Goal: Task Accomplishment & Management: Use online tool/utility

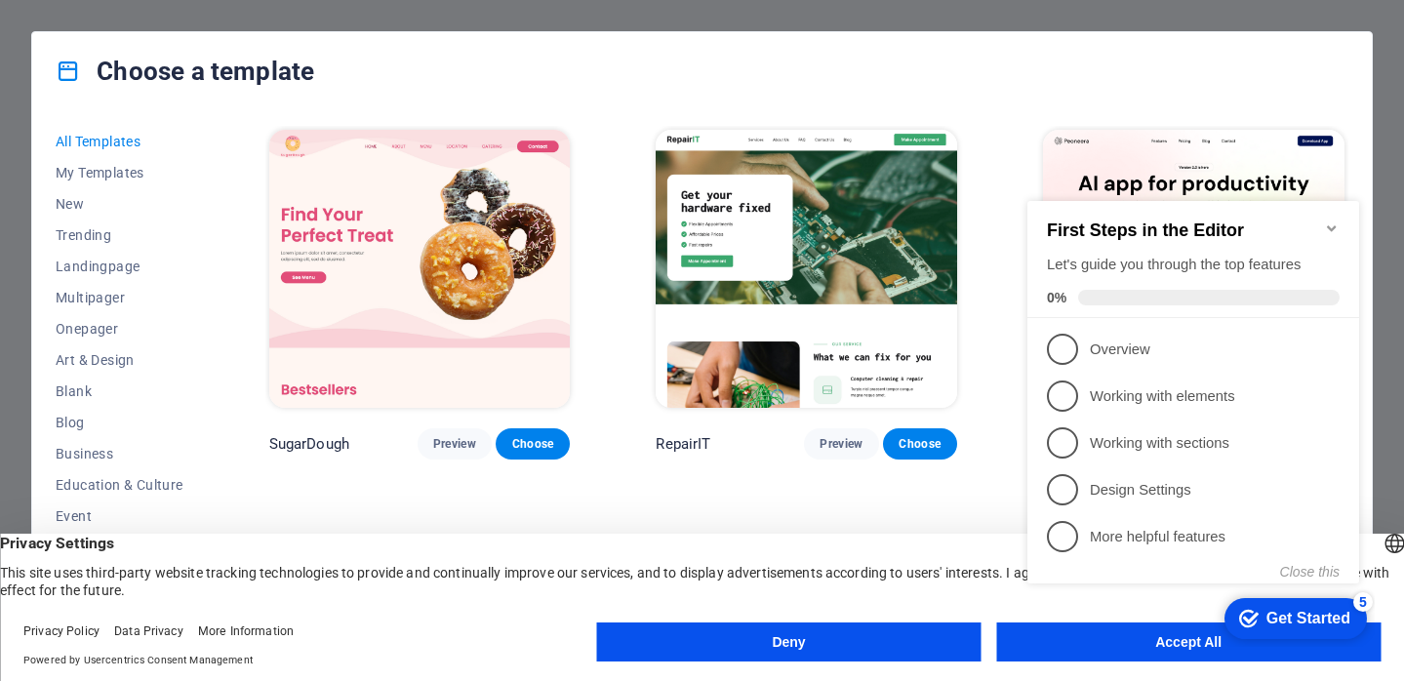
click at [1169, 634] on div "checkmark Get Started 5 First Steps in the Editor Let's guide you through the t…" at bounding box center [1196, 410] width 355 height 474
click at [1194, 642] on div "checkmark Get Started 5 First Steps in the Editor Let's guide you through the t…" at bounding box center [1196, 410] width 355 height 474
click at [1086, 636] on div "checkmark Get Started 5 First Steps in the Editor Let's guide you through the t…" at bounding box center [1196, 410] width 355 height 474
click at [1154, 639] on div "checkmark Get Started 5 First Steps in the Editor Let's guide you through the t…" at bounding box center [1196, 410] width 355 height 474
click at [1175, 639] on div "checkmark Get Started 5 First Steps in the Editor Let's guide you through the t…" at bounding box center [1196, 410] width 355 height 474
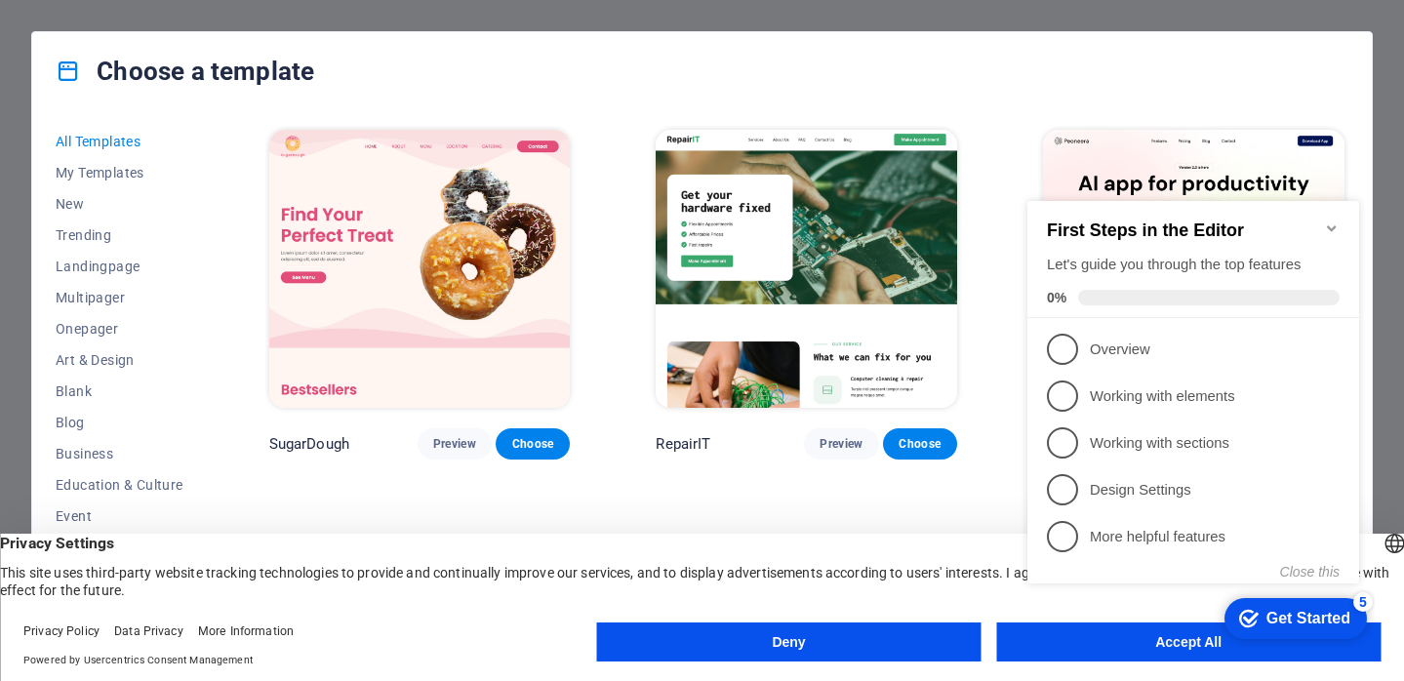
click at [1127, 651] on appcues-checklist "Contextual help checklist present on screen" at bounding box center [1196, 412] width 355 height 479
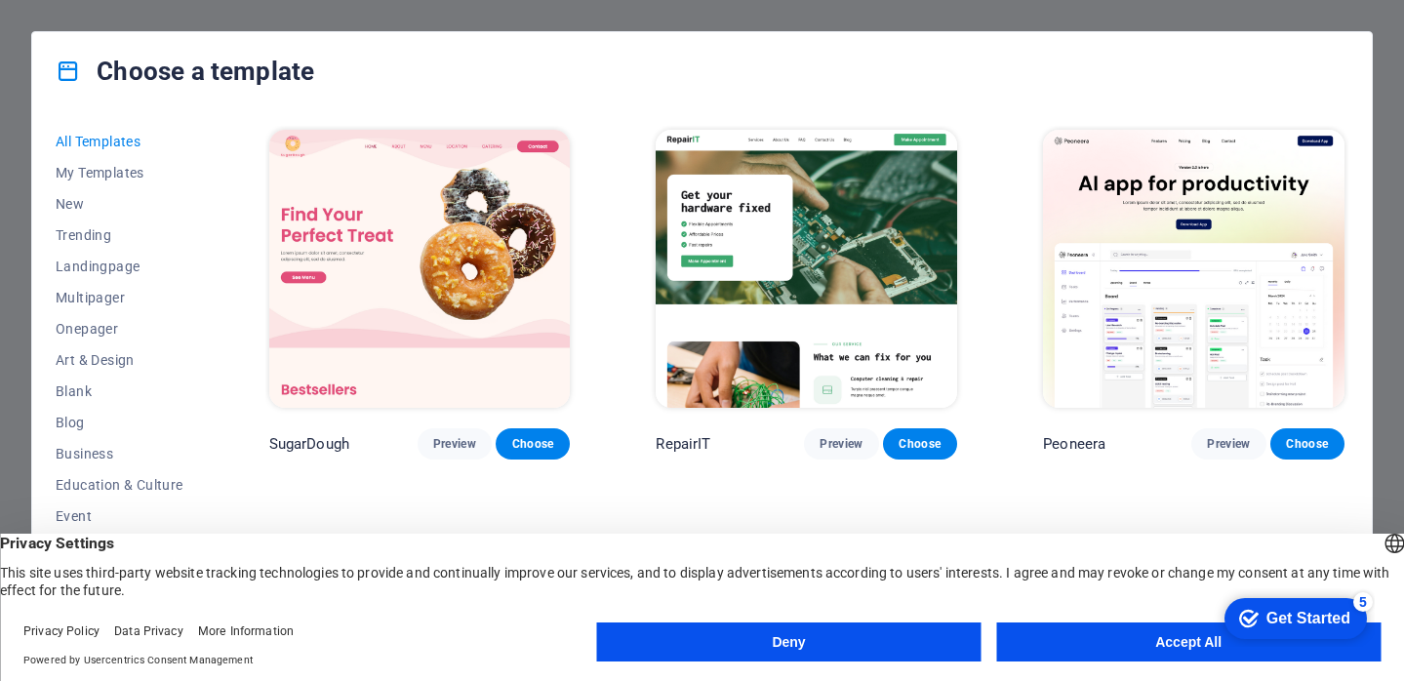
click at [1208, 651] on appcues-checklist "Contextual help checklist present on screen" at bounding box center [1291, 619] width 166 height 63
click at [1359, 647] on div "checkmark Get Started 5 First Steps in the Editor Let's guide you through the t…" at bounding box center [1291, 617] width 166 height 59
click at [1179, 638] on button "Accept All" at bounding box center [1188, 641] width 384 height 39
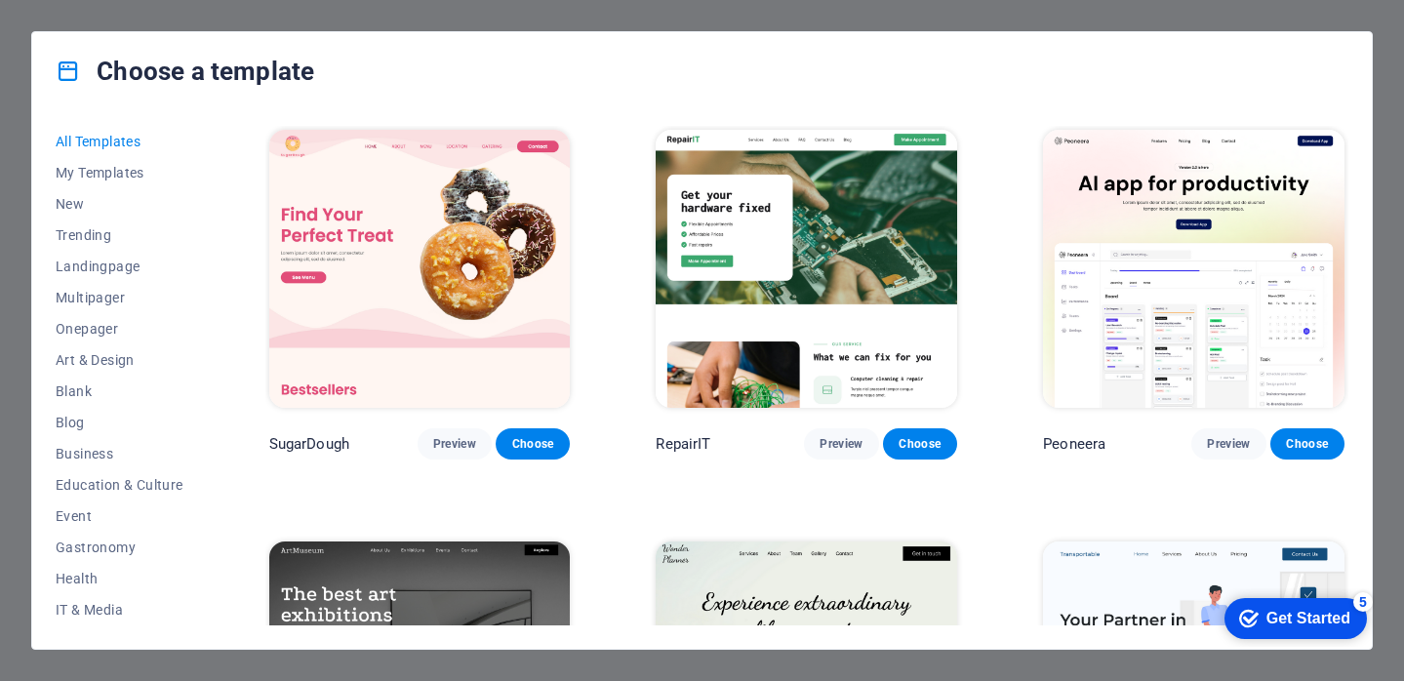
click at [1179, 638] on div "All Templates My Templates New Trending Landingpage Multipager Onepager Art & D…" at bounding box center [701, 379] width 1339 height 538
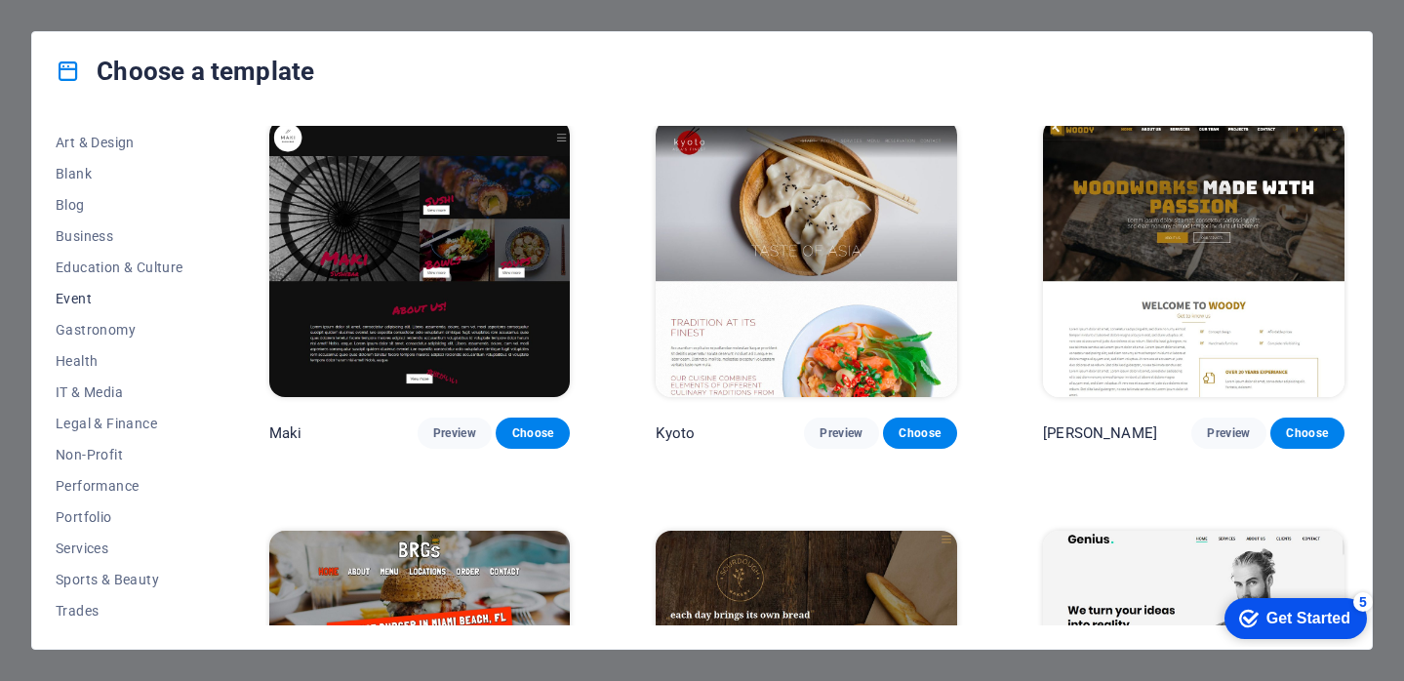
scroll to position [243, 0]
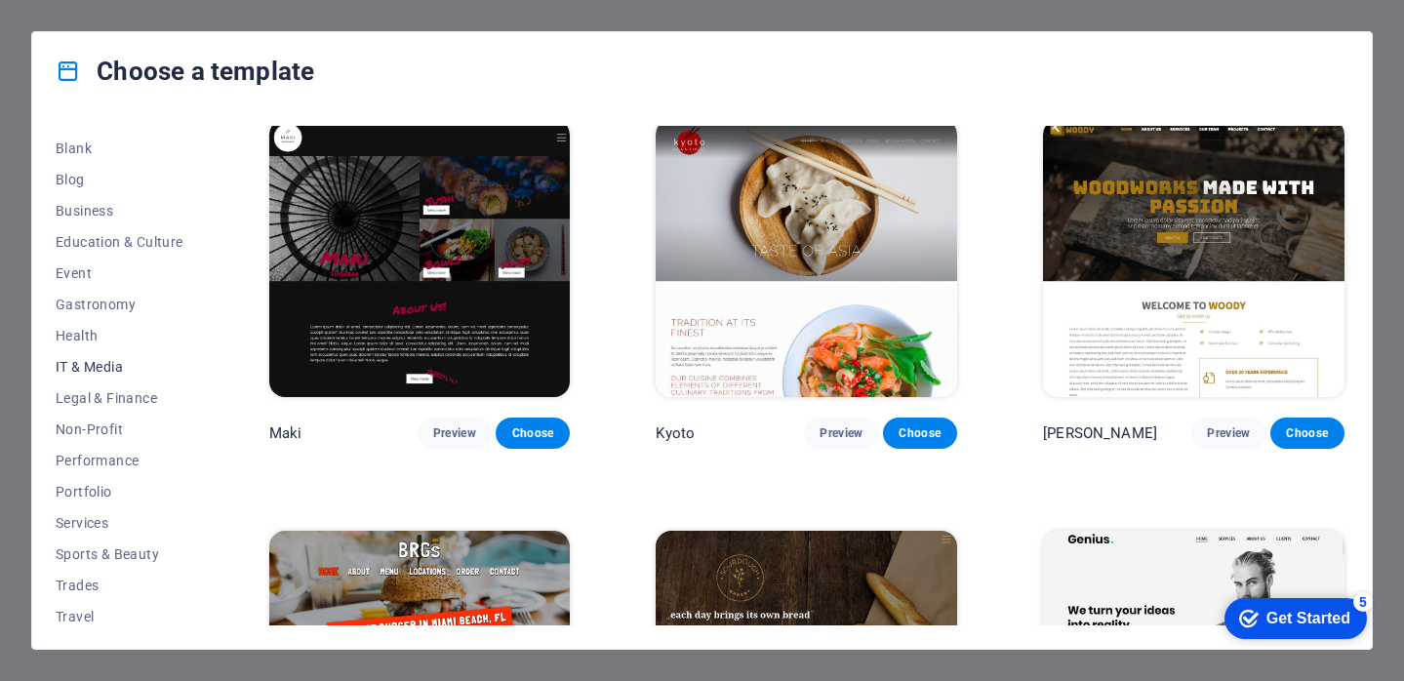
click at [123, 355] on button "IT & Media" at bounding box center [120, 366] width 128 height 31
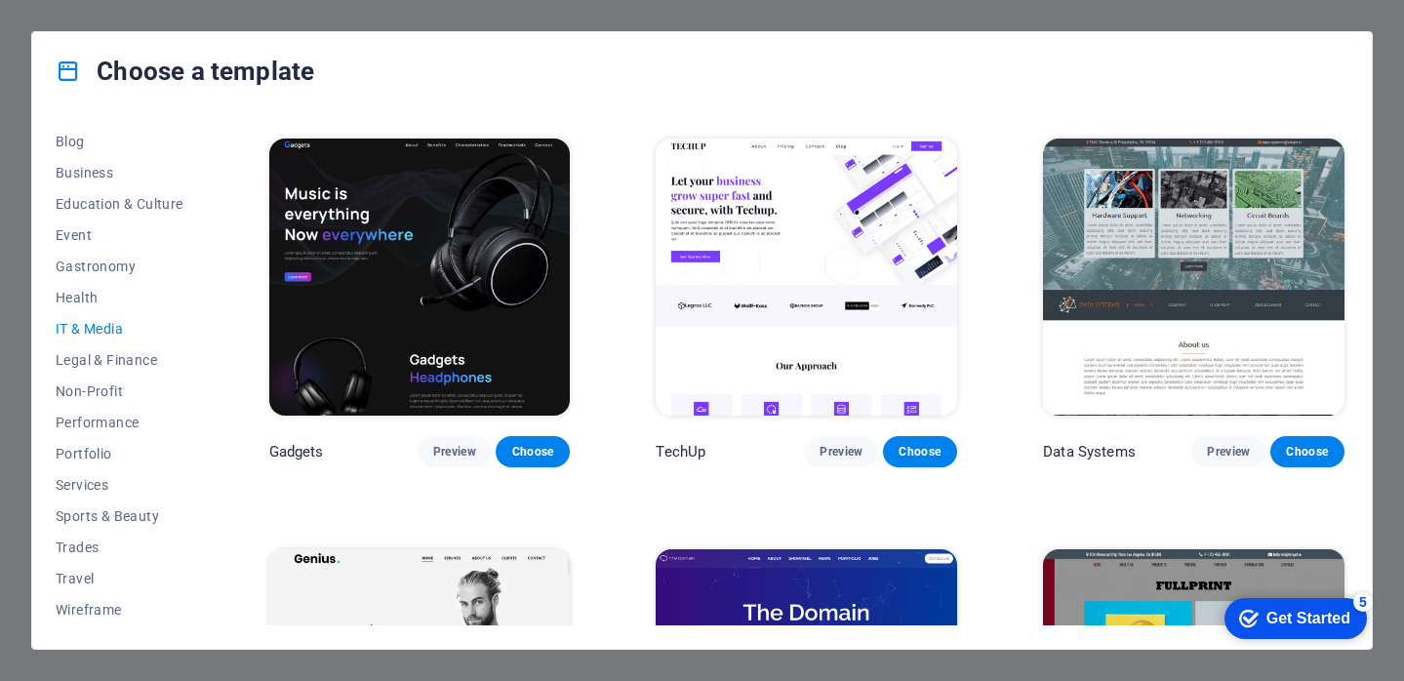
scroll to position [322, 0]
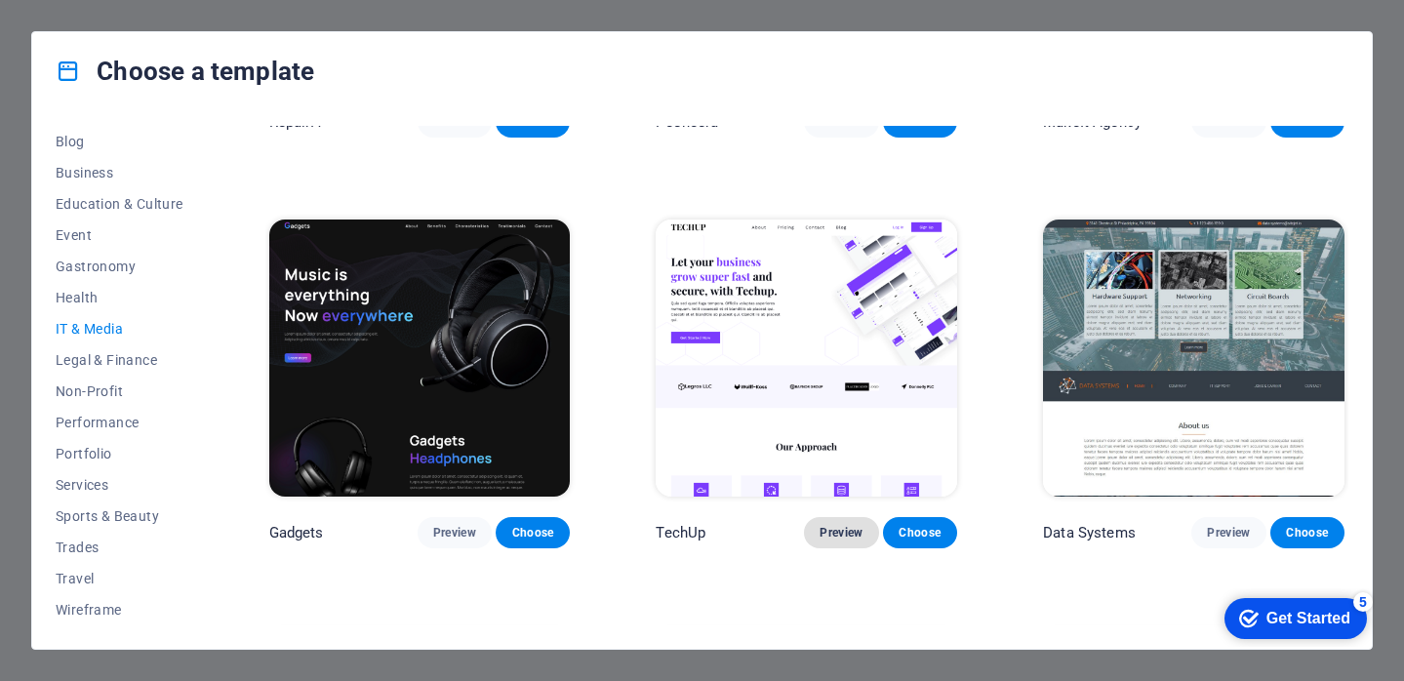
click at [825, 530] on span "Preview" at bounding box center [840, 533] width 43 height 16
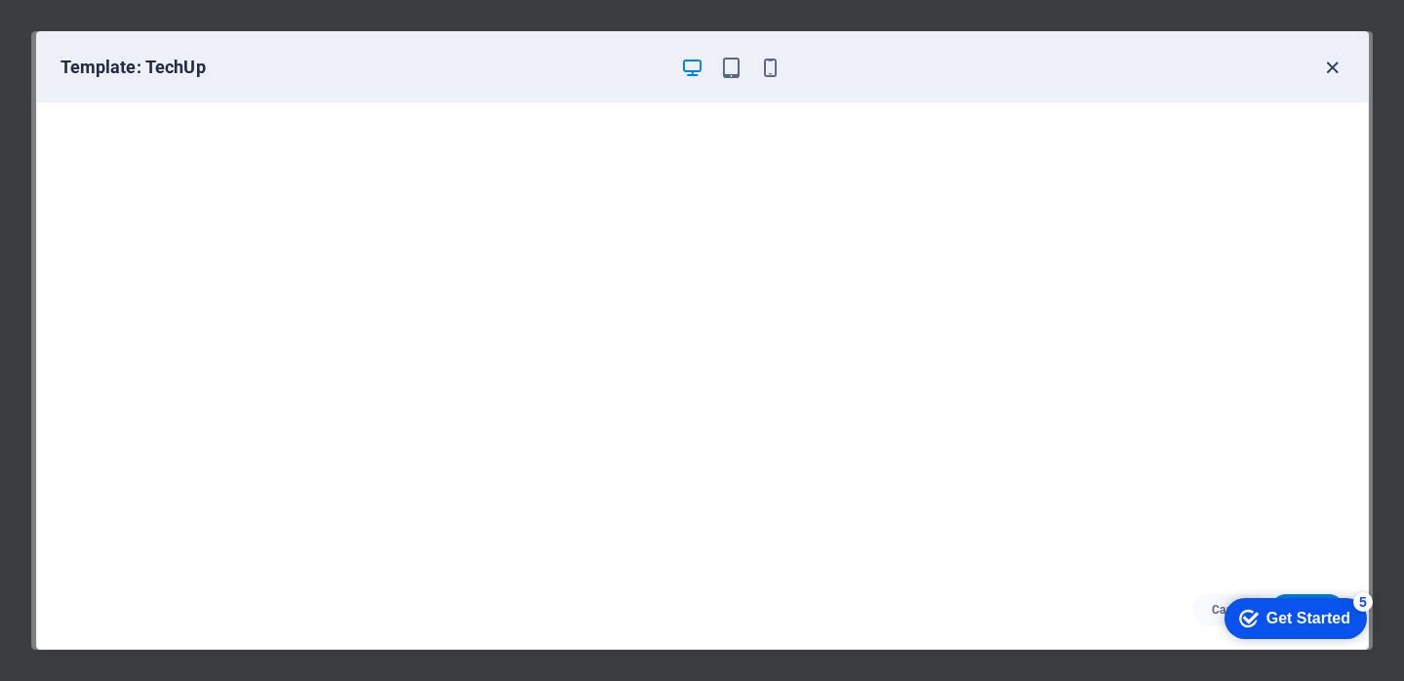
click at [1333, 68] on icon "button" at bounding box center [1332, 68] width 22 height 22
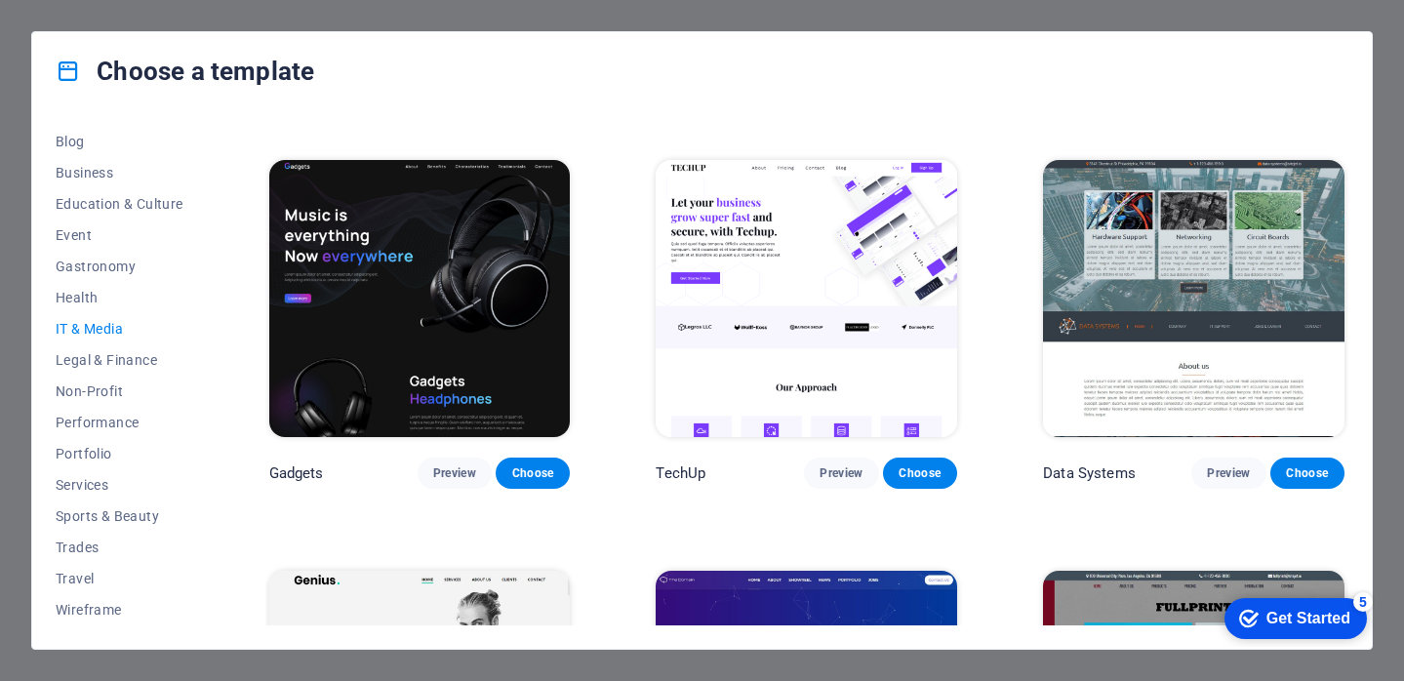
scroll to position [386, 0]
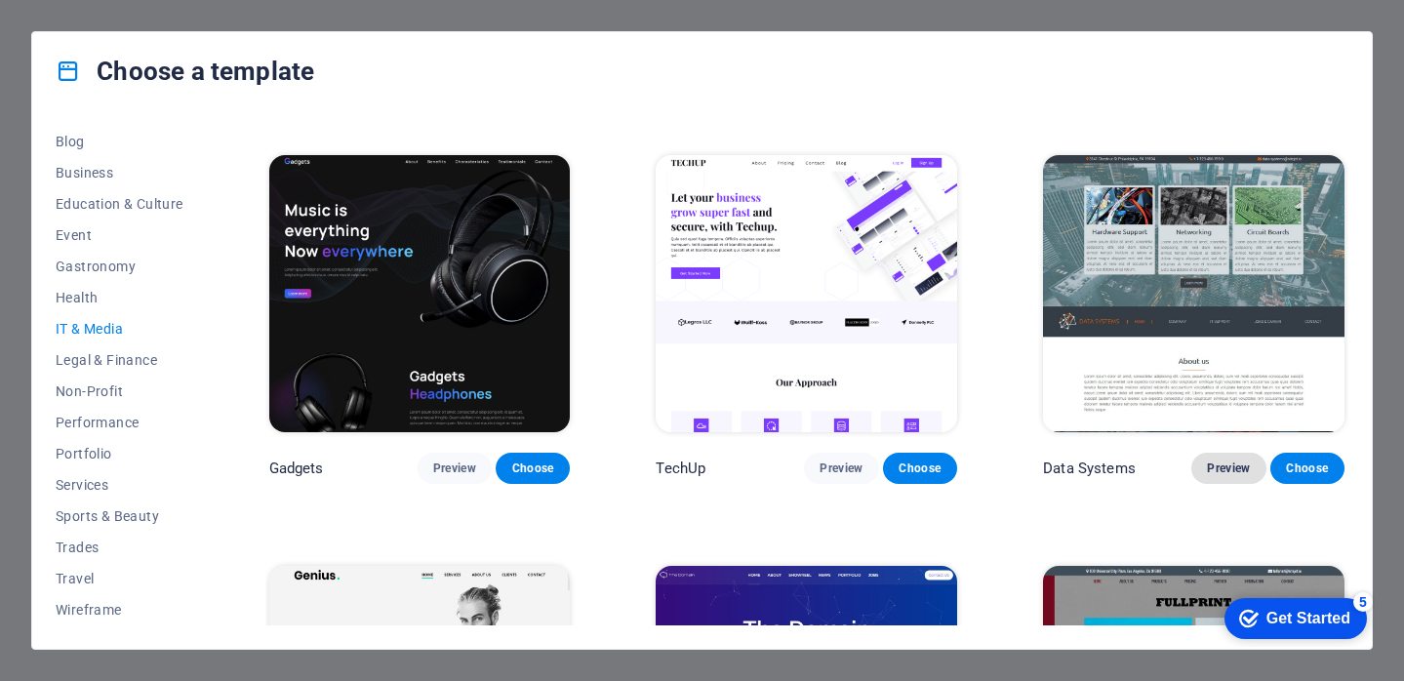
click at [1221, 460] on span "Preview" at bounding box center [1227, 468] width 43 height 16
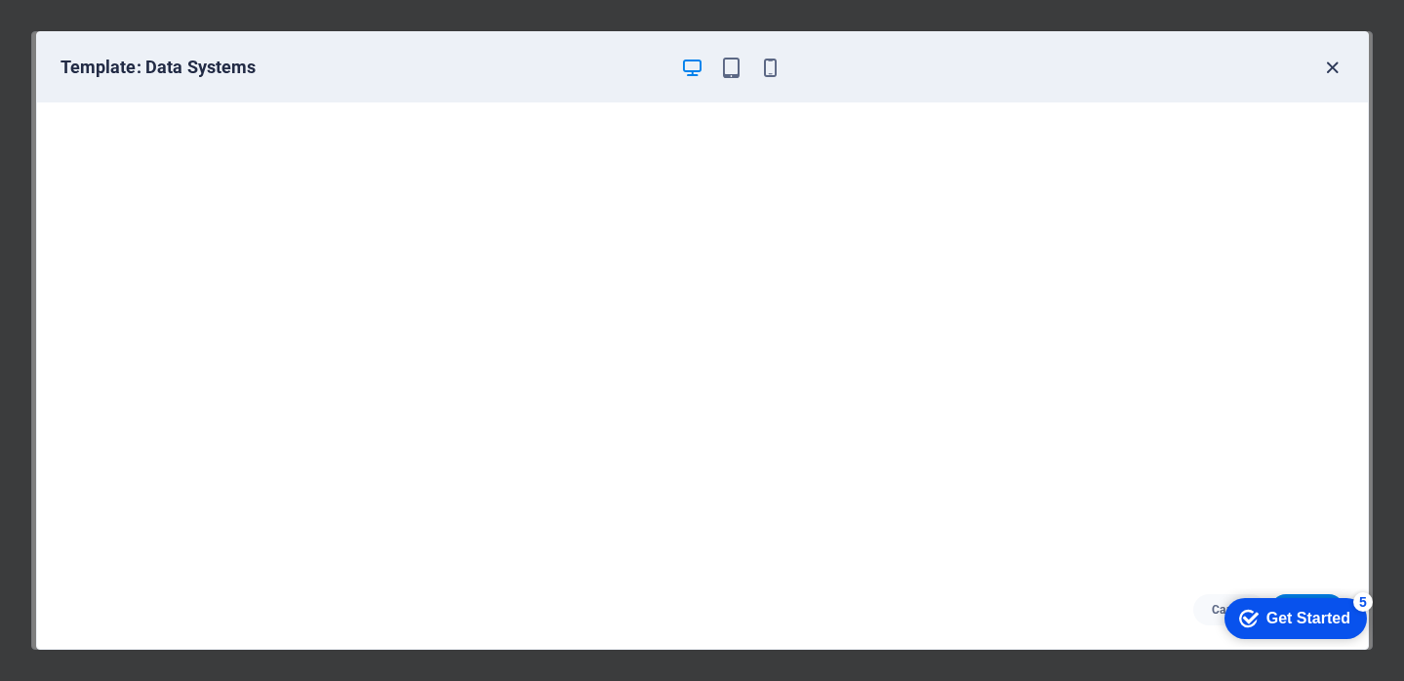
click at [1328, 65] on icon "button" at bounding box center [1332, 68] width 22 height 22
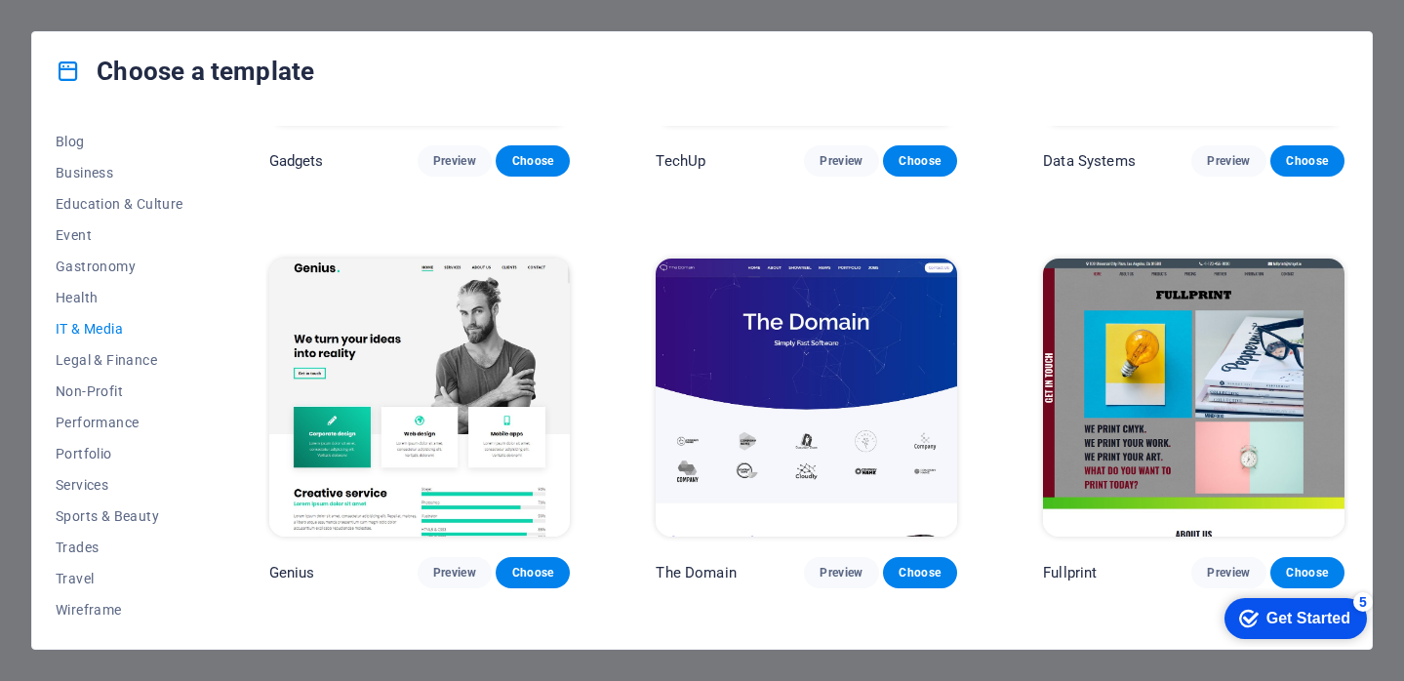
scroll to position [732, 0]
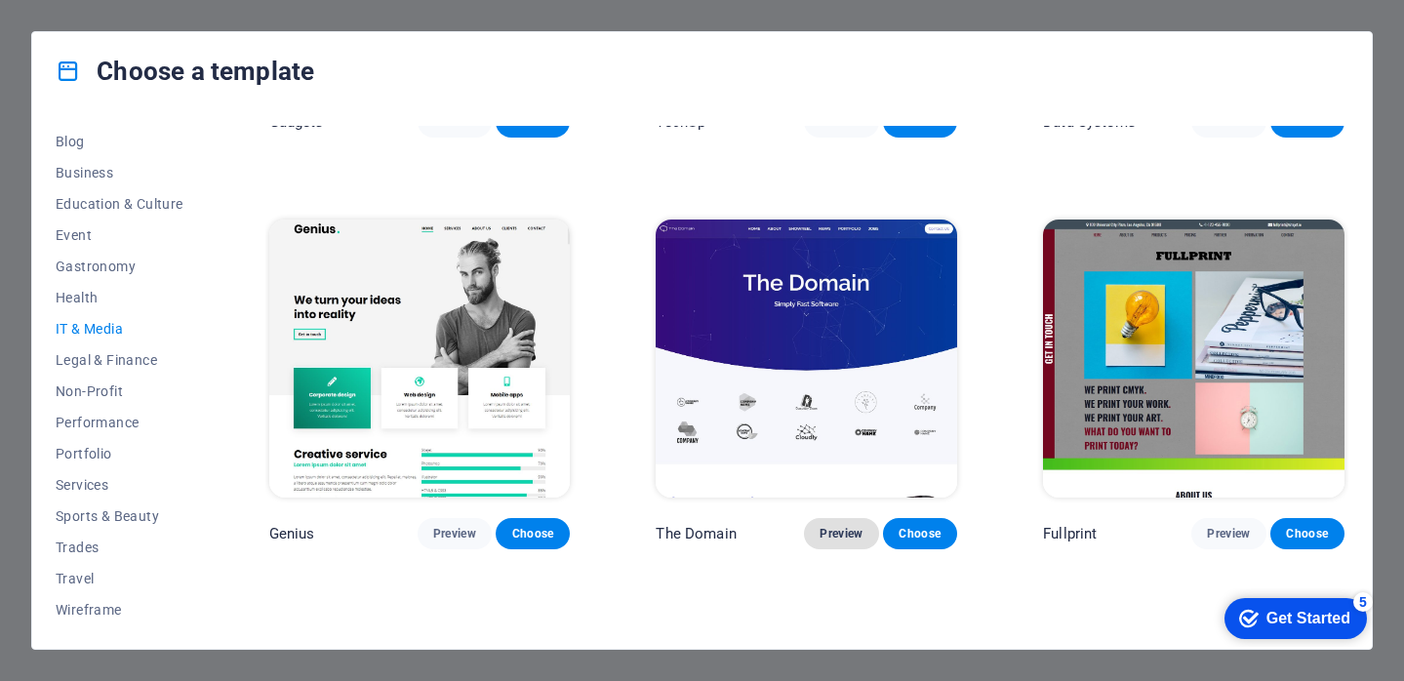
click at [851, 526] on span "Preview" at bounding box center [840, 534] width 43 height 16
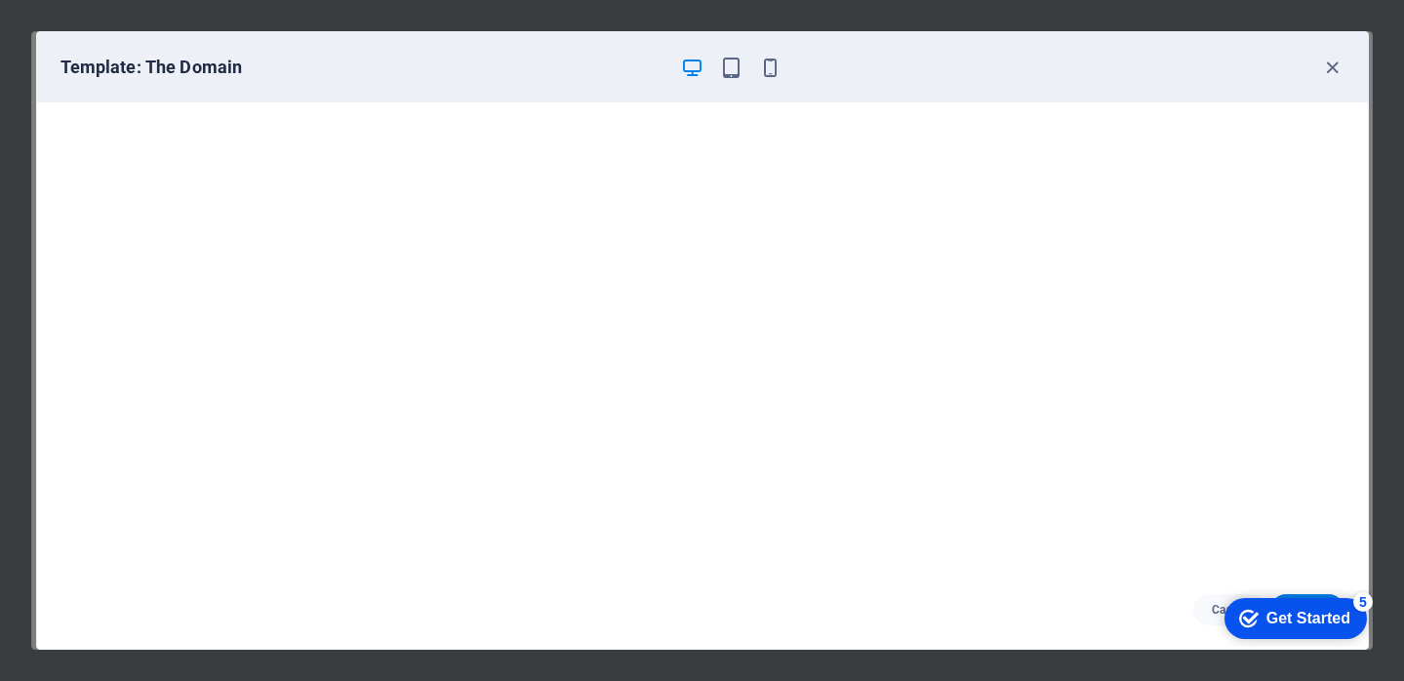
scroll to position [0, 0]
click at [1329, 59] on icon "button" at bounding box center [1332, 68] width 22 height 22
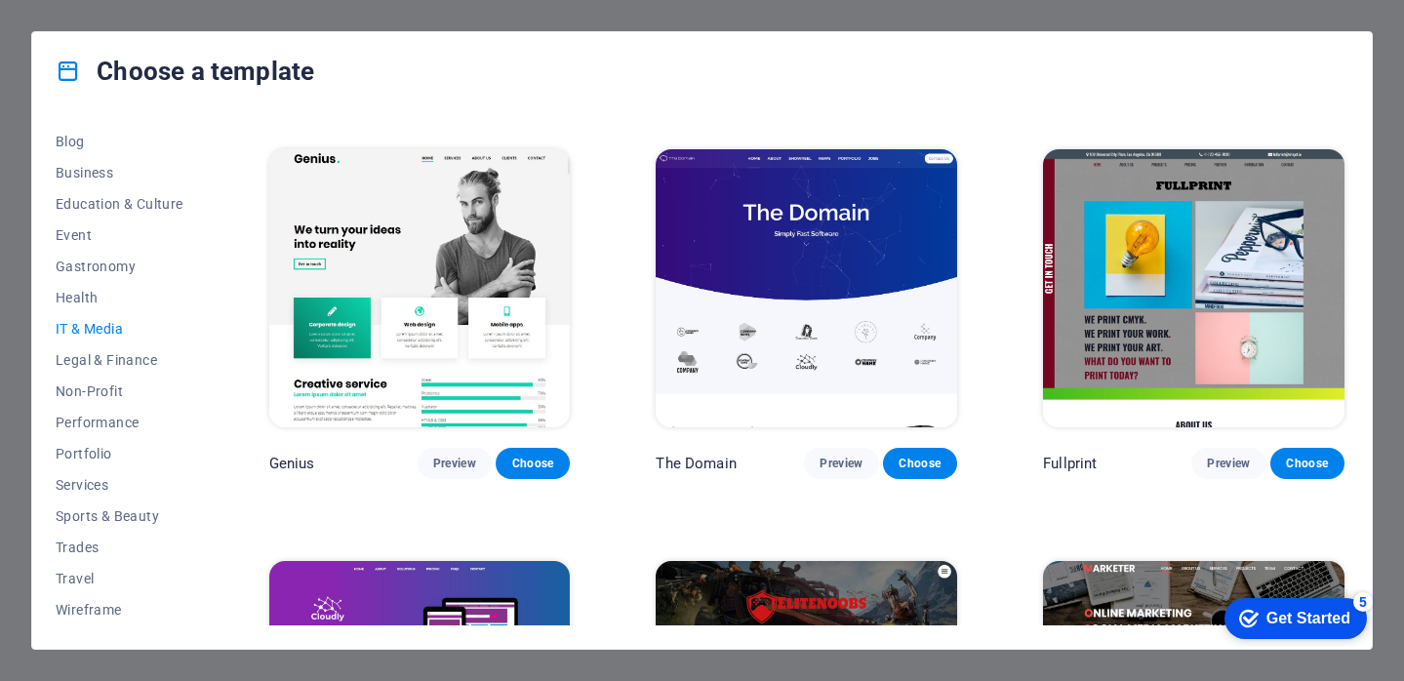
scroll to position [814, 0]
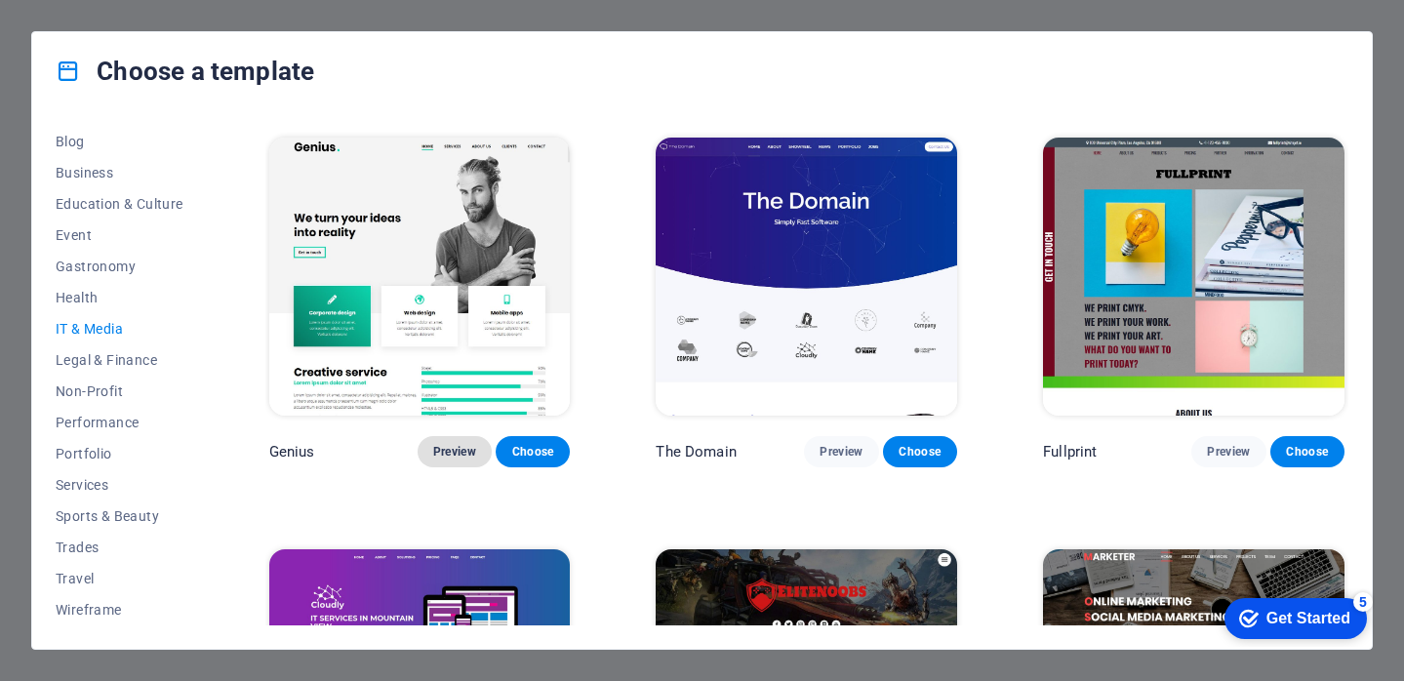
click at [449, 444] on span "Preview" at bounding box center [454, 452] width 43 height 16
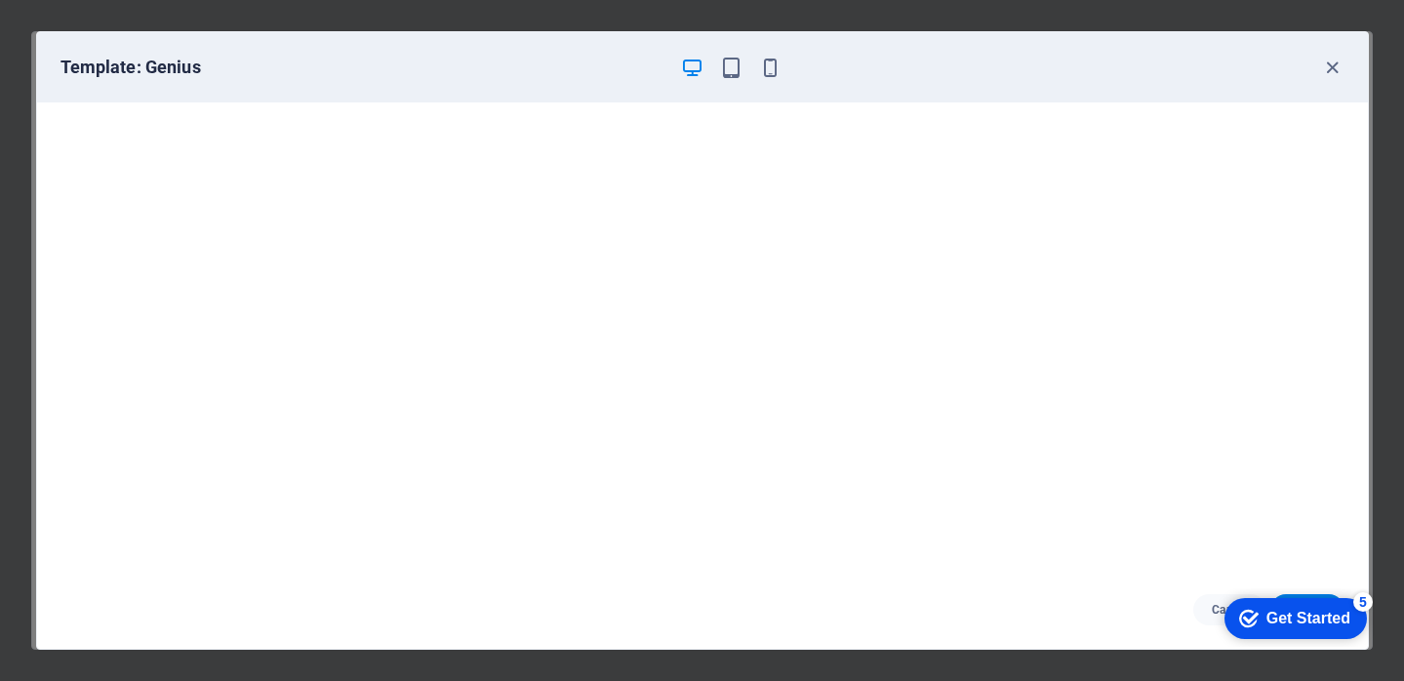
scroll to position [4, 0]
click at [1336, 57] on icon "button" at bounding box center [1332, 68] width 22 height 22
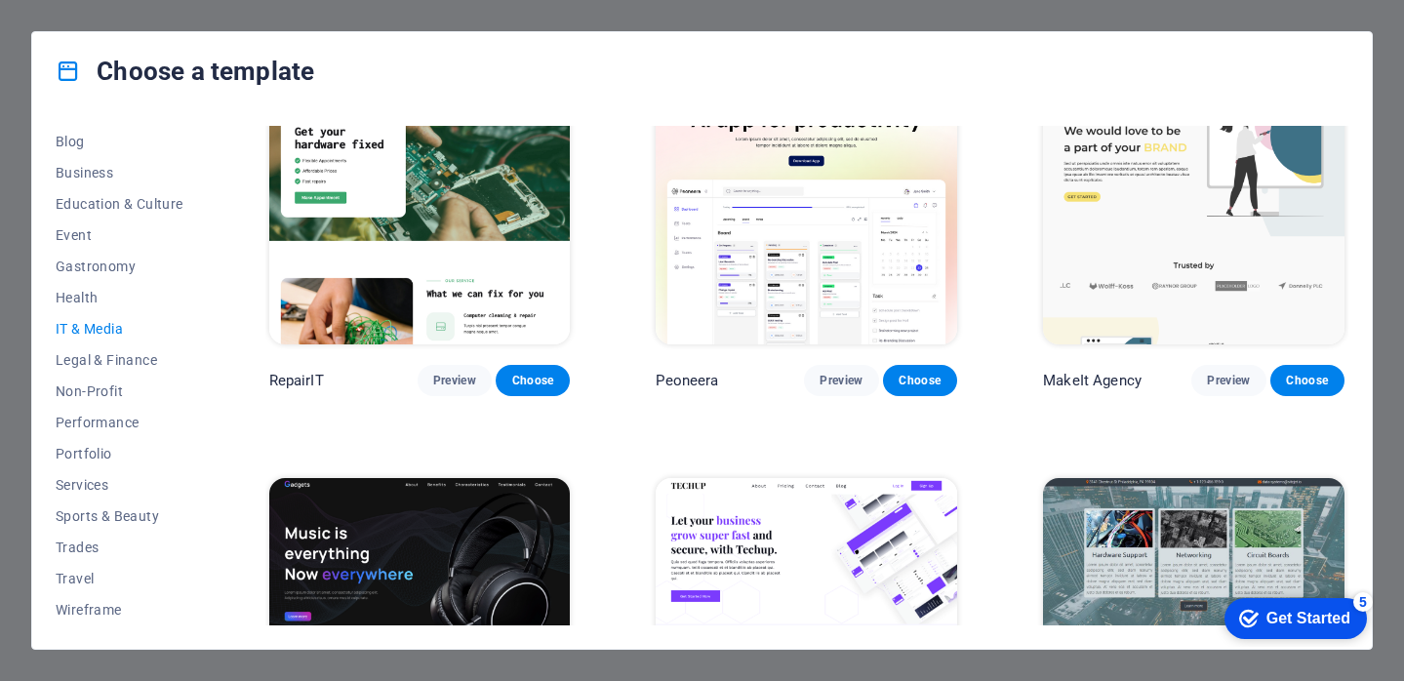
scroll to position [0, 0]
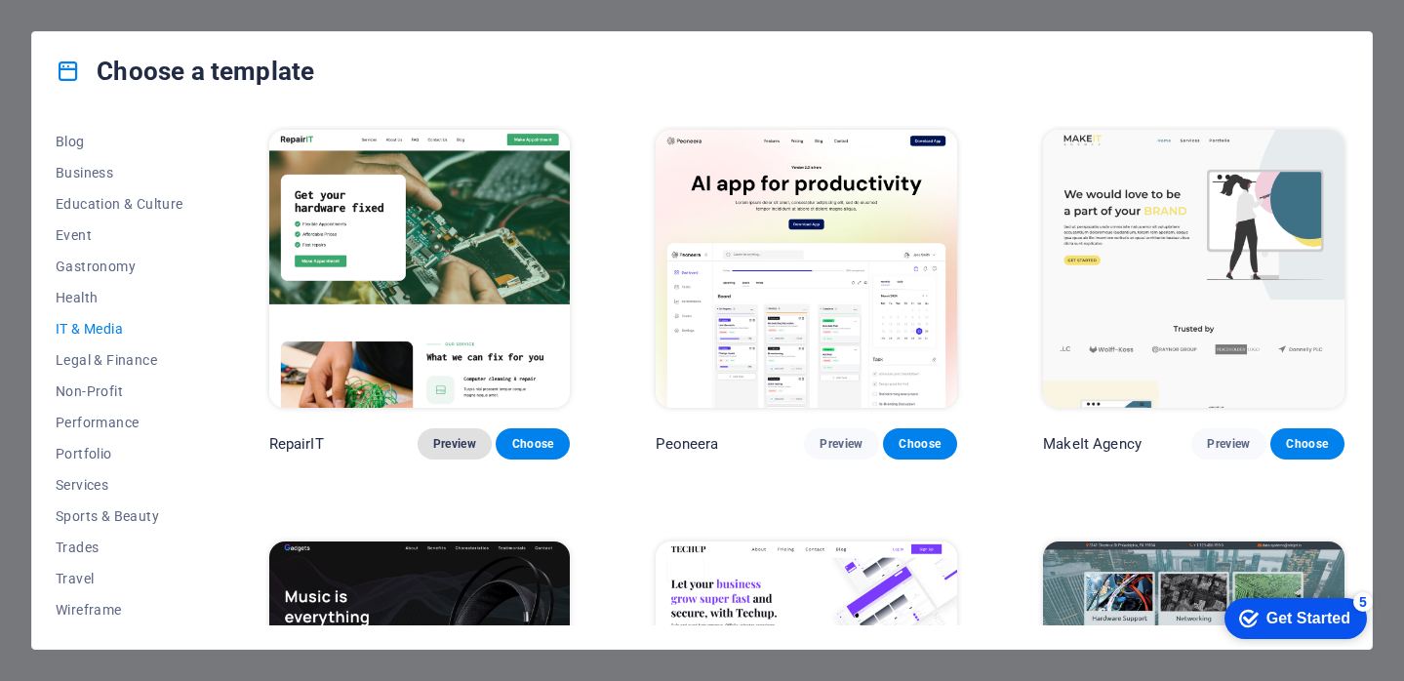
click at [465, 442] on span "Preview" at bounding box center [454, 444] width 43 height 16
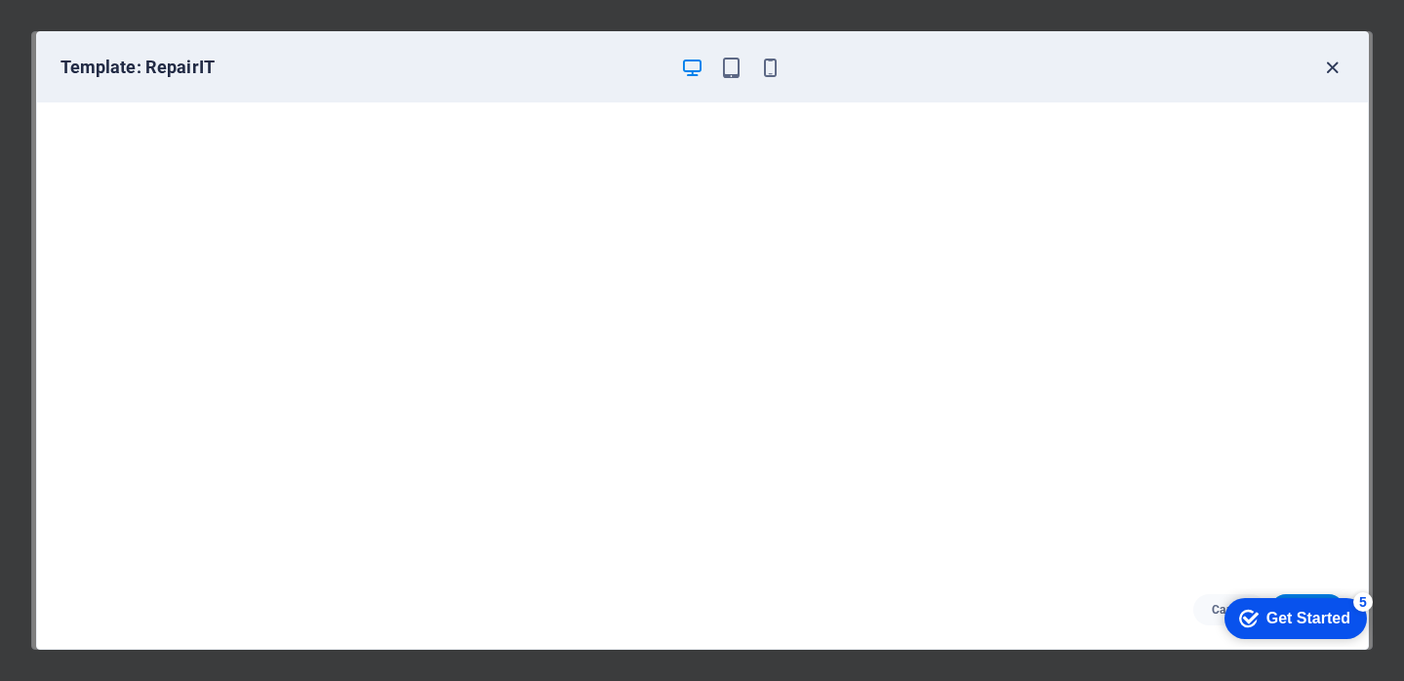
click at [1330, 63] on icon "button" at bounding box center [1332, 68] width 22 height 22
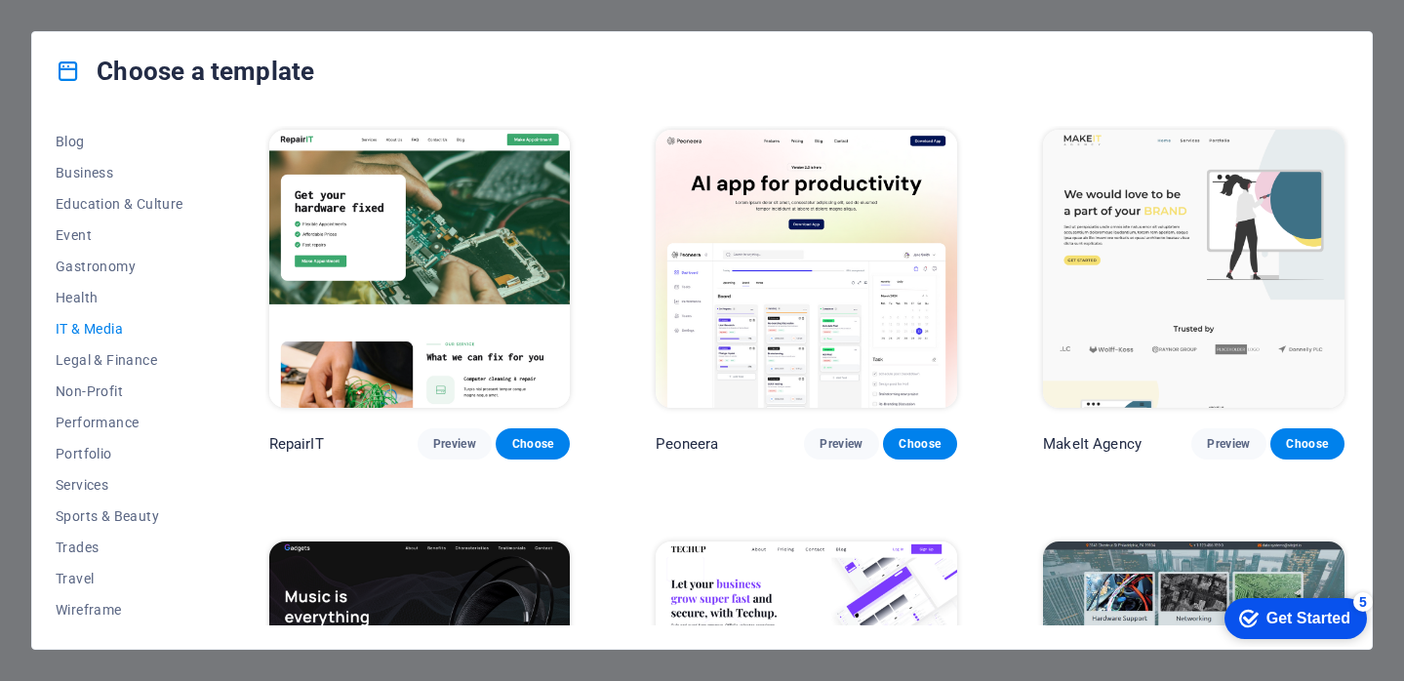
scroll to position [9, 0]
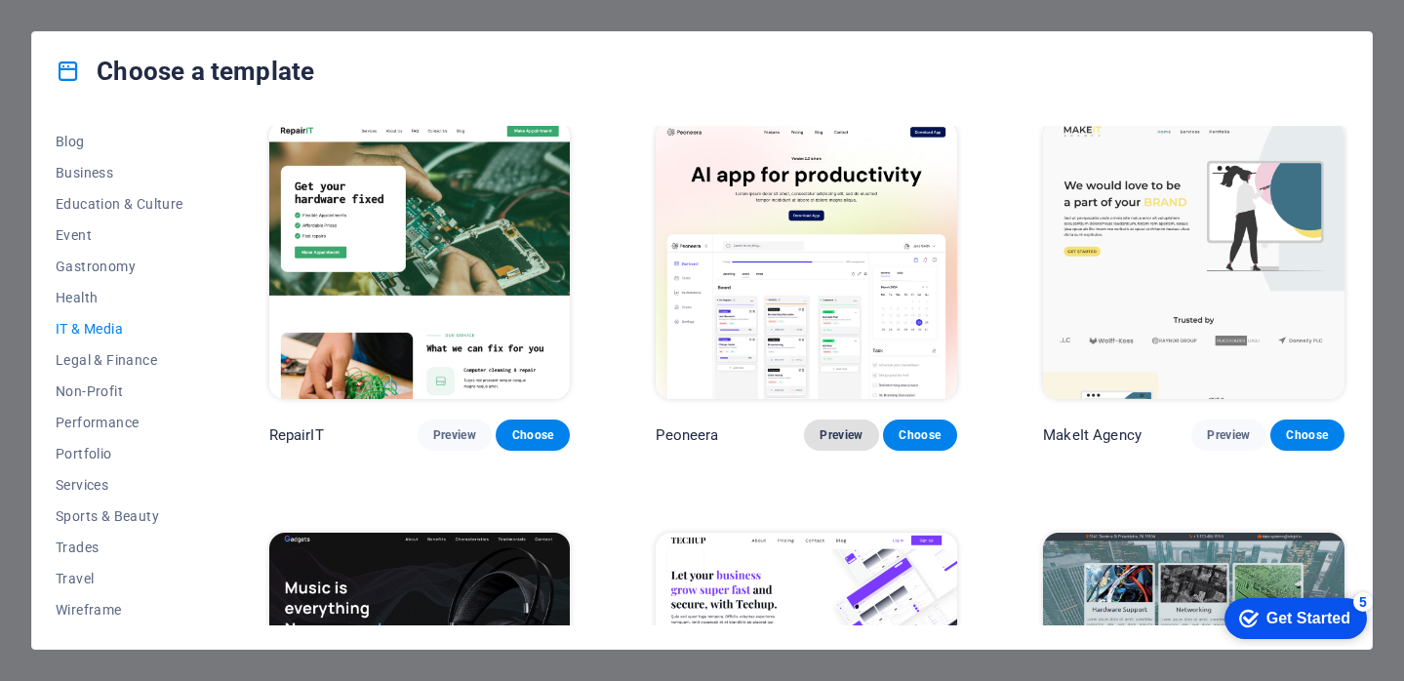
click at [843, 432] on span "Preview" at bounding box center [840, 435] width 43 height 16
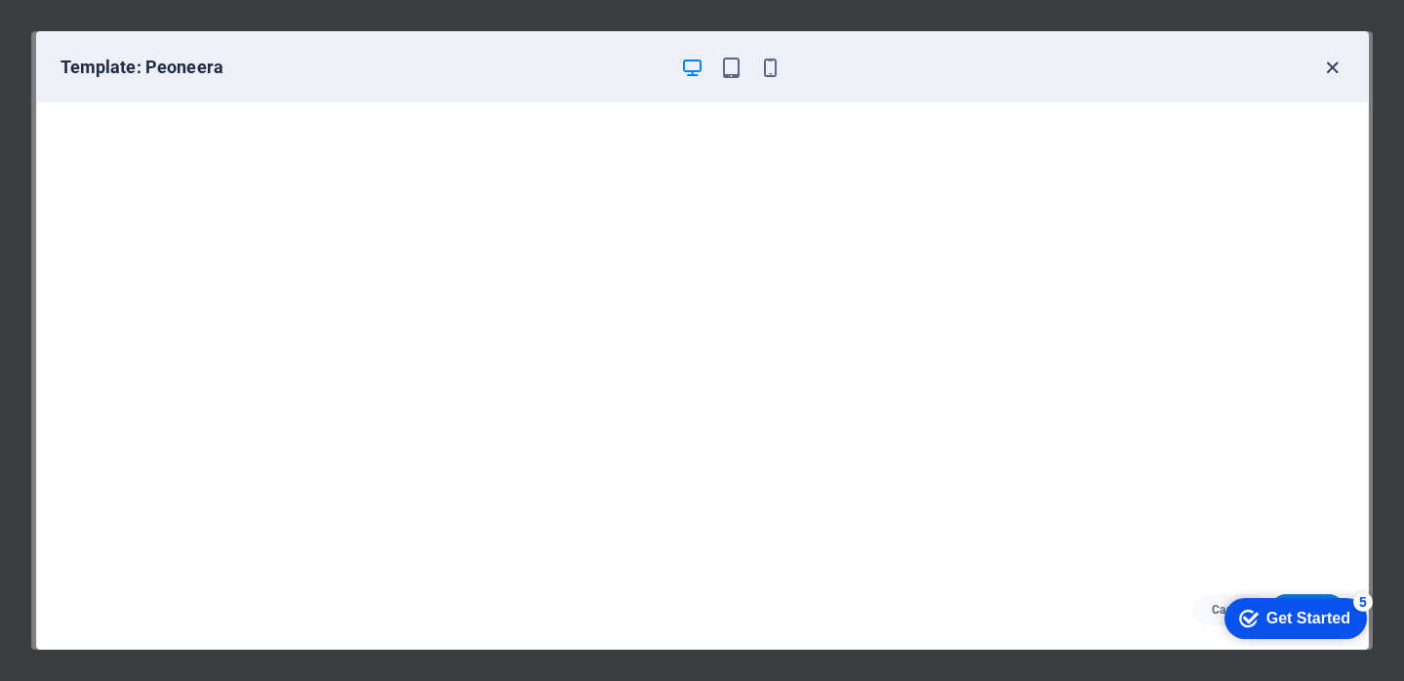
click at [1327, 67] on icon "button" at bounding box center [1332, 68] width 22 height 22
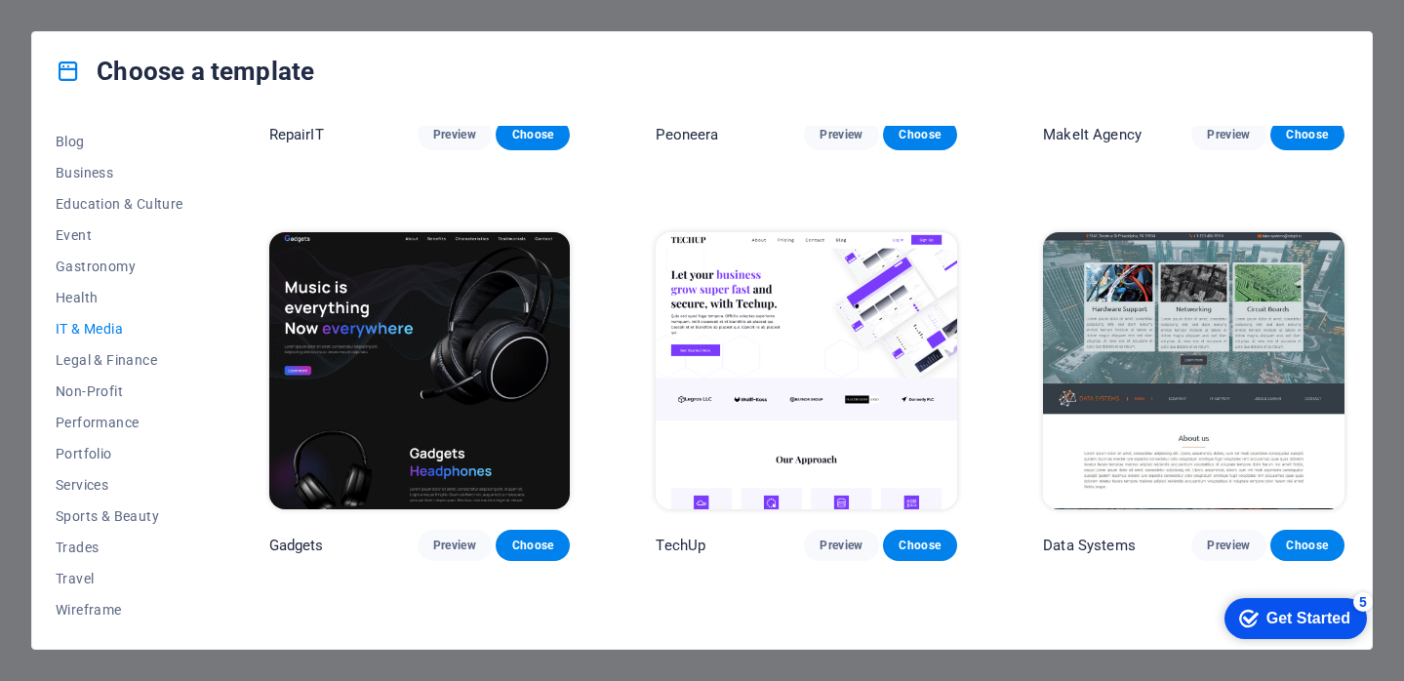
scroll to position [314, 0]
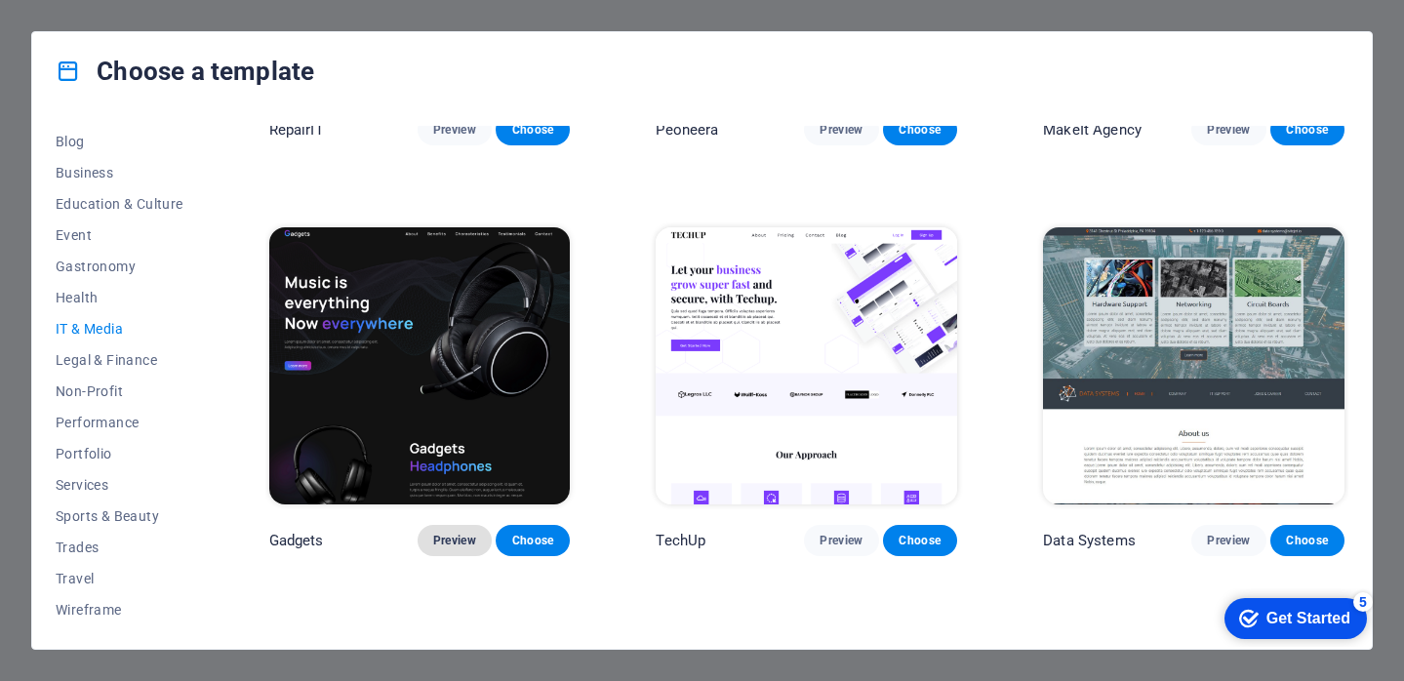
click at [449, 540] on span "Preview" at bounding box center [454, 541] width 43 height 16
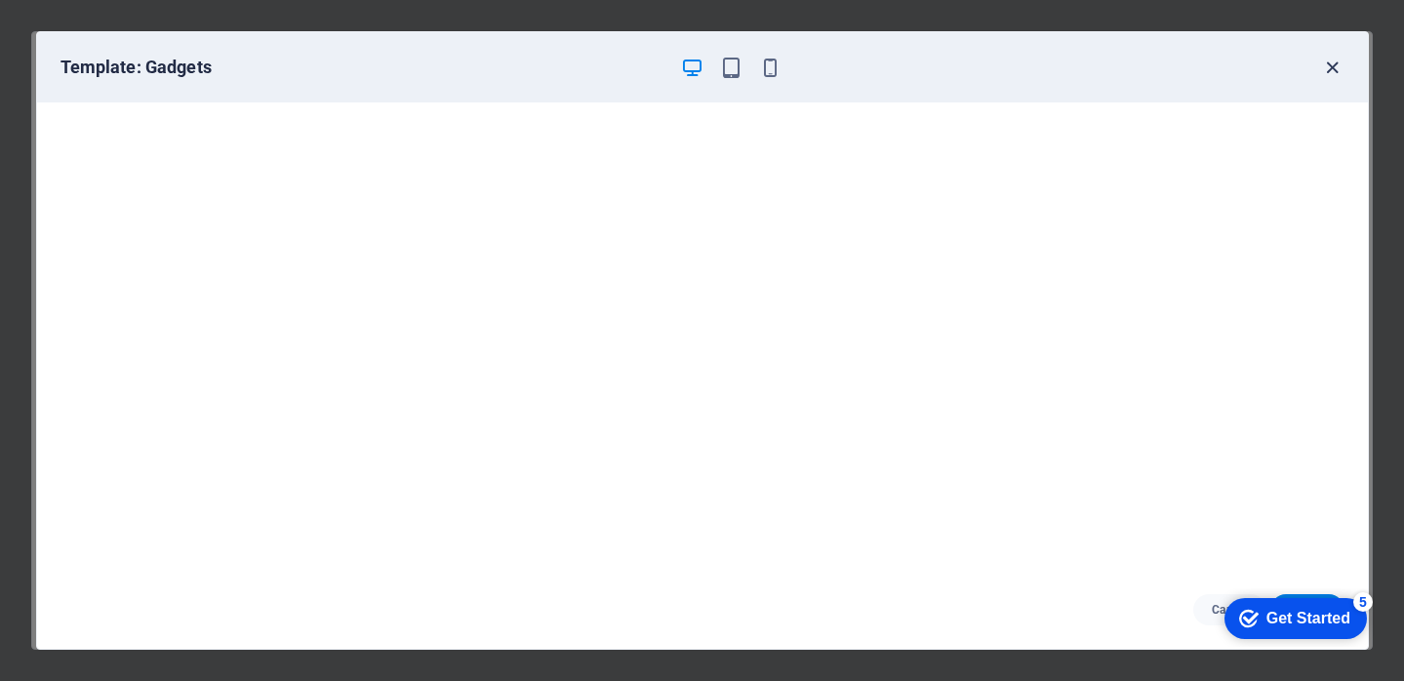
click at [1327, 68] on icon "button" at bounding box center [1332, 68] width 22 height 22
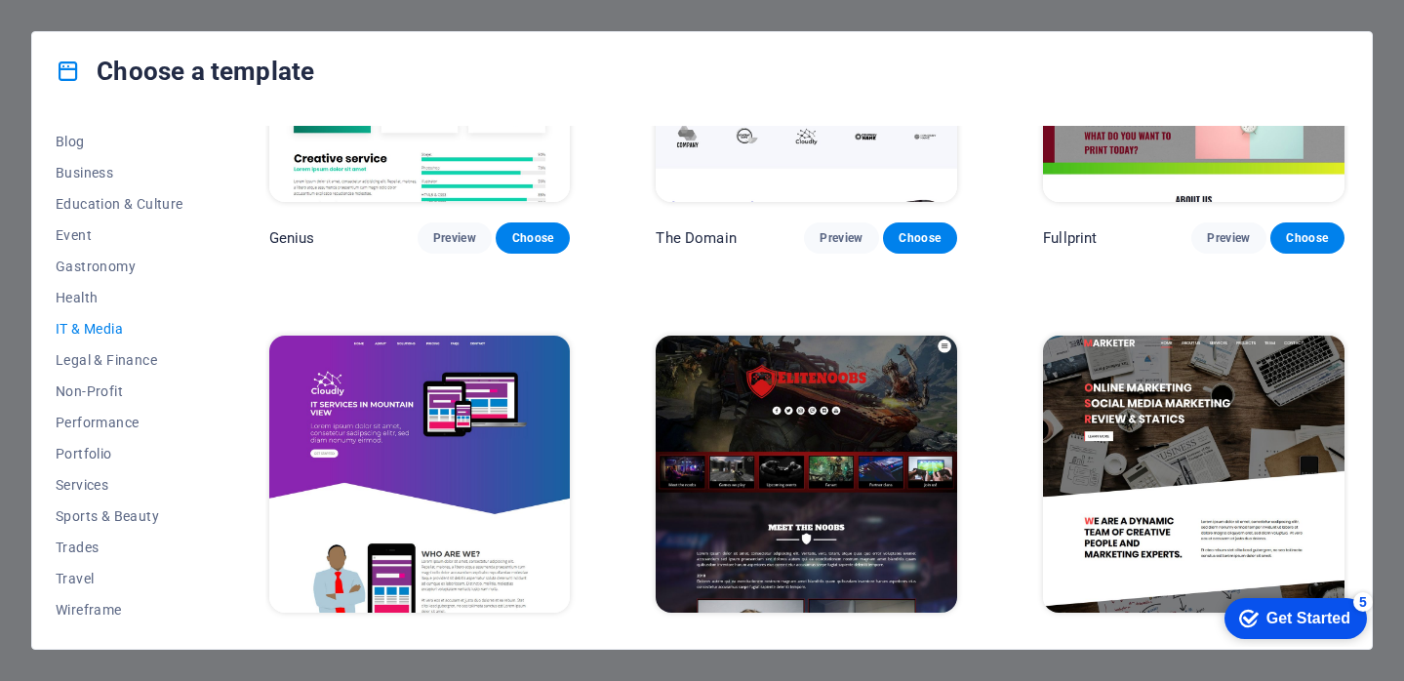
scroll to position [1056, 0]
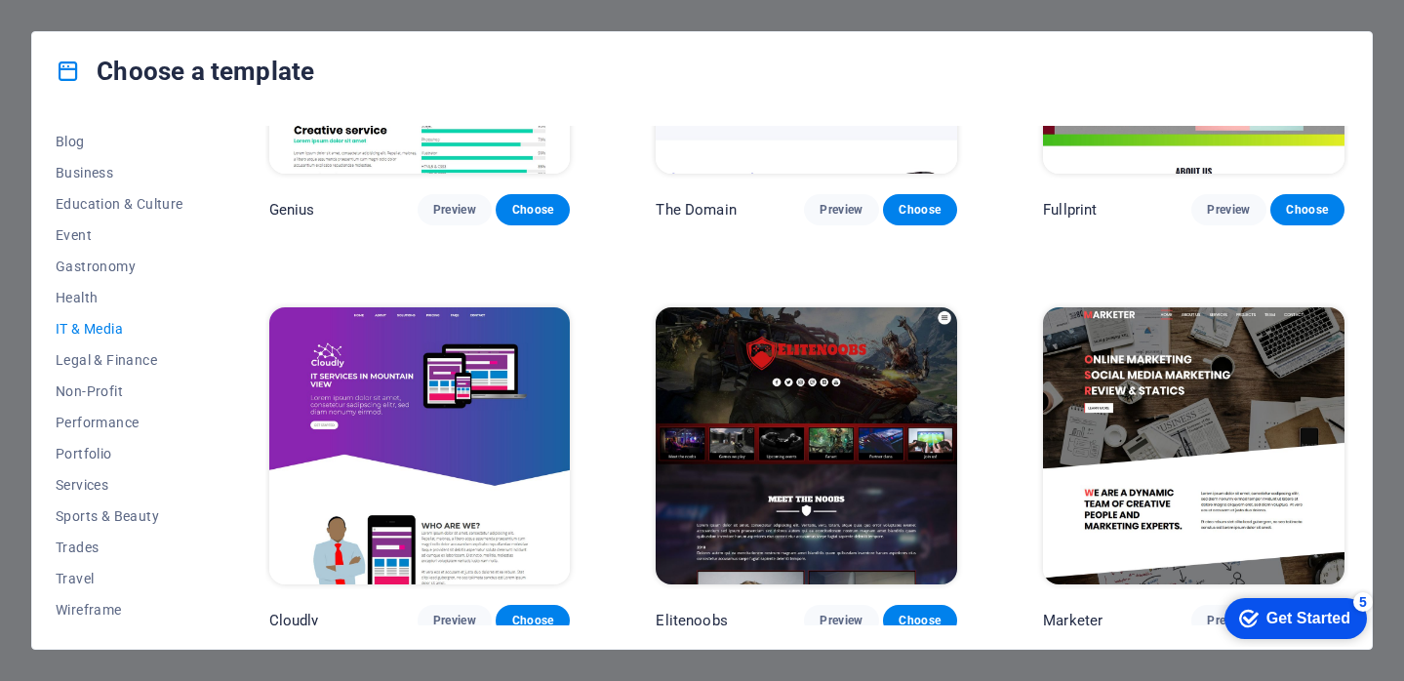
click at [1212, 607] on div "checkmark Get Started 5 First Steps in the Editor Let's guide you through the t…" at bounding box center [1291, 617] width 166 height 59
click at [1200, 607] on button "Preview" at bounding box center [1228, 620] width 74 height 31
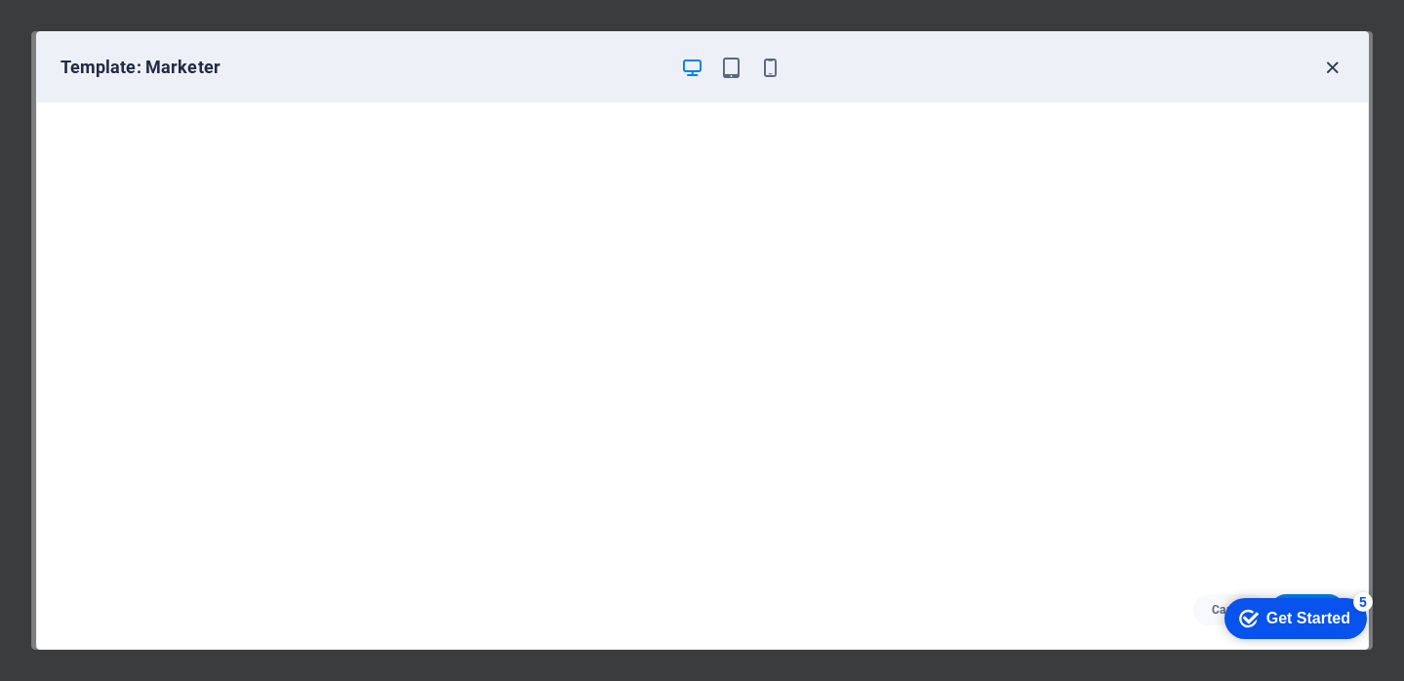
click at [1332, 73] on icon "button" at bounding box center [1332, 68] width 22 height 22
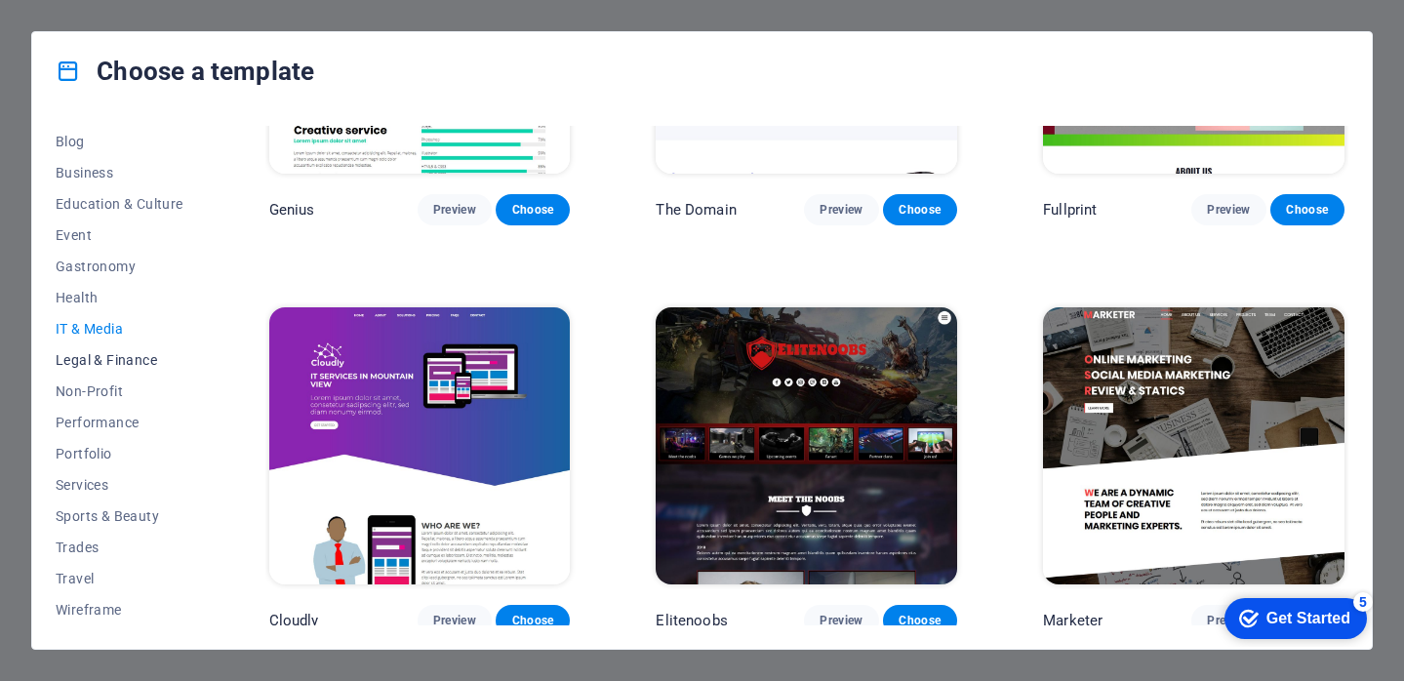
click at [128, 362] on span "Legal & Finance" at bounding box center [120, 360] width 128 height 16
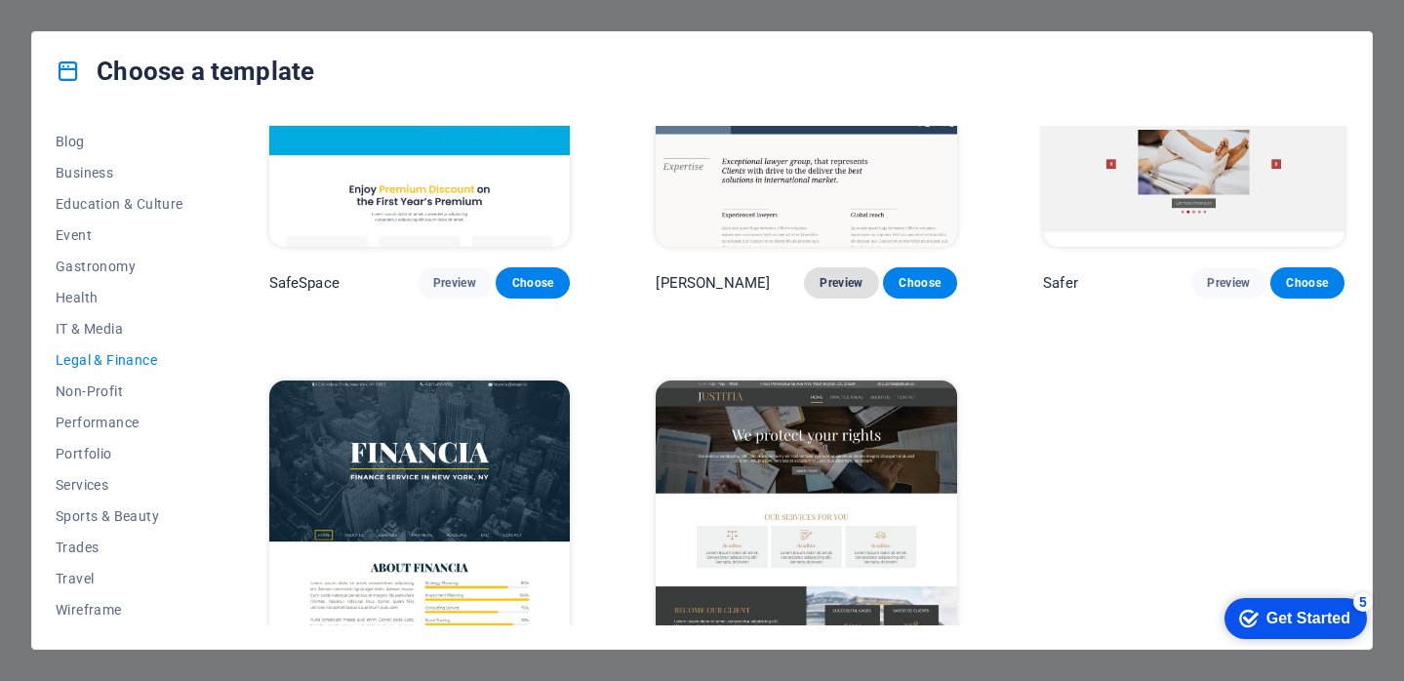
scroll to position [239, 0]
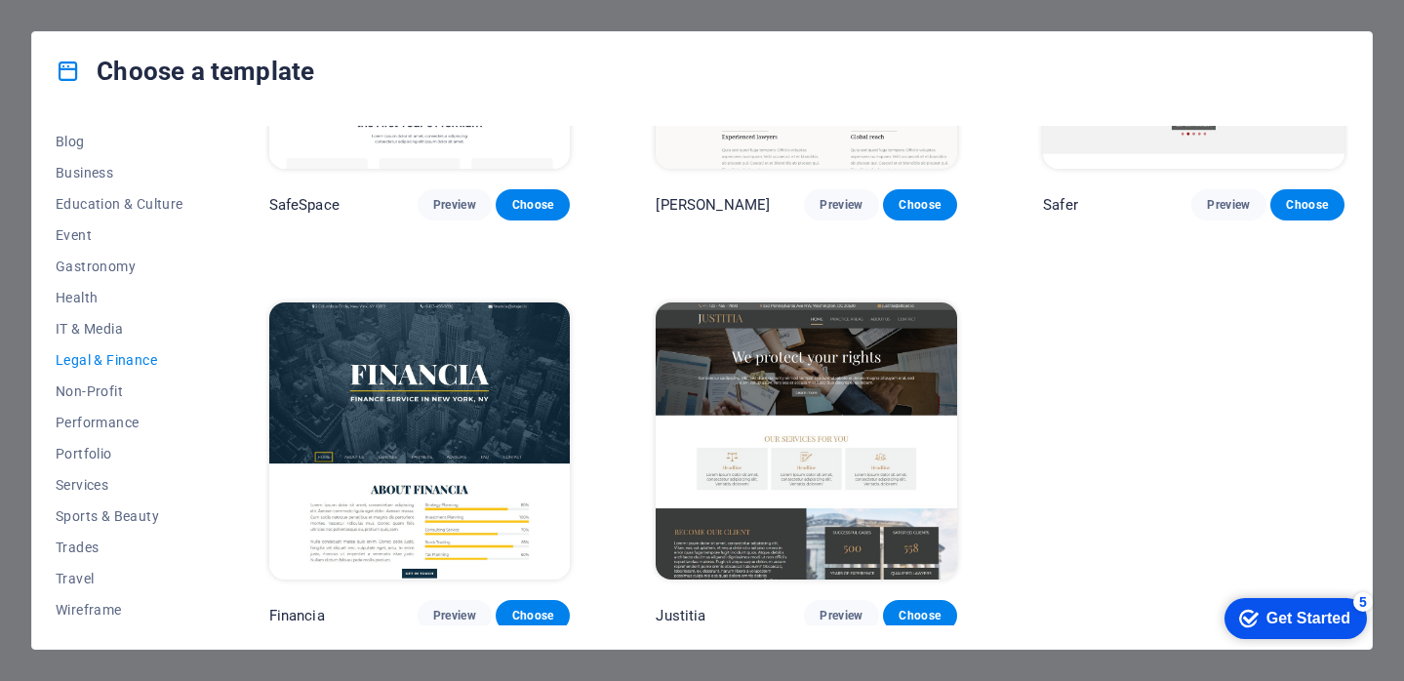
click at [838, 591] on div "Justitia Preview Choose" at bounding box center [806, 465] width 309 height 334
click at [848, 608] on span "Preview" at bounding box center [840, 616] width 43 height 16
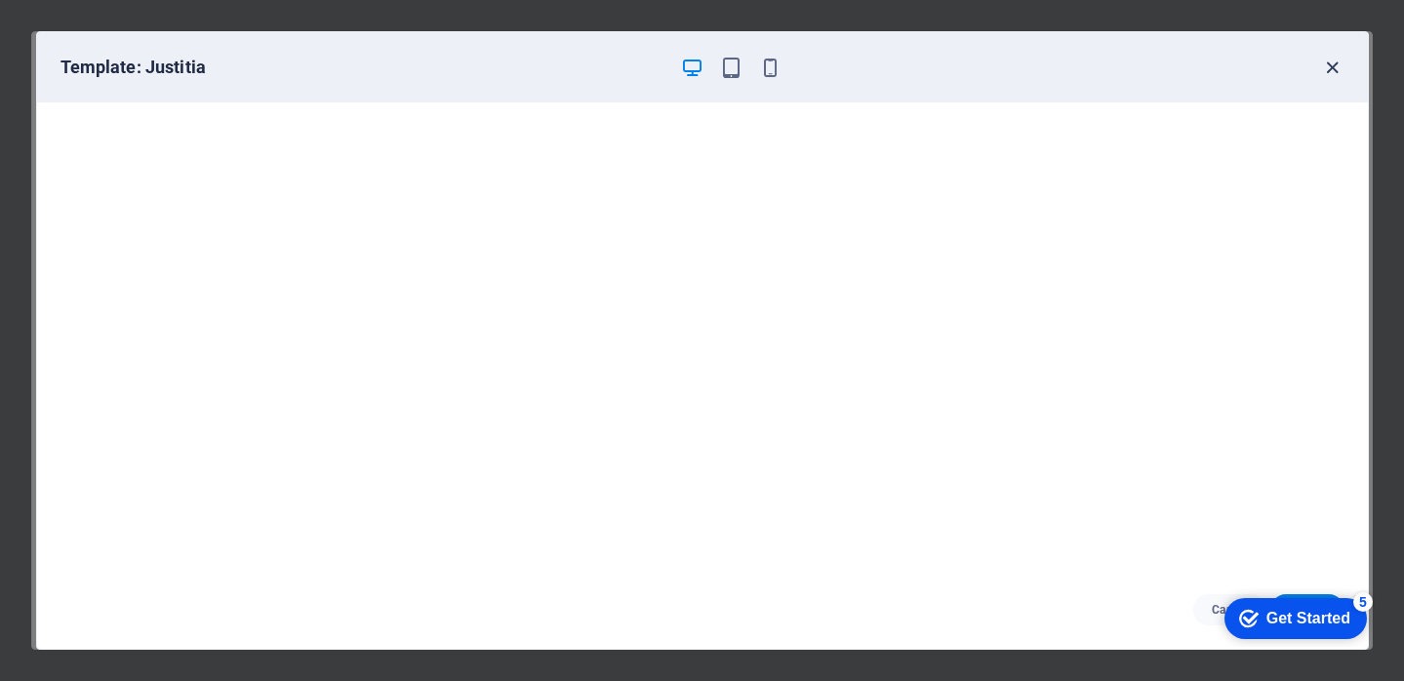
click at [1332, 65] on icon "button" at bounding box center [1332, 68] width 22 height 22
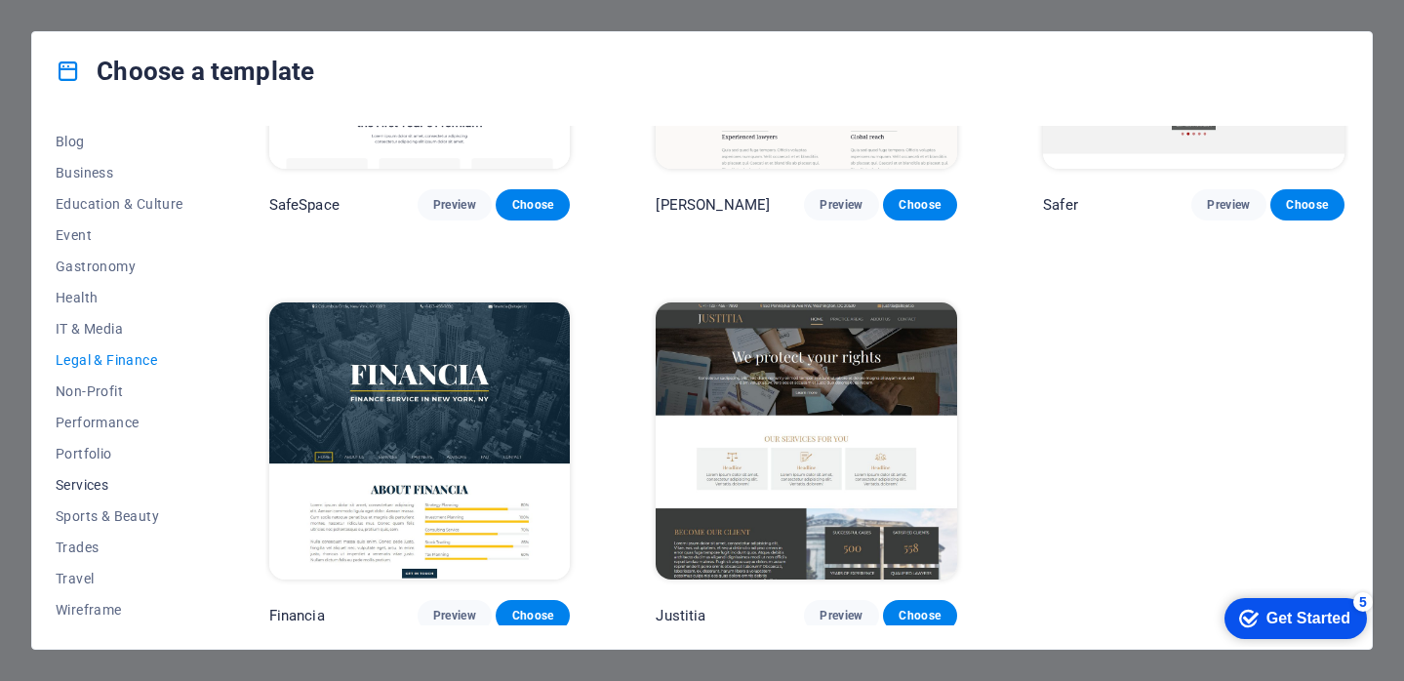
click at [95, 487] on span "Services" at bounding box center [120, 485] width 128 height 16
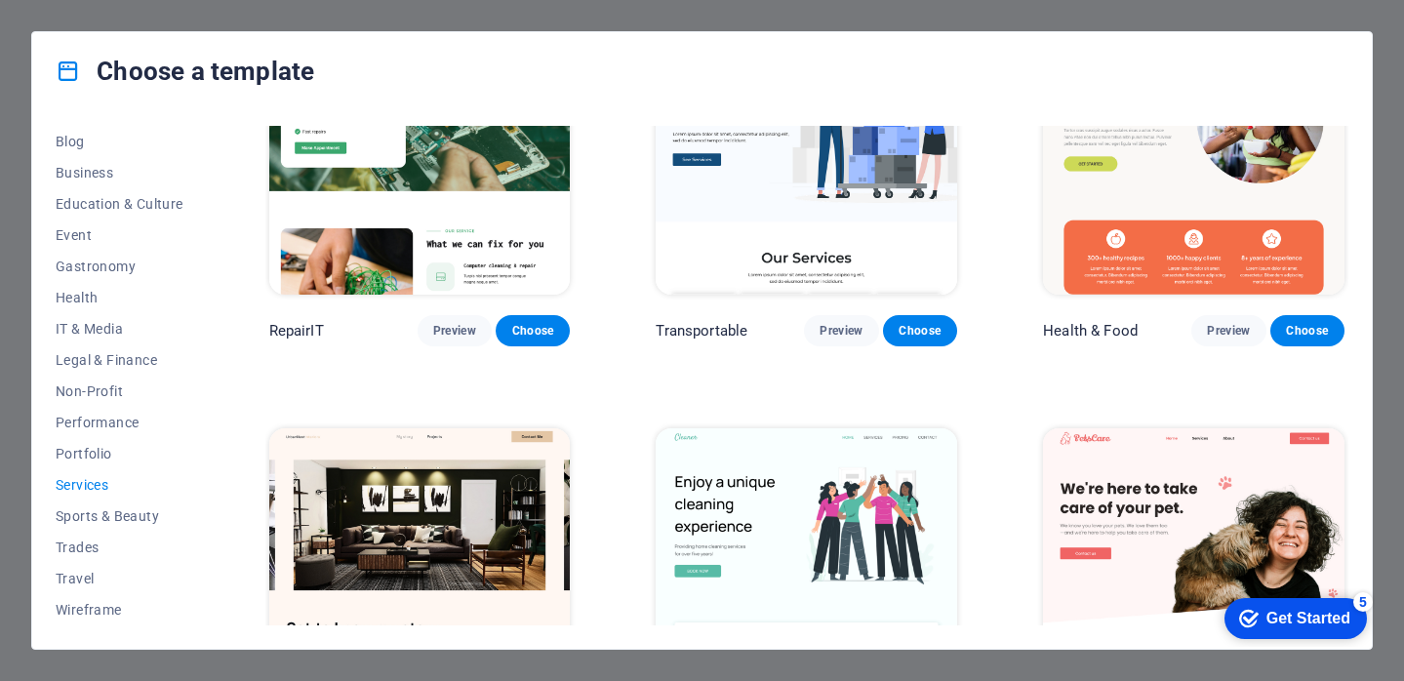
scroll to position [0, 0]
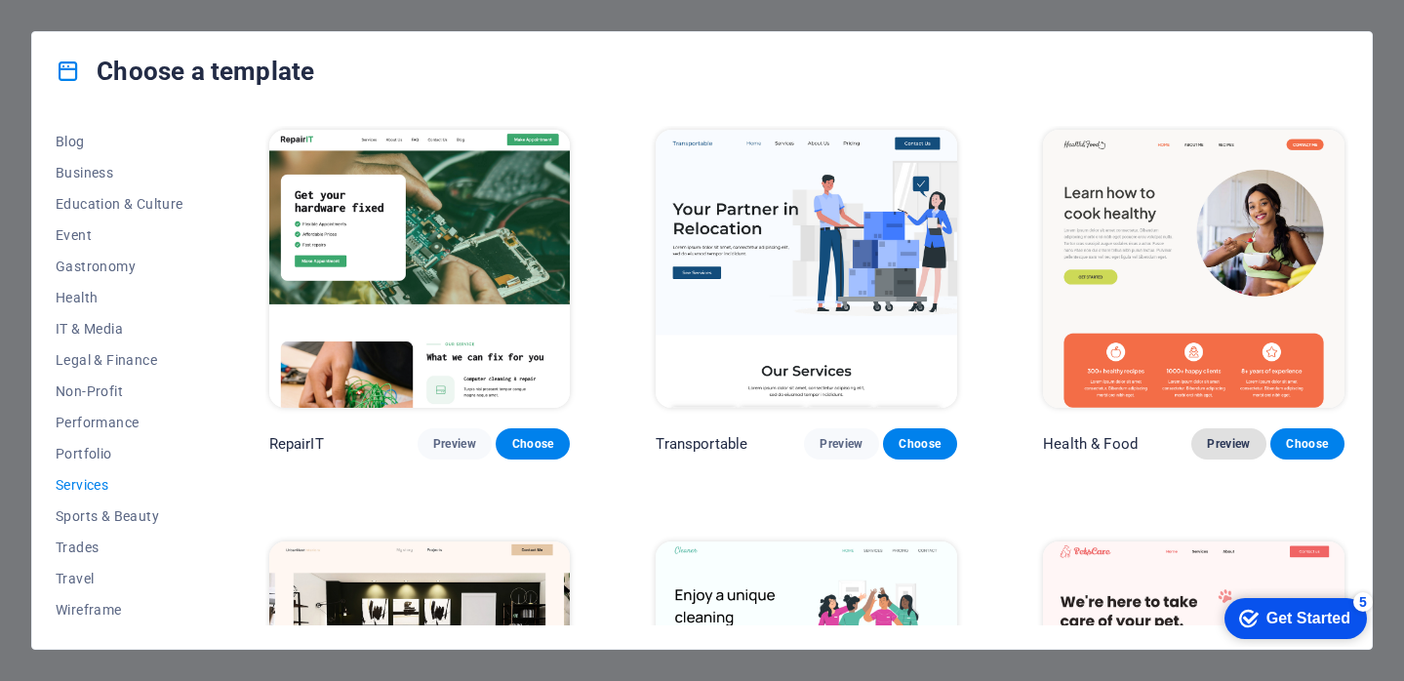
click at [1227, 442] on span "Preview" at bounding box center [1227, 444] width 43 height 16
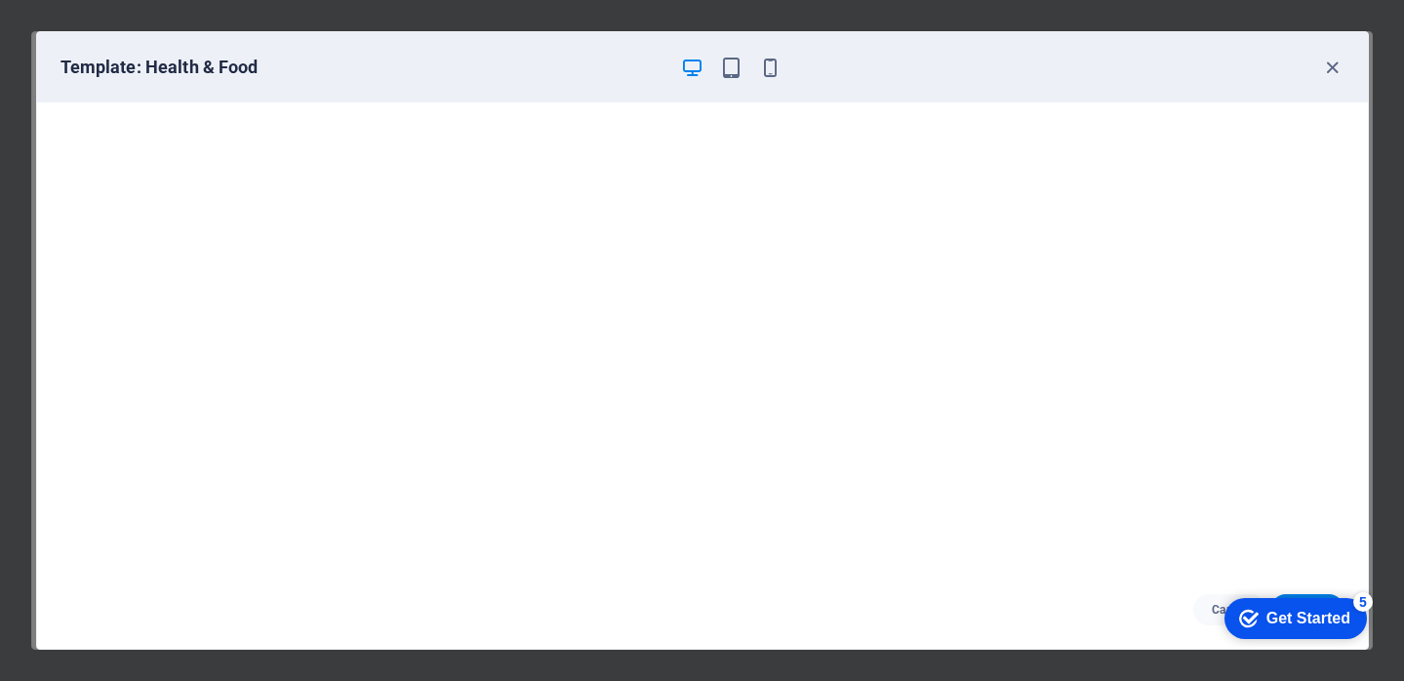
click at [1282, 606] on div "checkmark Get Started 5" at bounding box center [1295, 618] width 142 height 41
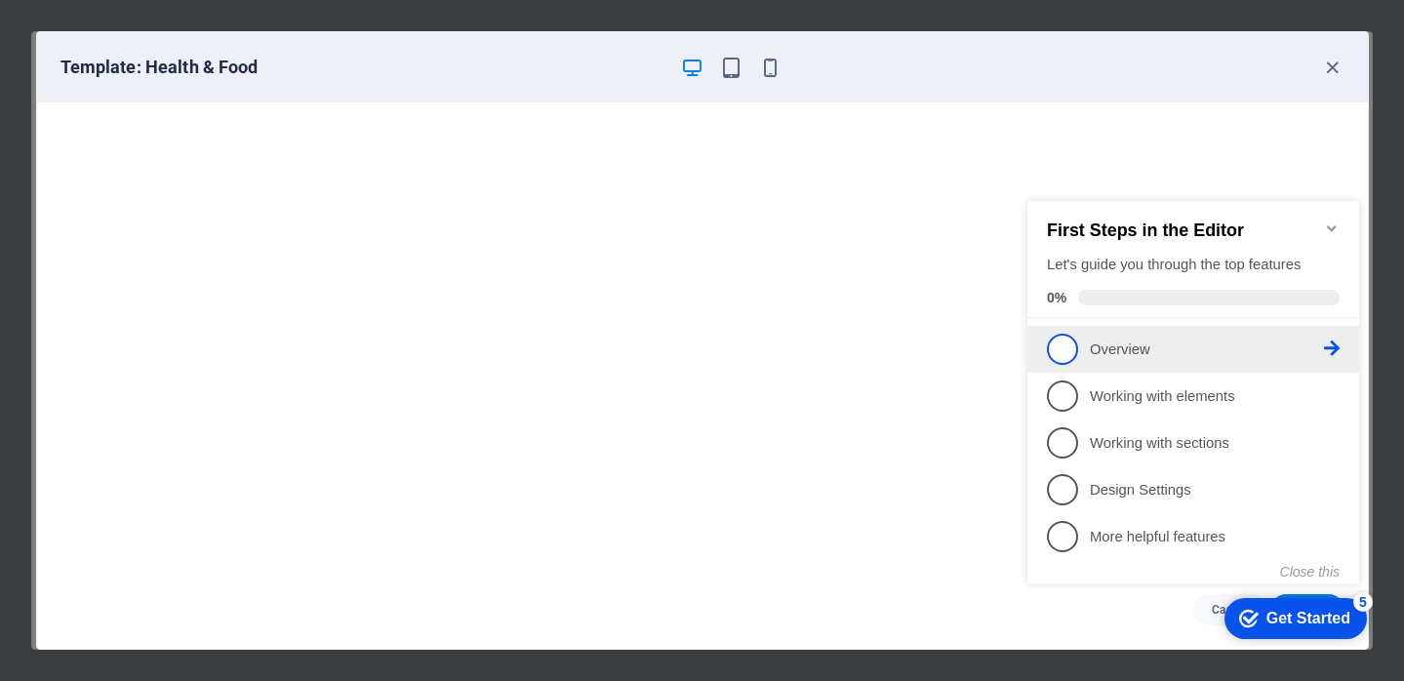
click at [1161, 350] on p "Overview - incomplete" at bounding box center [1206, 349] width 234 height 20
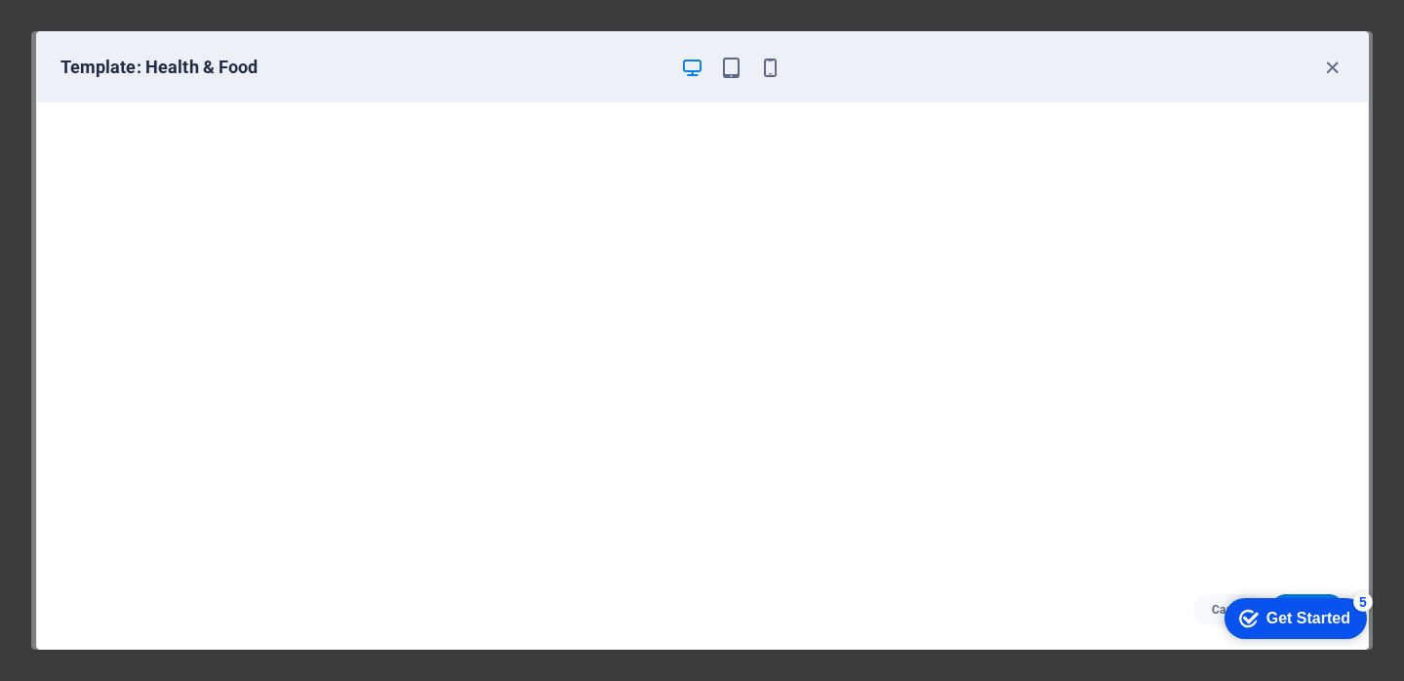
click at [1271, 617] on div "Get Started" at bounding box center [1308, 619] width 84 height 18
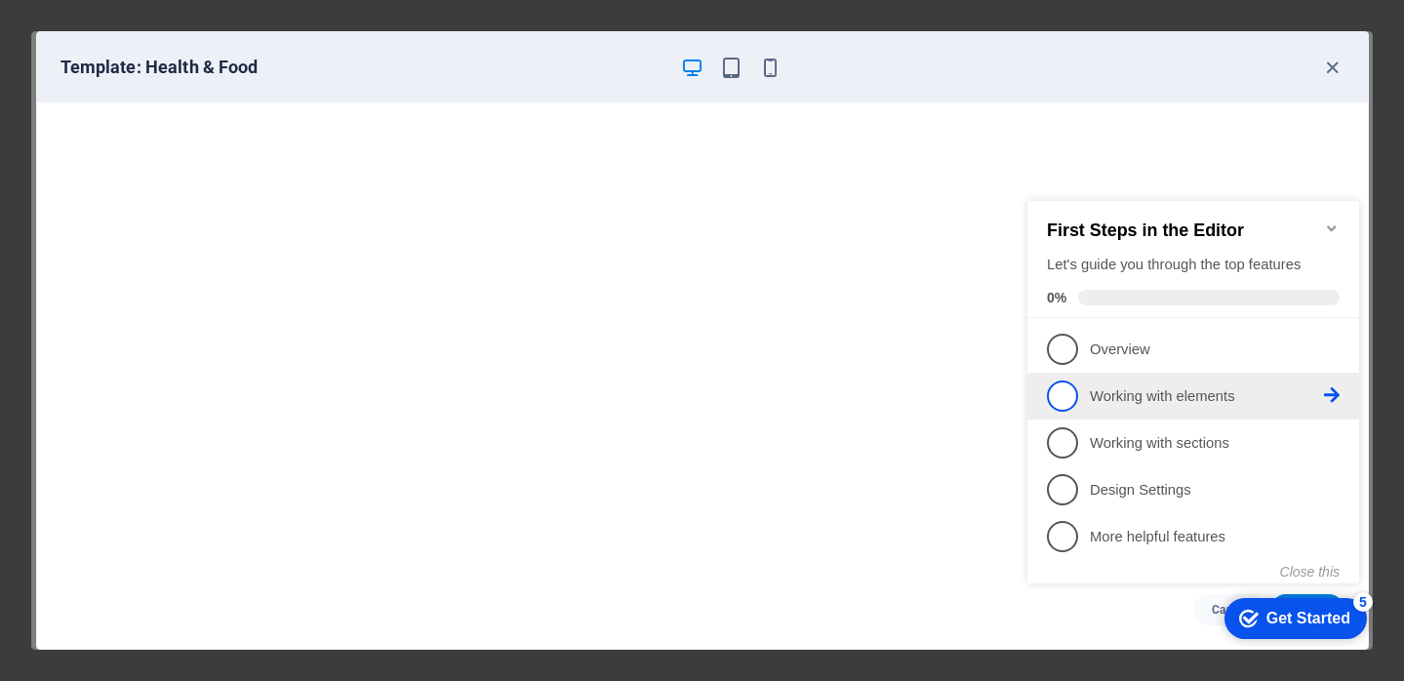
click at [1182, 399] on p "Working with elements - incomplete" at bounding box center [1206, 396] width 234 height 20
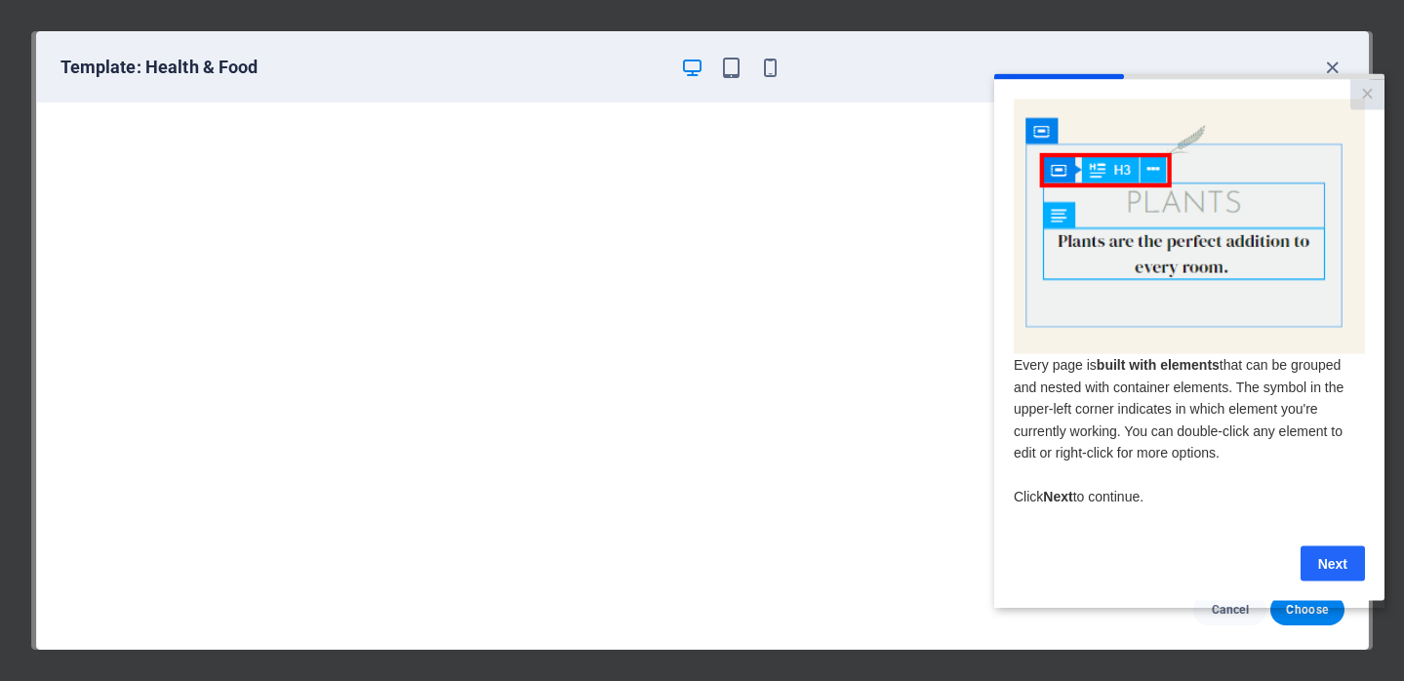
click at [1324, 569] on link "Next" at bounding box center [1332, 562] width 64 height 35
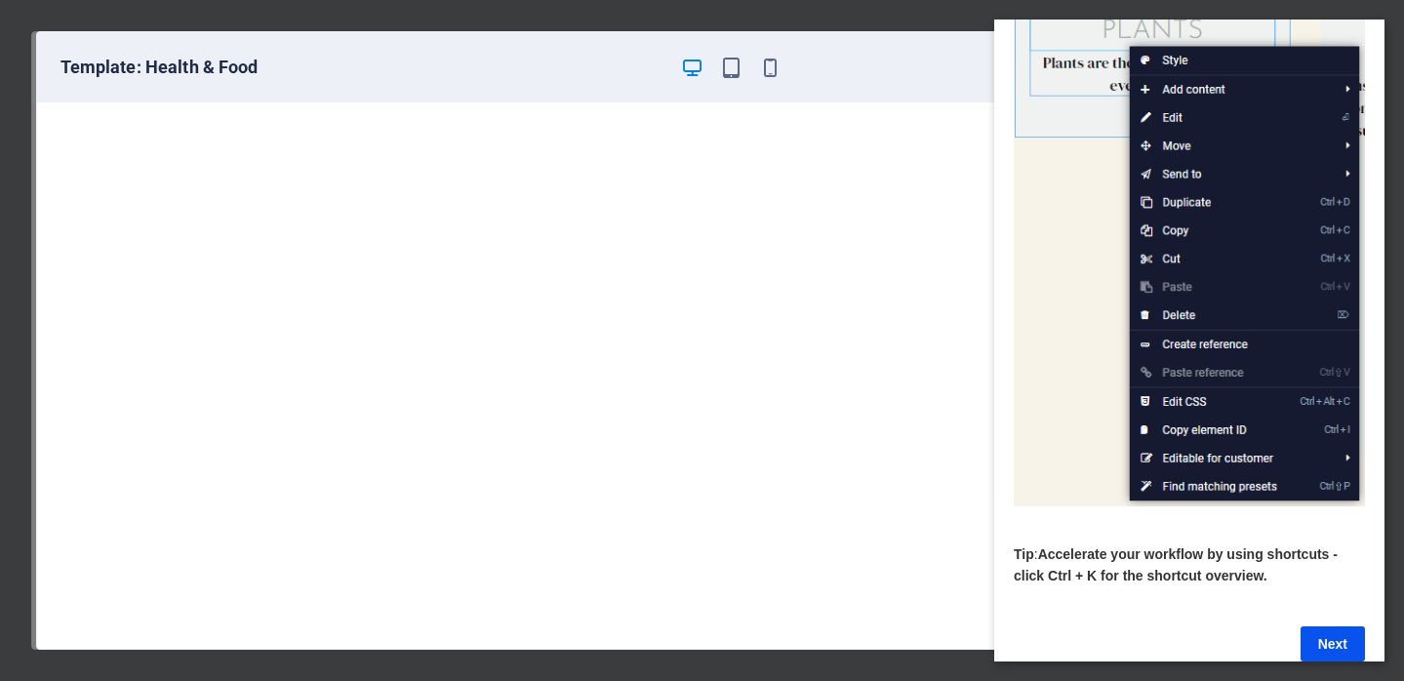
scroll to position [189, 0]
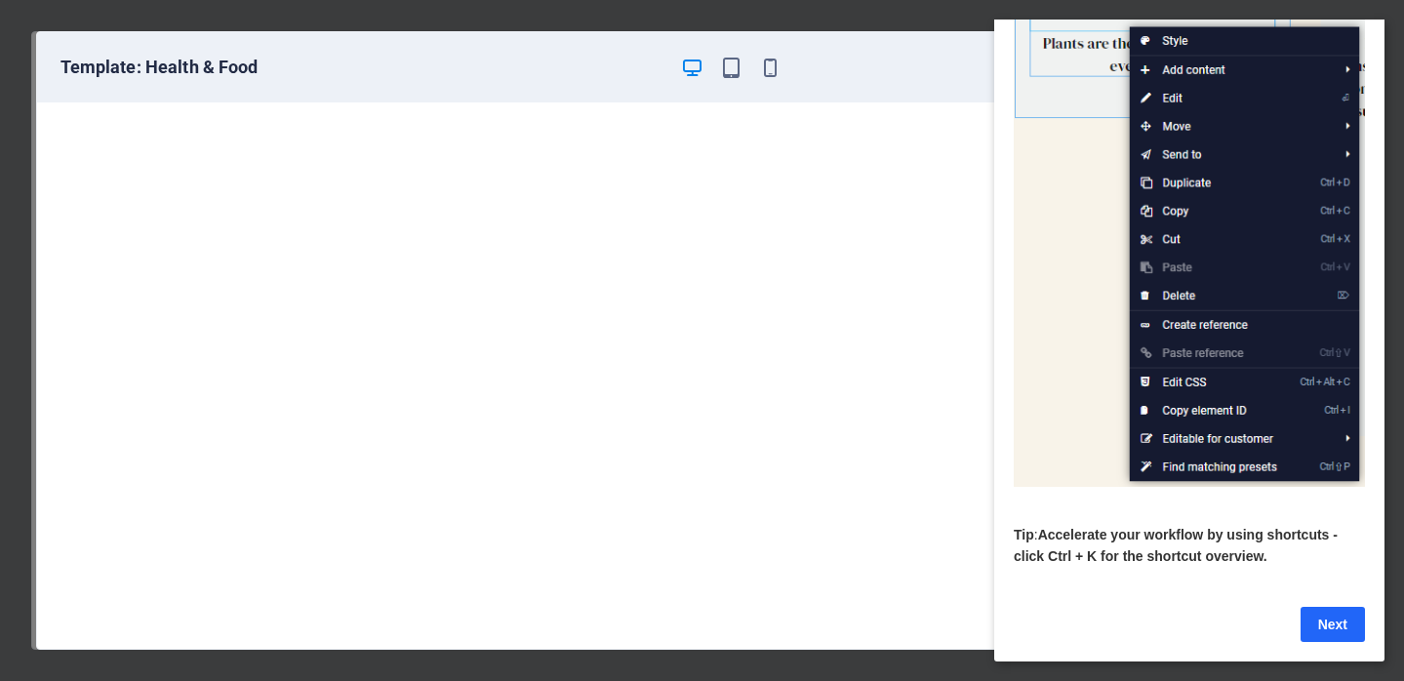
click at [1321, 617] on link "Next" at bounding box center [1332, 624] width 64 height 35
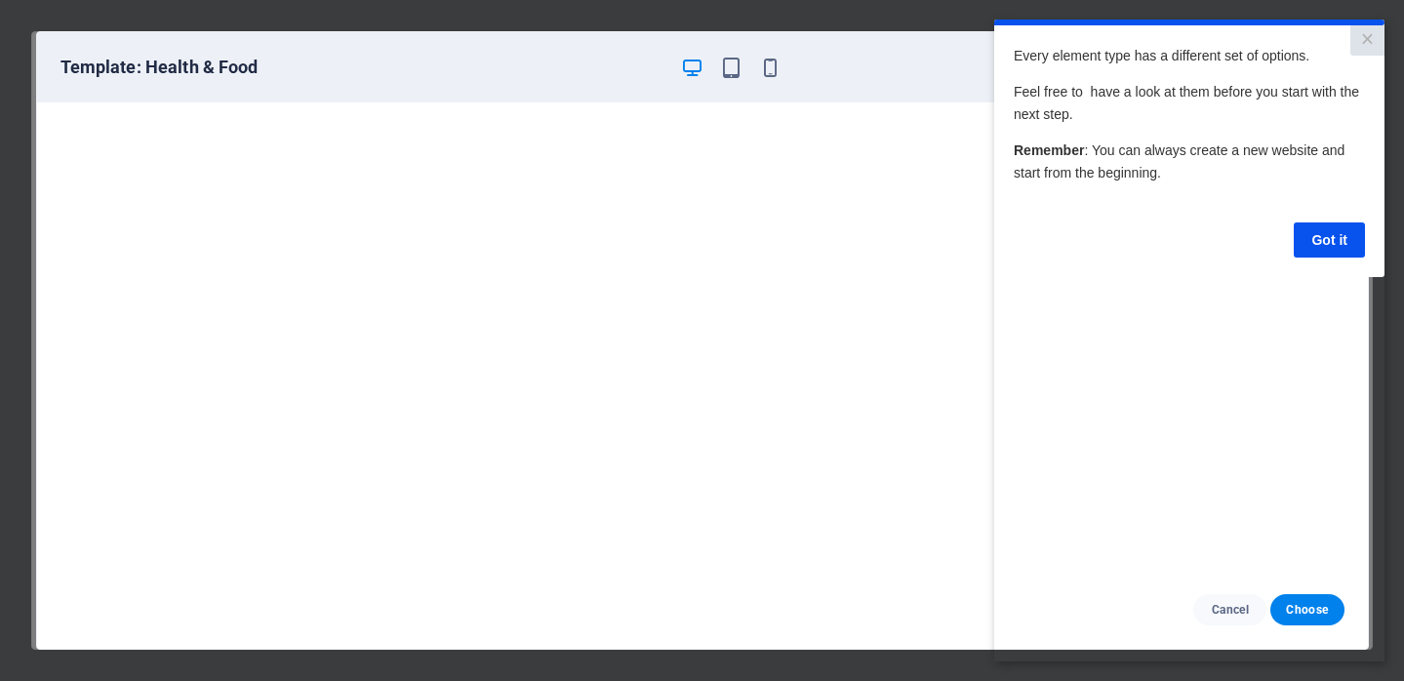
scroll to position [0, 0]
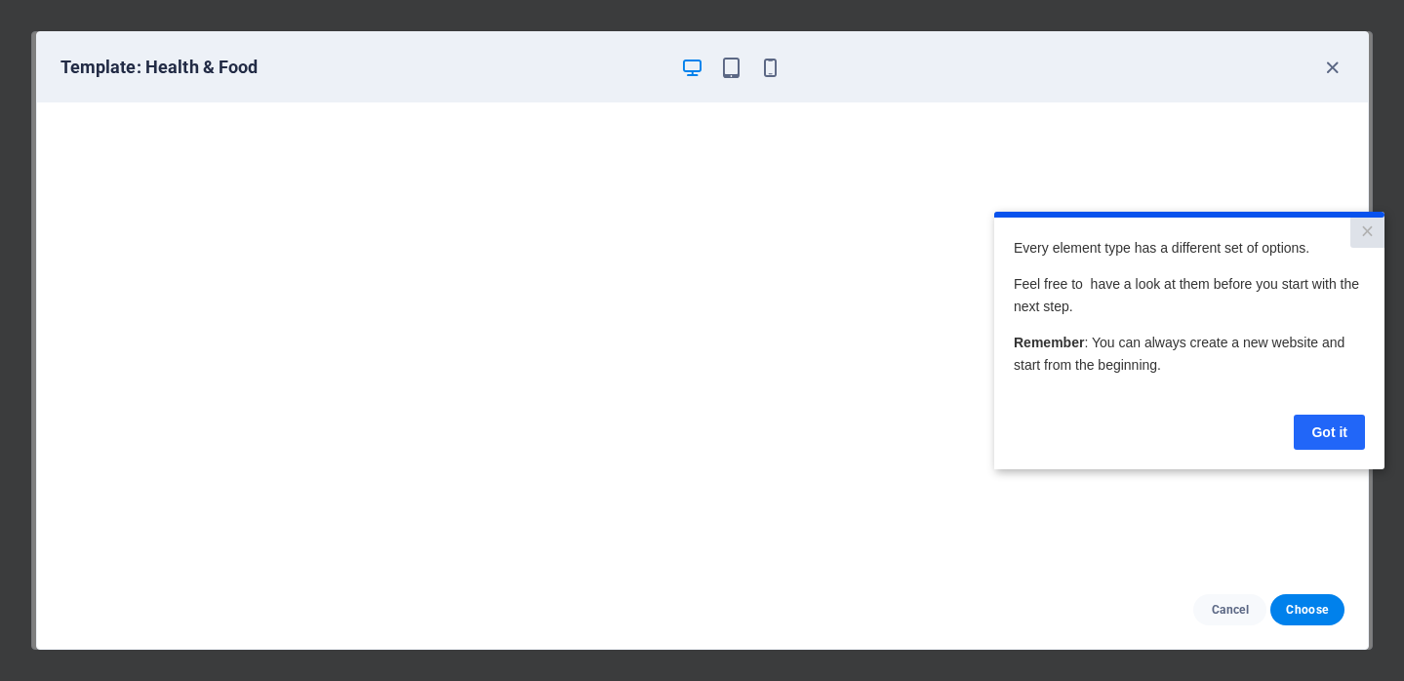
click at [1315, 431] on link "Got it" at bounding box center [1328, 432] width 71 height 35
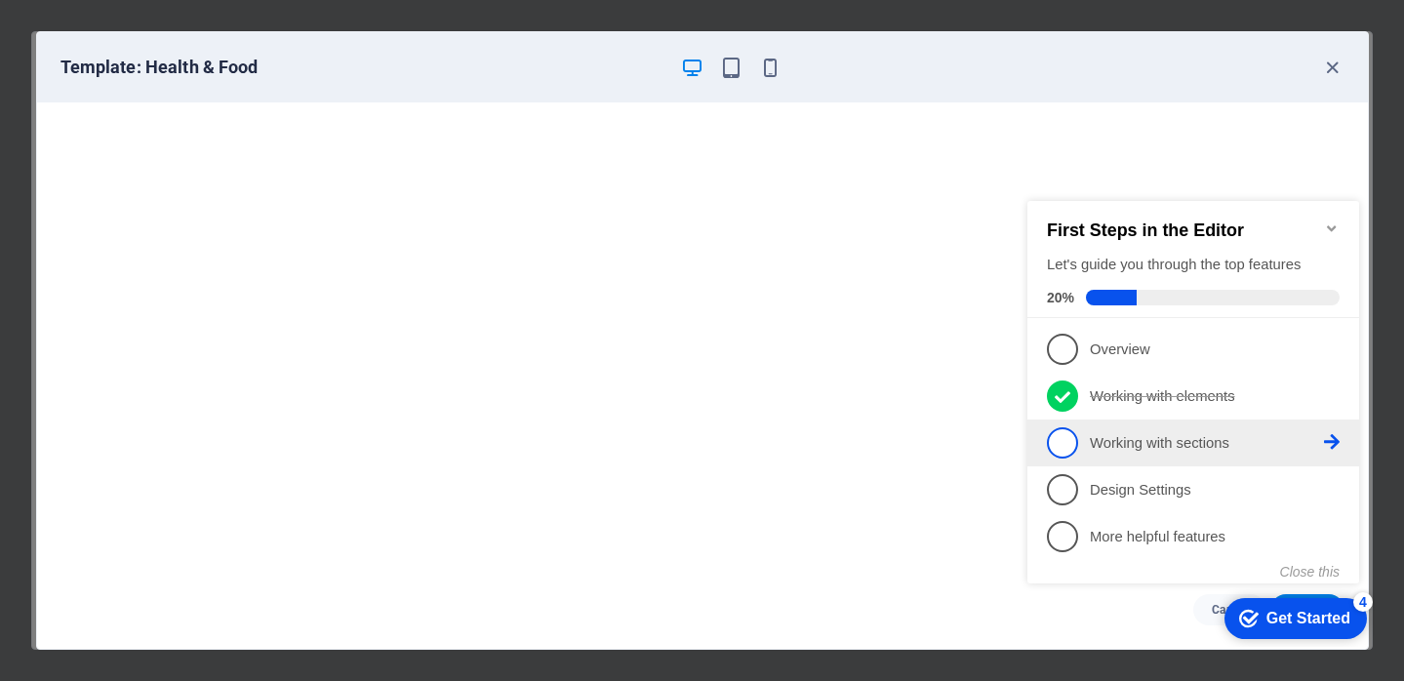
click at [1216, 433] on p "Working with sections - incomplete" at bounding box center [1206, 443] width 234 height 20
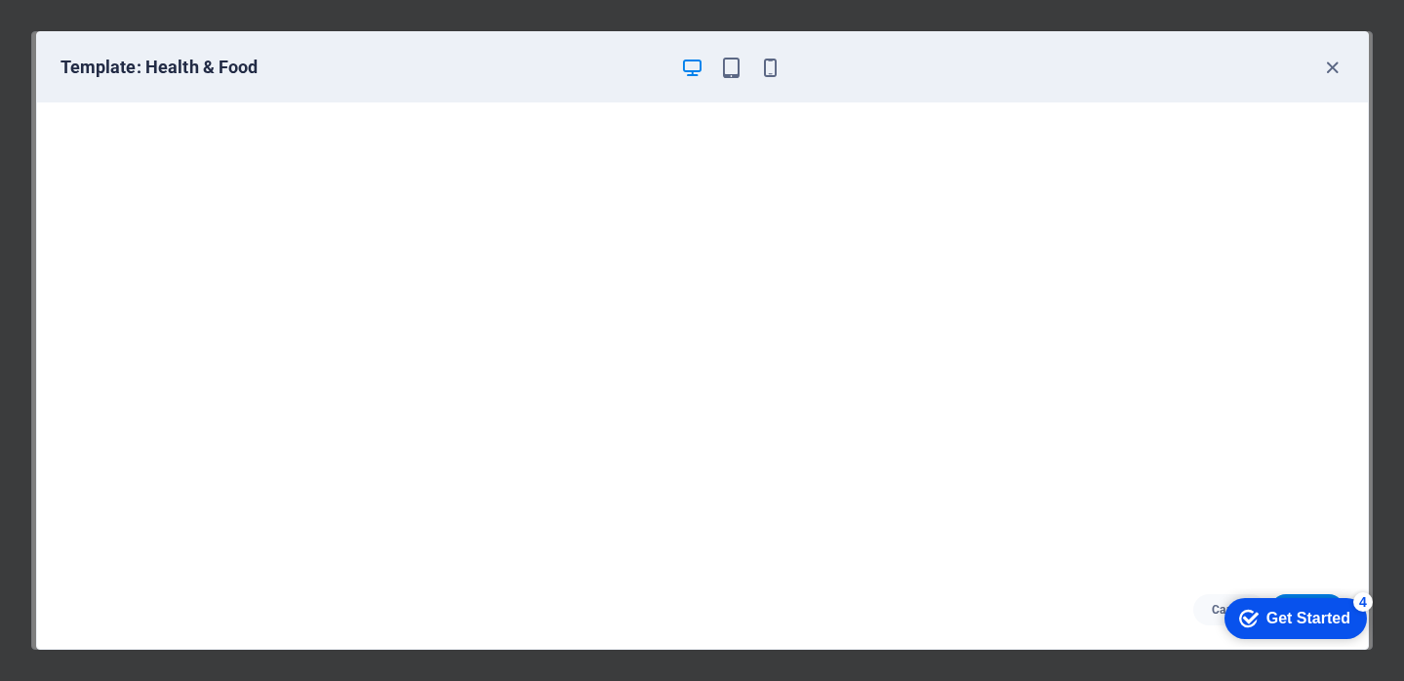
click at [1300, 605] on div "checkmark Get Started 4" at bounding box center [1295, 618] width 142 height 41
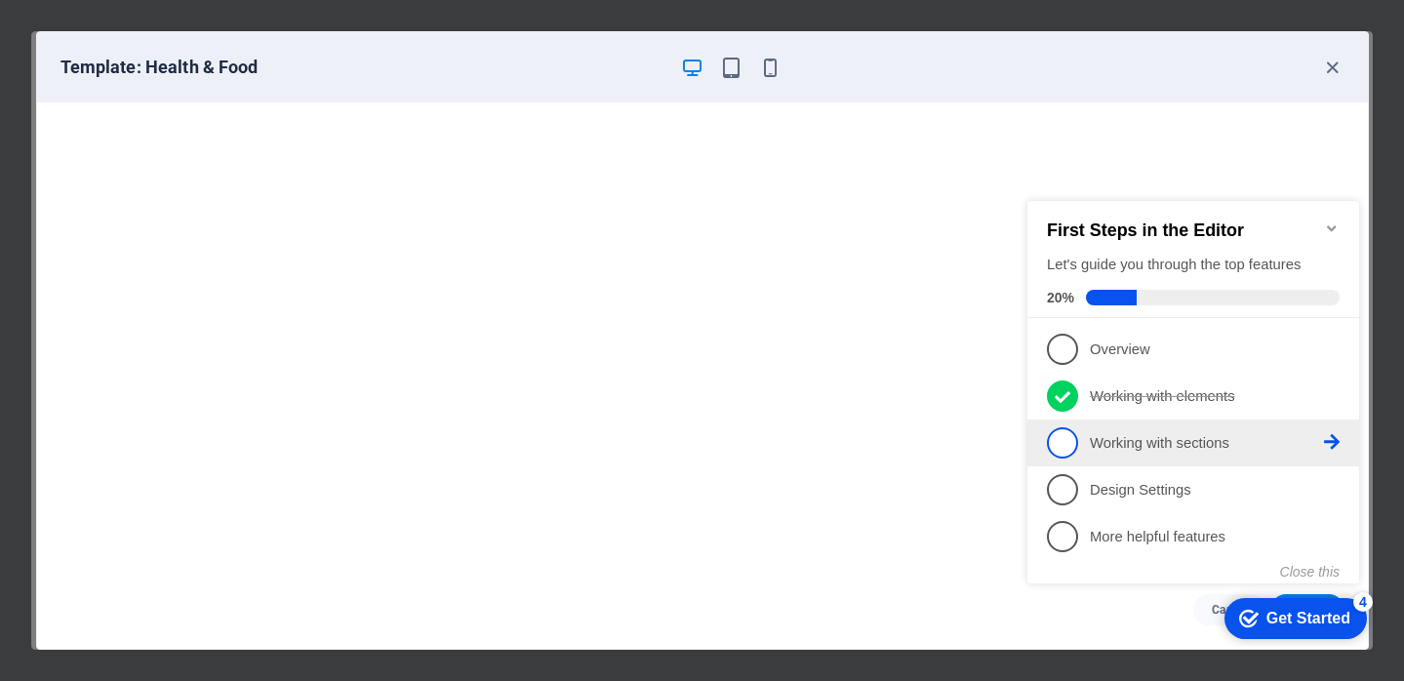
click at [1064, 433] on span "3" at bounding box center [1062, 442] width 31 height 31
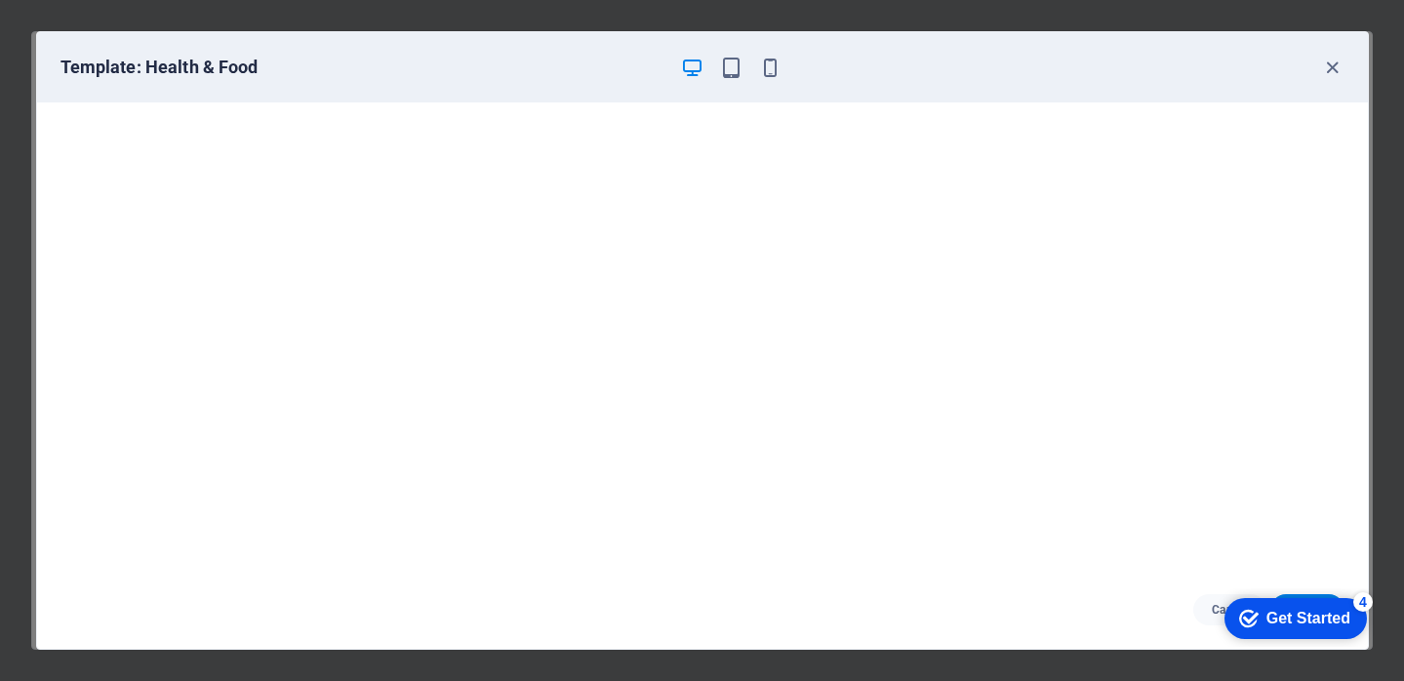
click at [1323, 632] on div "checkmark Get Started 4" at bounding box center [1295, 618] width 142 height 41
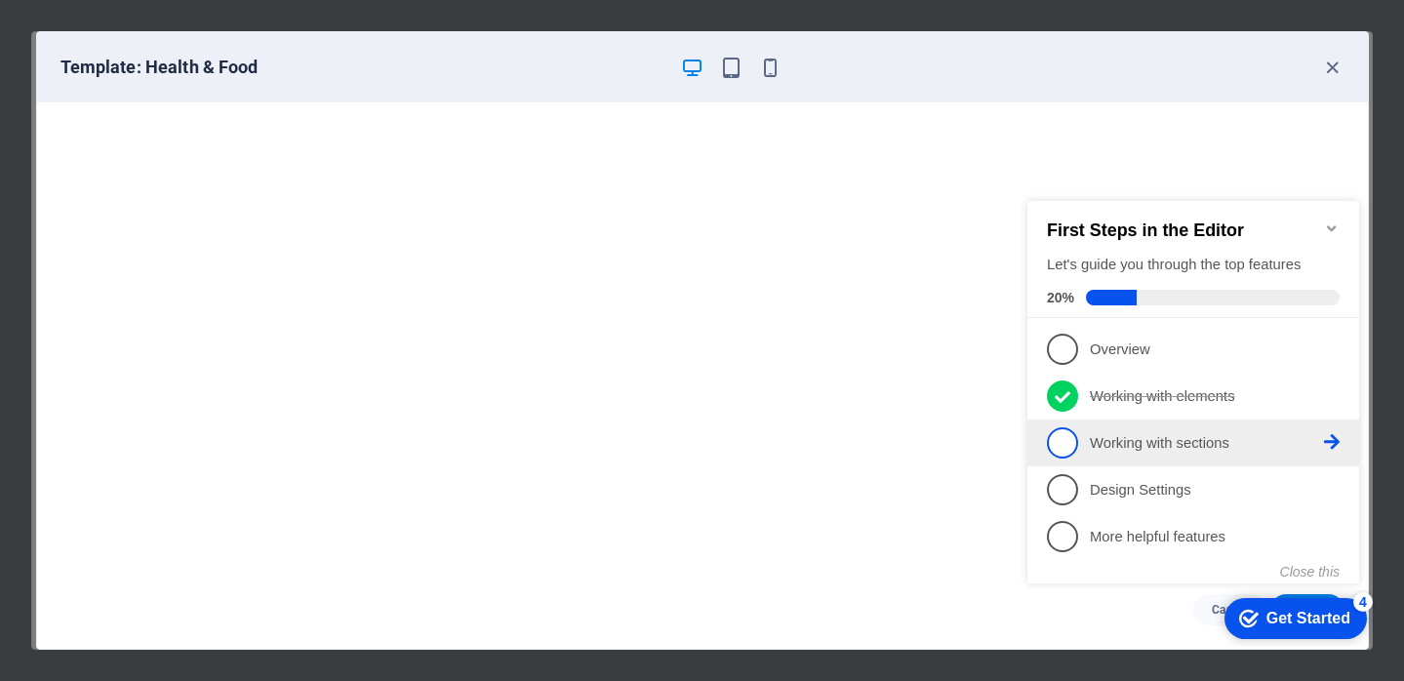
click at [1333, 440] on icon at bounding box center [1332, 442] width 16 height 16
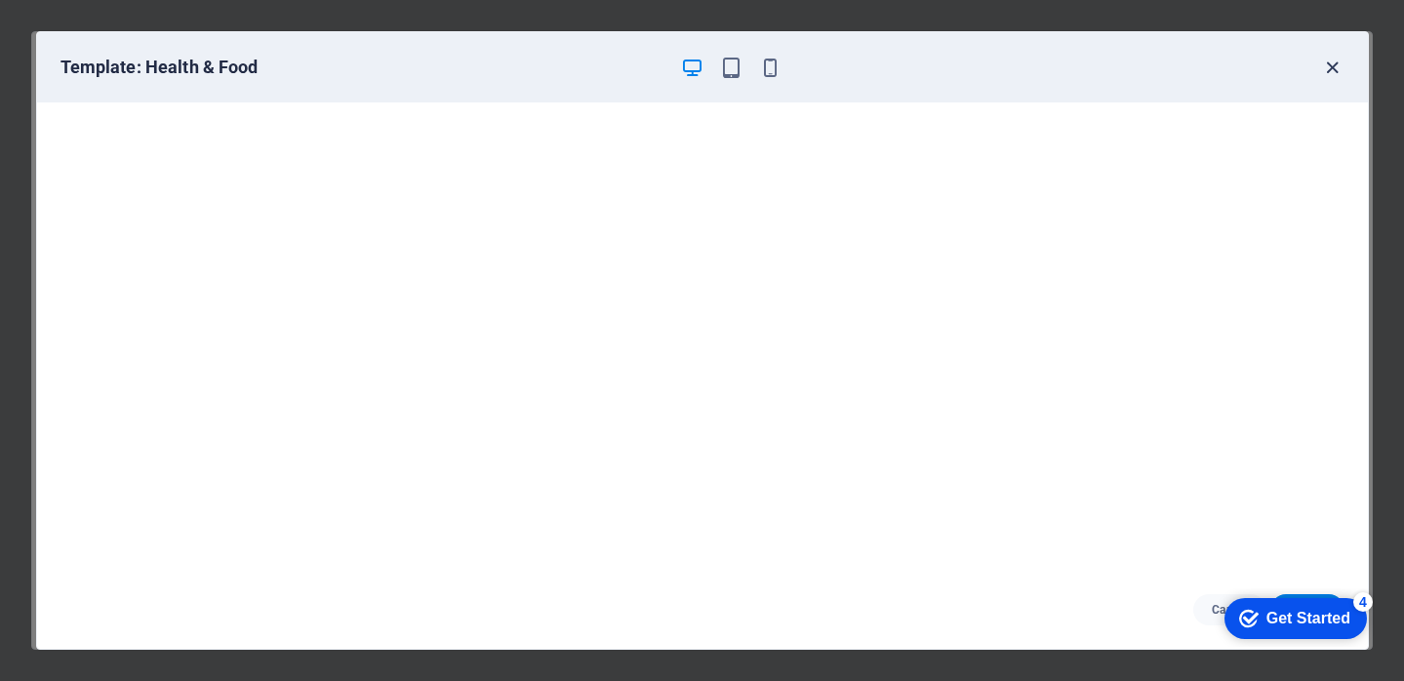
click at [1332, 58] on icon "button" at bounding box center [1332, 68] width 22 height 22
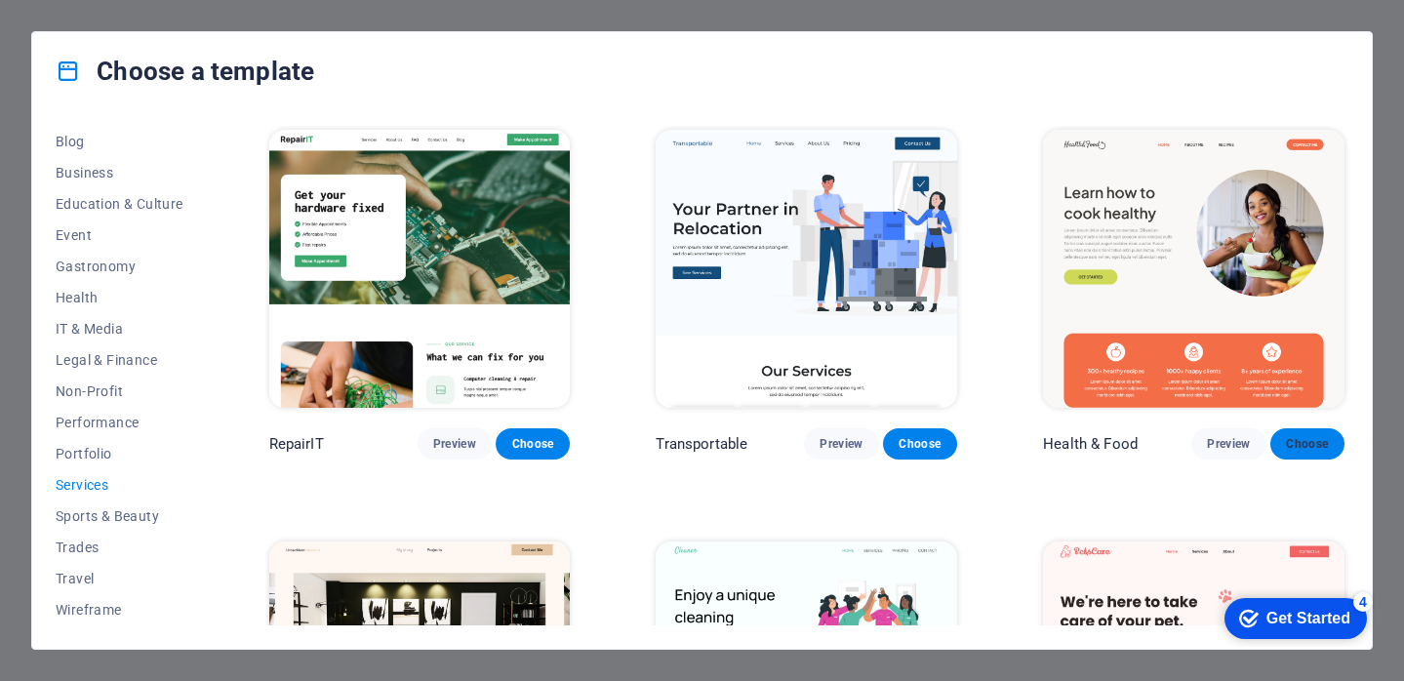
click at [1291, 452] on button "Choose" at bounding box center [1307, 443] width 74 height 31
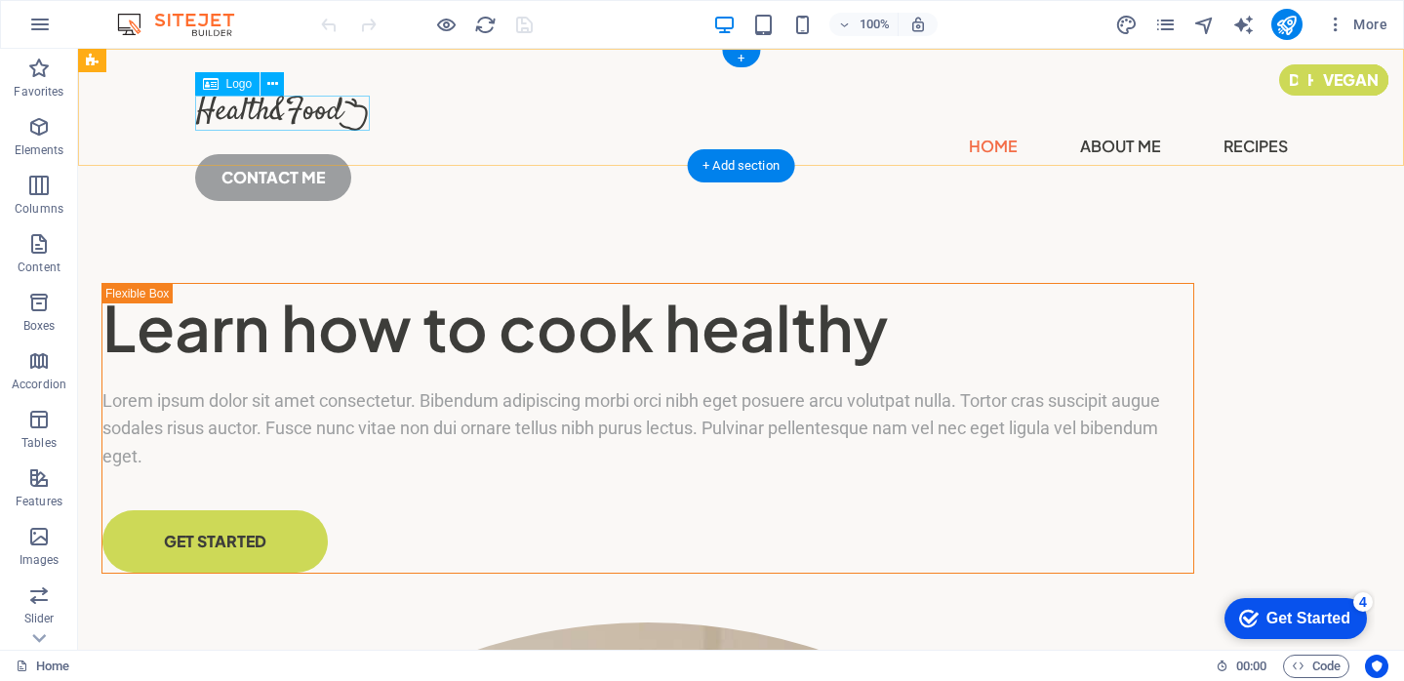
click at [319, 124] on div at bounding box center [741, 113] width 1092 height 35
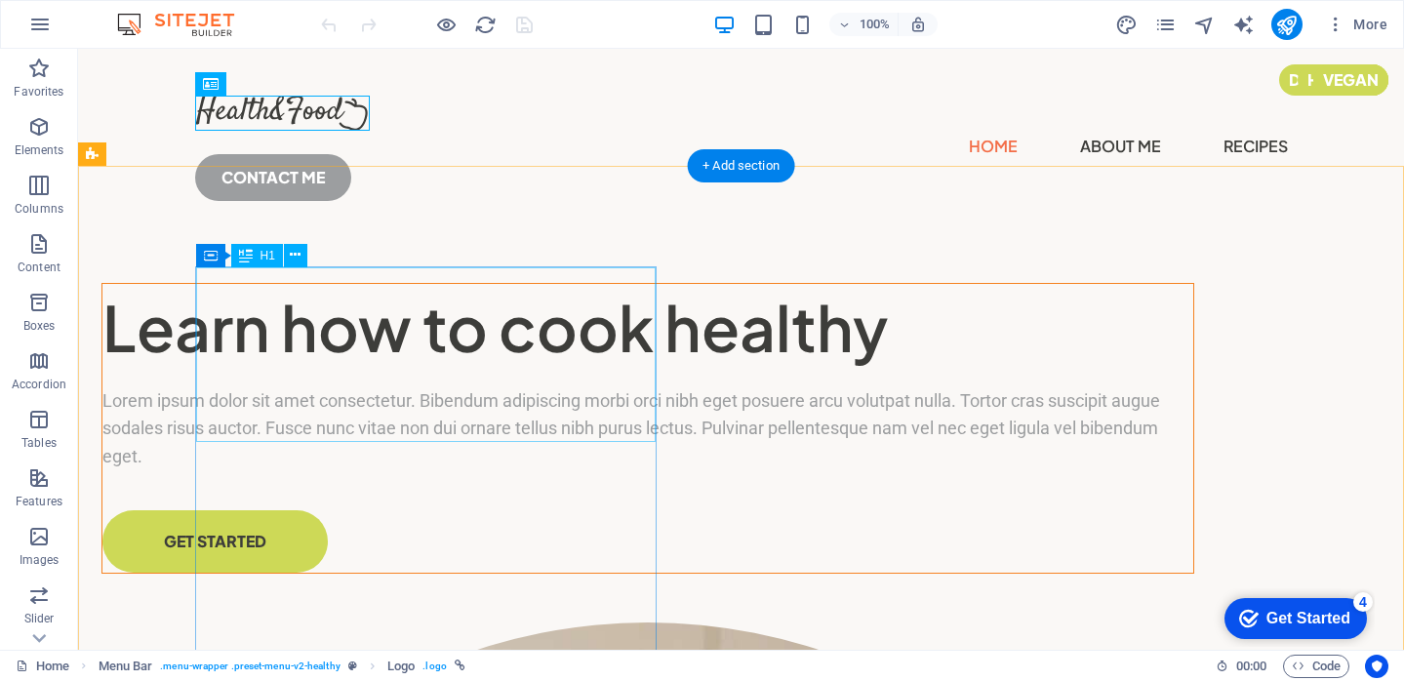
click at [512, 361] on div "Learn how to cook healthy" at bounding box center [647, 328] width 1090 height 88
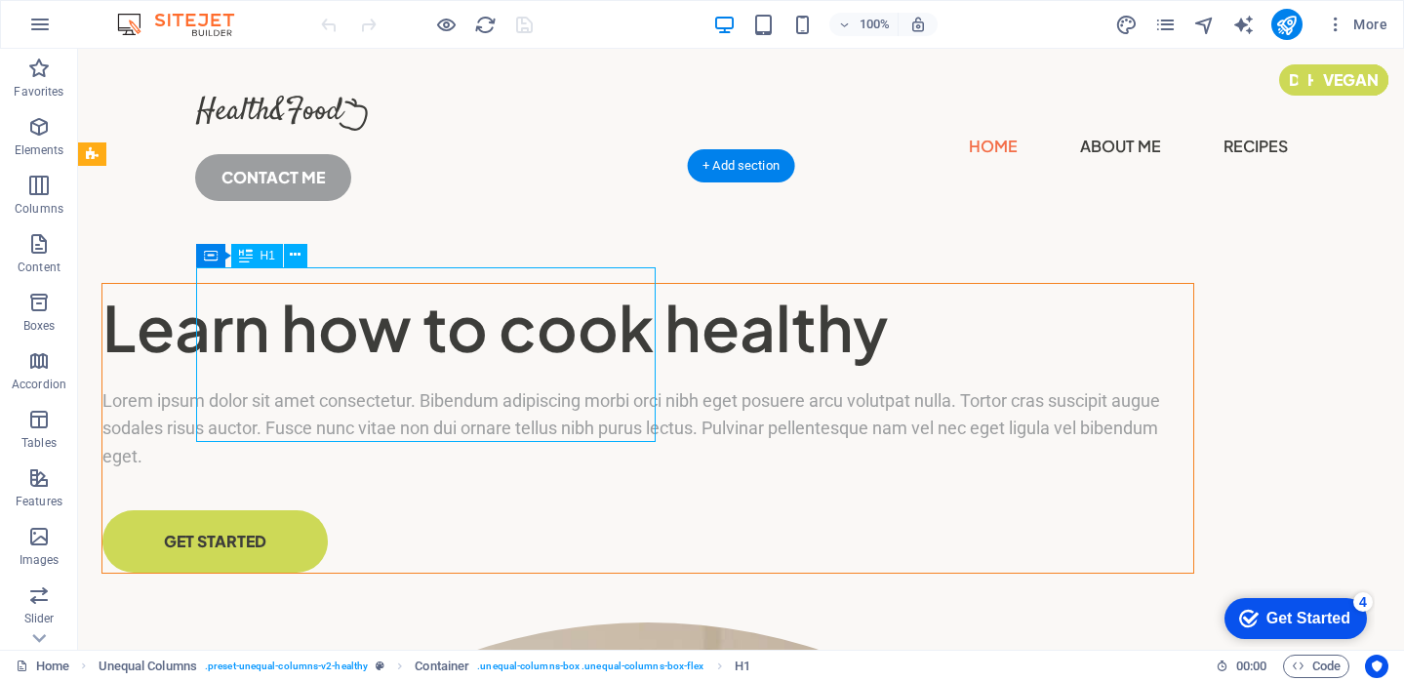
click at [481, 350] on div "Learn how to cook healthy" at bounding box center [647, 328] width 1090 height 88
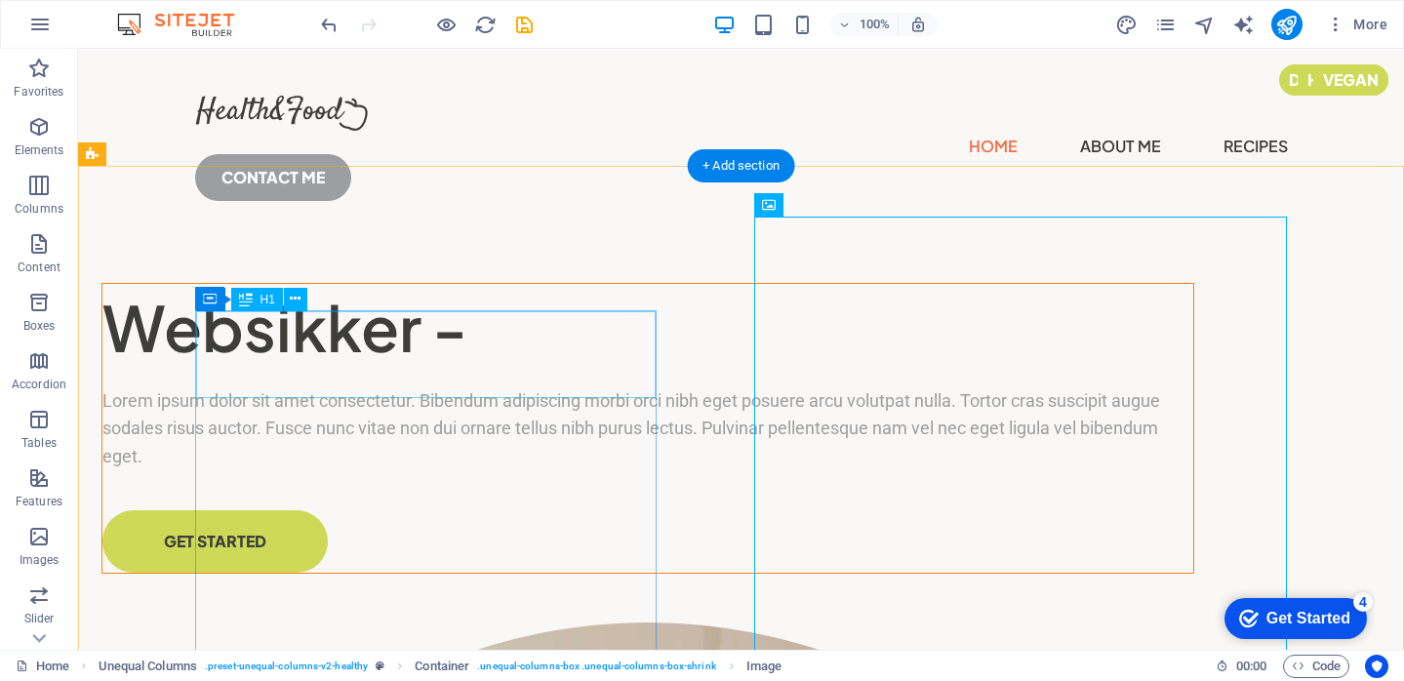
click at [515, 351] on div "Websikker -" at bounding box center [647, 328] width 1090 height 88
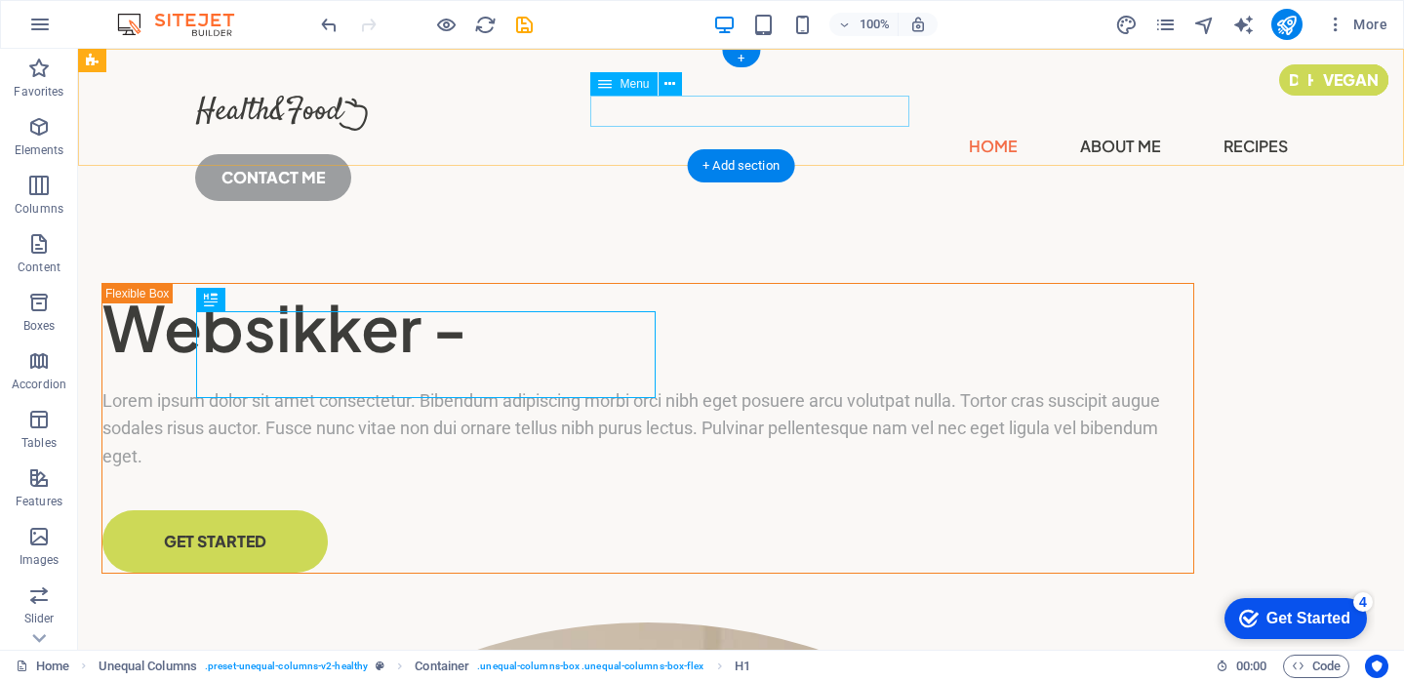
click at [632, 131] on nav "Home About Me Recipes" at bounding box center [741, 146] width 1092 height 31
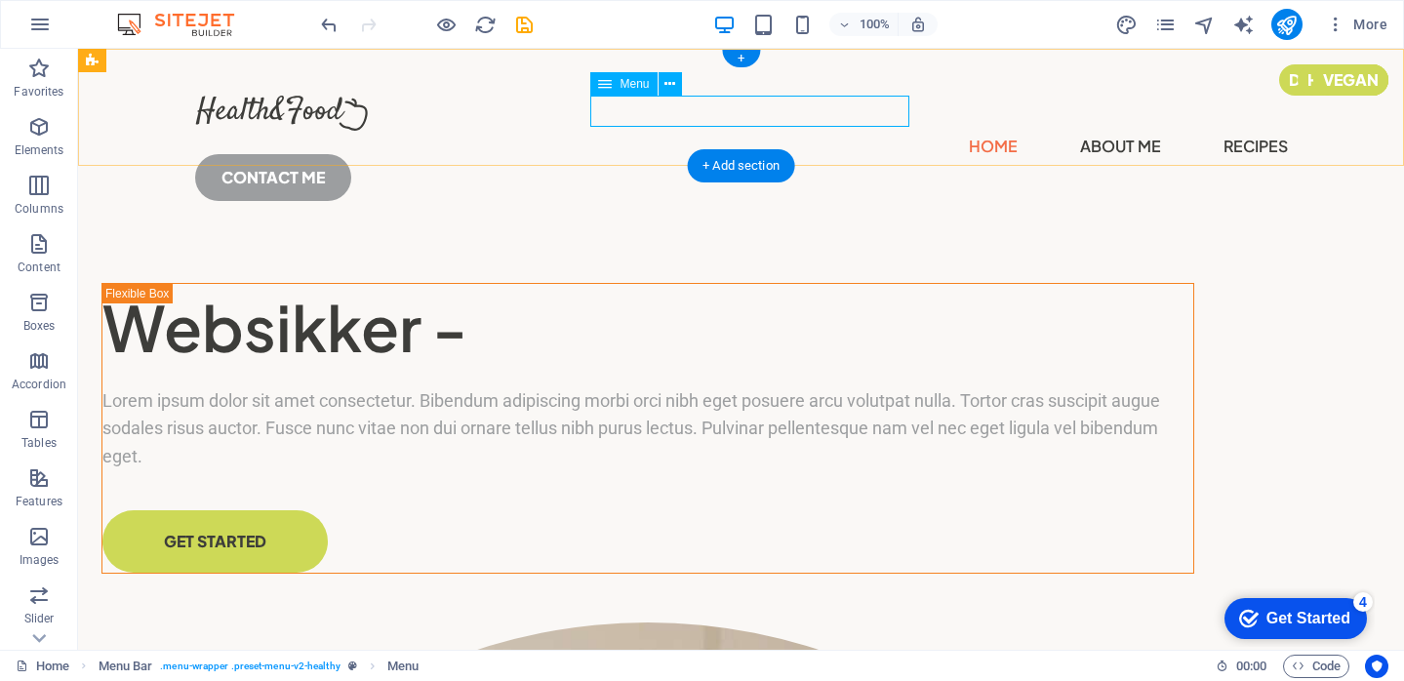
click at [734, 131] on nav "Home About Me Recipes" at bounding box center [741, 146] width 1092 height 31
click at [755, 131] on nav "Home About Me Recipes" at bounding box center [741, 146] width 1092 height 31
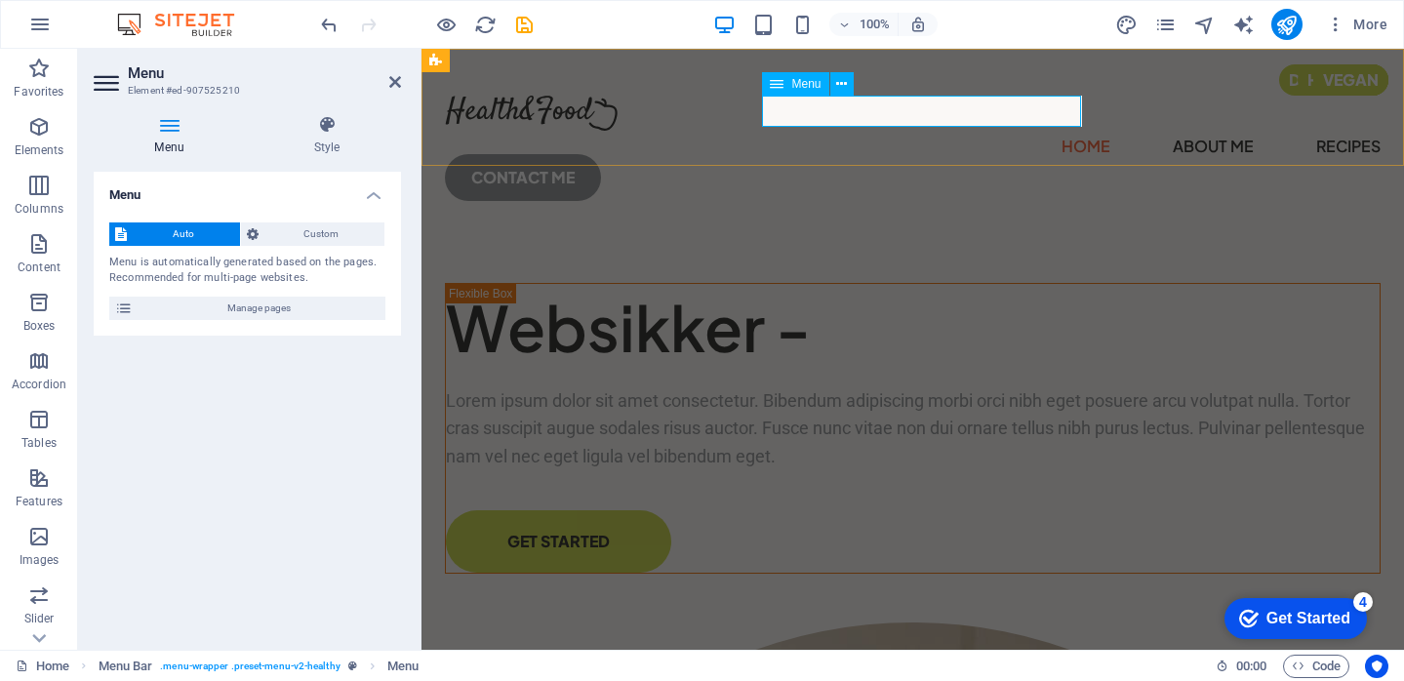
click at [910, 131] on nav "Home About Me Recipes" at bounding box center [912, 146] width 935 height 31
click at [1058, 131] on nav "Home About Me Recipes" at bounding box center [912, 146] width 935 height 31
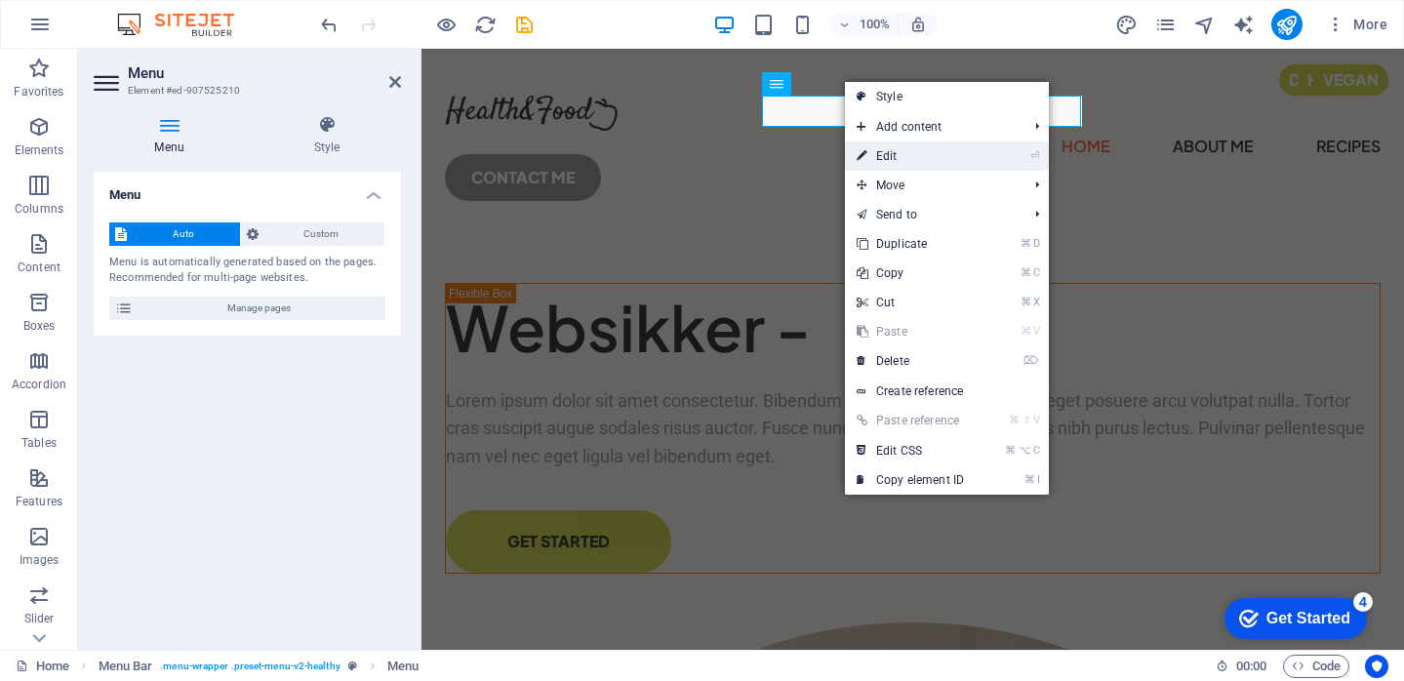
click at [880, 160] on link "⏎ Edit" at bounding box center [910, 155] width 131 height 29
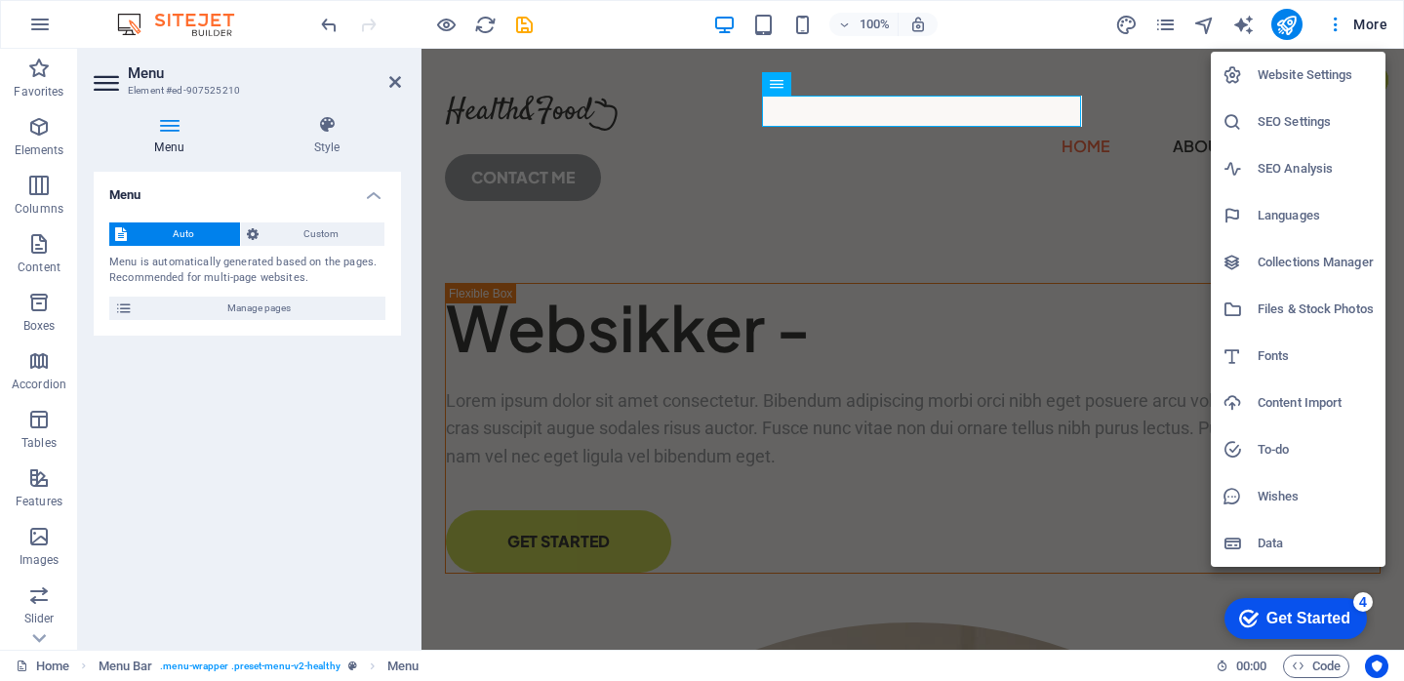
click at [1336, 27] on div at bounding box center [702, 340] width 1404 height 681
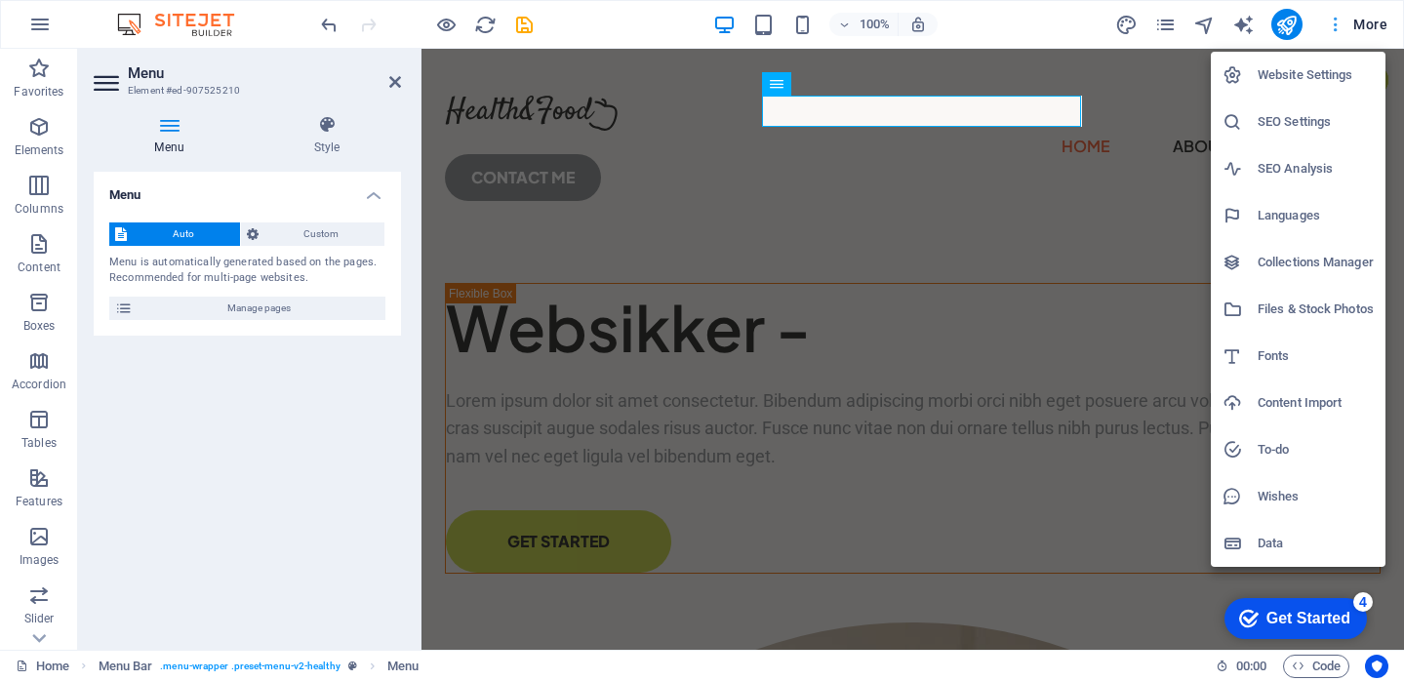
click at [1329, 25] on div at bounding box center [702, 340] width 1404 height 681
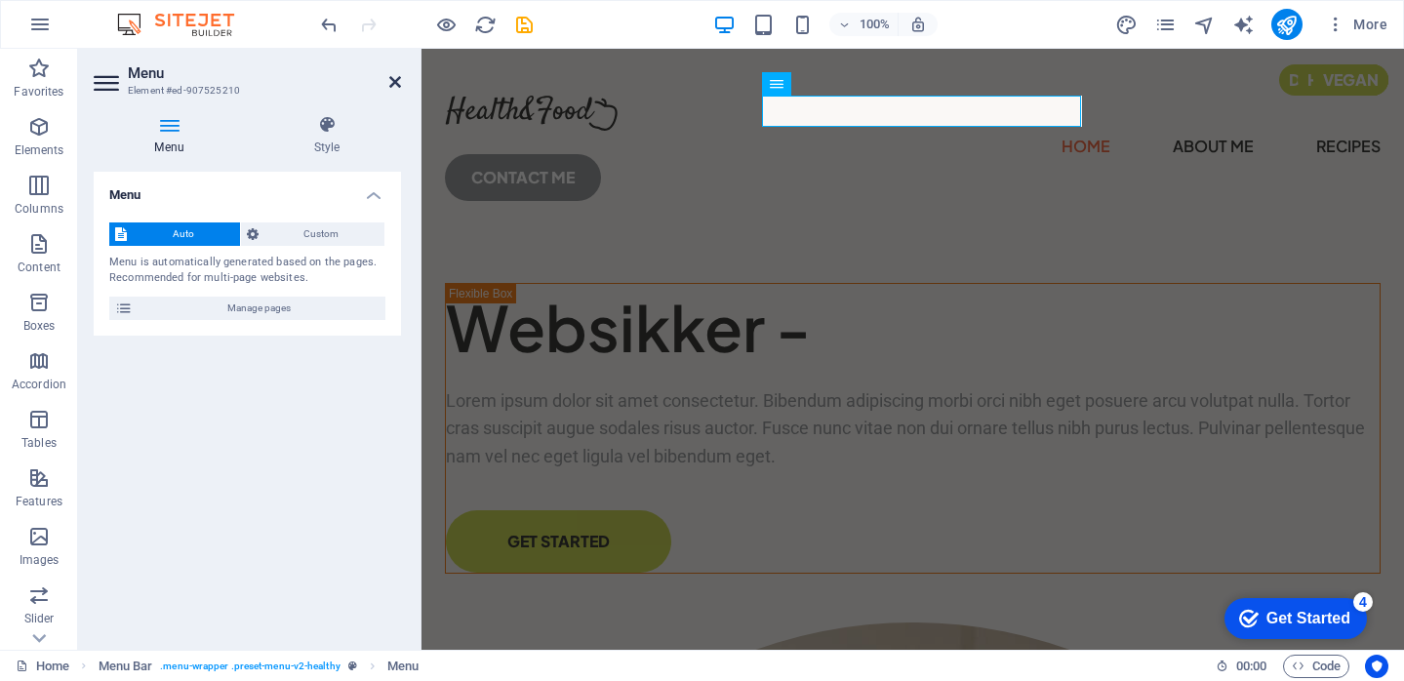
drag, startPoint x: 396, startPoint y: 87, endPoint x: 318, endPoint y: 36, distance: 93.1
click at [396, 87] on icon at bounding box center [395, 82] width 12 height 16
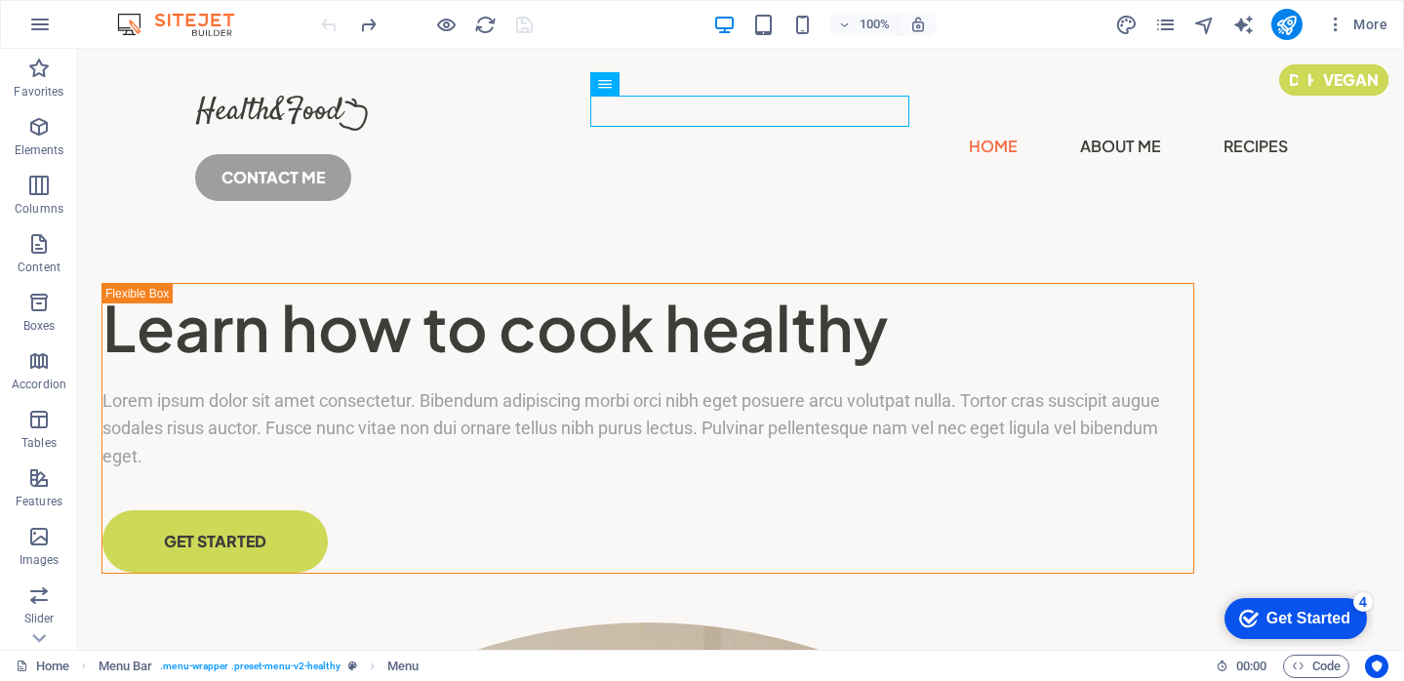
click at [0, 0] on div at bounding box center [0, 0] width 0 height 0
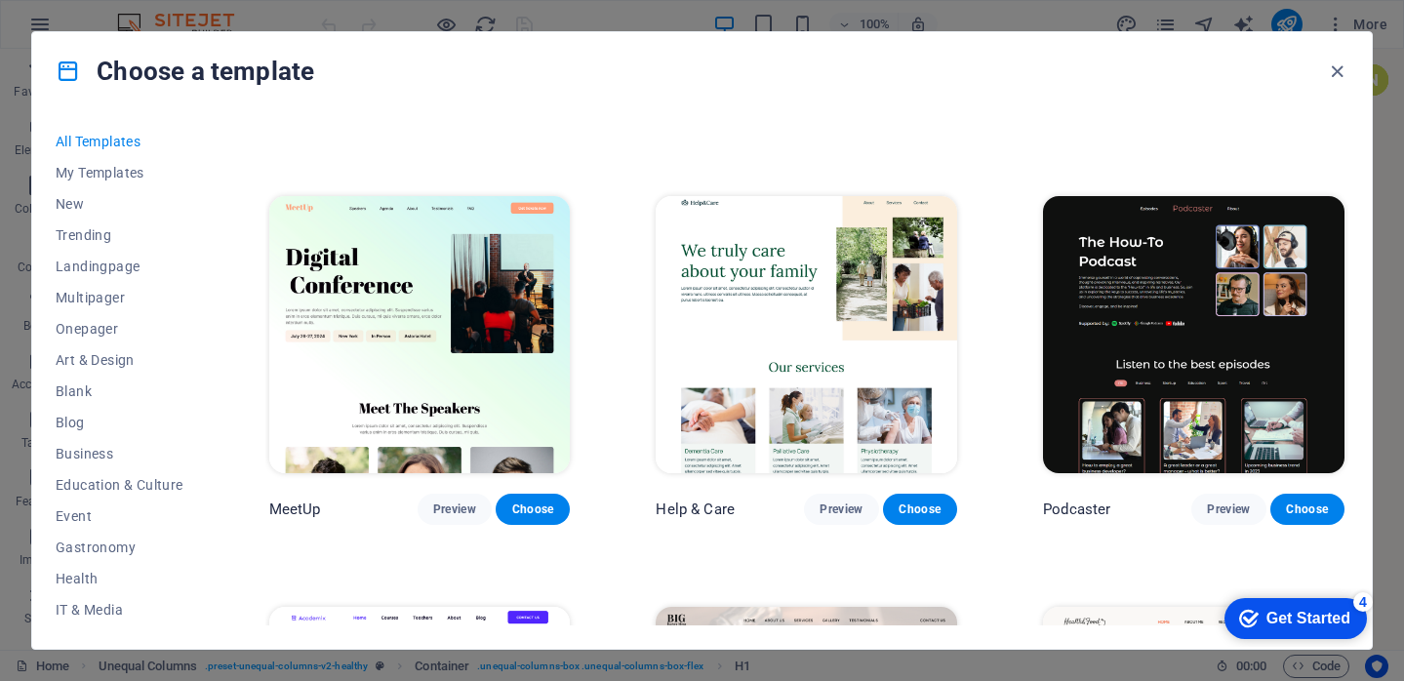
scroll to position [1209, 0]
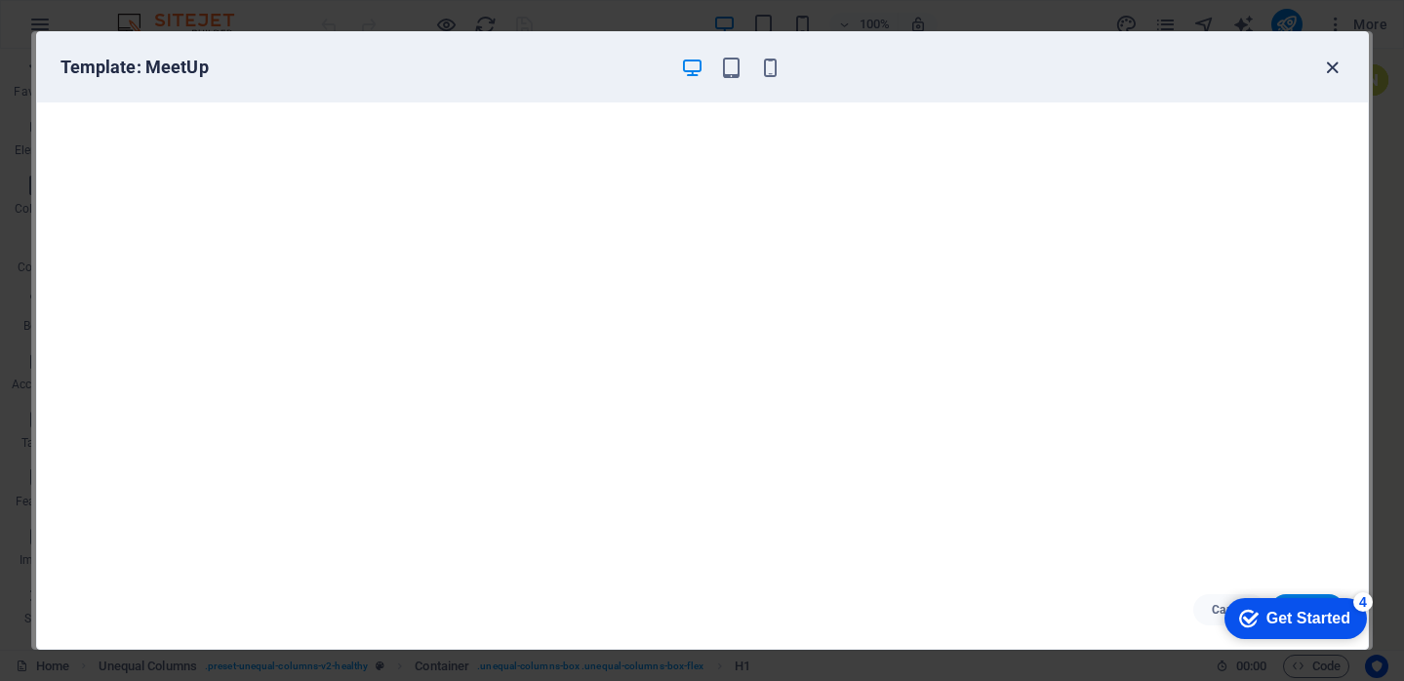
click at [1331, 67] on icon "button" at bounding box center [1332, 68] width 22 height 22
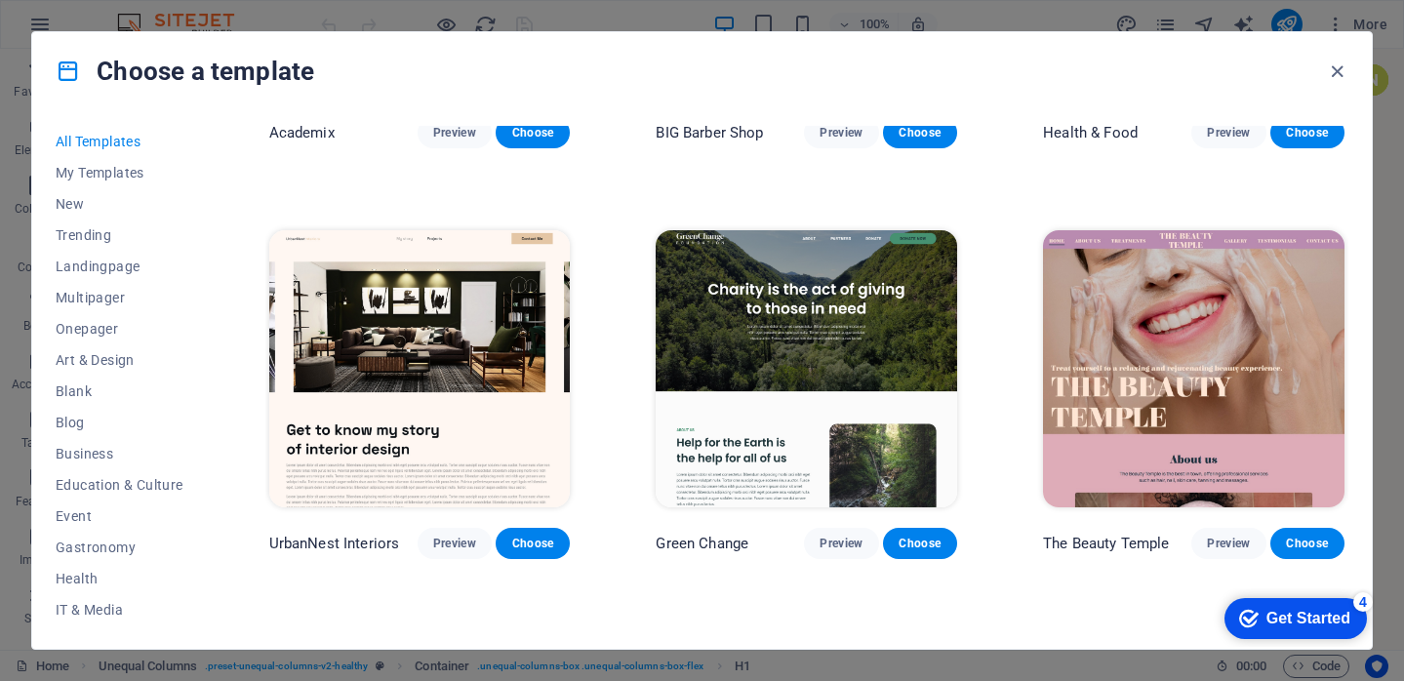
scroll to position [1998, 0]
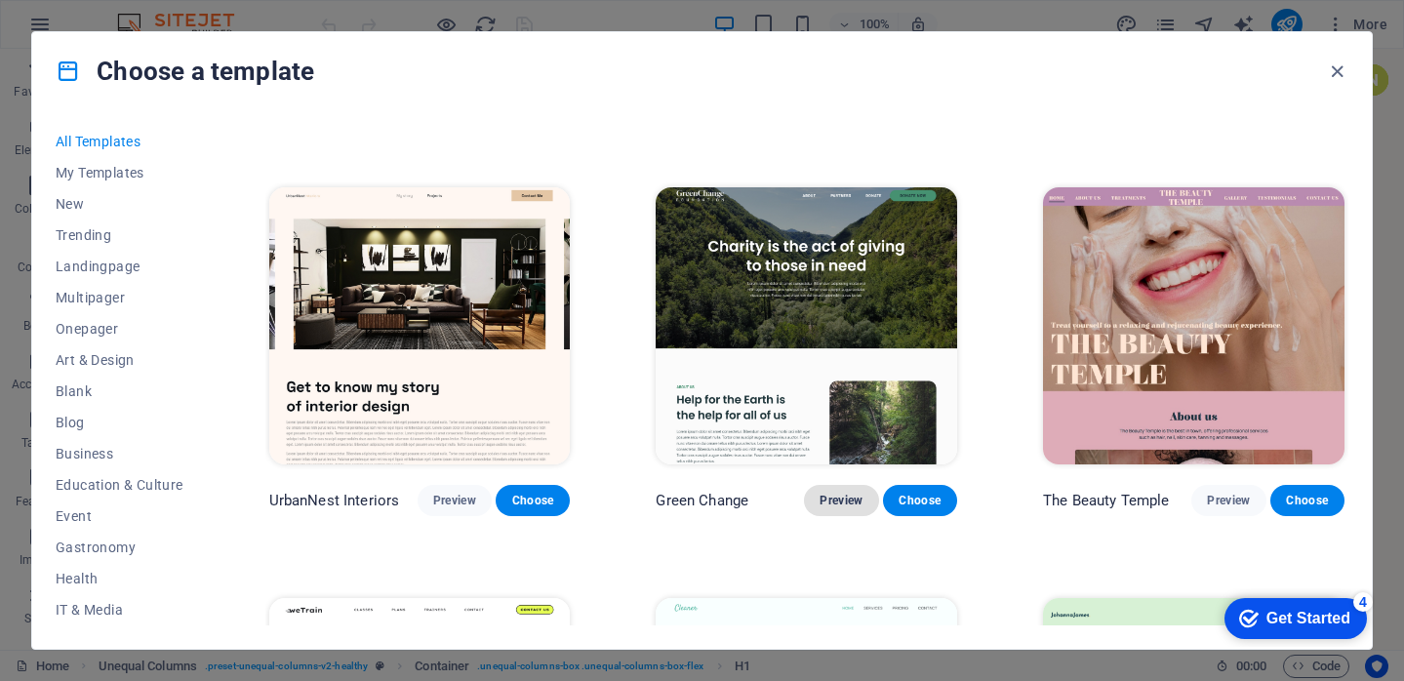
click at [845, 493] on span "Preview" at bounding box center [840, 501] width 43 height 16
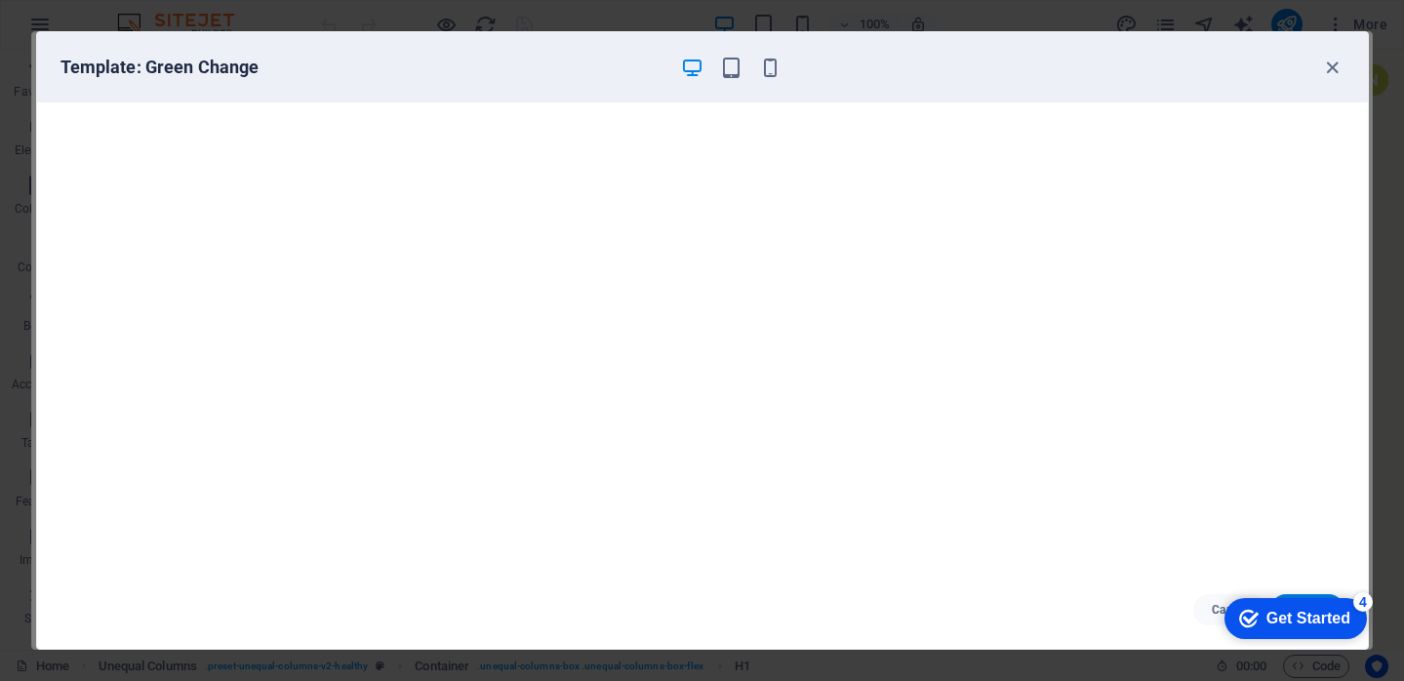
scroll to position [0, 0]
click at [1323, 71] on icon "button" at bounding box center [1332, 68] width 22 height 22
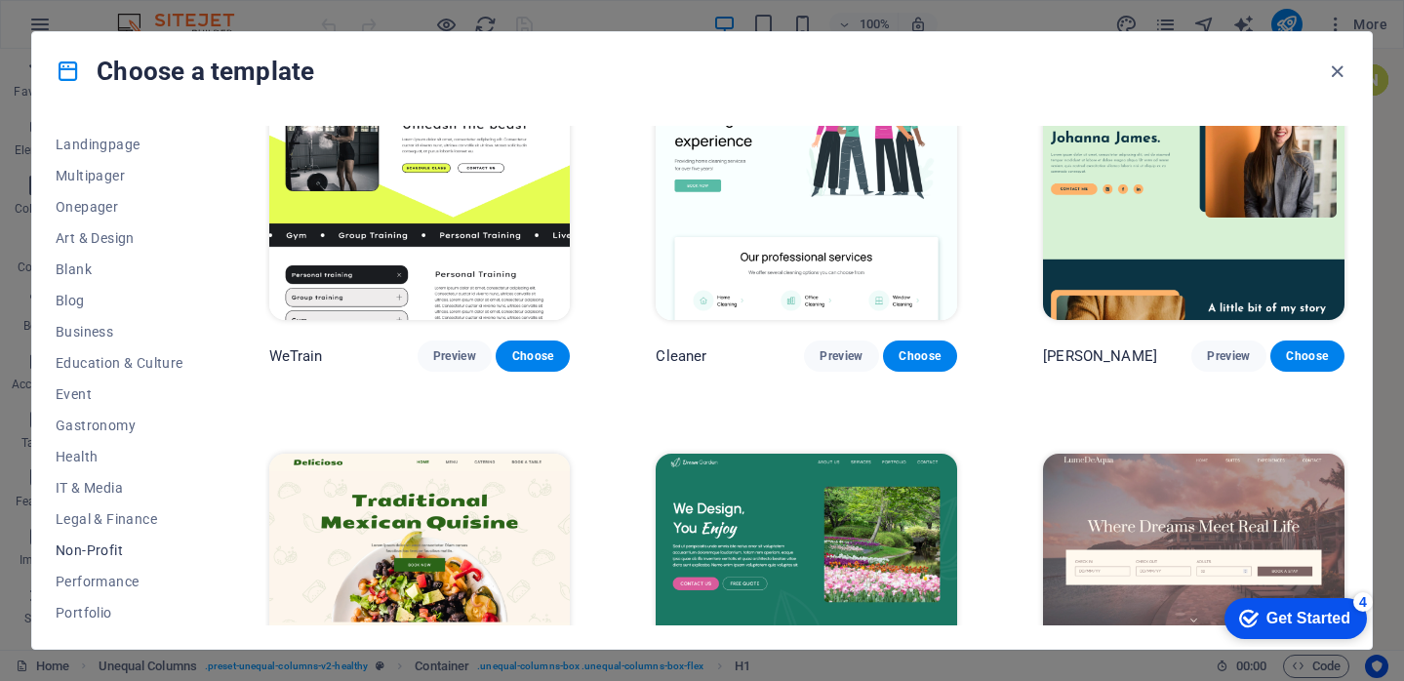
scroll to position [75, 0]
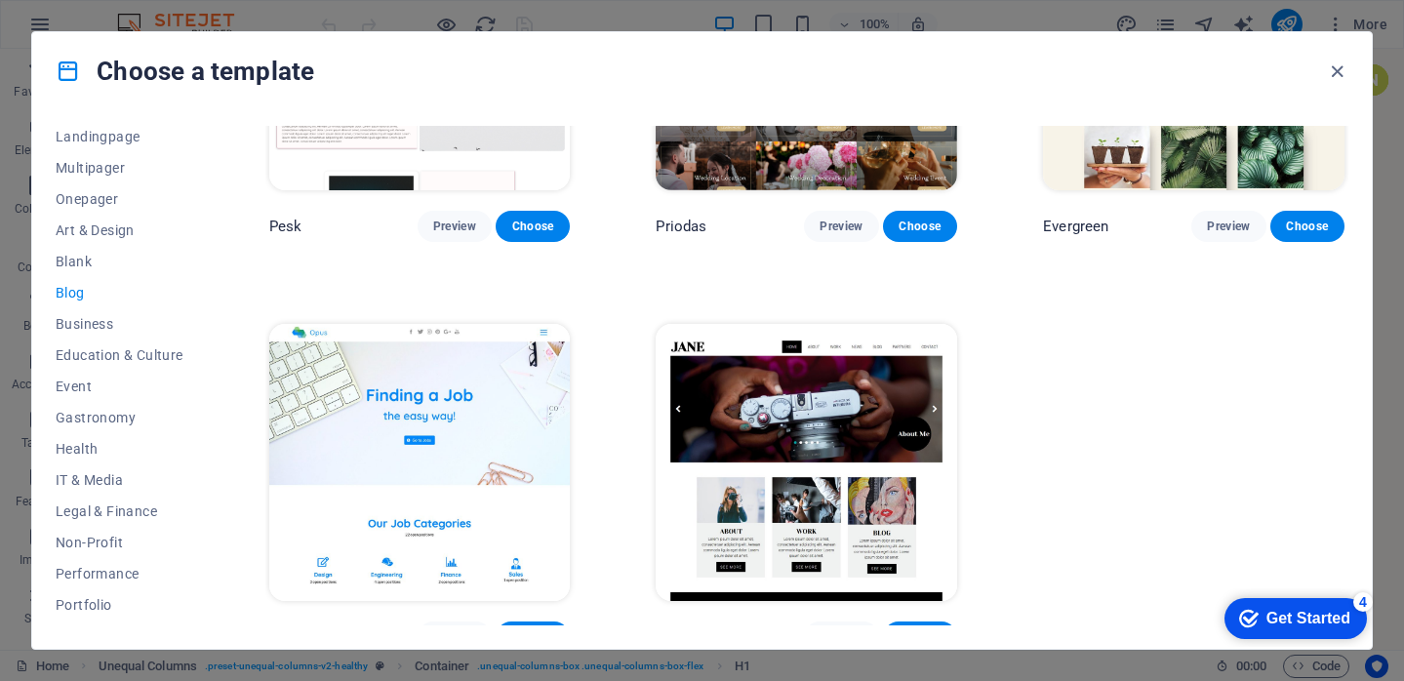
scroll to position [2690, 0]
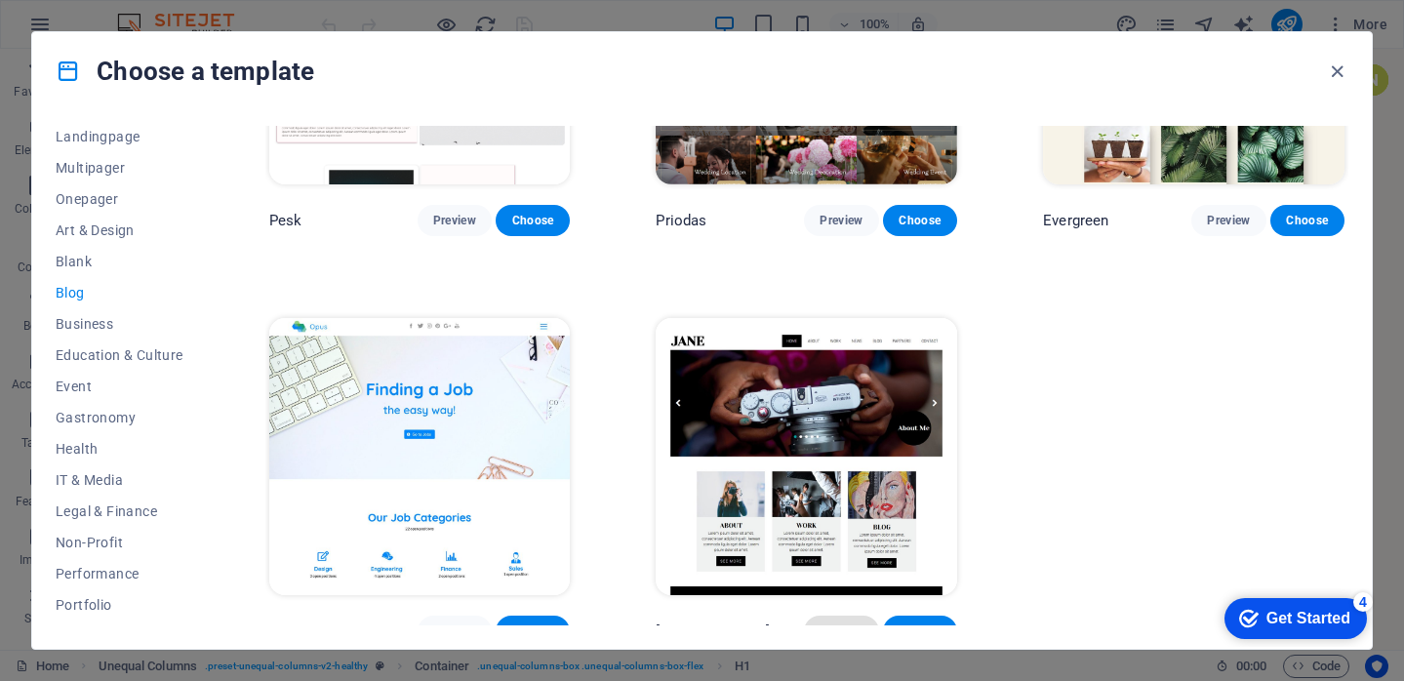
click at [850, 623] on span "Preview" at bounding box center [840, 631] width 43 height 16
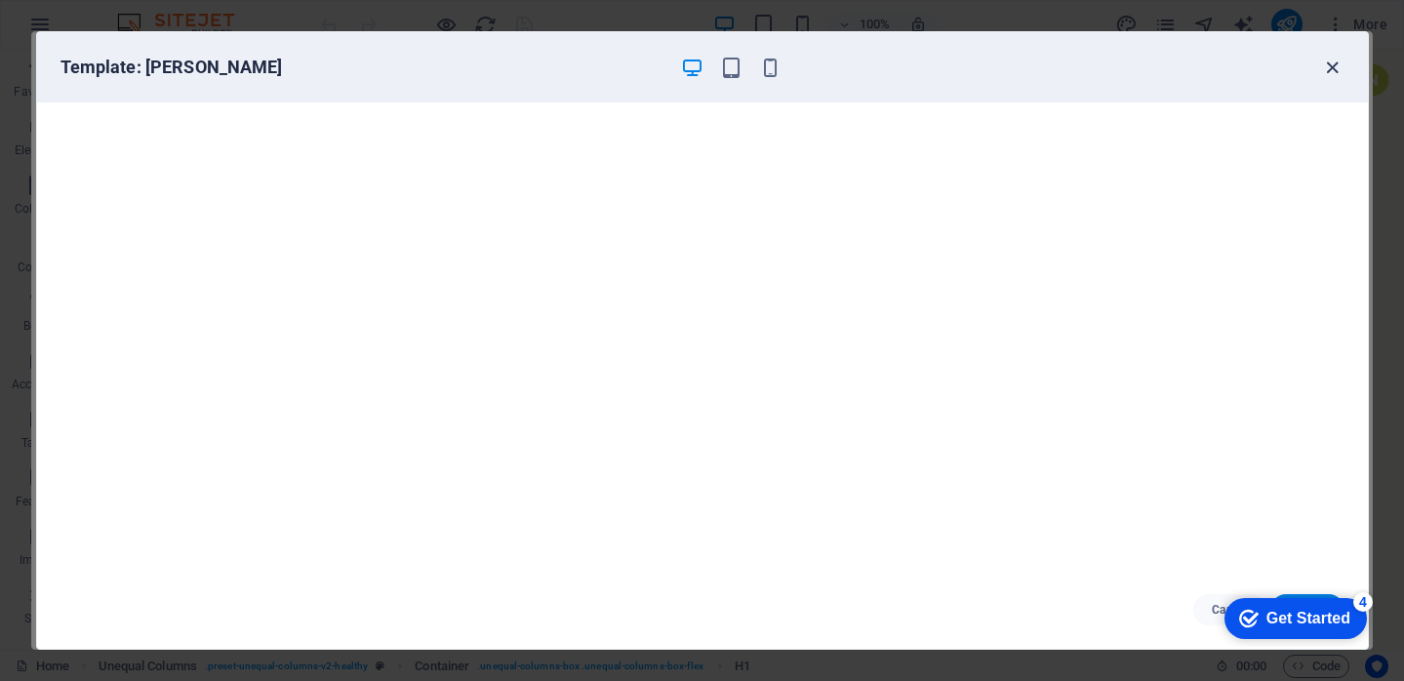
click at [1332, 61] on icon "button" at bounding box center [1332, 68] width 22 height 22
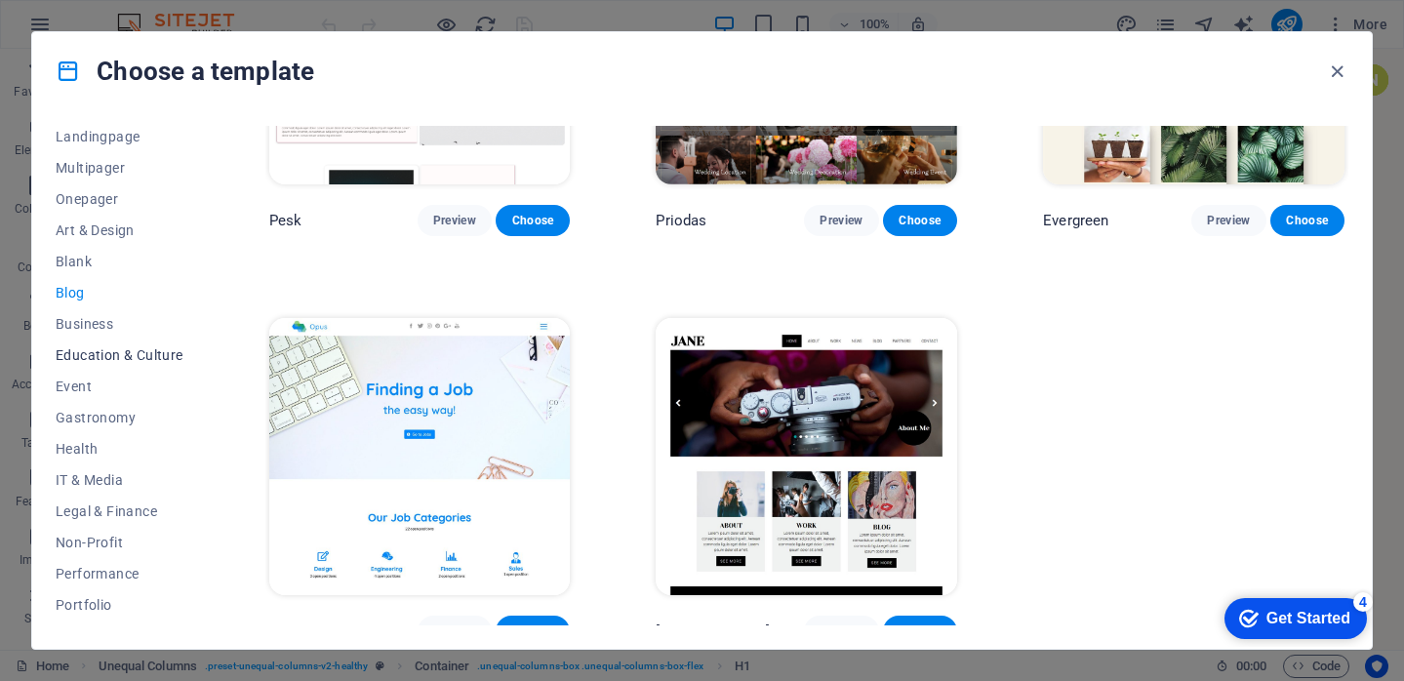
click at [0, 0] on span "Education & Culture" at bounding box center [0, 0] width 0 height 0
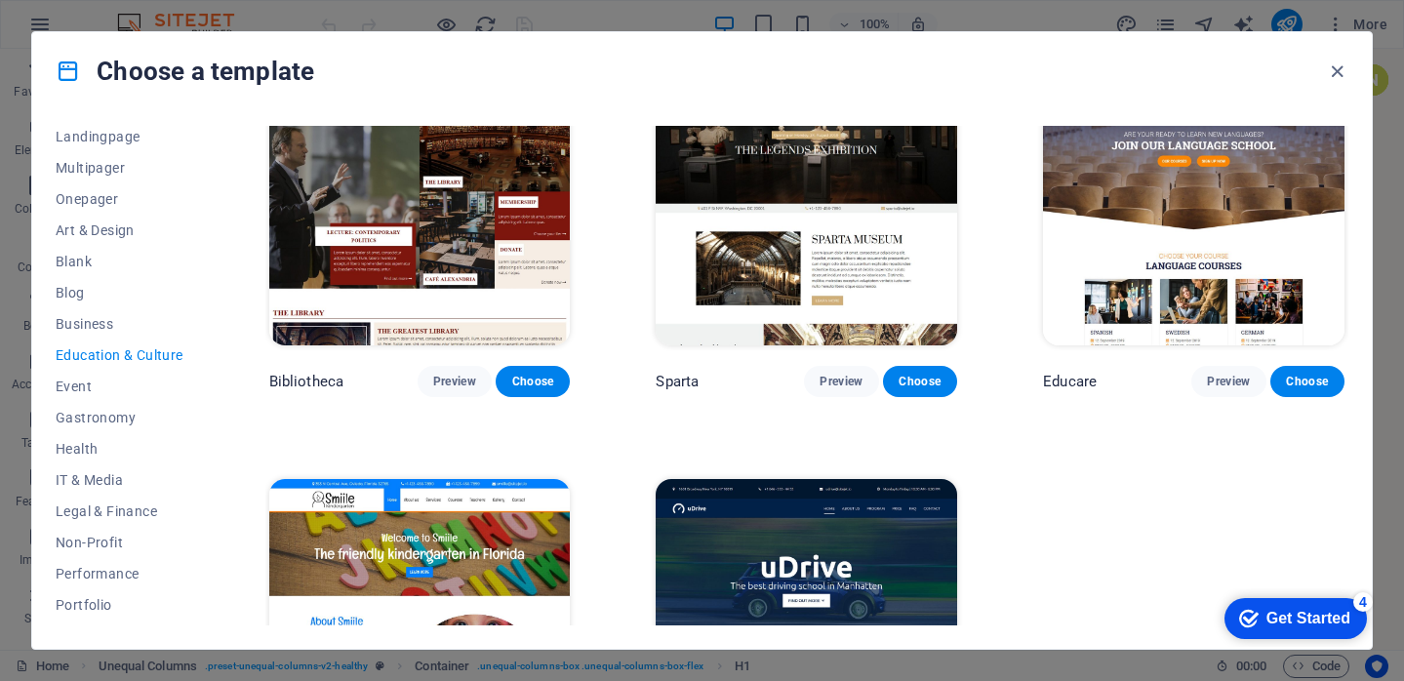
scroll to position [502, 0]
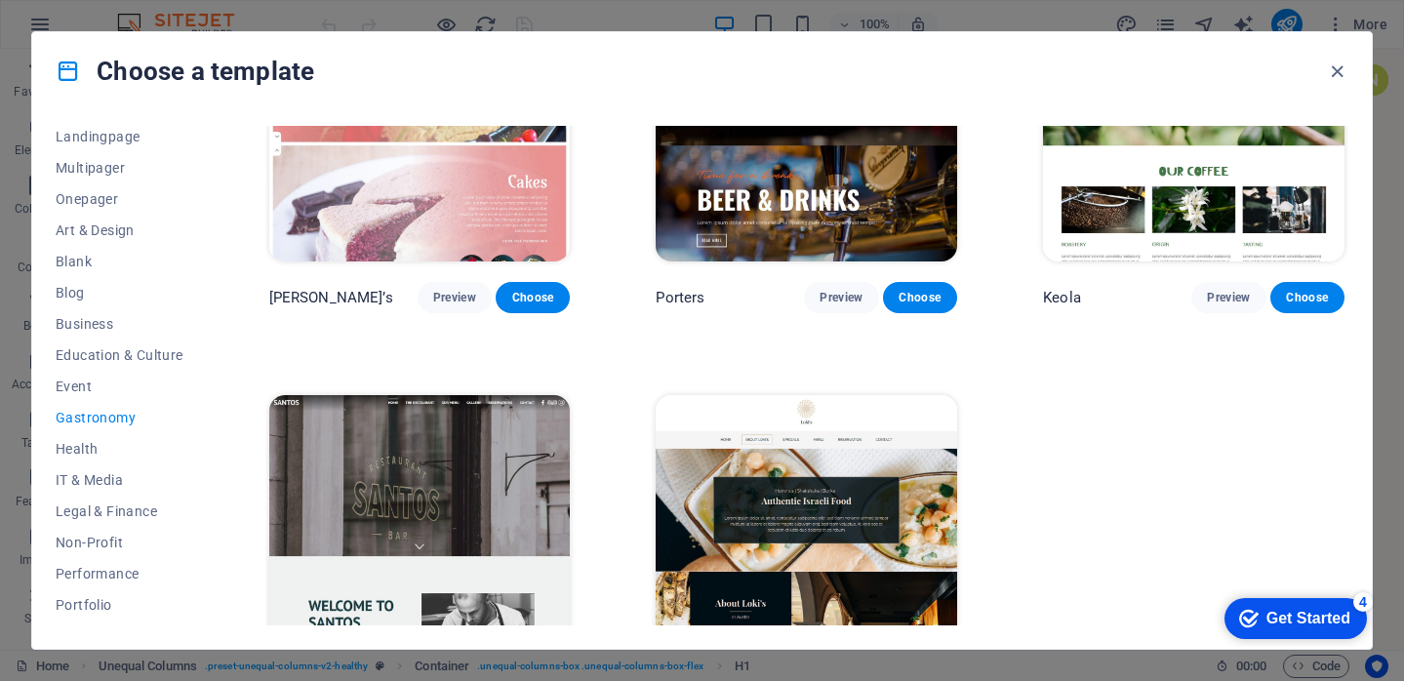
scroll to position [1873, 0]
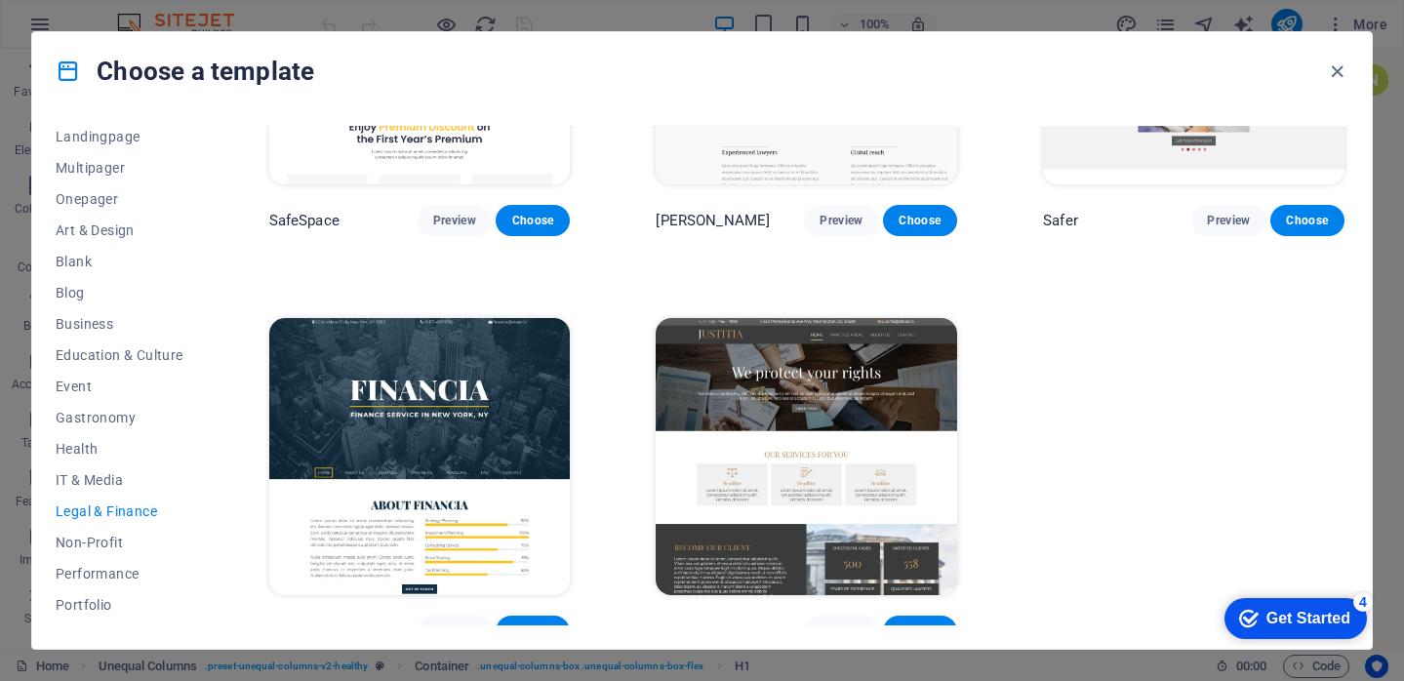
scroll to position [239, 0]
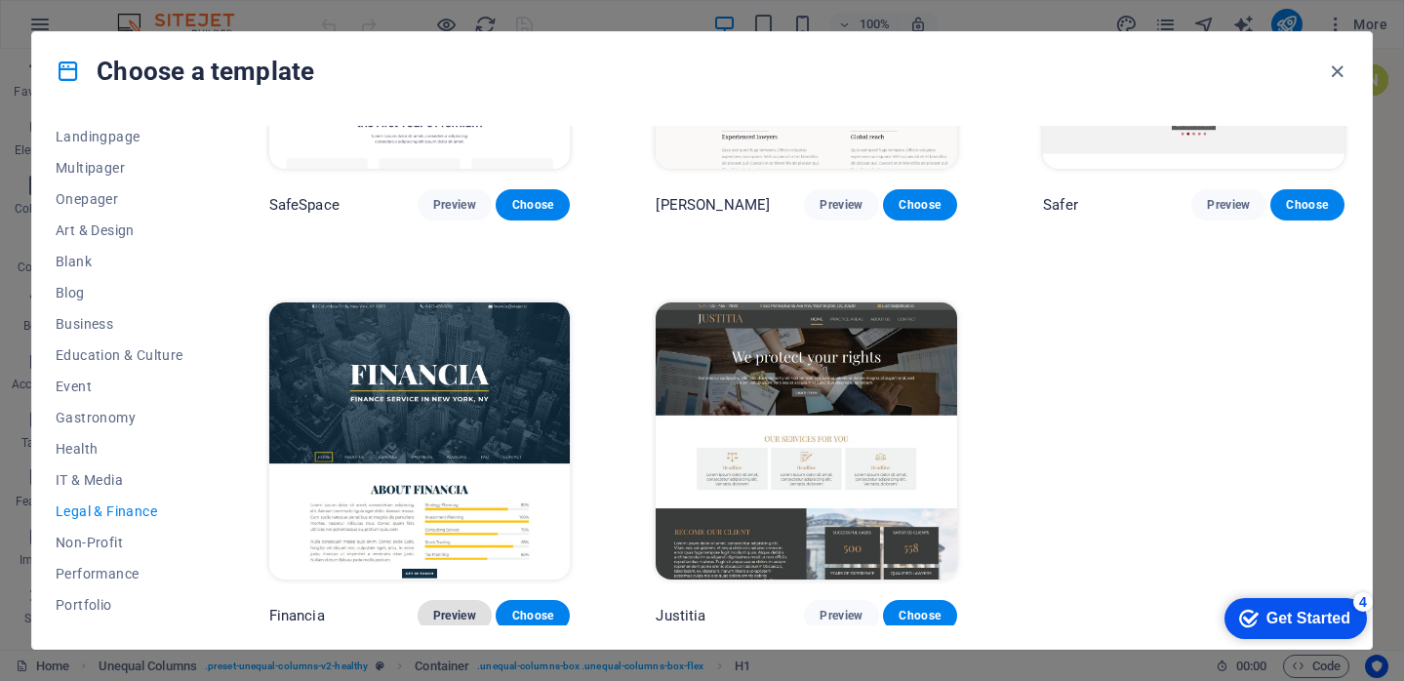
click at [460, 600] on button "Preview" at bounding box center [454, 615] width 74 height 31
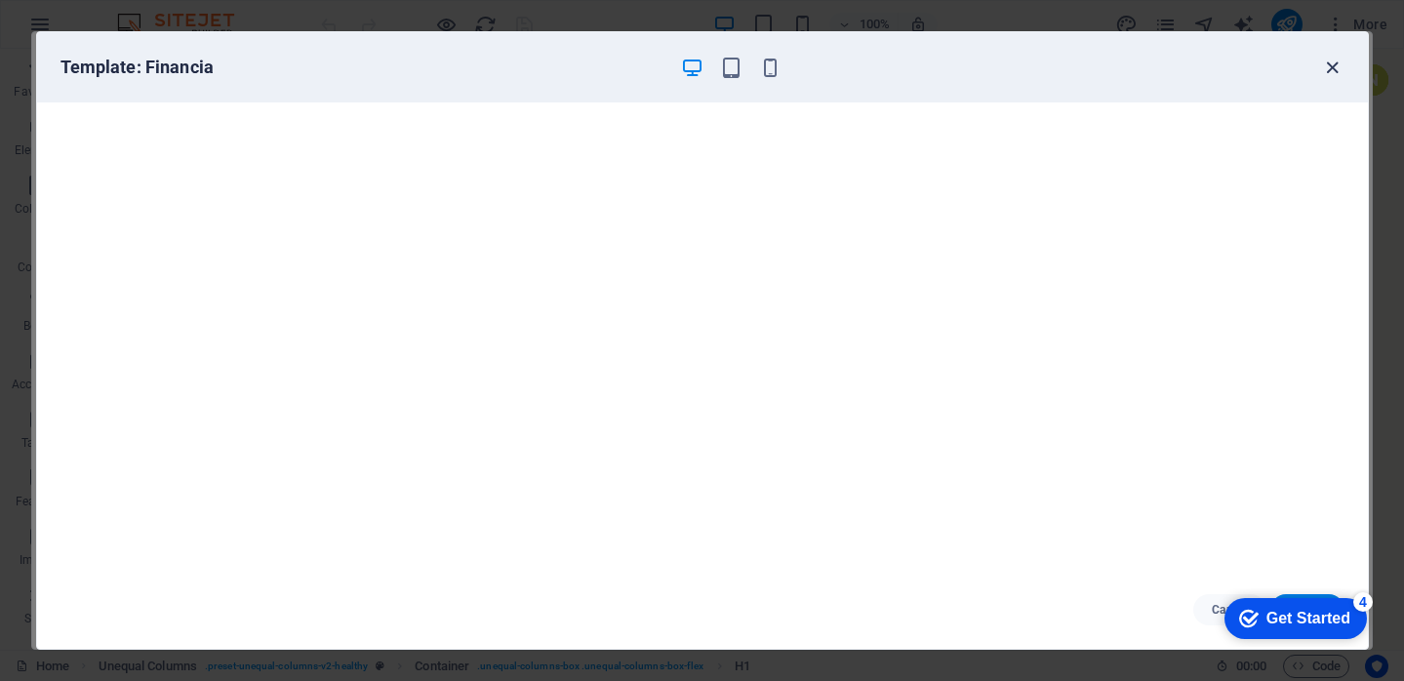
click at [1337, 68] on icon "button" at bounding box center [1332, 68] width 22 height 22
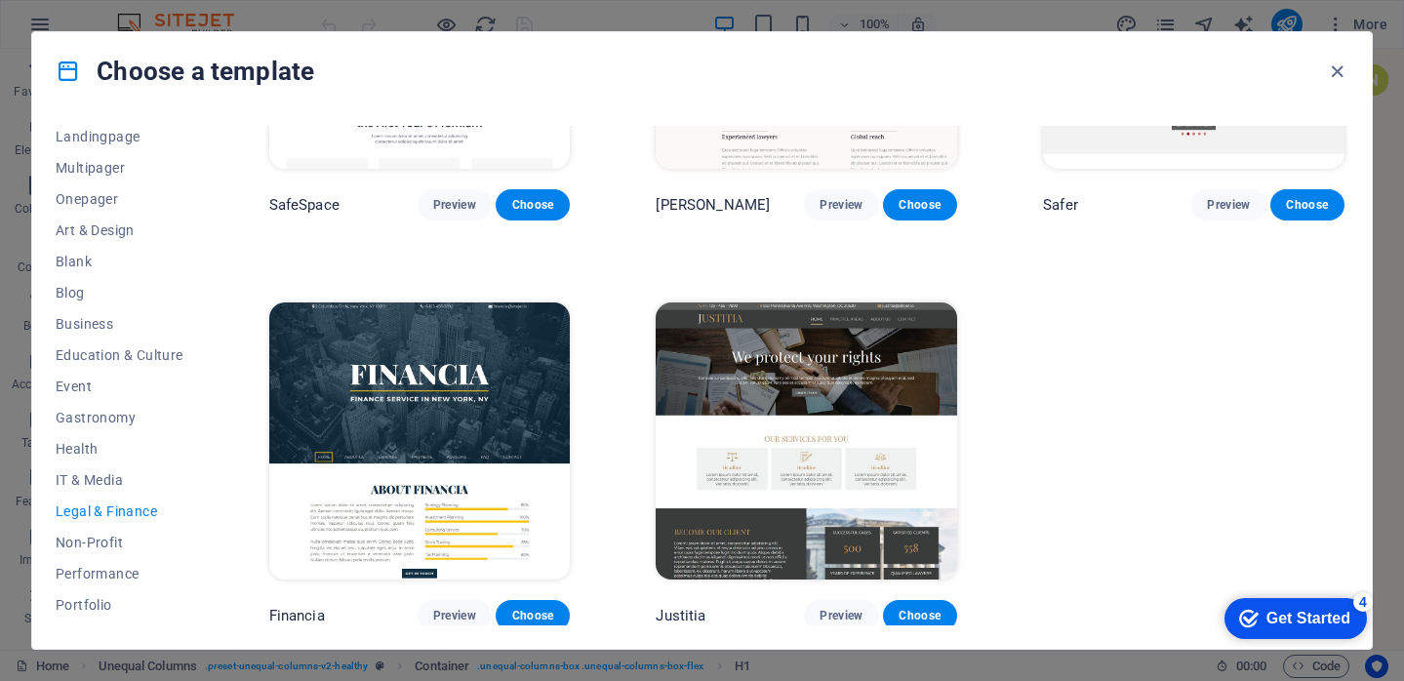
scroll to position [0, 0]
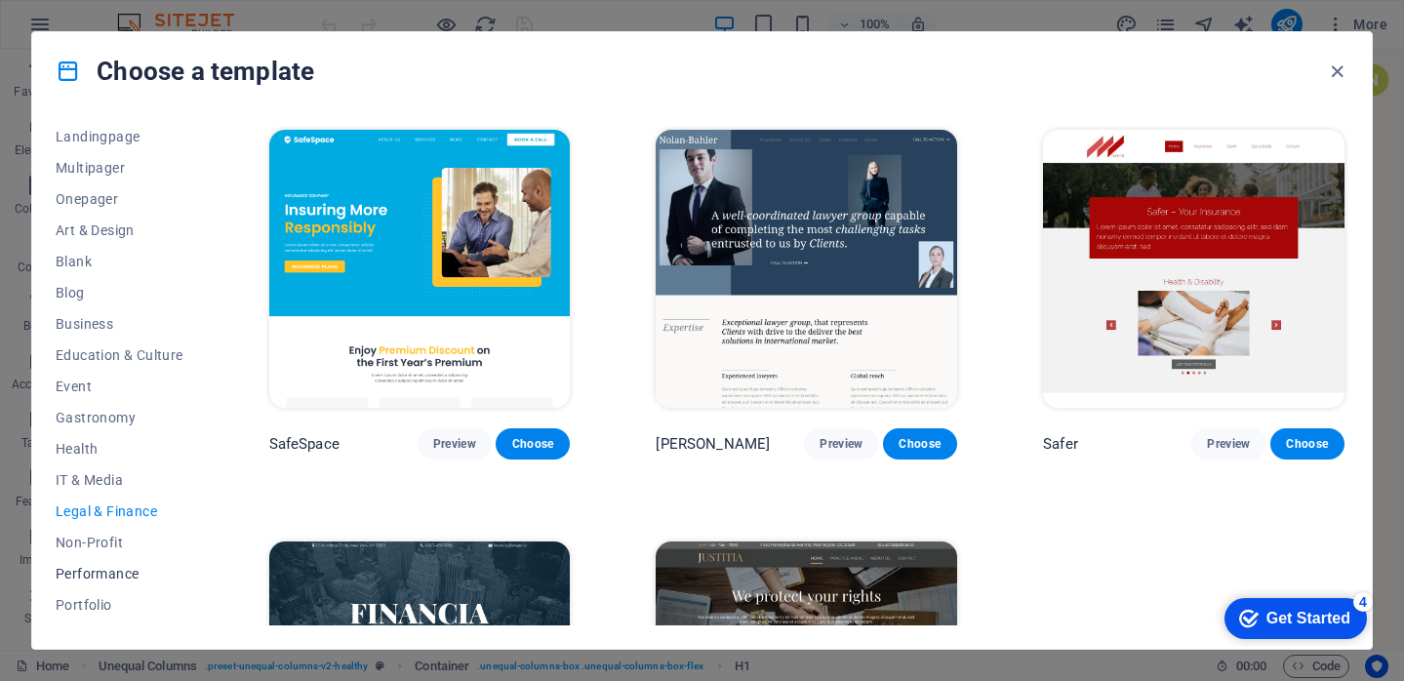
click at [102, 573] on span "Performance" at bounding box center [120, 574] width 128 height 16
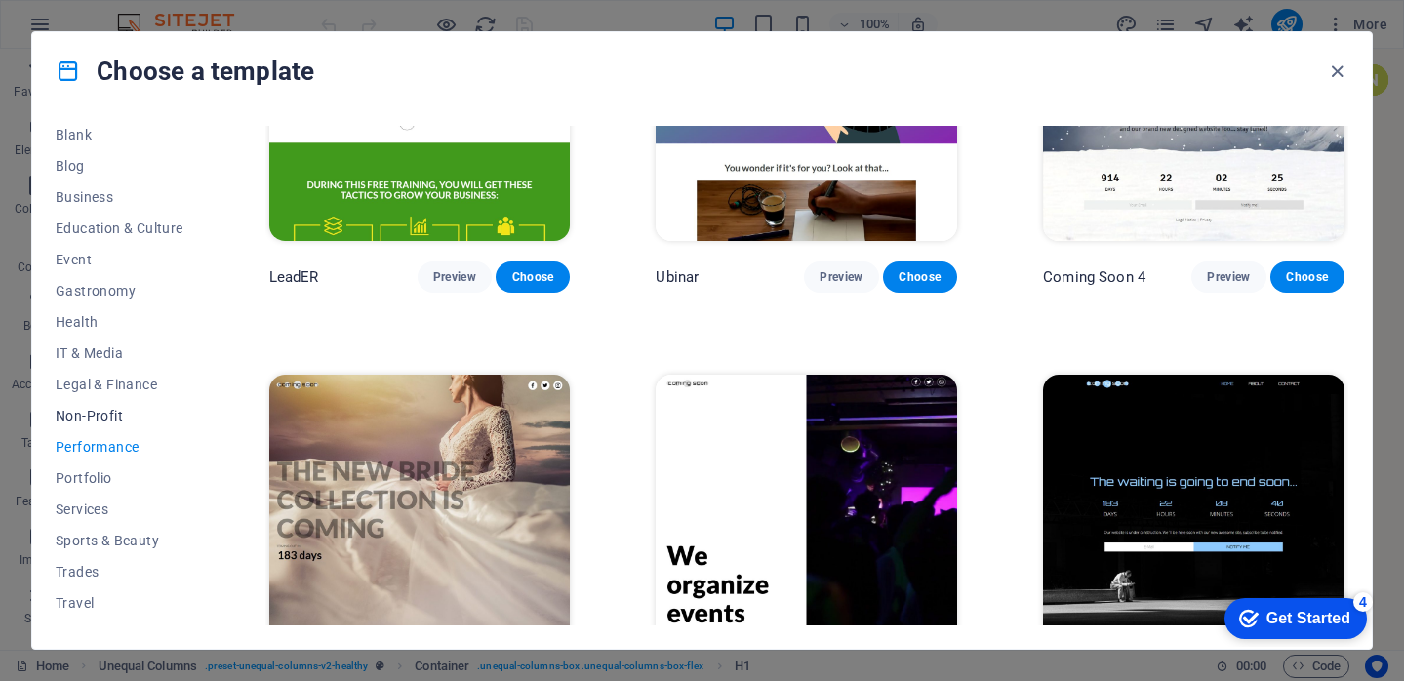
scroll to position [281, 0]
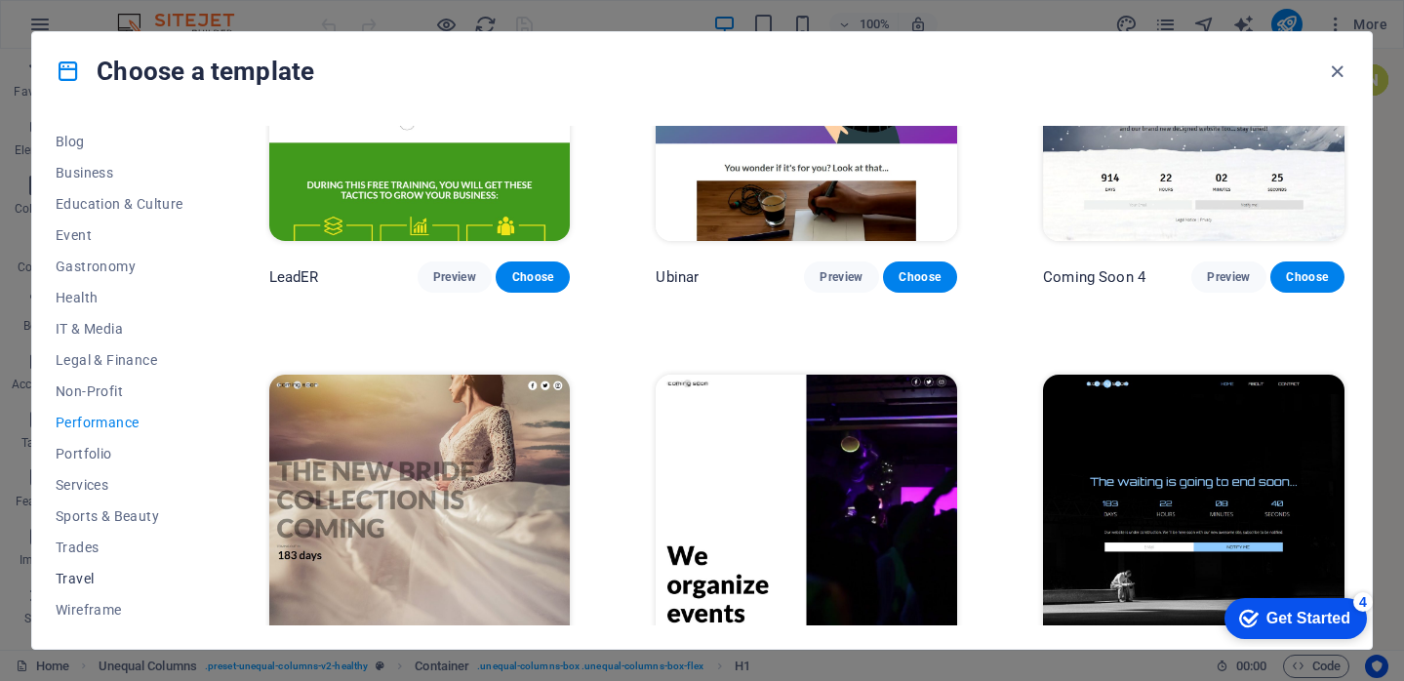
click at [97, 575] on span "Travel" at bounding box center [120, 579] width 128 height 16
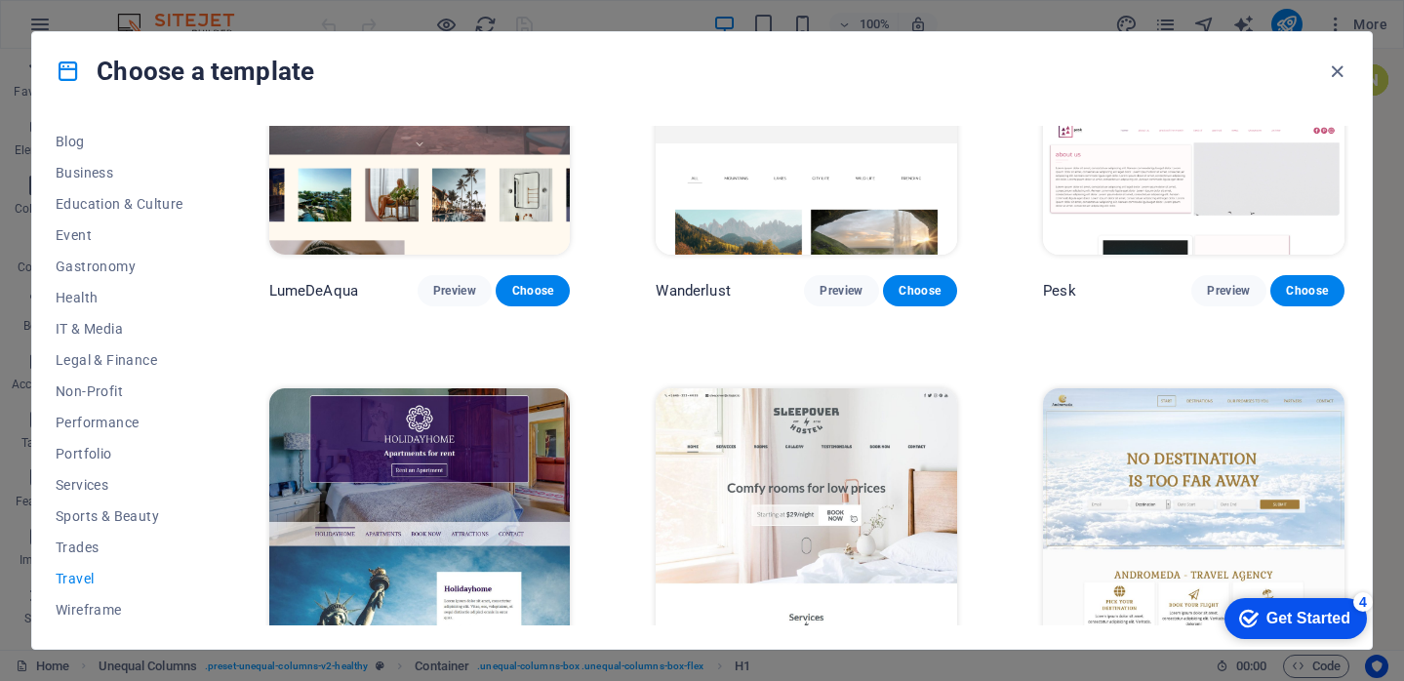
scroll to position [0, 0]
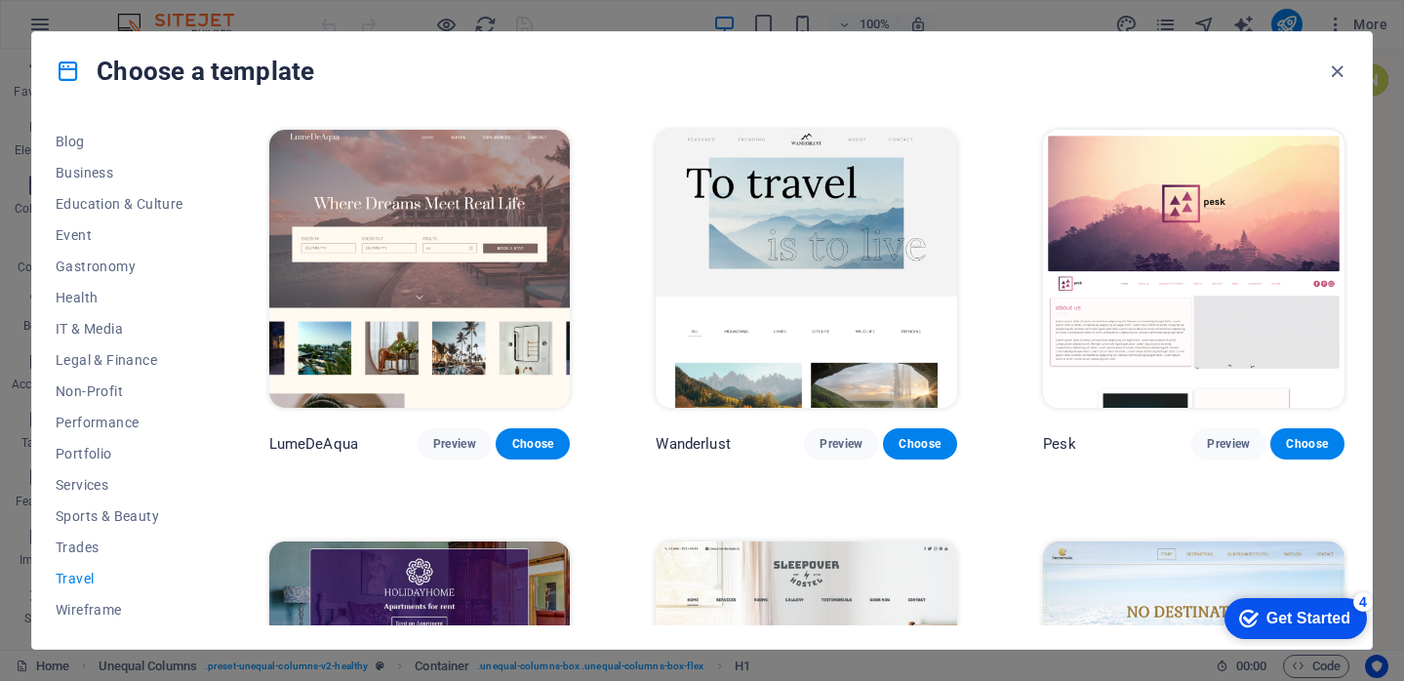
click at [859, 258] on img at bounding box center [805, 269] width 301 height 278
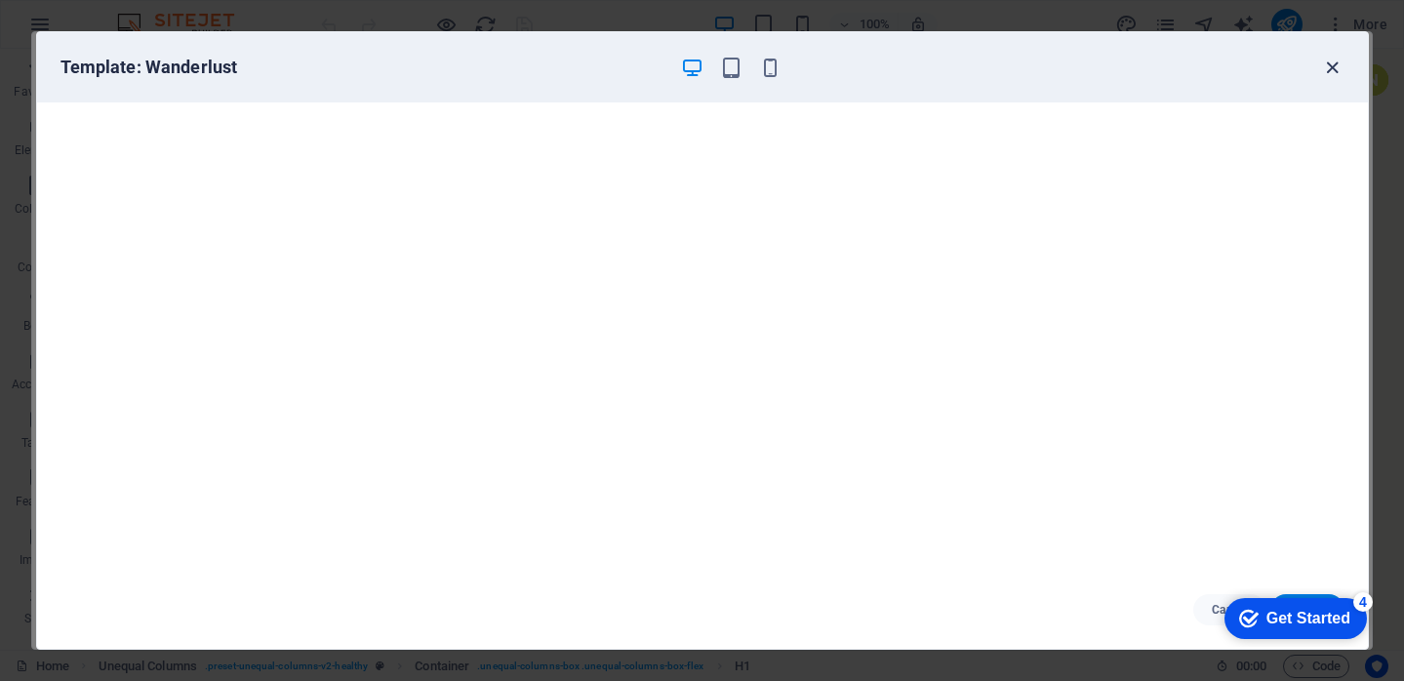
click at [1337, 64] on icon "button" at bounding box center [1332, 68] width 22 height 22
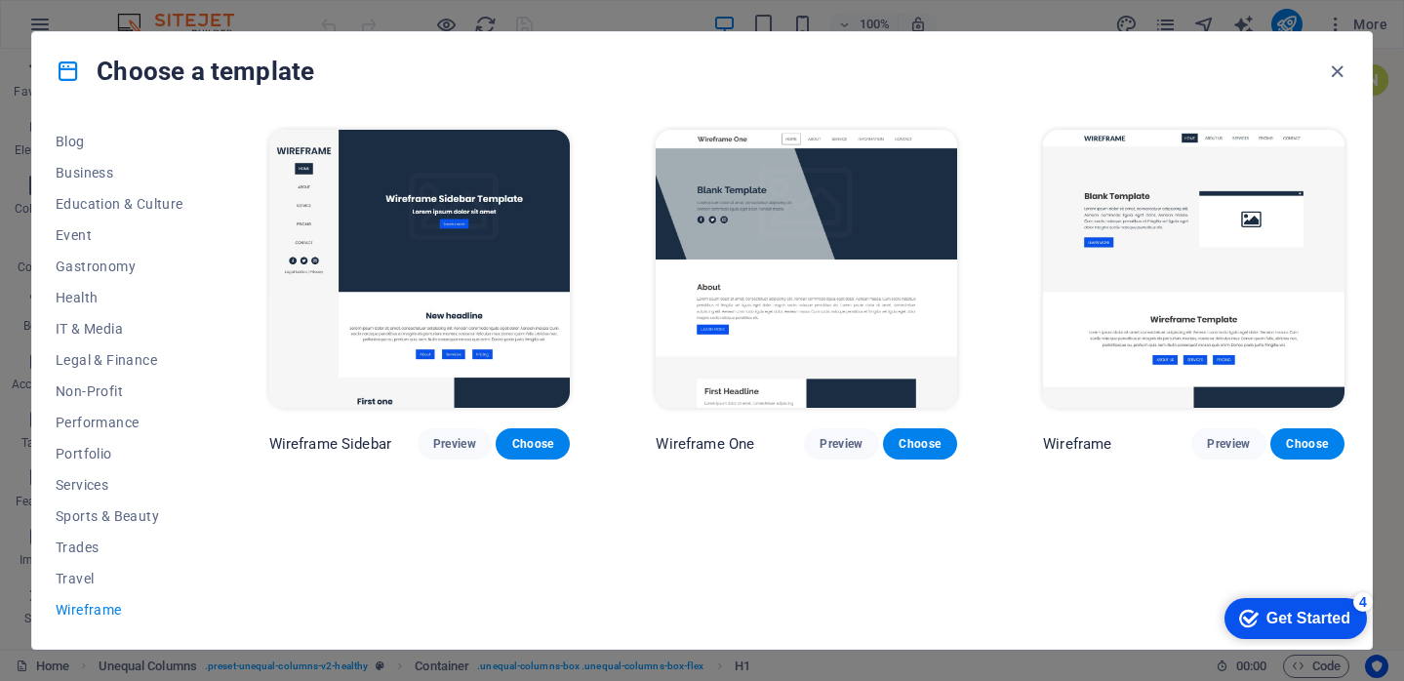
click at [760, 275] on img at bounding box center [805, 269] width 301 height 278
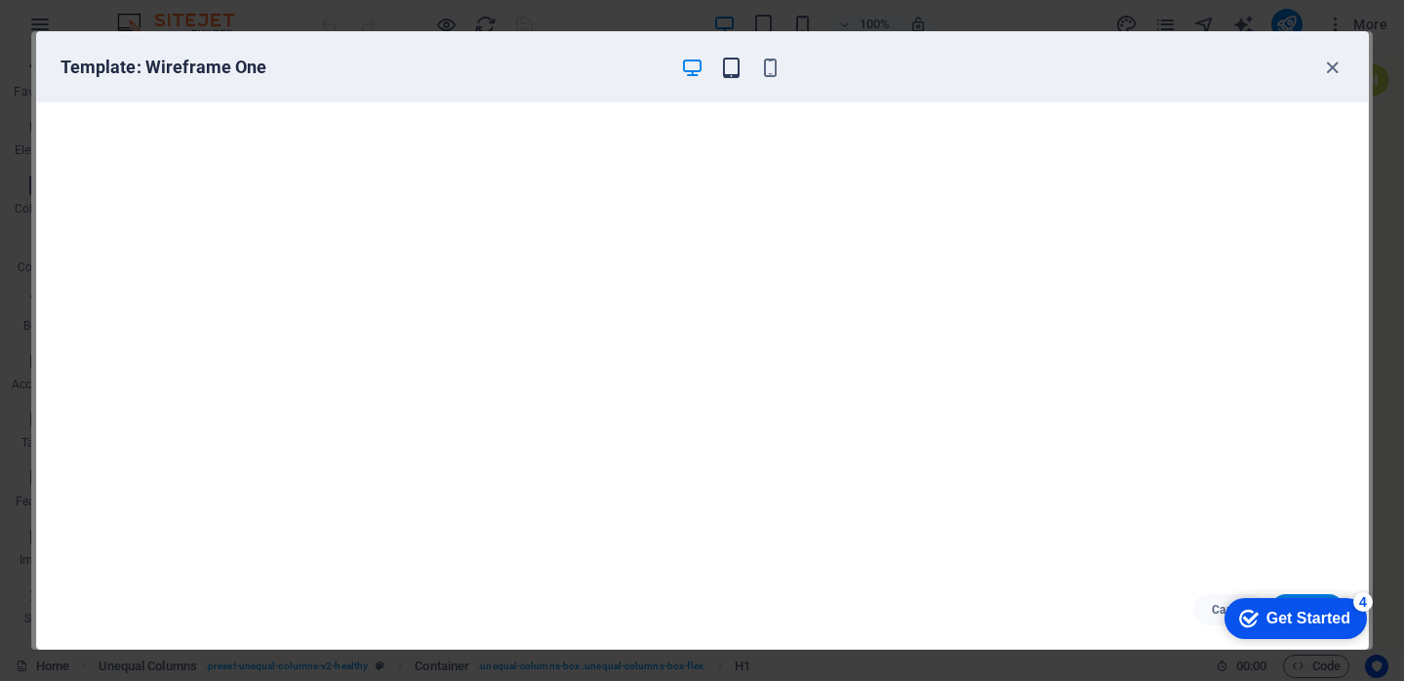
click at [736, 64] on icon "button" at bounding box center [731, 68] width 22 height 22
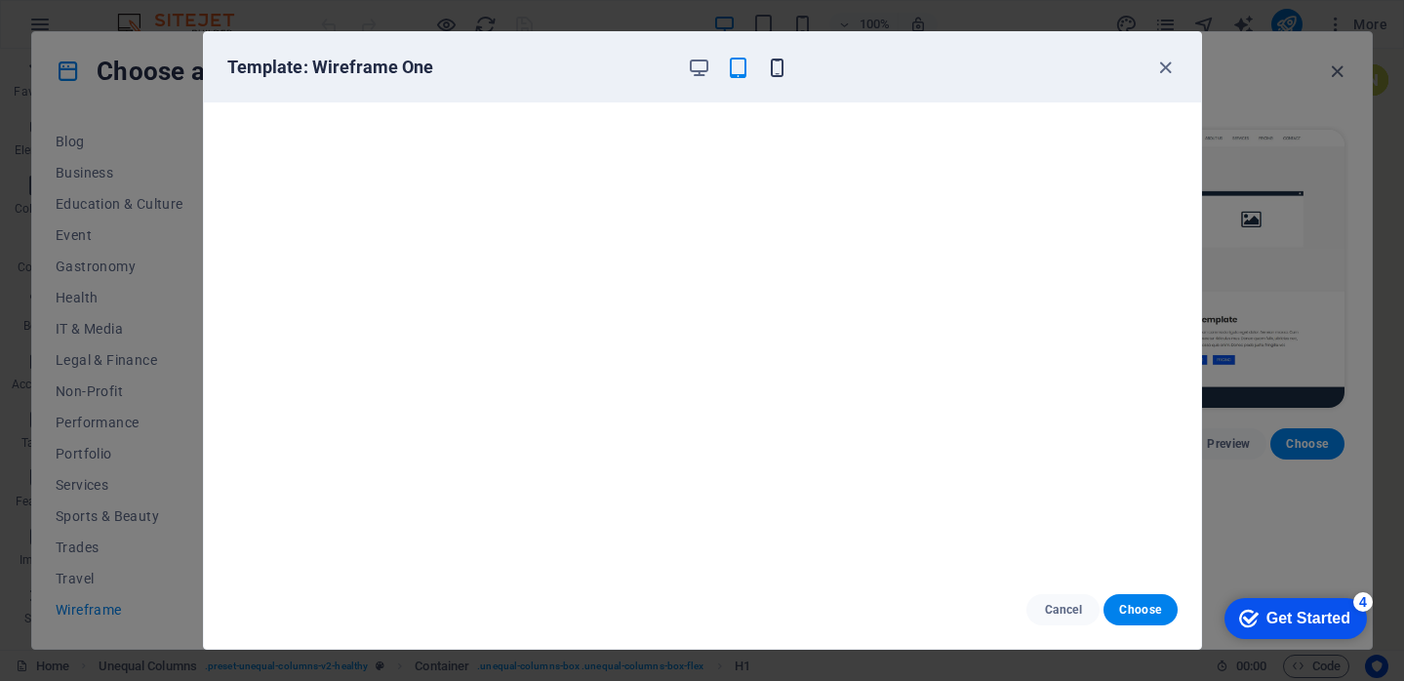
click at [775, 60] on icon "button" at bounding box center [777, 68] width 22 height 22
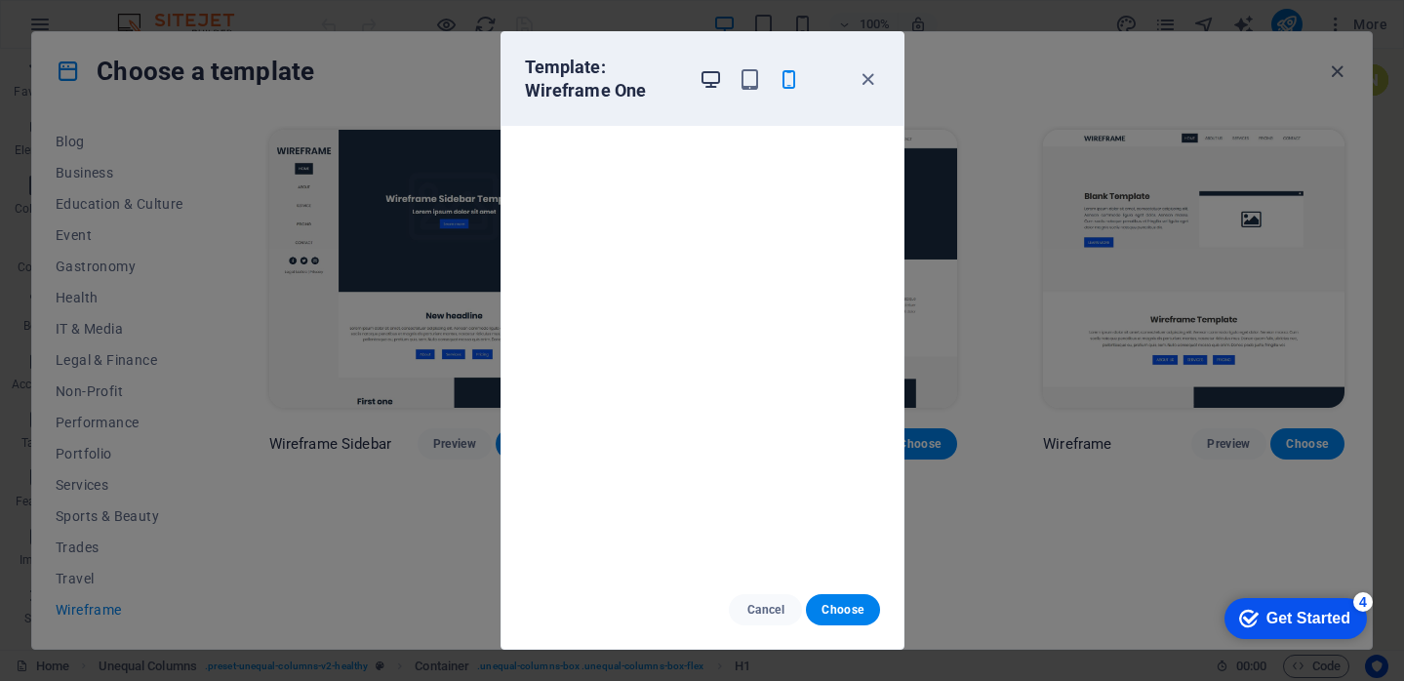
click at [717, 78] on icon "button" at bounding box center [710, 79] width 22 height 22
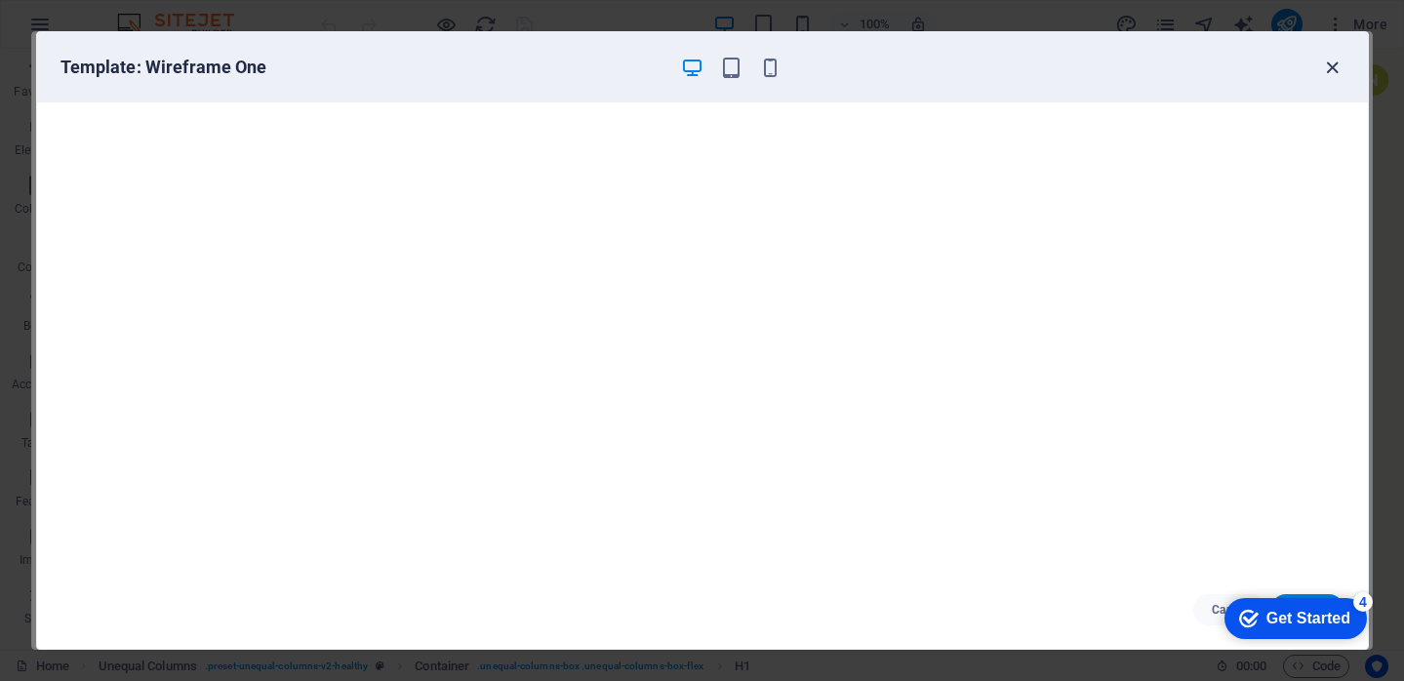
click at [1333, 65] on icon "button" at bounding box center [1332, 68] width 22 height 22
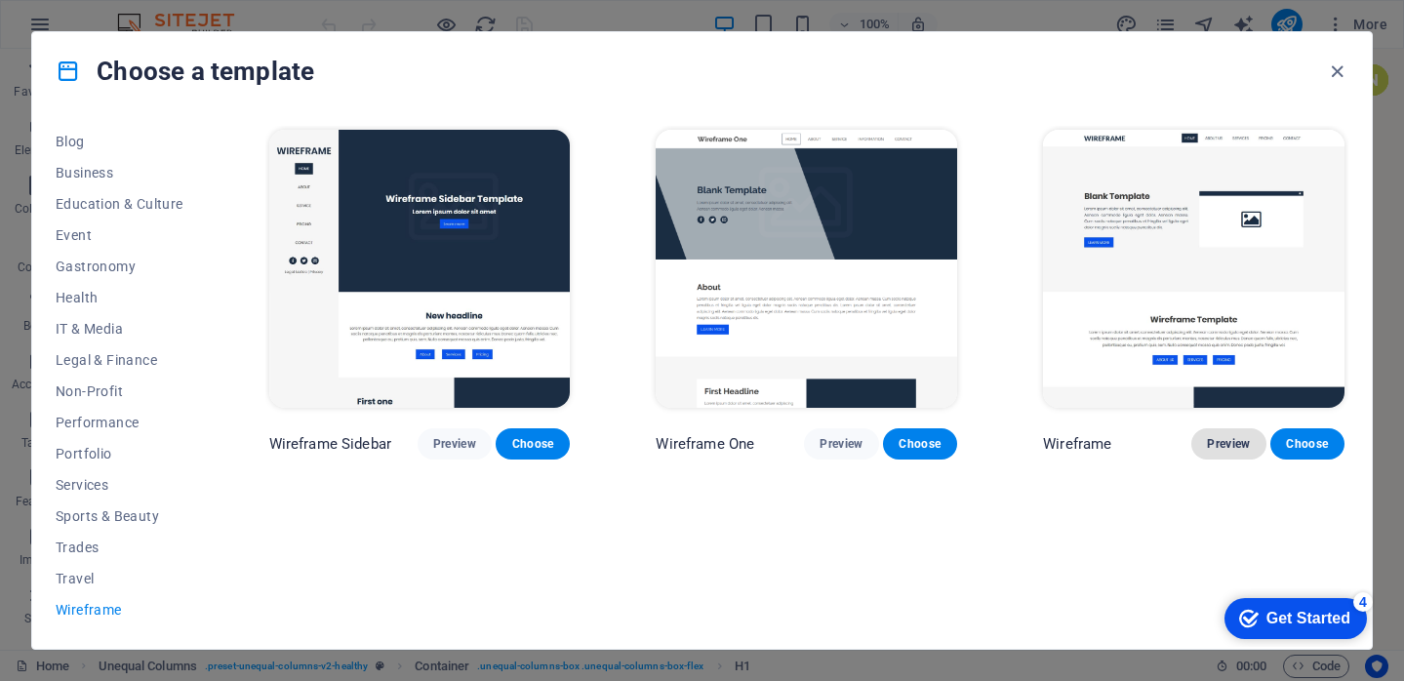
click at [1236, 437] on span "Preview" at bounding box center [1227, 444] width 43 height 16
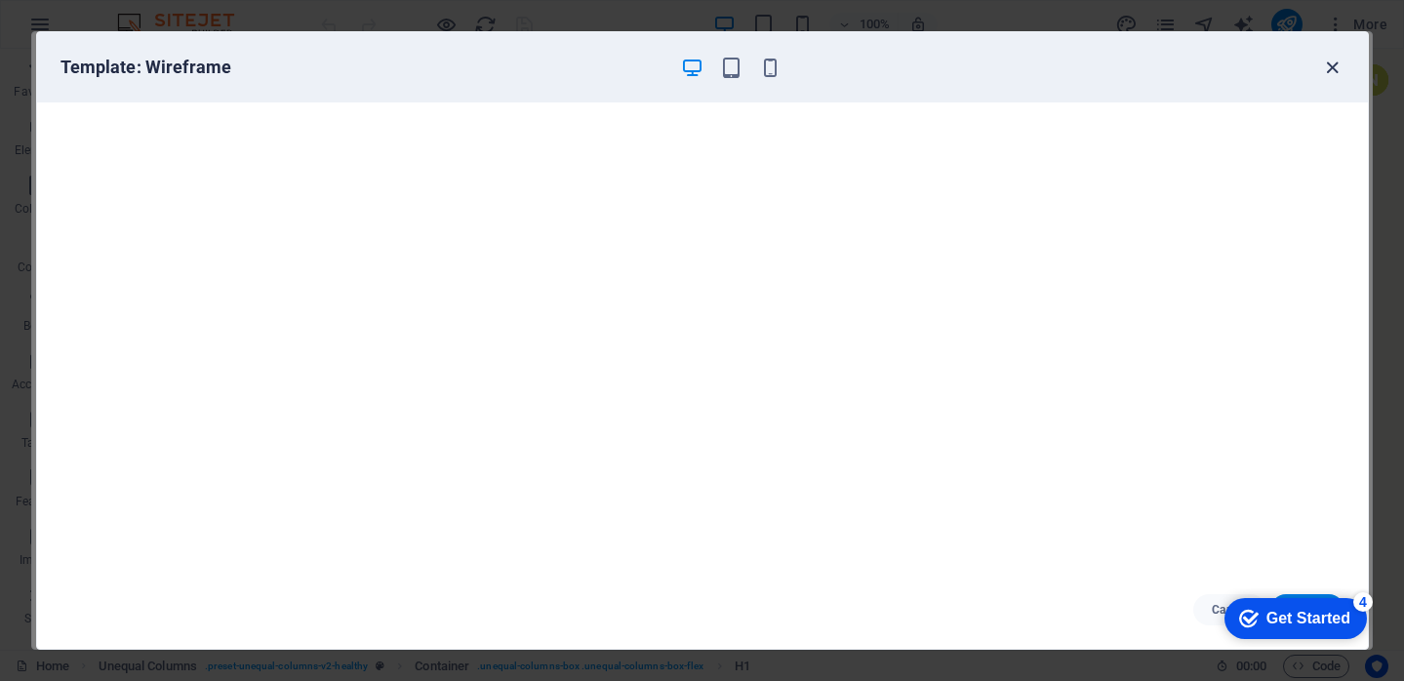
click at [1328, 68] on icon "button" at bounding box center [1332, 68] width 22 height 22
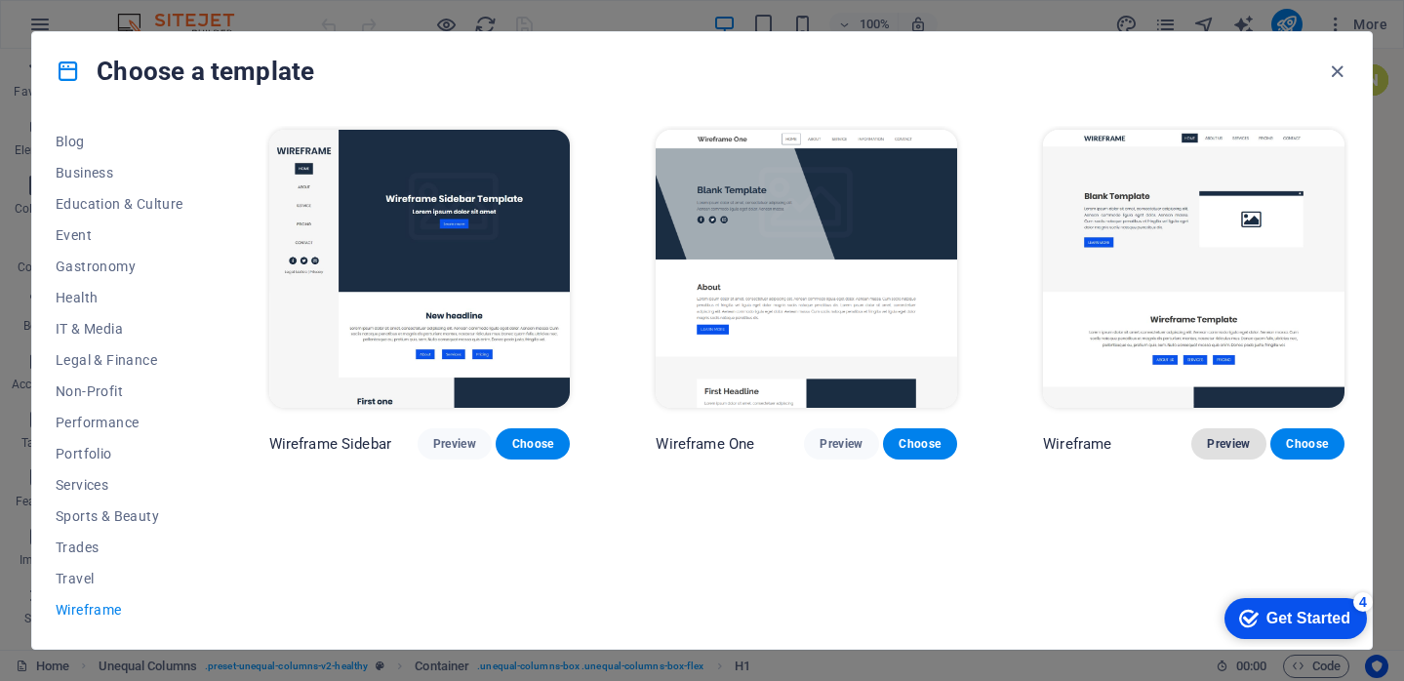
click at [1229, 445] on span "Preview" at bounding box center [1227, 444] width 43 height 16
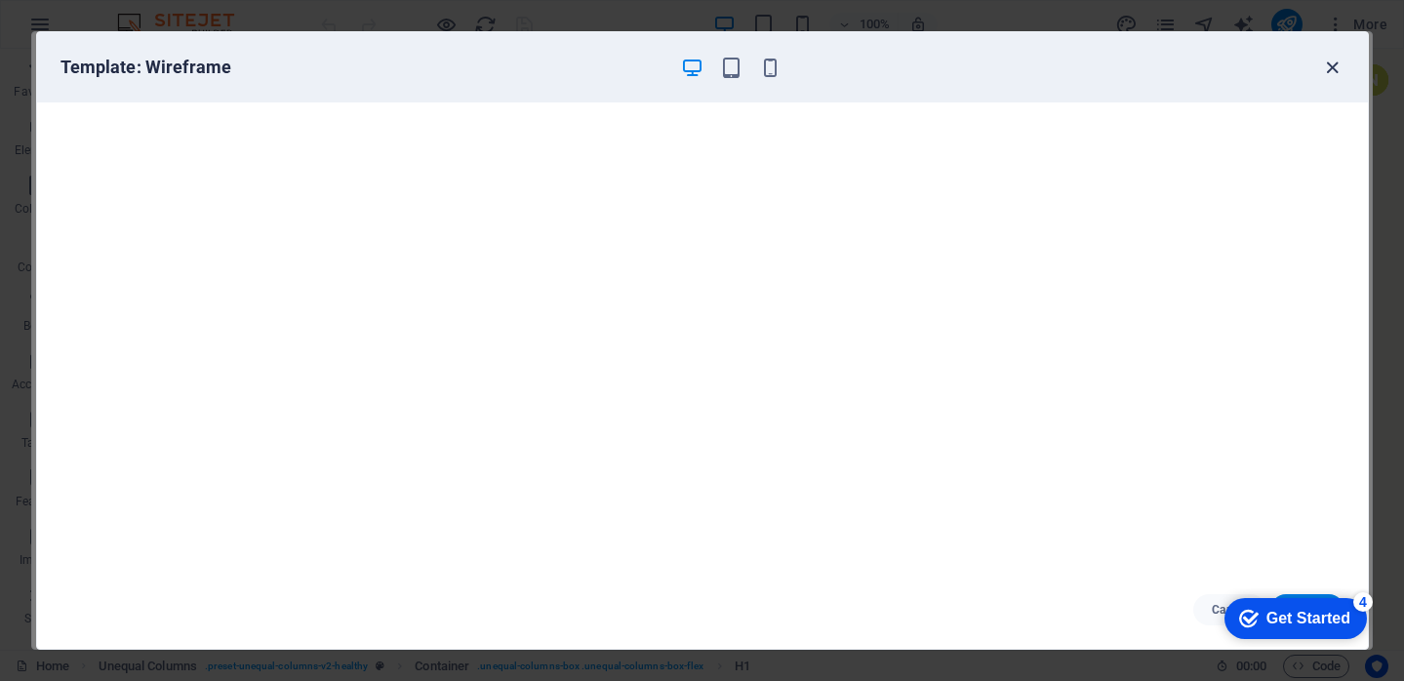
click at [1332, 65] on icon "button" at bounding box center [1332, 68] width 22 height 22
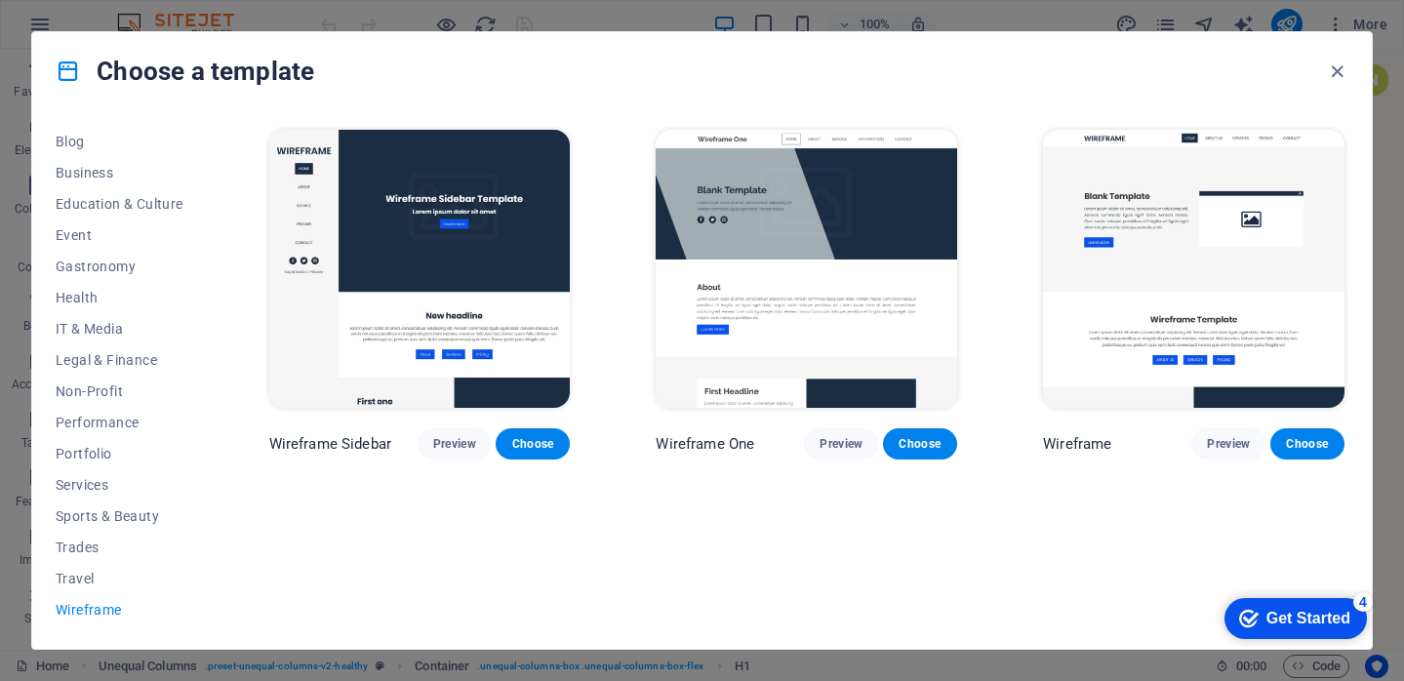
click at [452, 257] on img at bounding box center [419, 269] width 301 height 278
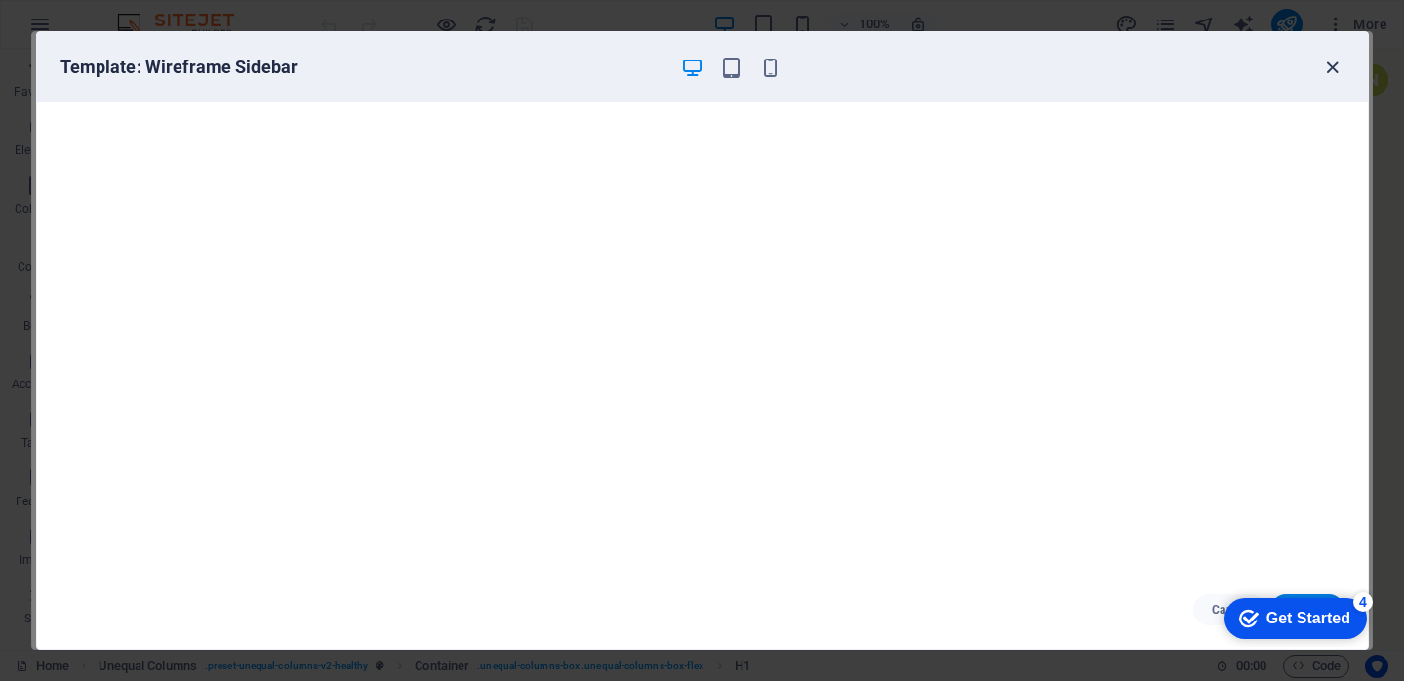
click at [1336, 65] on icon "button" at bounding box center [1332, 68] width 22 height 22
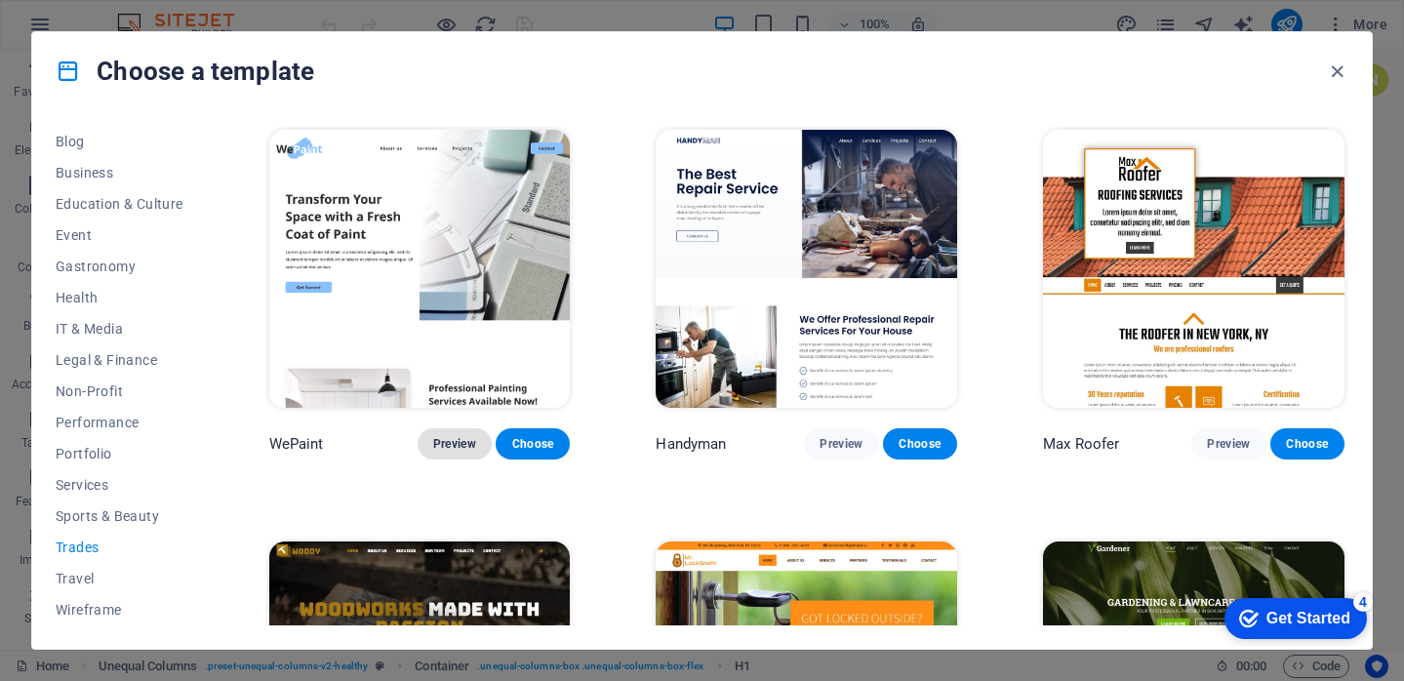
click at [462, 445] on span "Preview" at bounding box center [454, 444] width 43 height 16
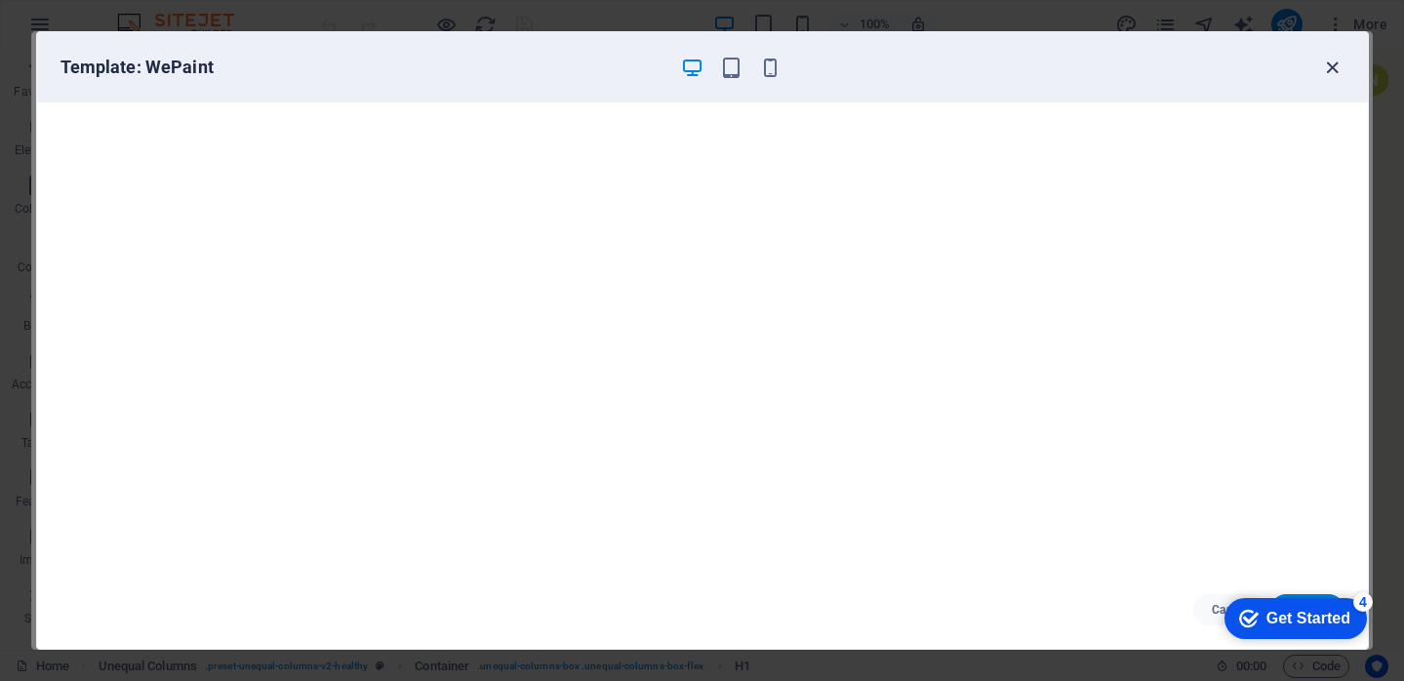
click at [1331, 62] on icon "button" at bounding box center [1332, 68] width 22 height 22
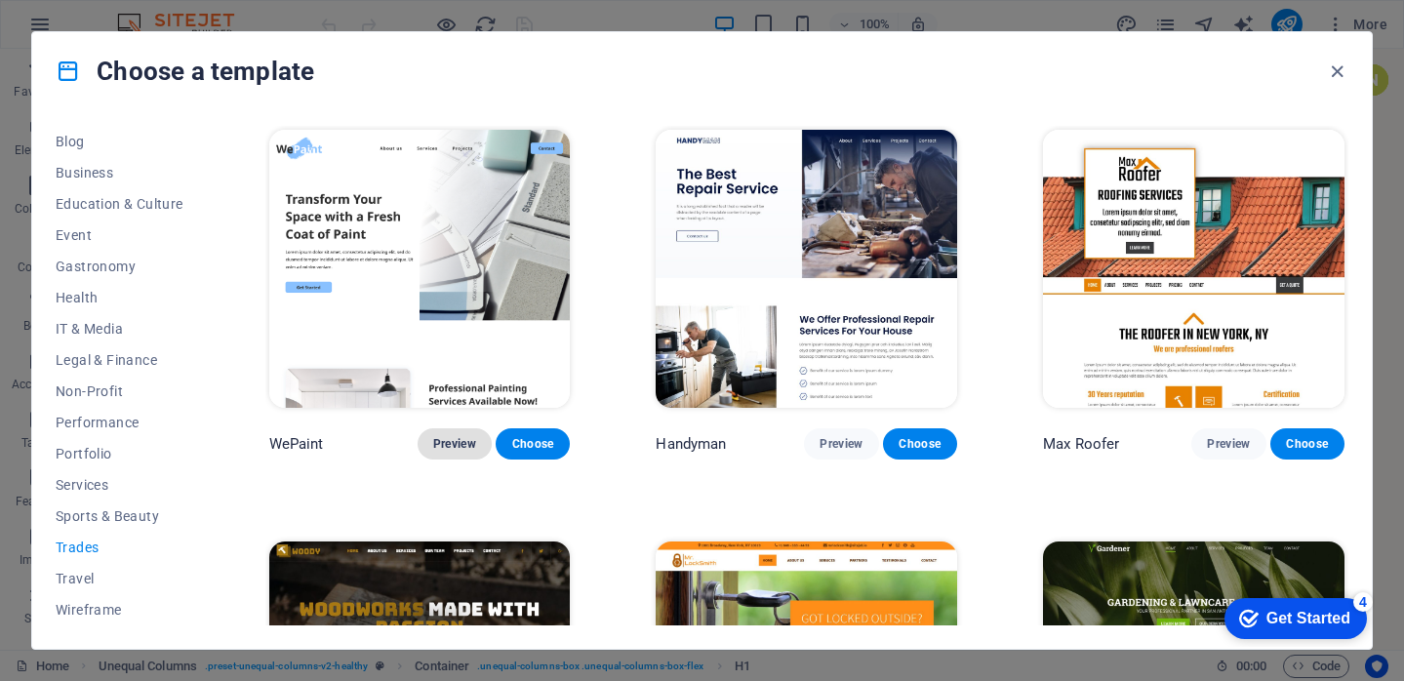
click at [455, 446] on span "Preview" at bounding box center [454, 444] width 43 height 16
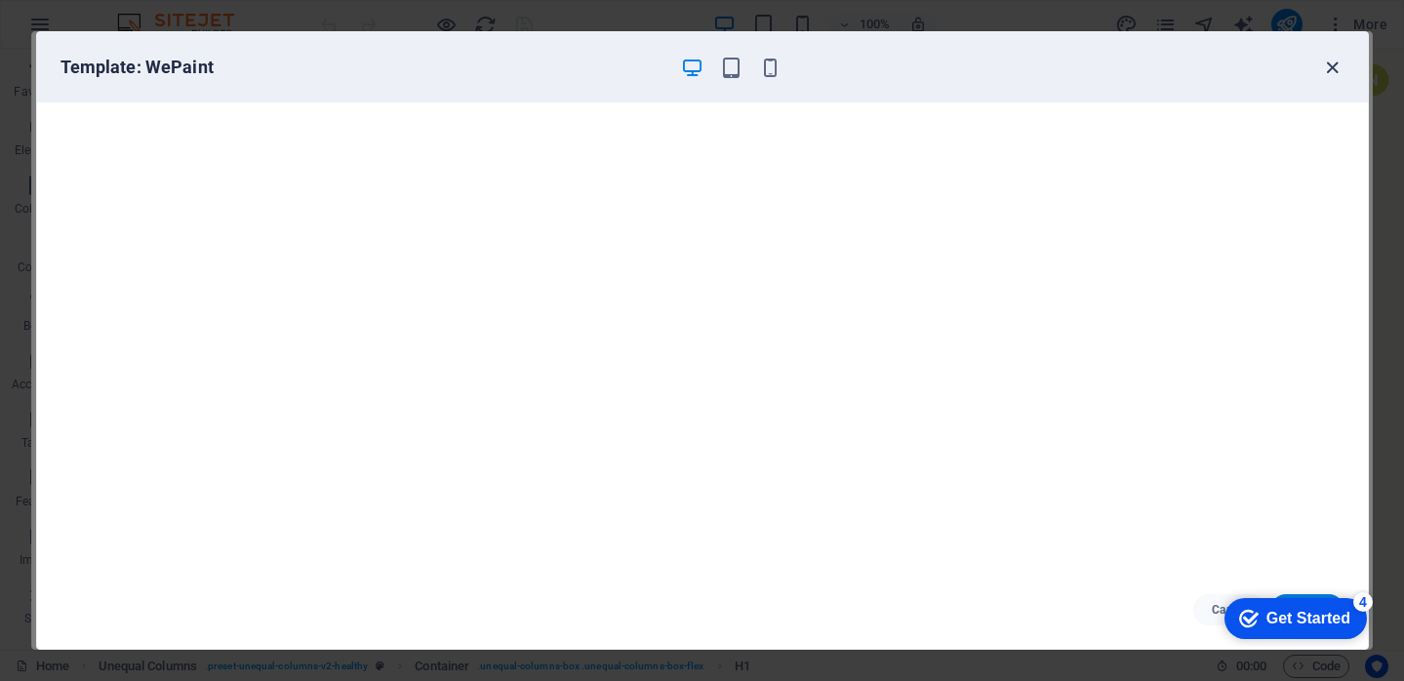
click at [1336, 67] on icon "button" at bounding box center [1332, 68] width 22 height 22
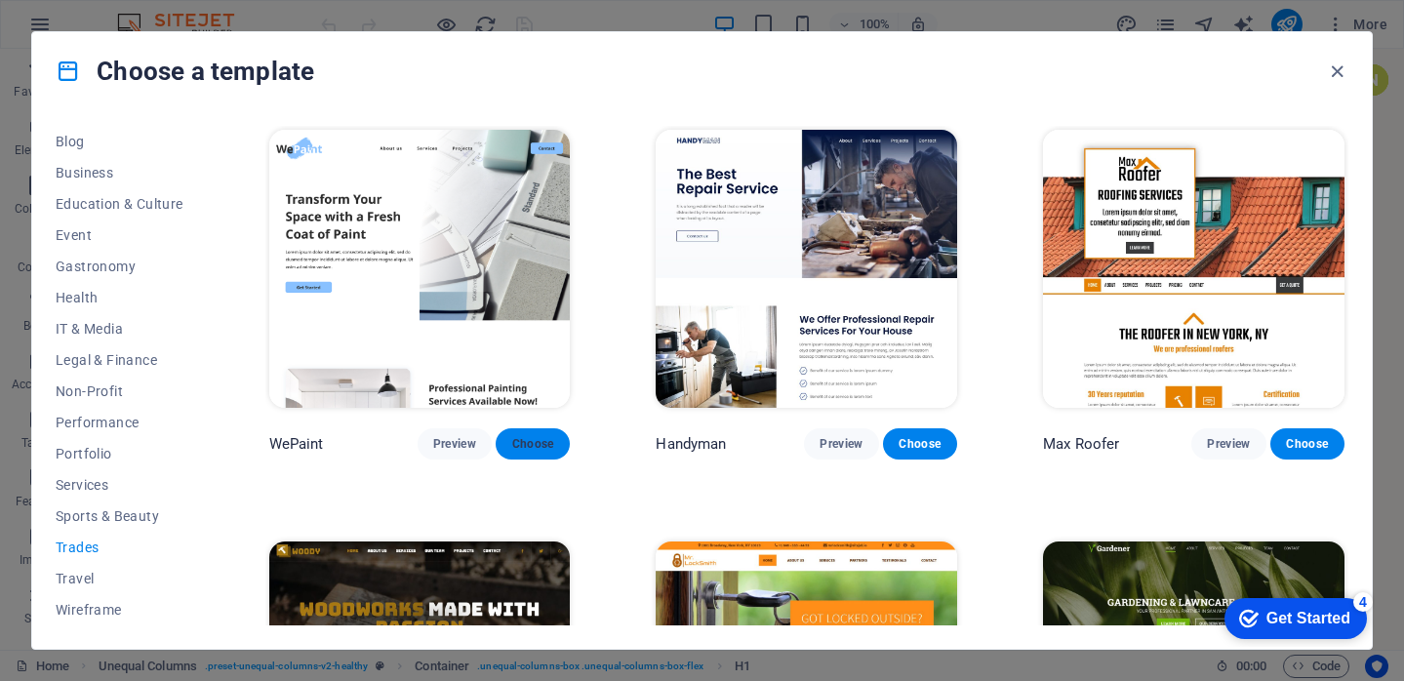
click at [540, 442] on span "Choose" at bounding box center [532, 444] width 43 height 16
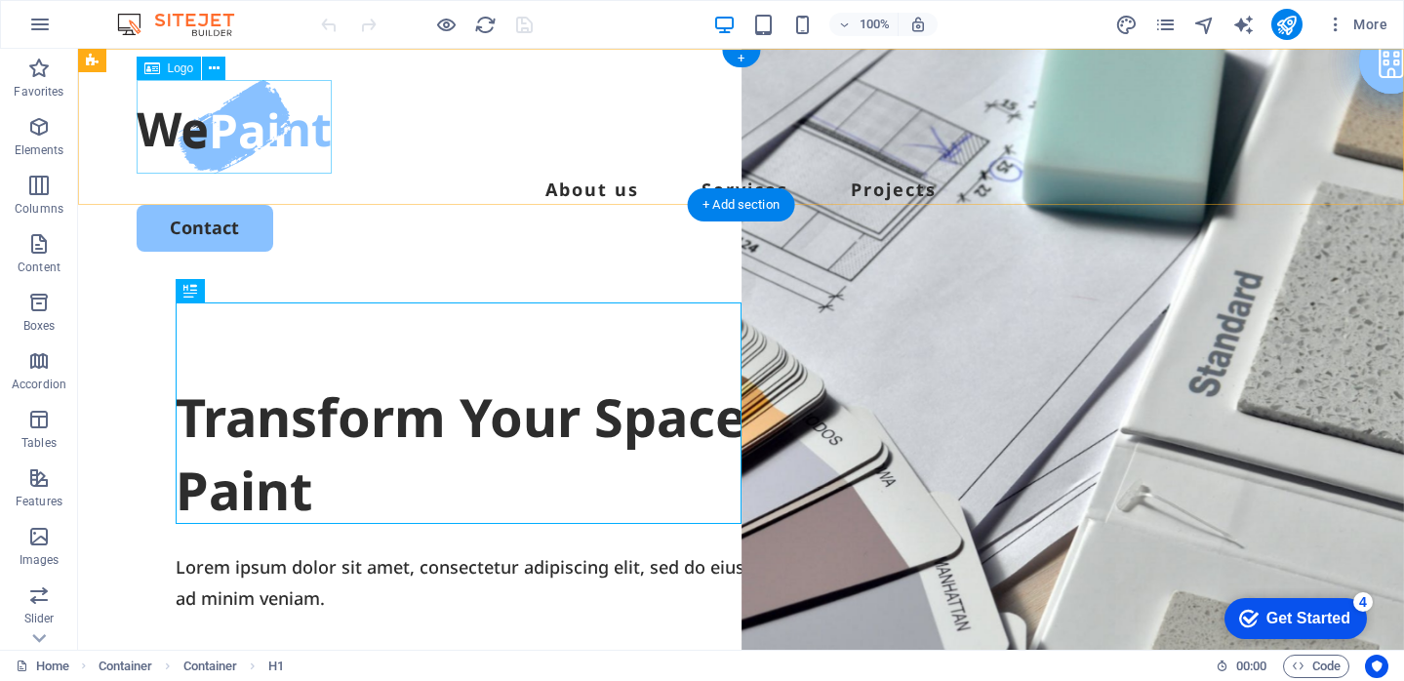
click at [273, 121] on div at bounding box center [741, 127] width 1209 height 94
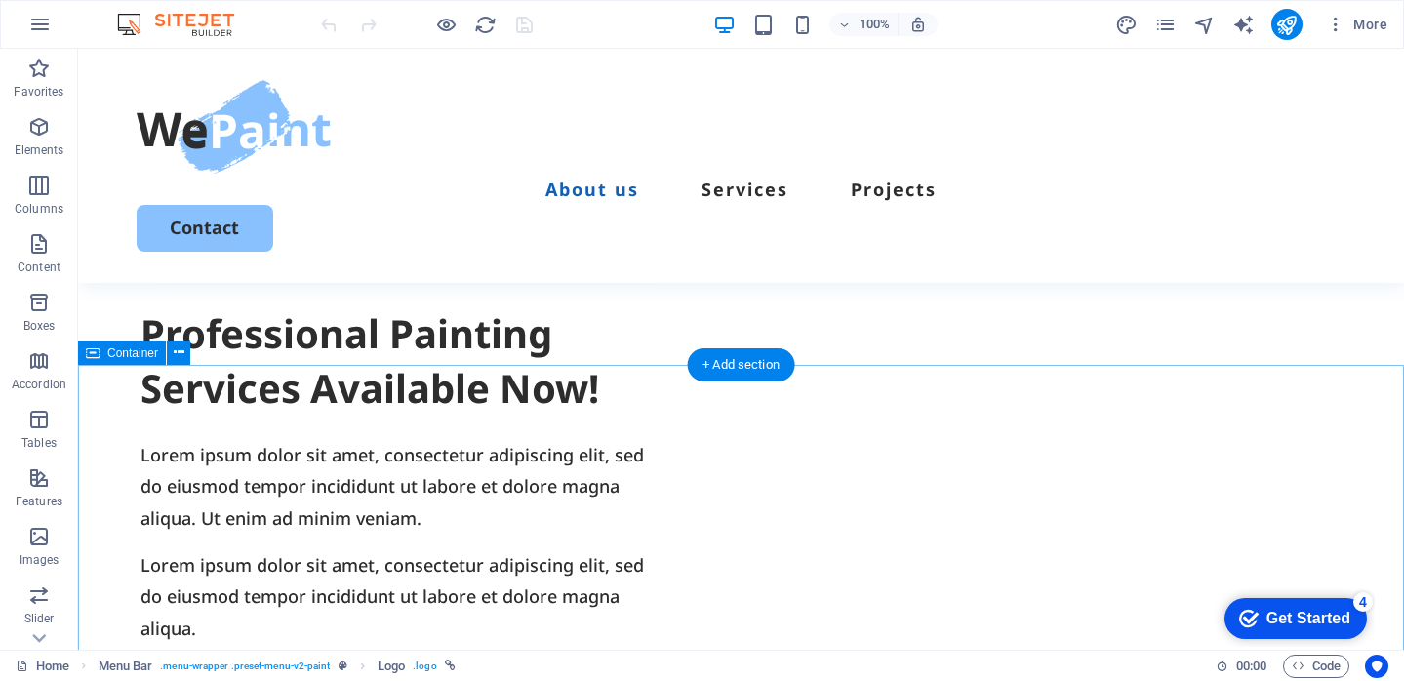
scroll to position [1250, 0]
click at [0, 0] on div "+ Add section" at bounding box center [0, 0] width 0 height 0
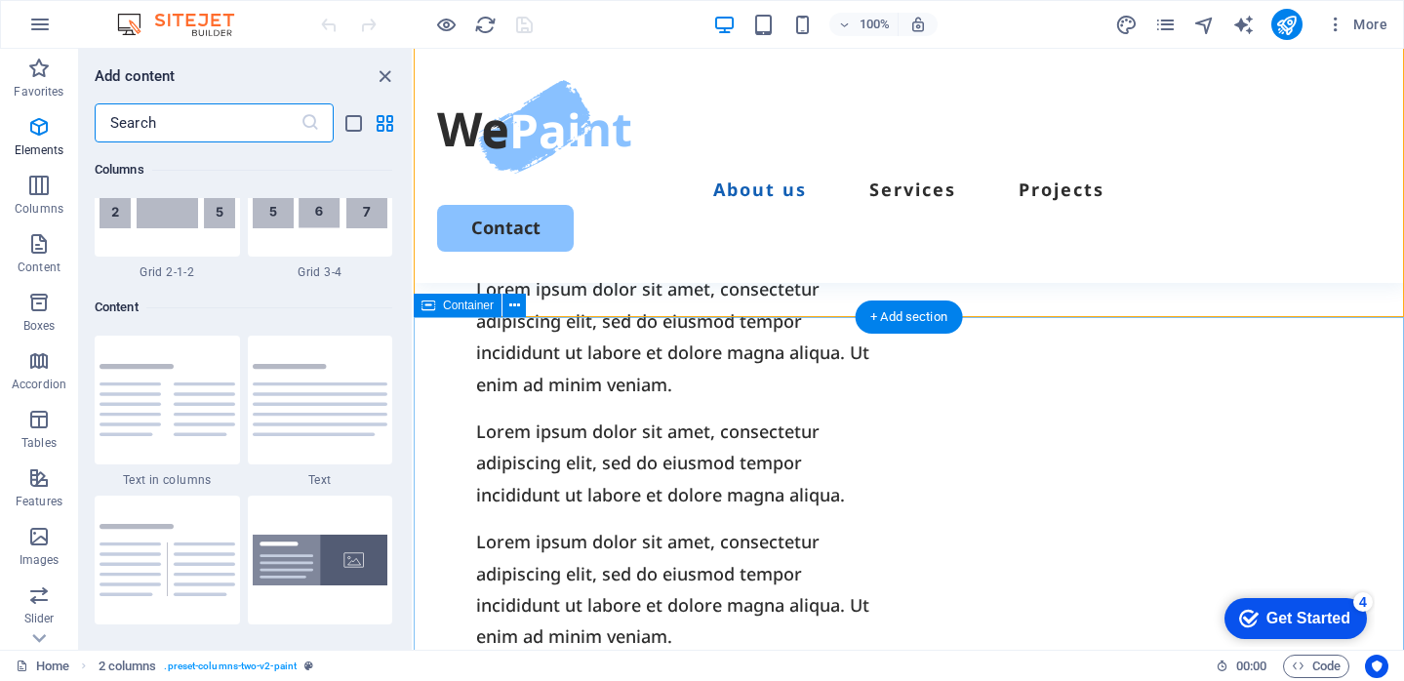
scroll to position [3413, 0]
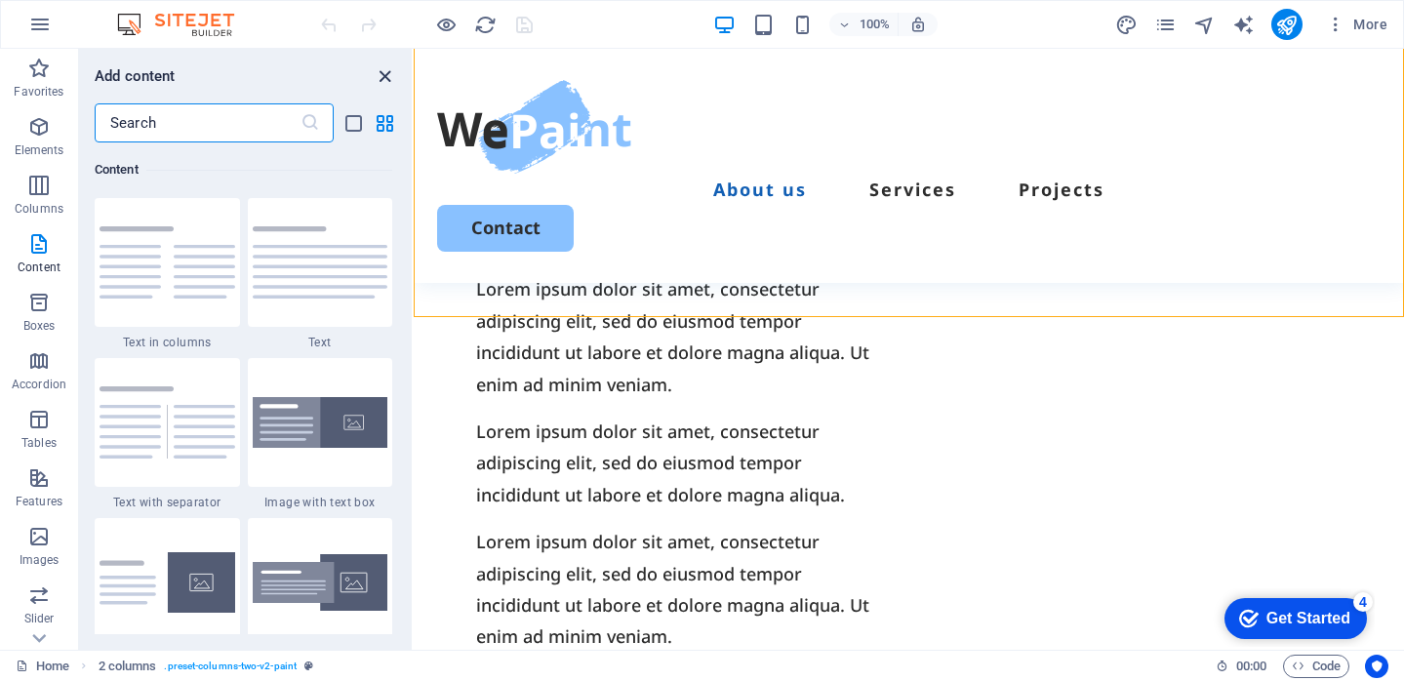
click at [384, 76] on icon "close panel" at bounding box center [385, 76] width 22 height 22
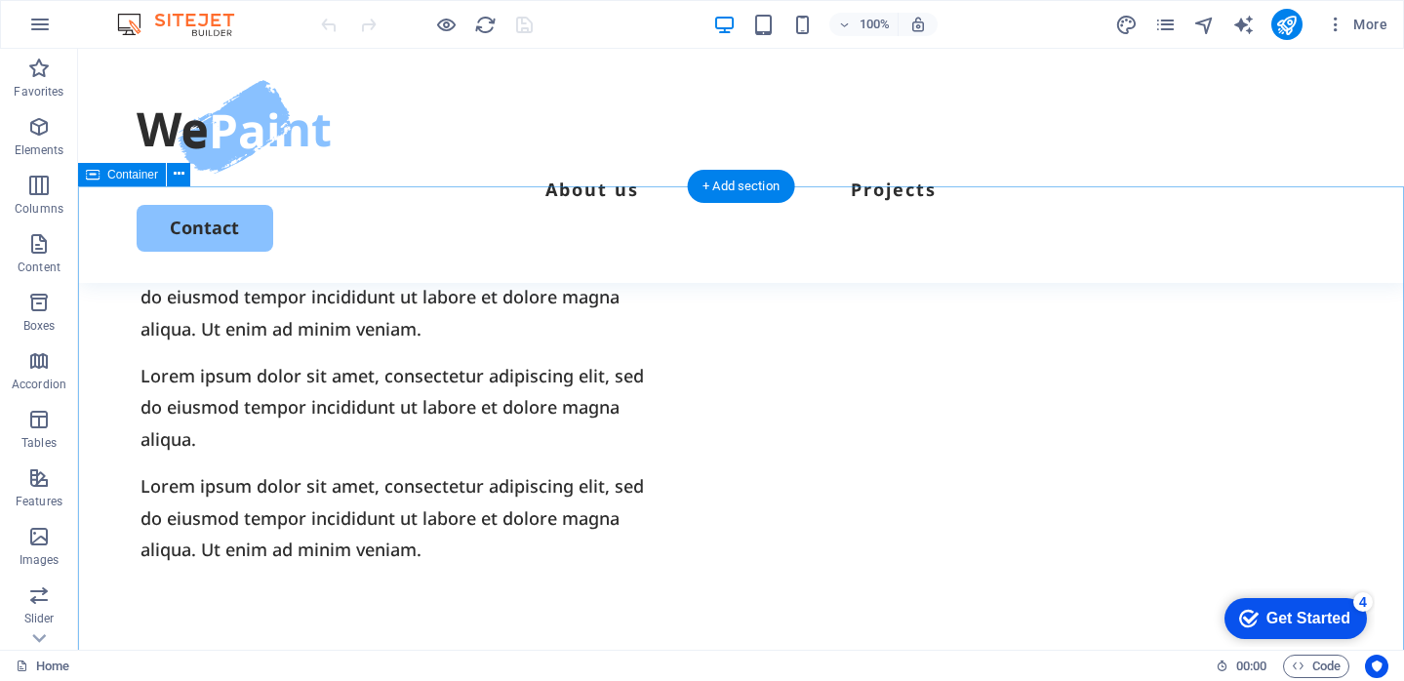
scroll to position [1420, 0]
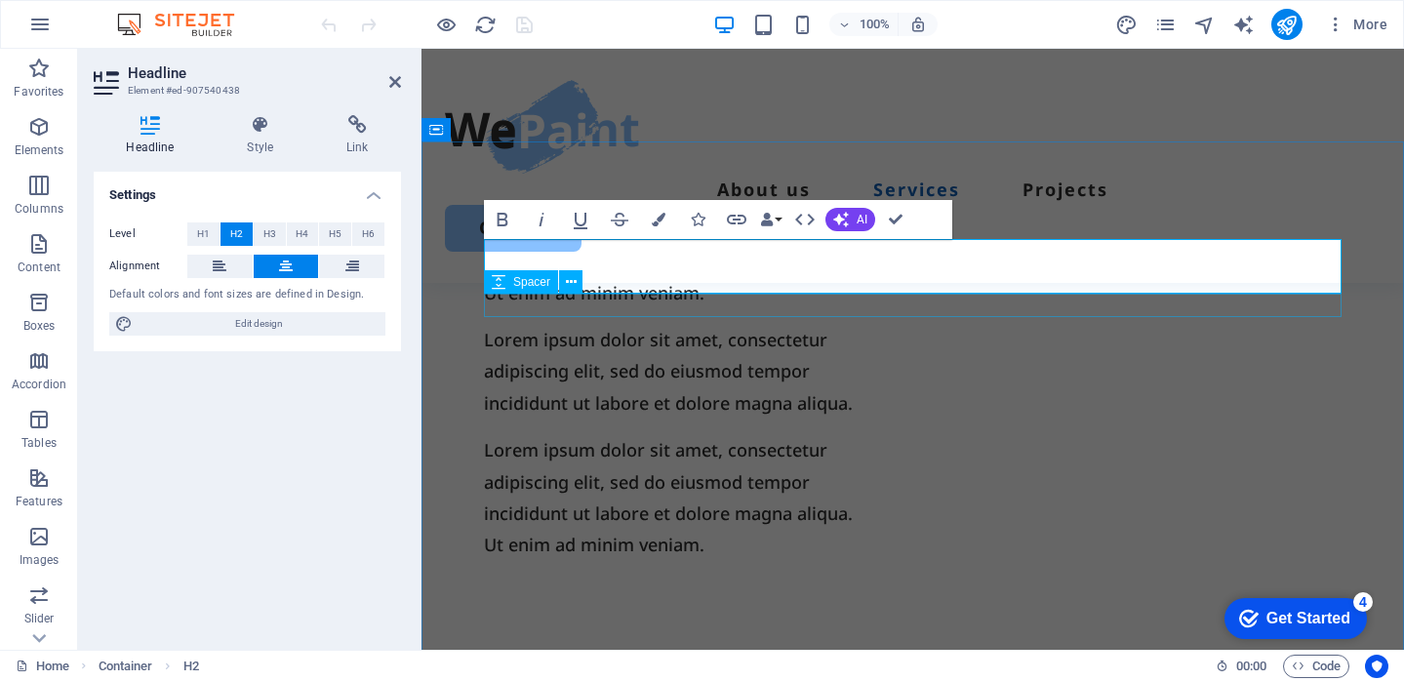
scroll to position [1512, 0]
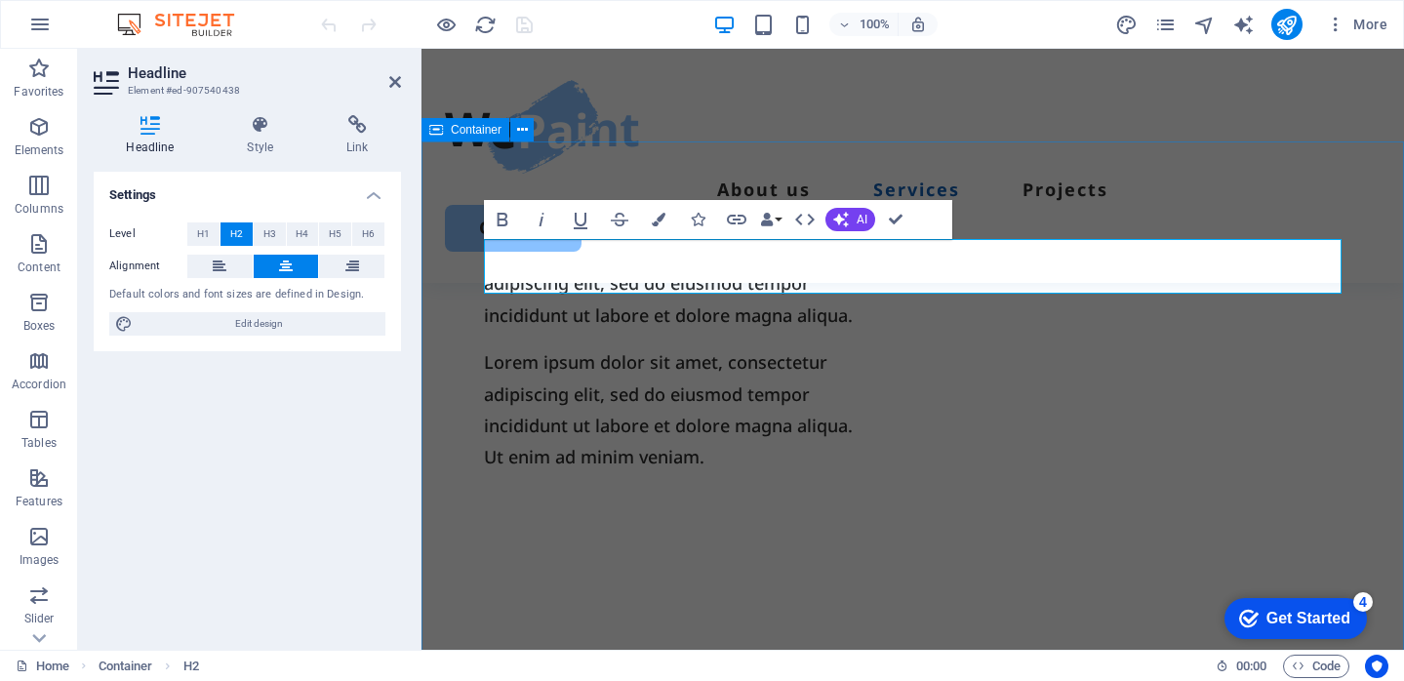
click at [1114, 179] on div "About us Services Projects Contact" at bounding box center [912, 166] width 982 height 234
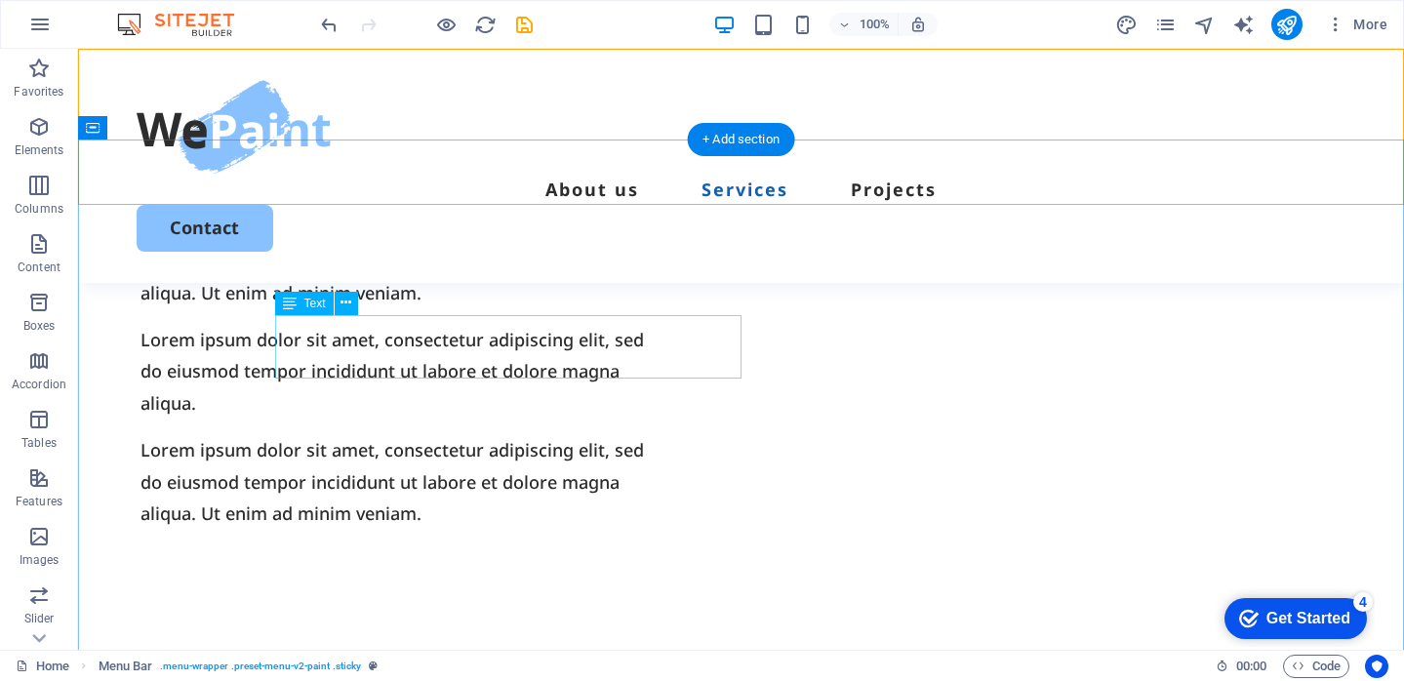
scroll to position [1613, 0]
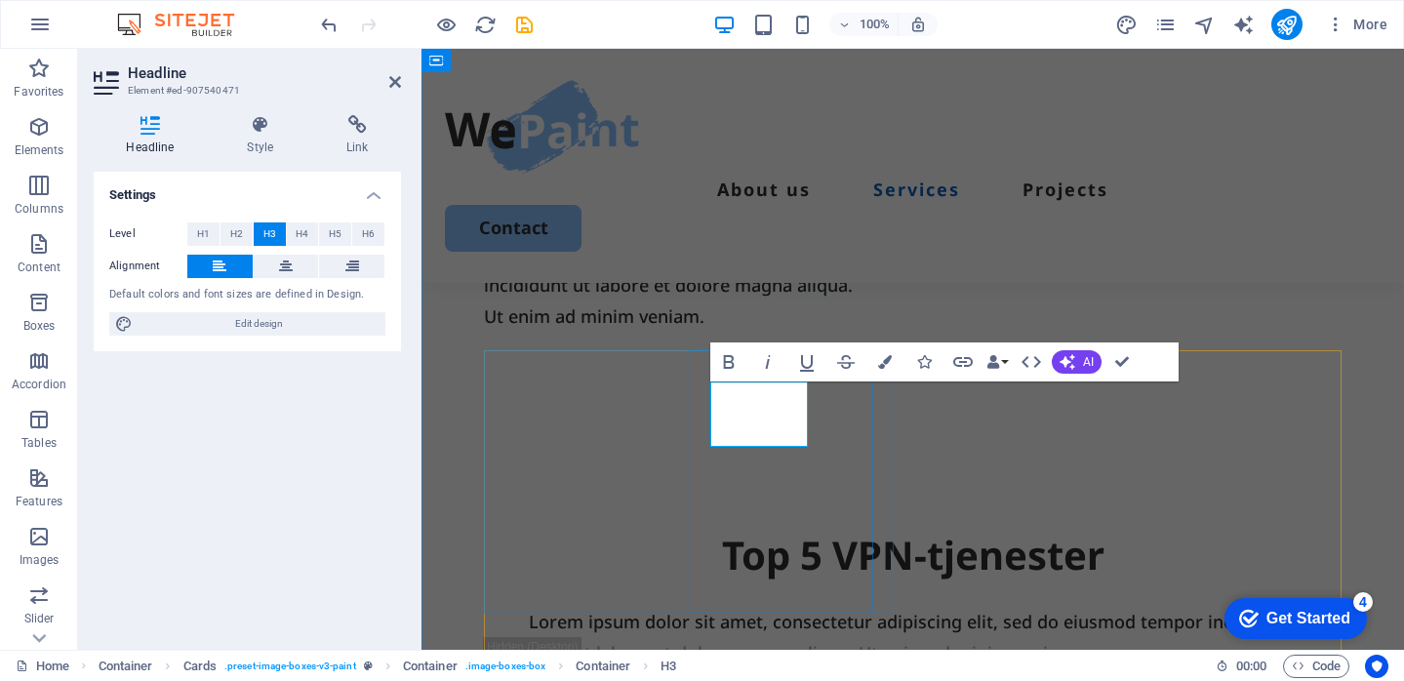
scroll to position [1653, 0]
click at [1237, 188] on div "About us Services Projects Contact" at bounding box center [912, 166] width 982 height 234
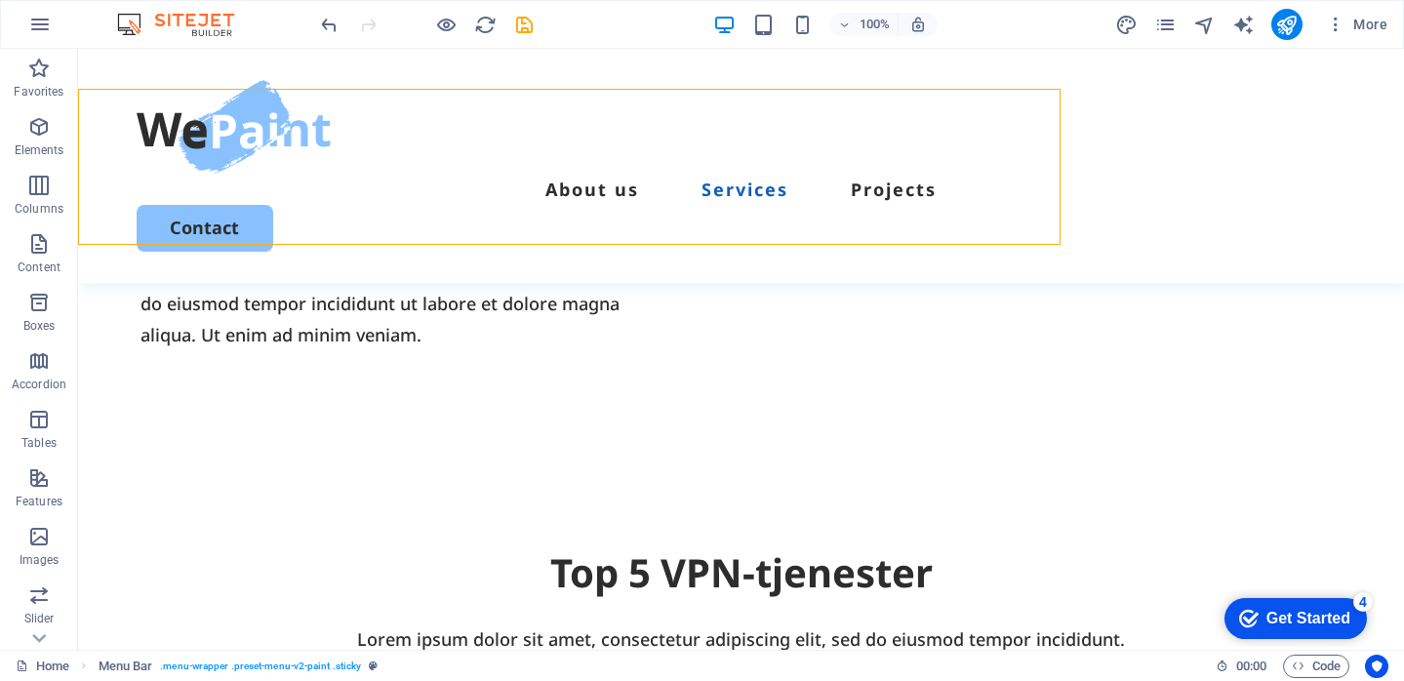
scroll to position [1613, 0]
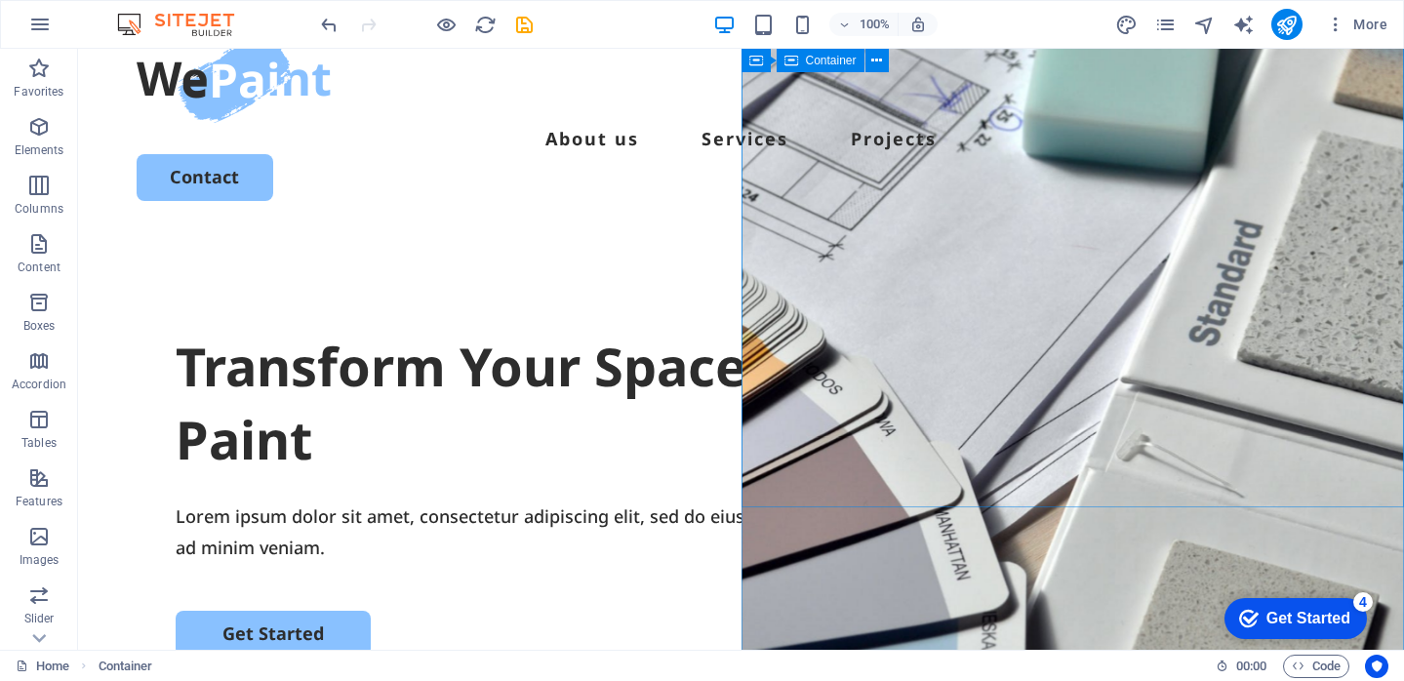
scroll to position [0, 0]
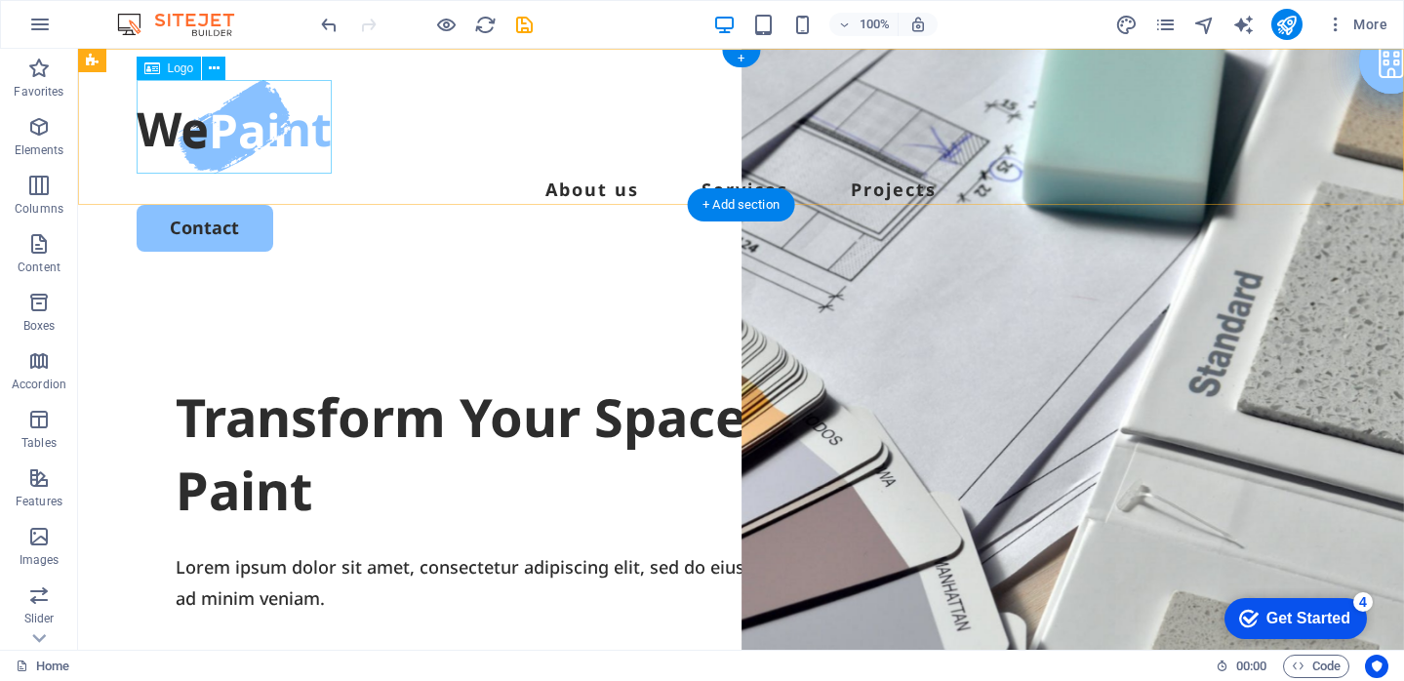
click at [246, 138] on div at bounding box center [741, 127] width 1209 height 94
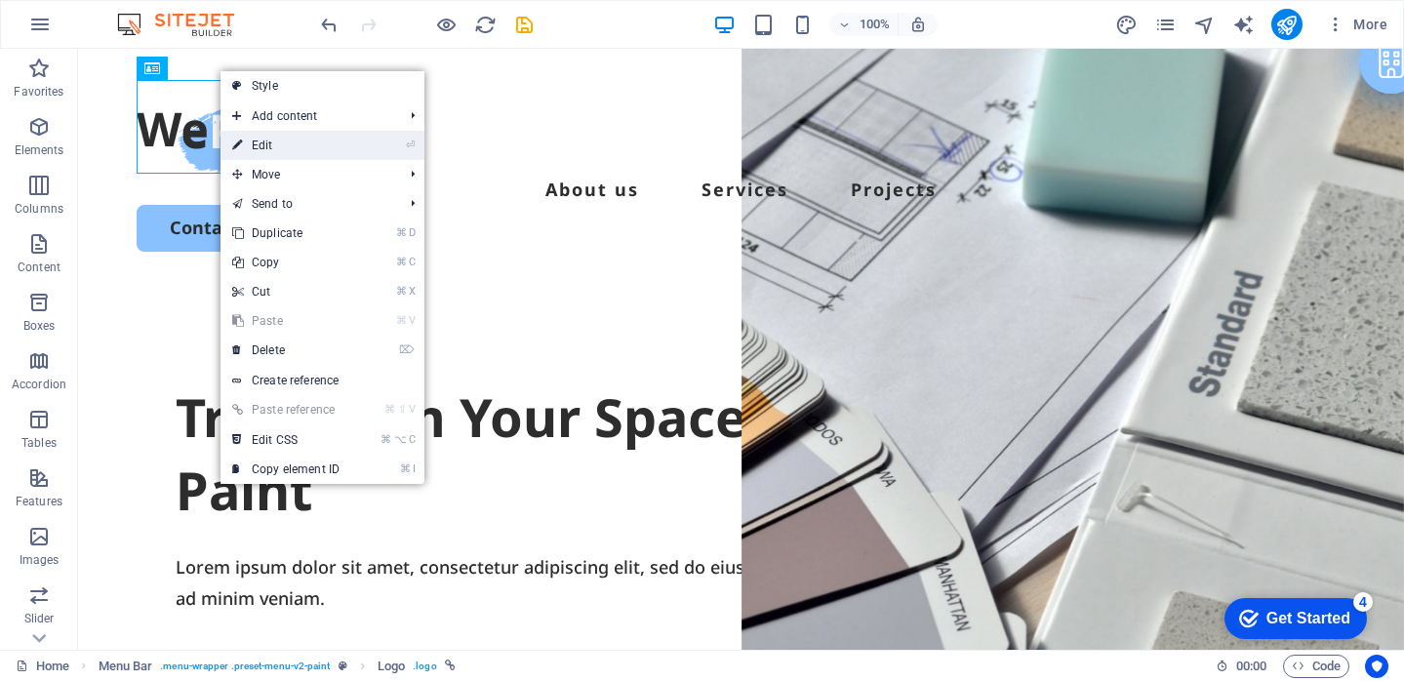
click at [264, 138] on link "⏎ Edit" at bounding box center [285, 145] width 131 height 29
select select "px"
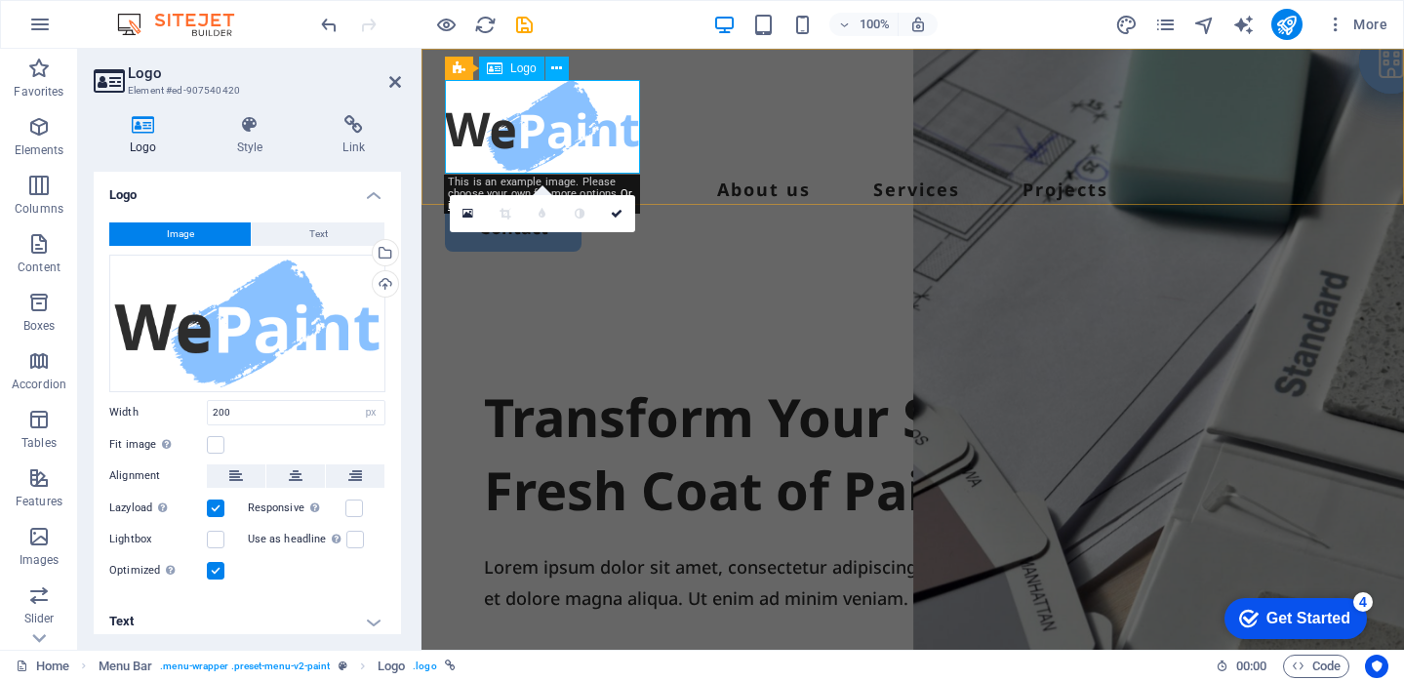
click at [508, 124] on div at bounding box center [912, 127] width 935 height 94
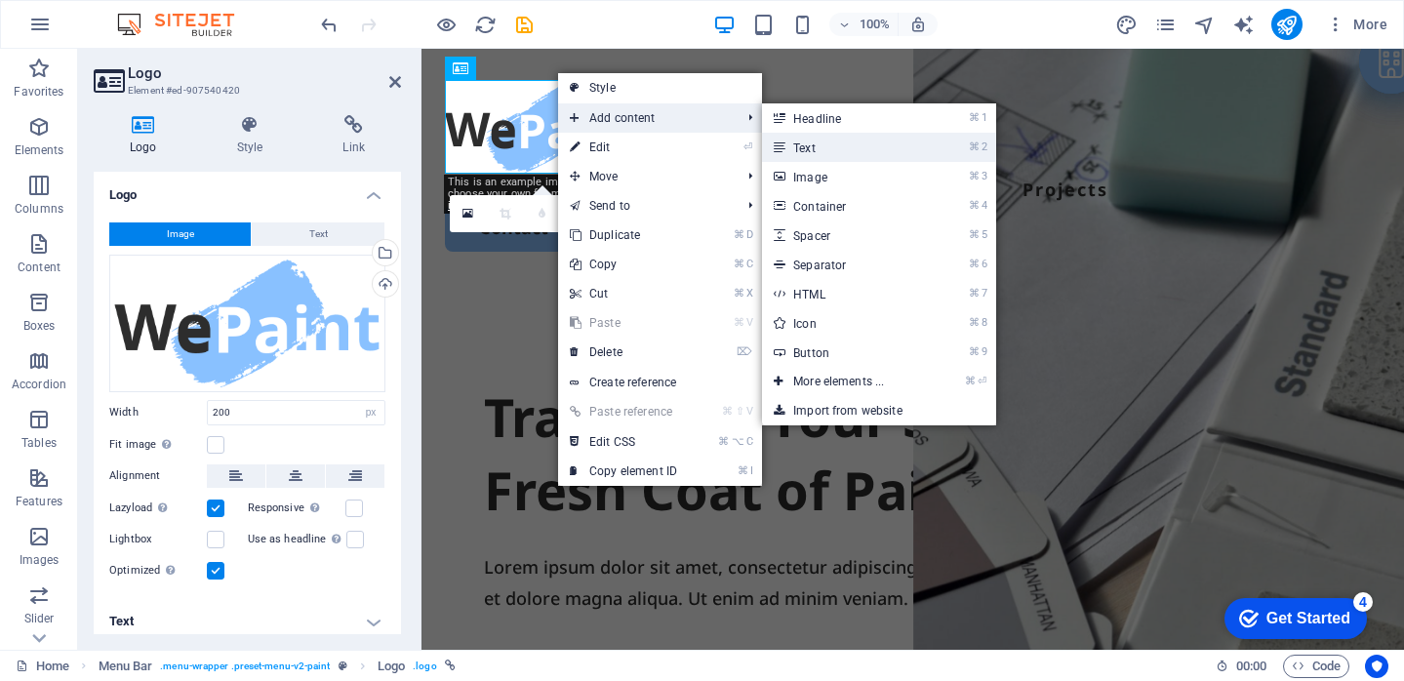
click at [806, 155] on link "⌘ 2 Text" at bounding box center [842, 147] width 161 height 29
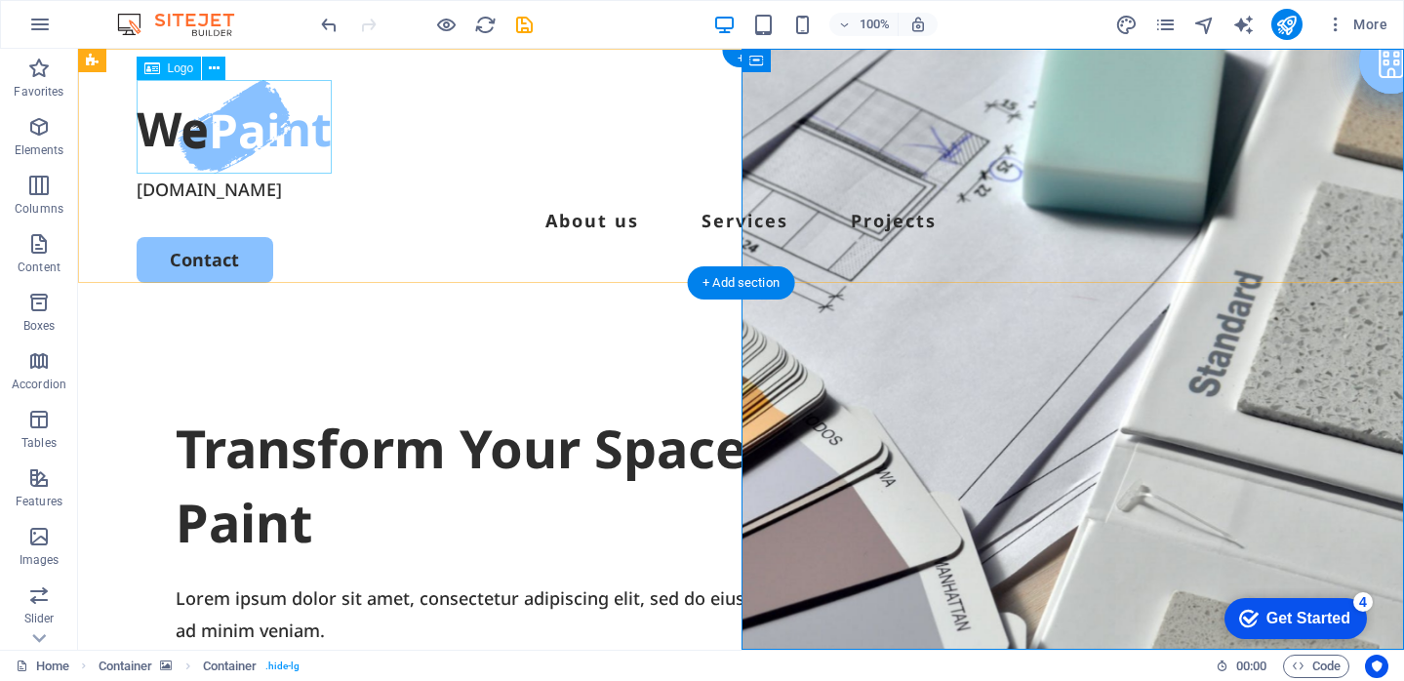
click at [240, 135] on div at bounding box center [741, 127] width 1209 height 94
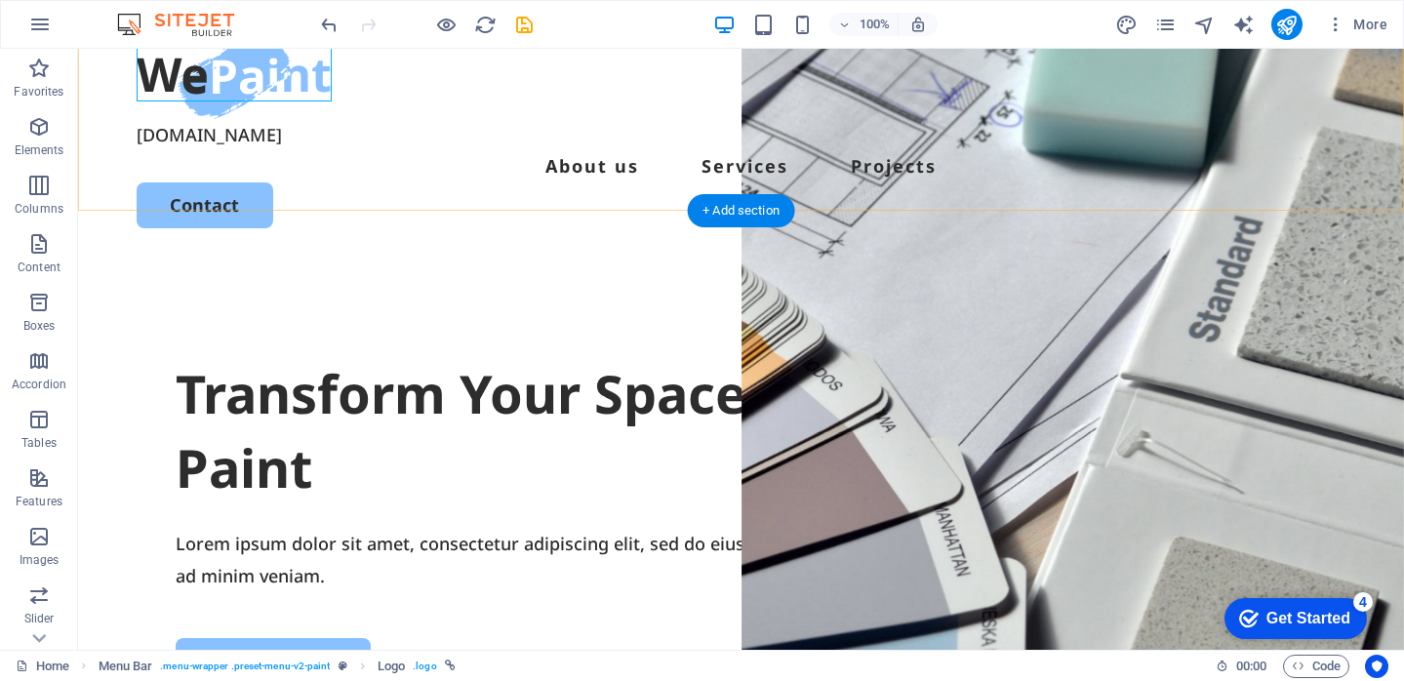
scroll to position [49, 0]
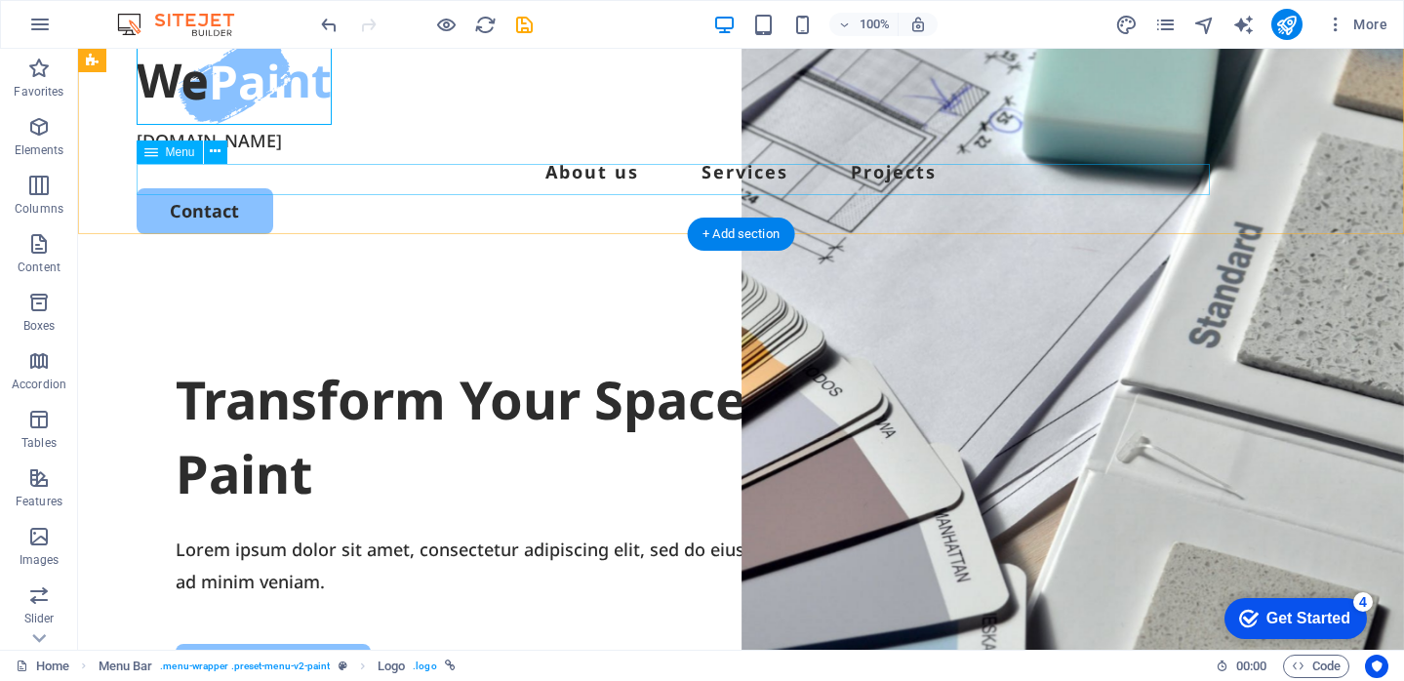
click at [547, 174] on nav "About us Services Projects" at bounding box center [741, 171] width 1209 height 31
select select
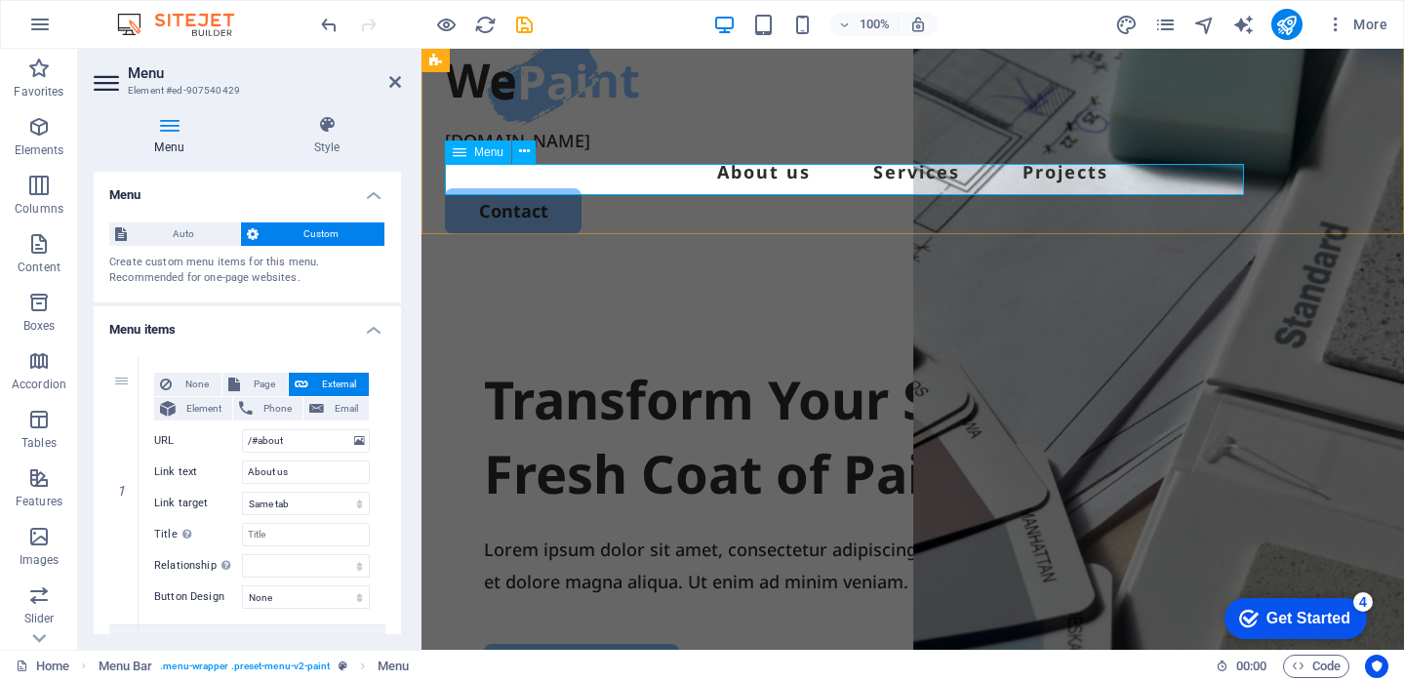
click at [704, 182] on nav "About us Services Projects" at bounding box center [912, 171] width 935 height 31
drag, startPoint x: 297, startPoint y: 473, endPoint x: 237, endPoint y: 470, distance: 60.5
click at [237, 470] on div "Link text About us" at bounding box center [262, 471] width 216 height 23
type input "Om os"
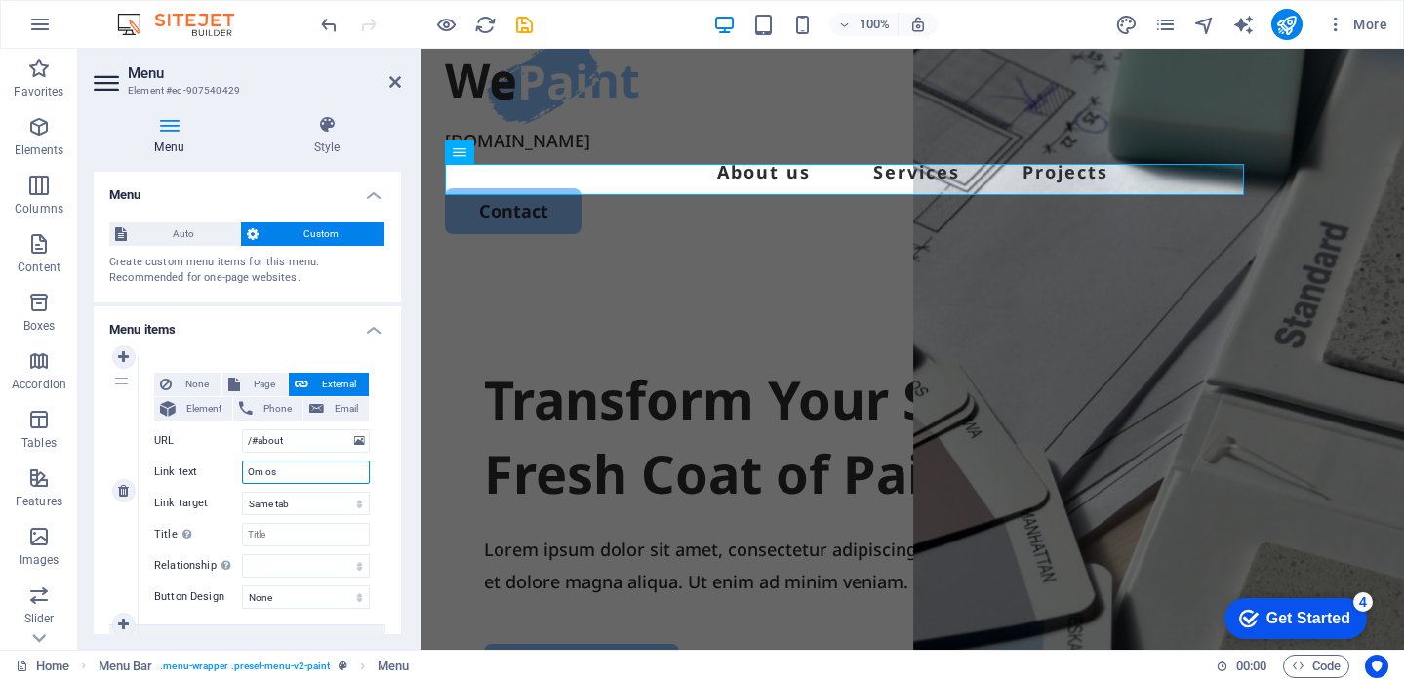
select select
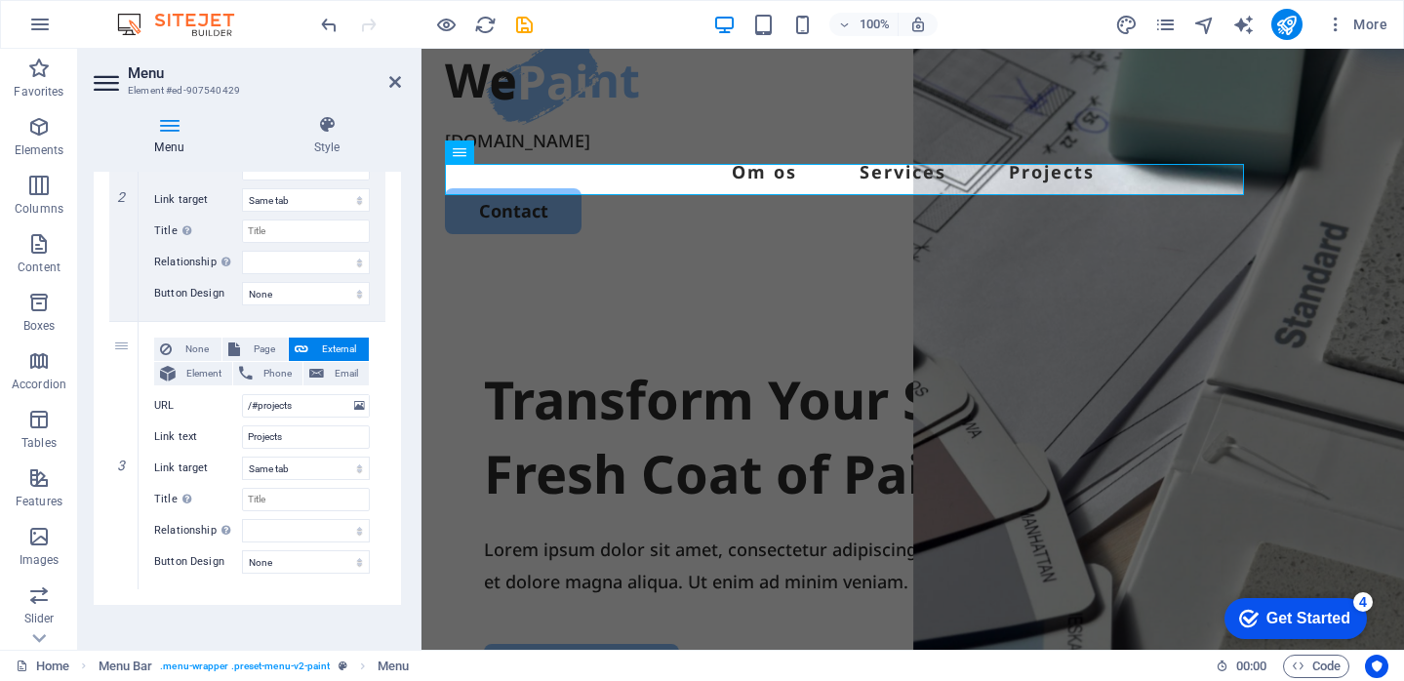
scroll to position [581, 0]
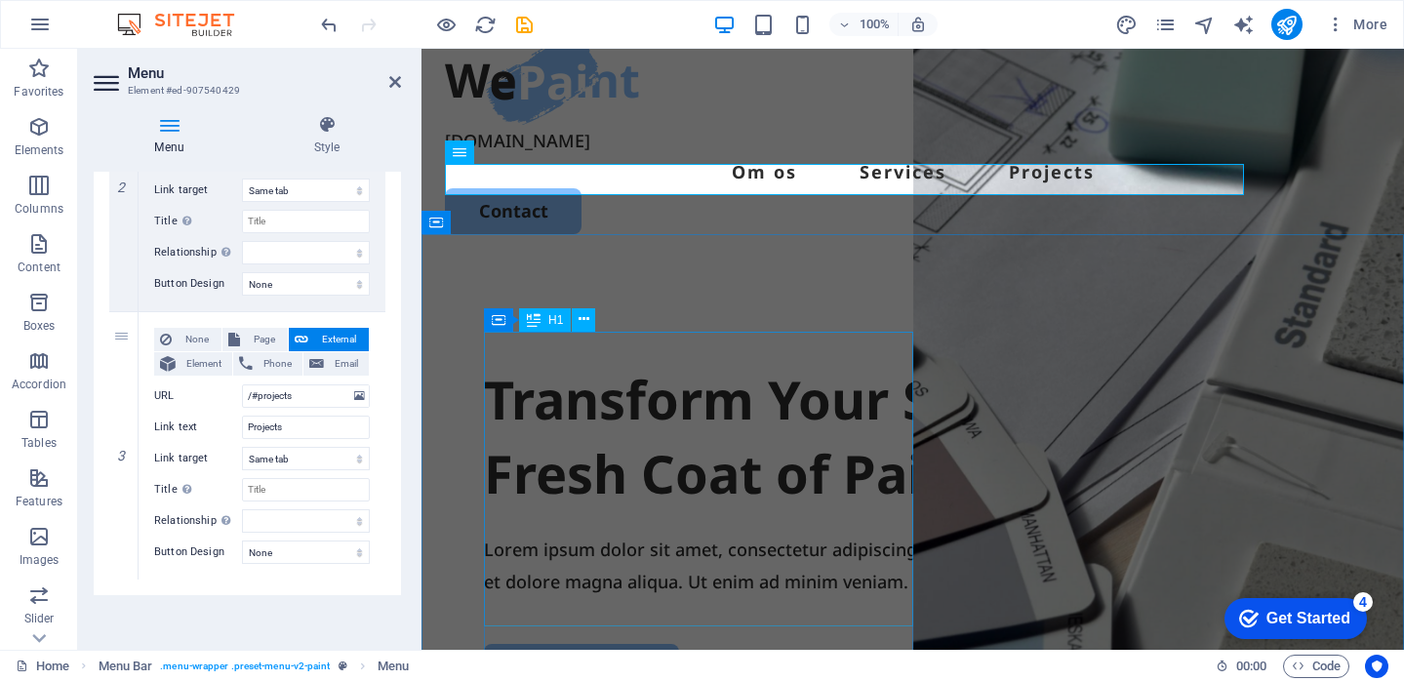
type input "Om os"
click at [801, 406] on div "Transform Your Space with a Fresh Coat of Paint" at bounding box center [912, 436] width 857 height 147
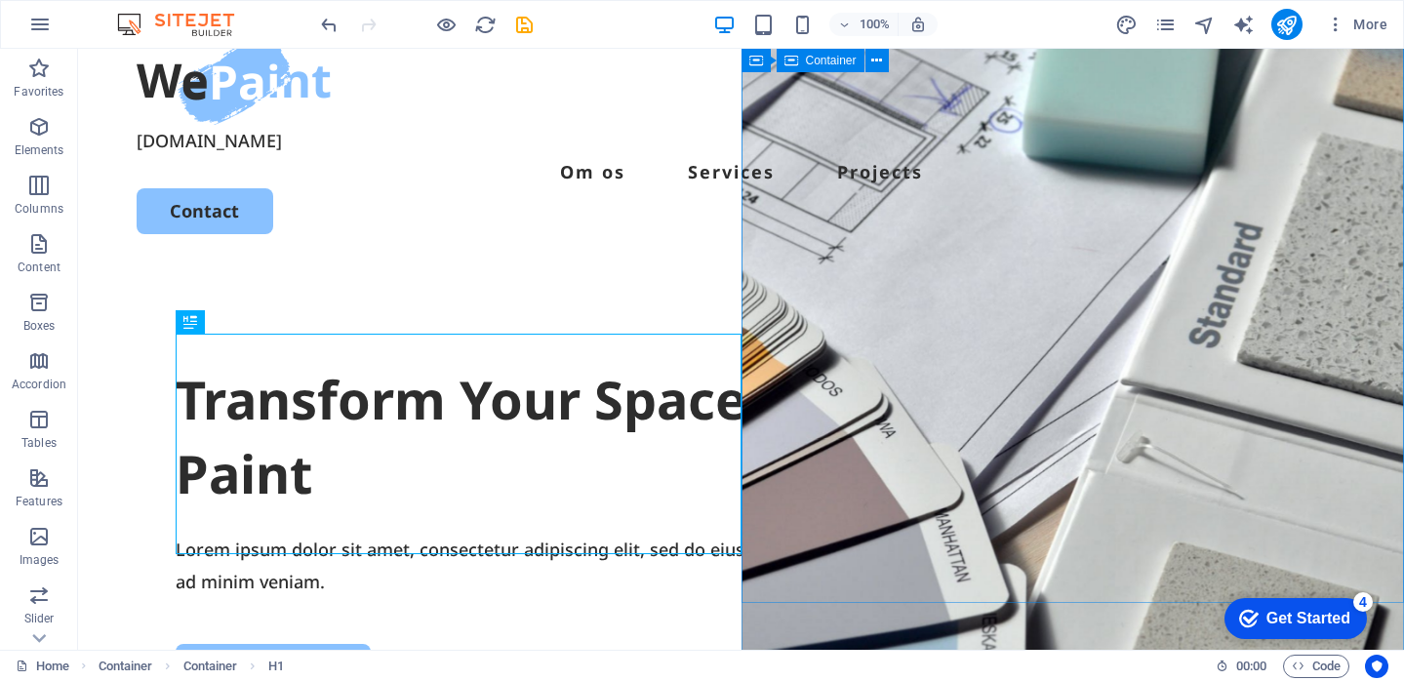
scroll to position [0, 0]
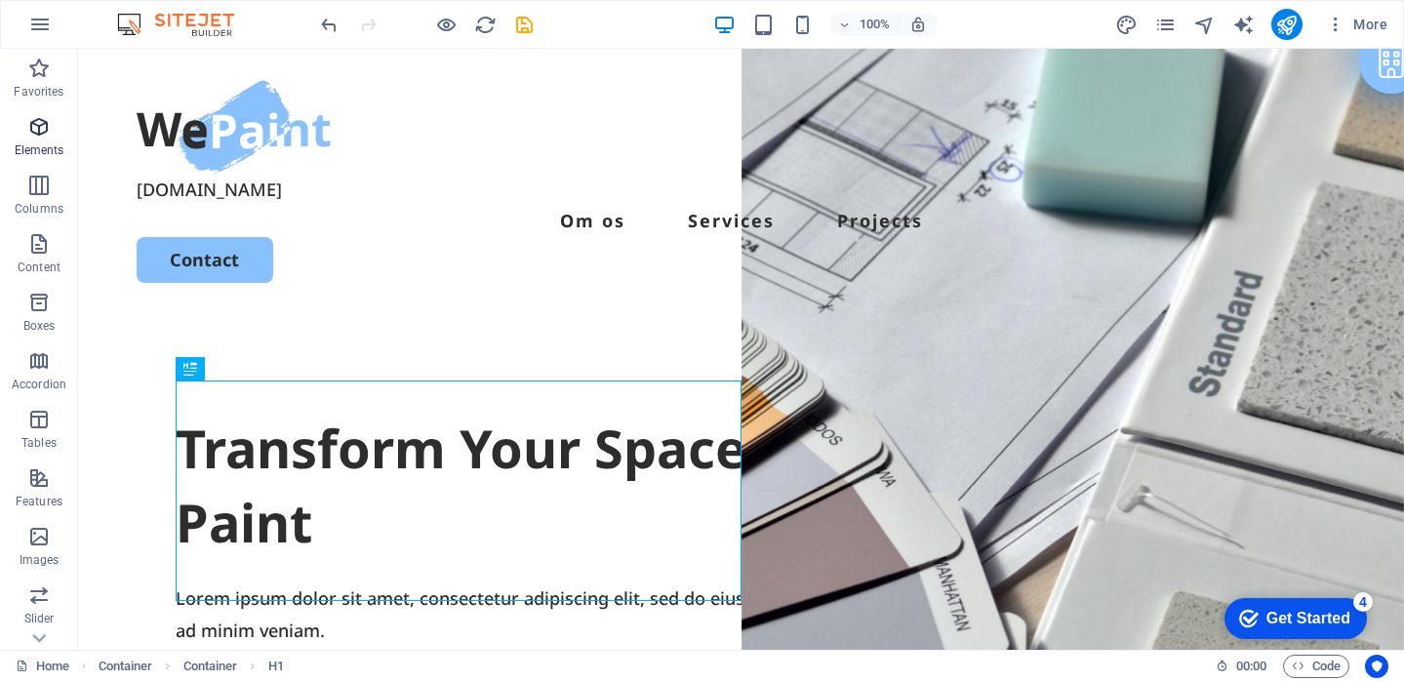
click at [38, 125] on icon "button" at bounding box center [38, 126] width 23 height 23
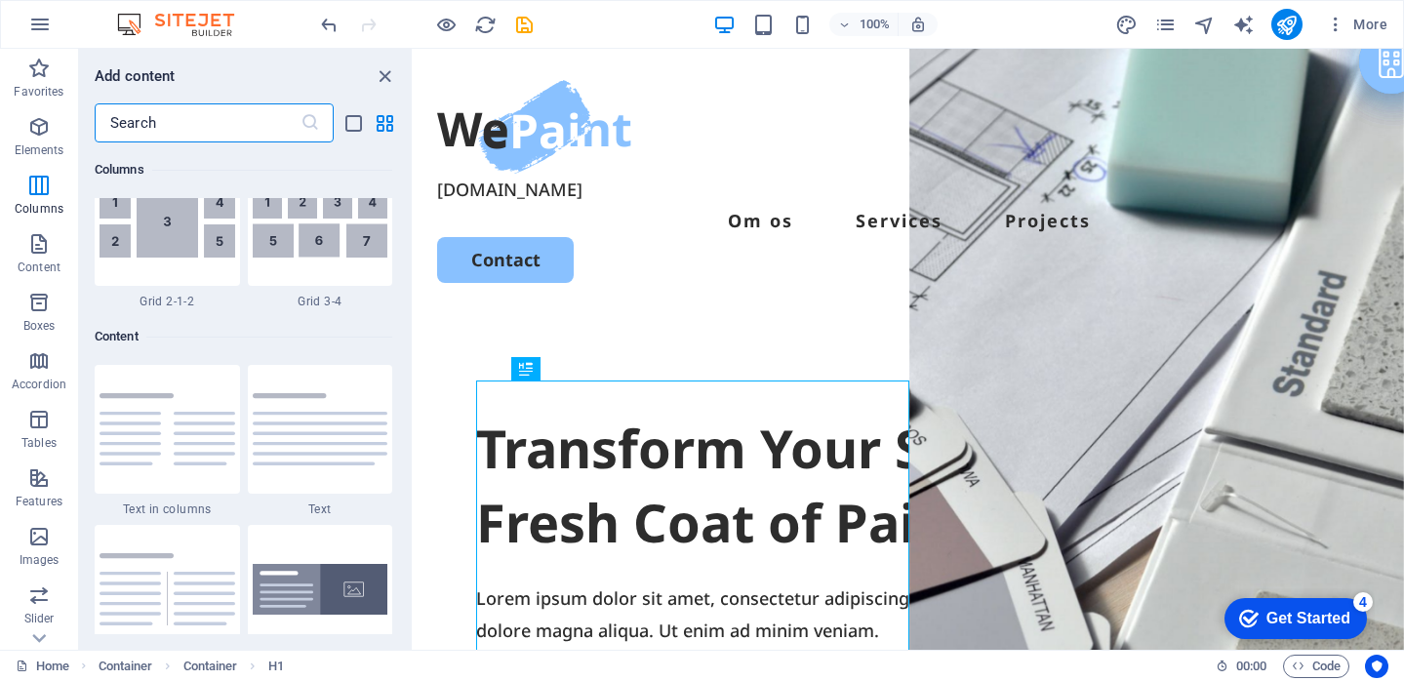
scroll to position [3460, 0]
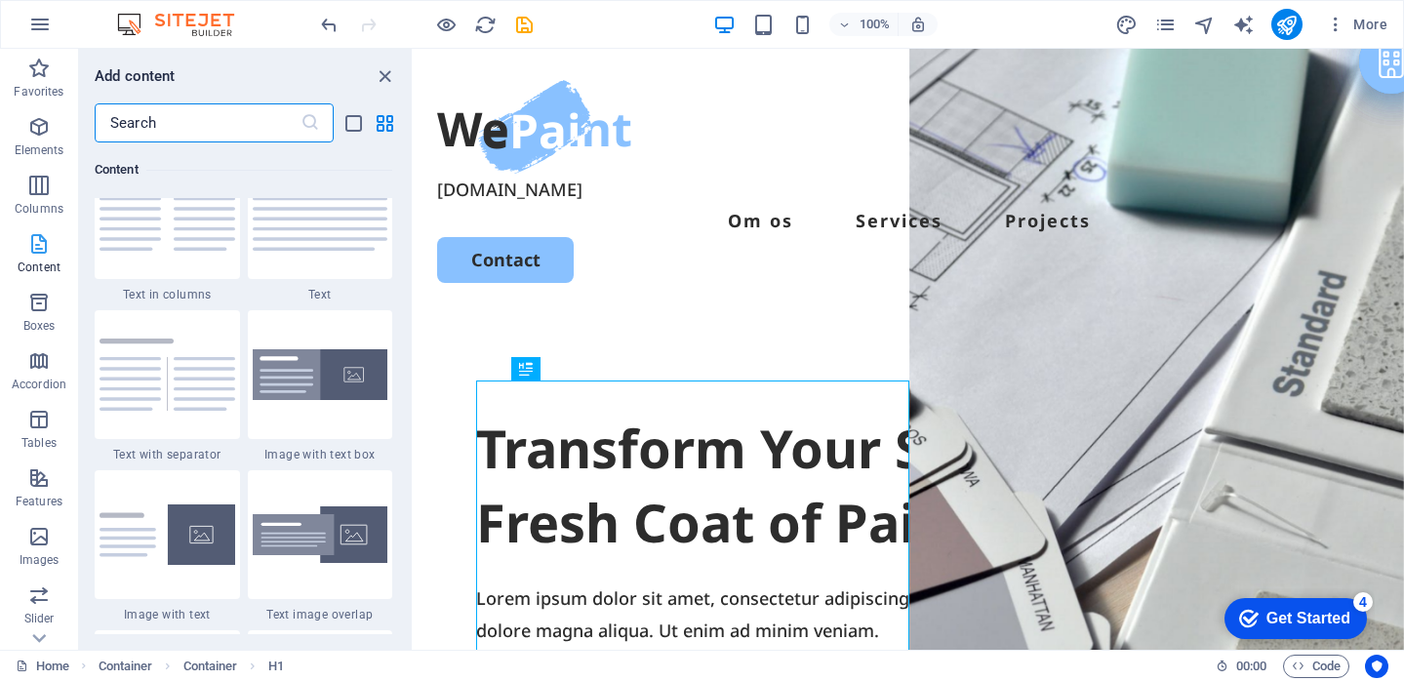
click at [42, 248] on icon "button" at bounding box center [38, 243] width 23 height 23
click at [40, 246] on icon "button" at bounding box center [38, 243] width 23 height 23
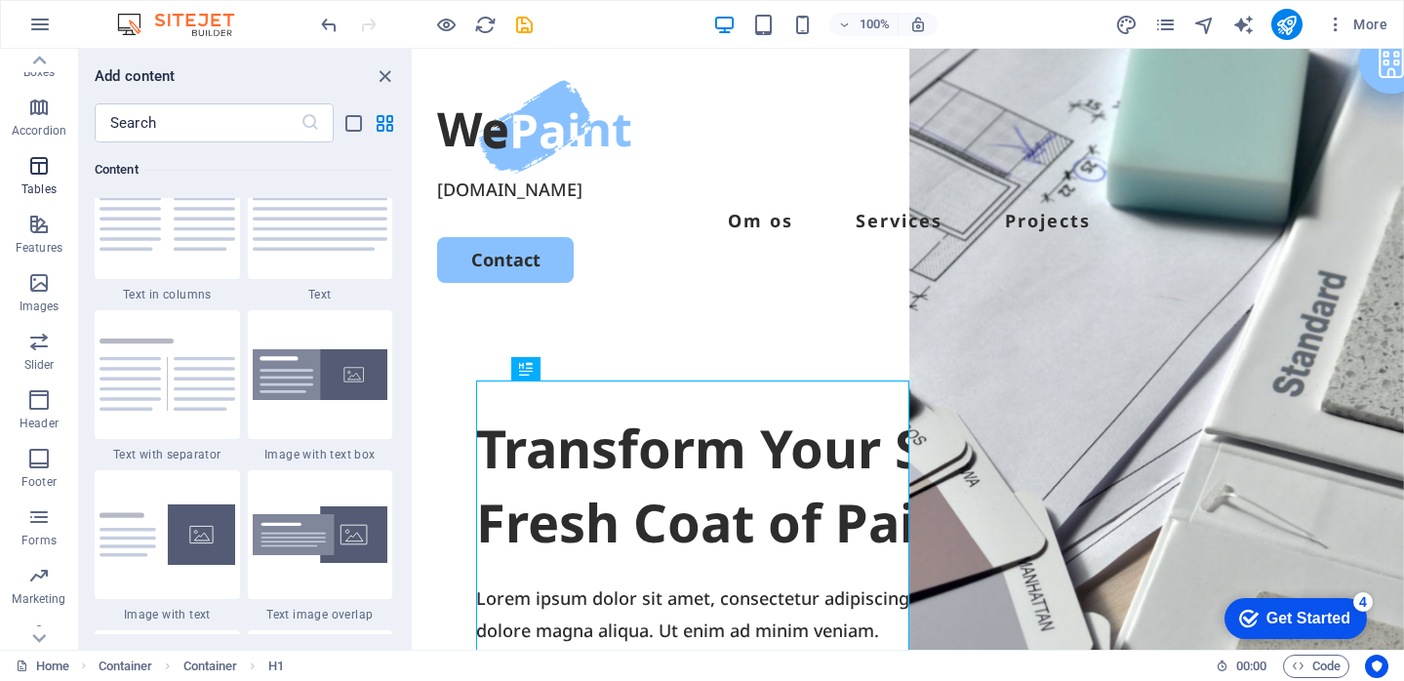
scroll to position [277, 0]
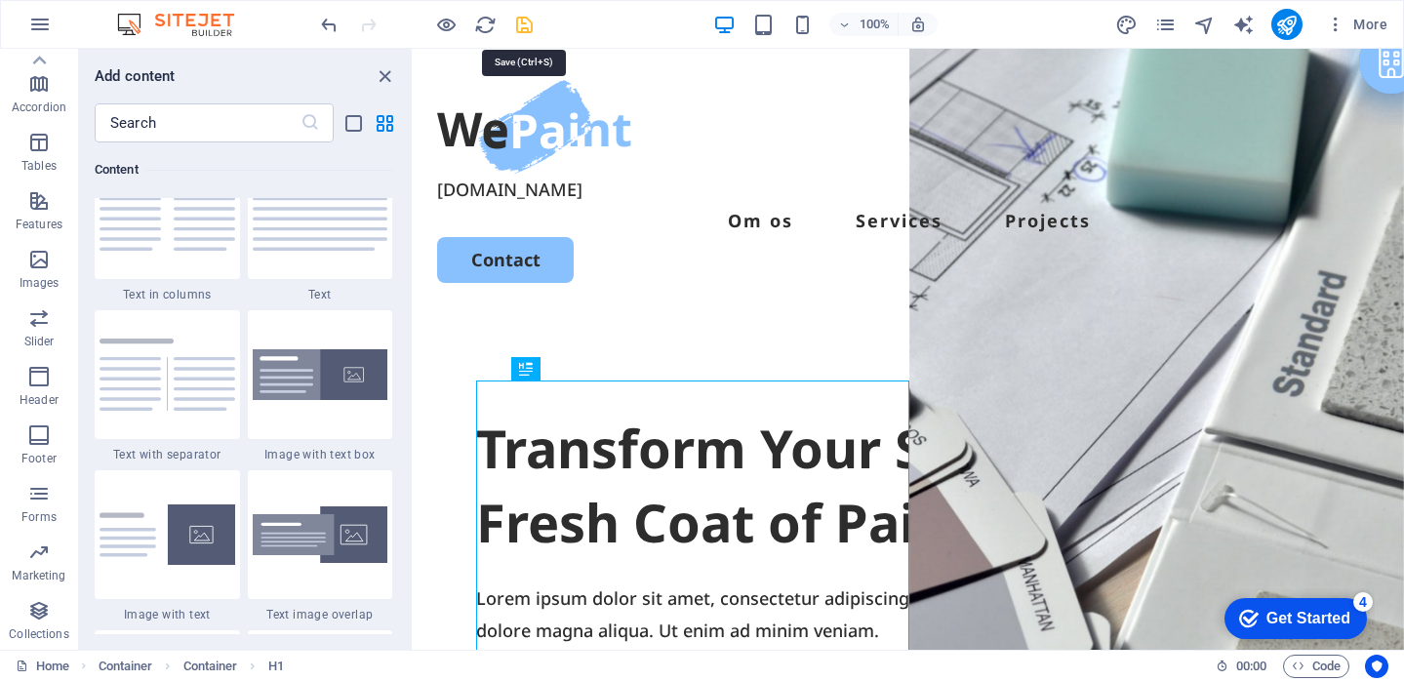
click at [965, 24] on icon "save" at bounding box center [977, 12] width 25 height 33
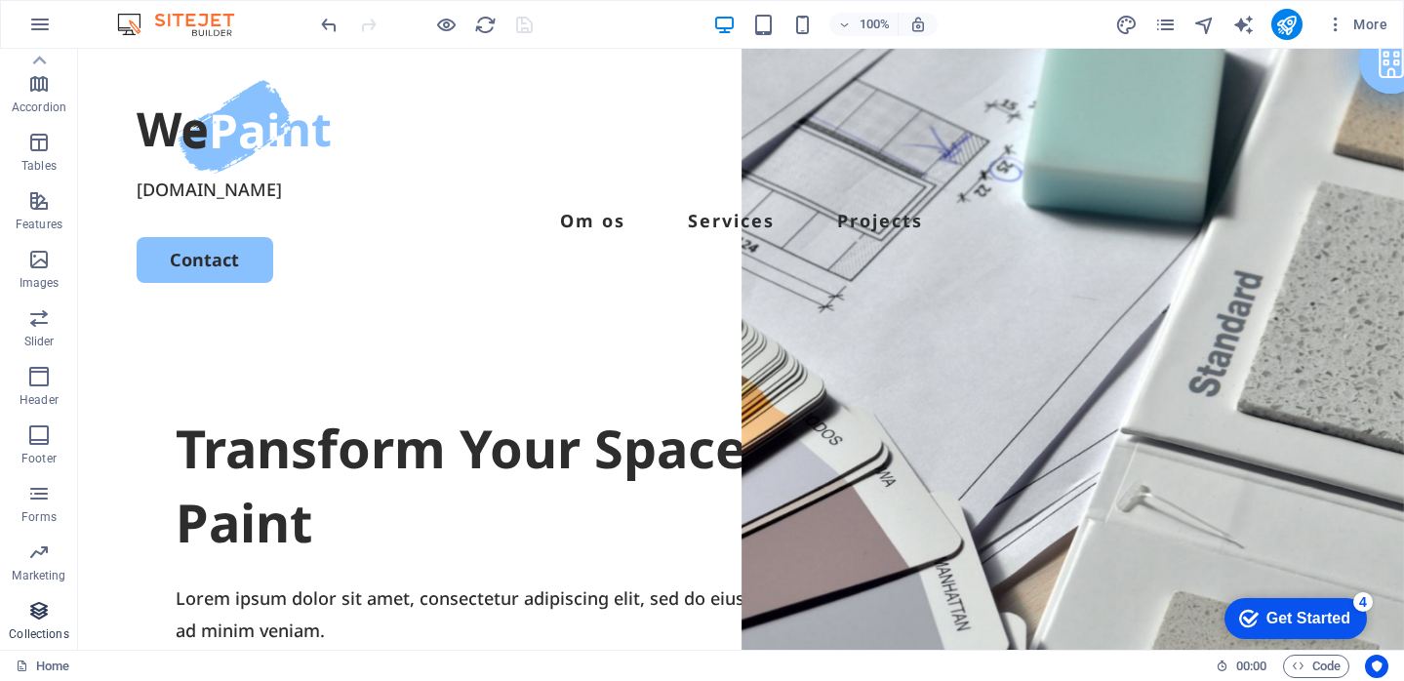
click at [34, 614] on icon "button" at bounding box center [38, 610] width 23 height 23
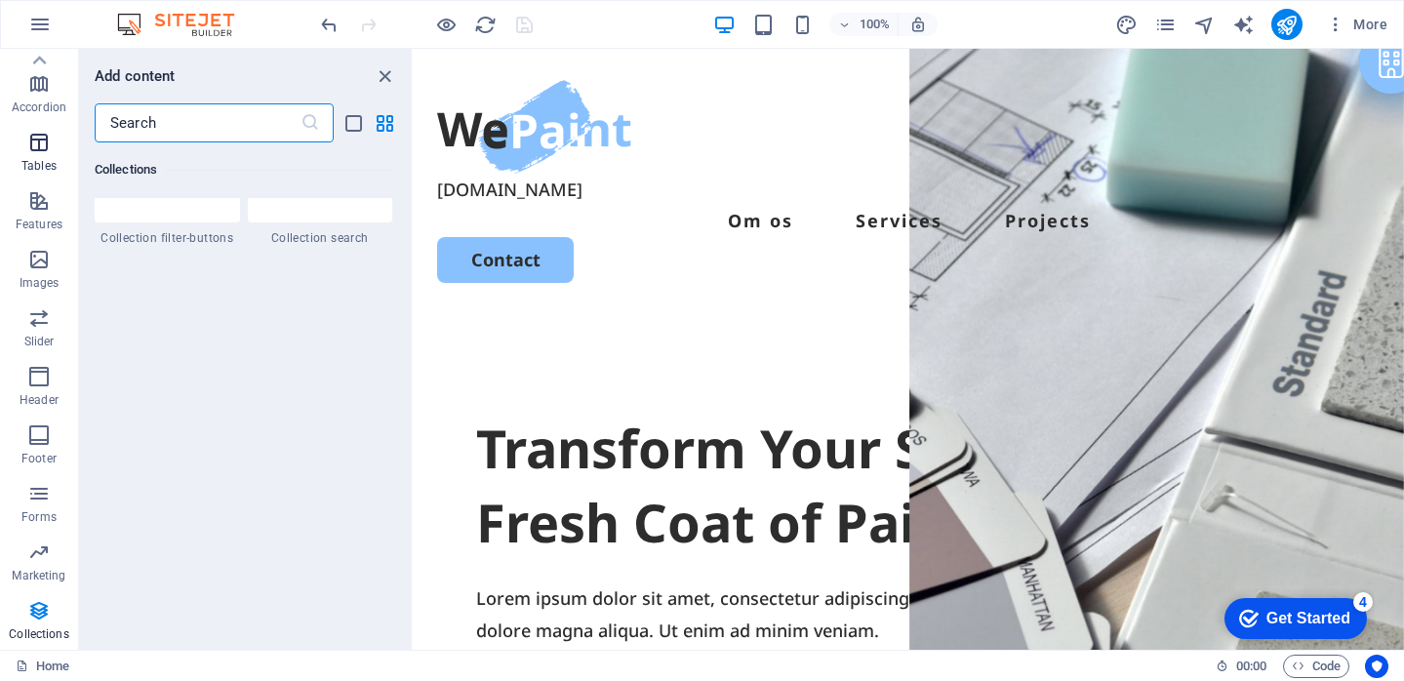
scroll to position [0, 0]
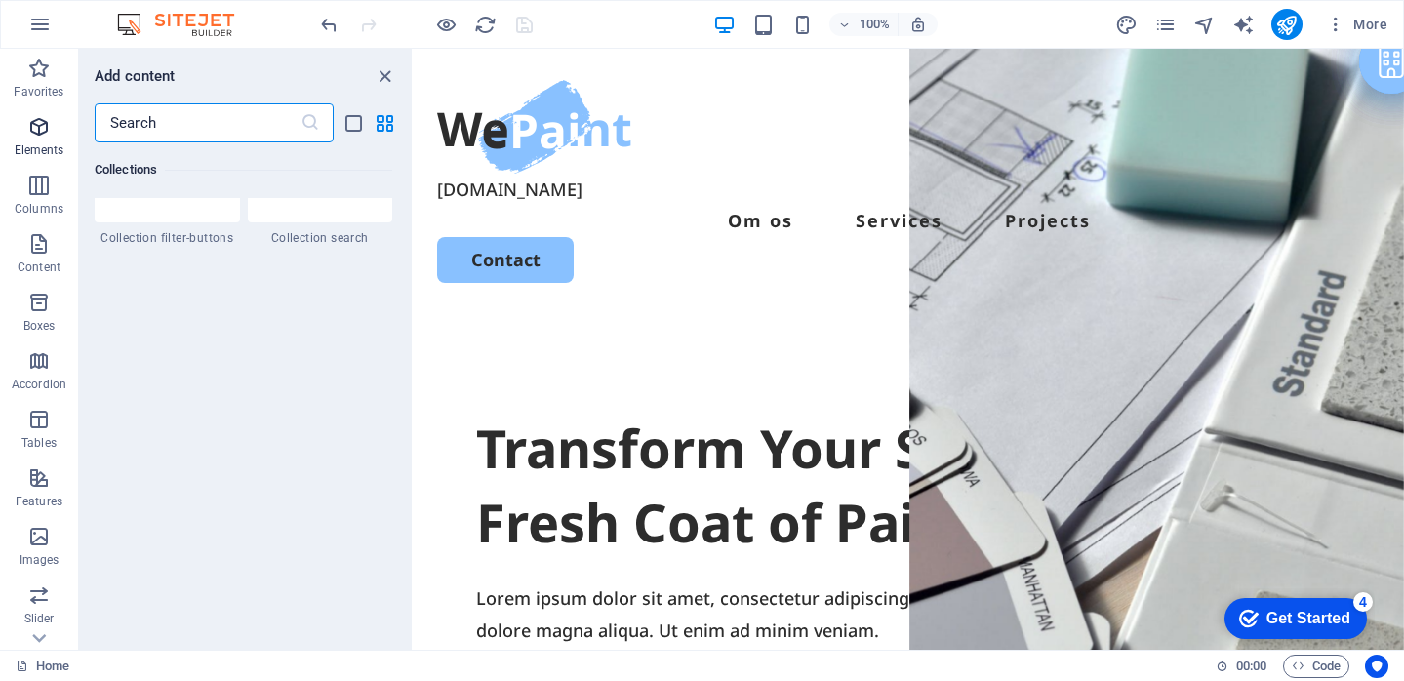
click at [42, 147] on p "Elements" at bounding box center [40, 150] width 50 height 16
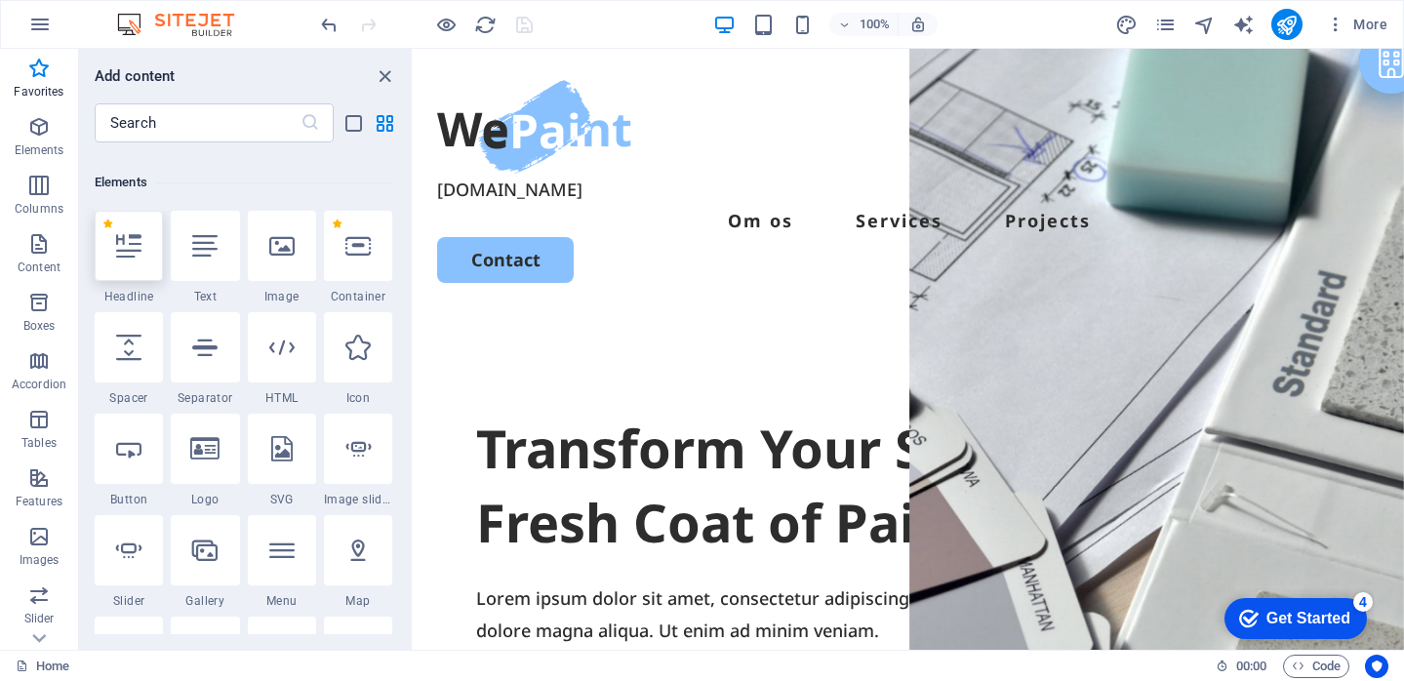
scroll to position [186, 0]
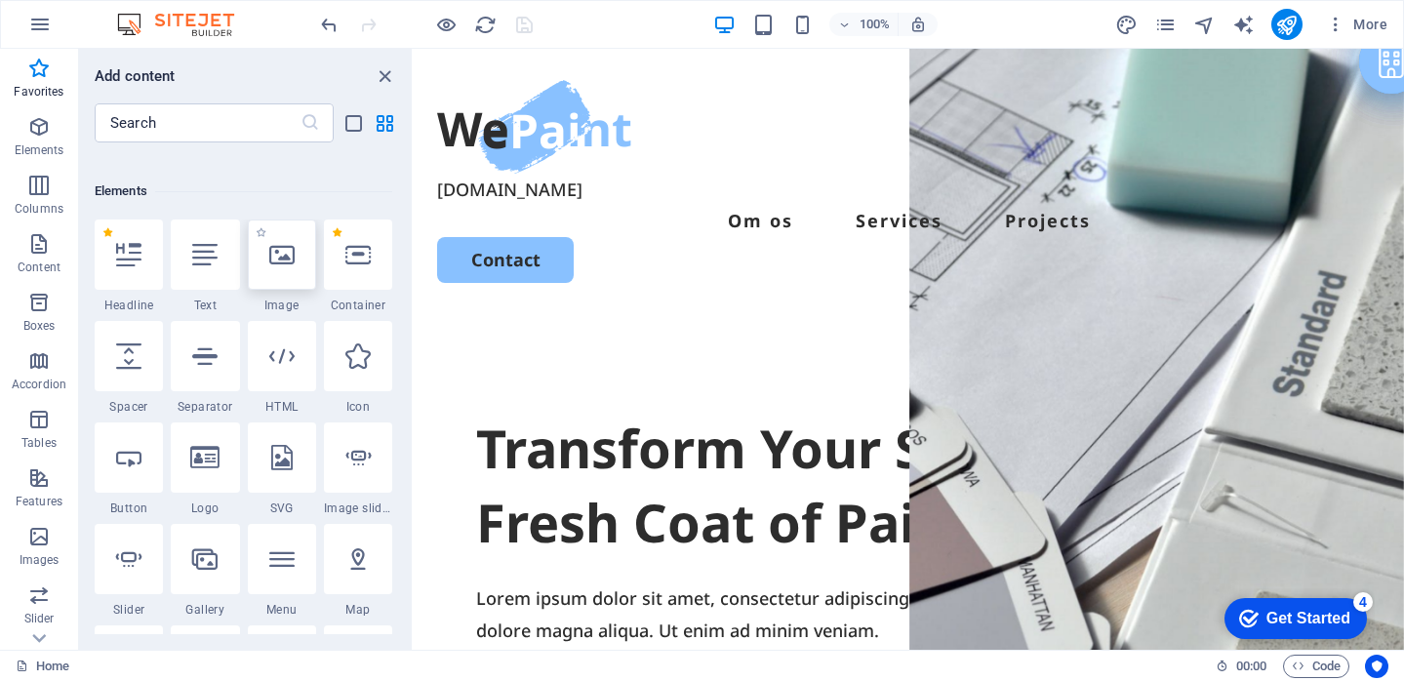
click at [280, 250] on icon at bounding box center [281, 254] width 25 height 25
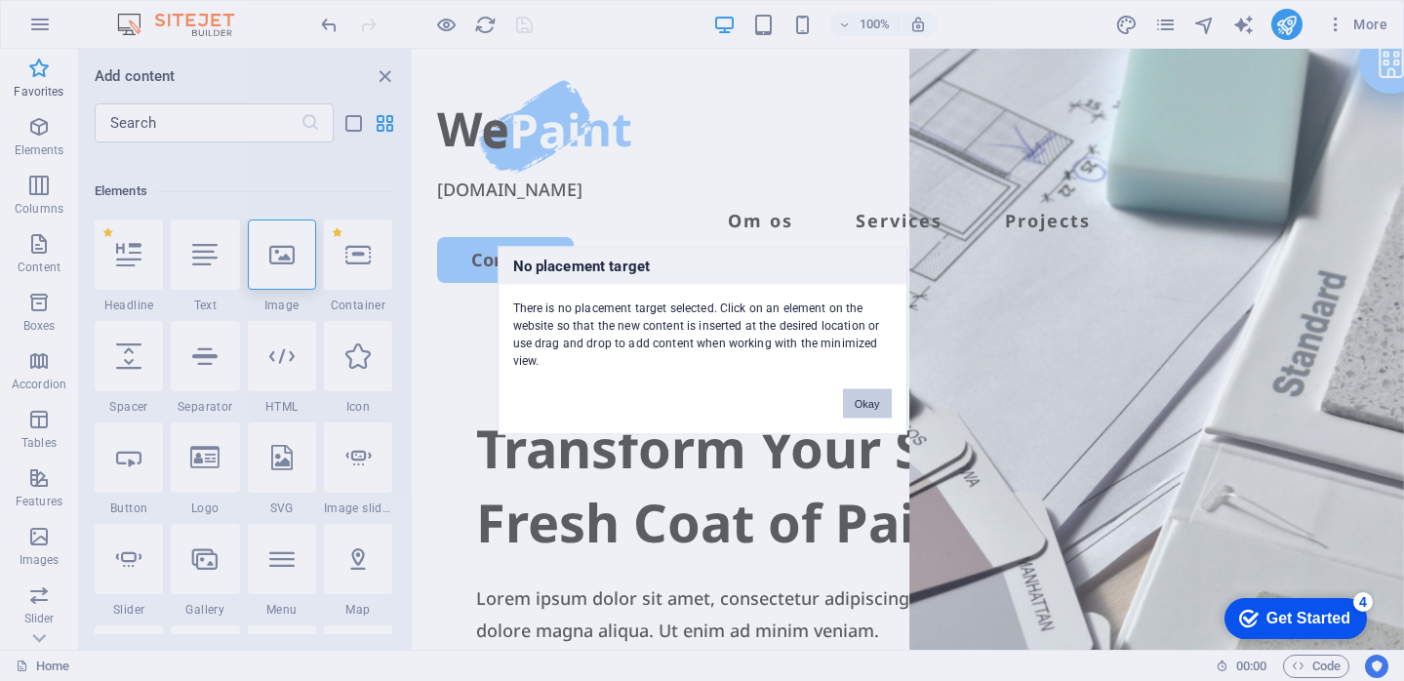
click at [874, 412] on button "Okay" at bounding box center [867, 403] width 49 height 29
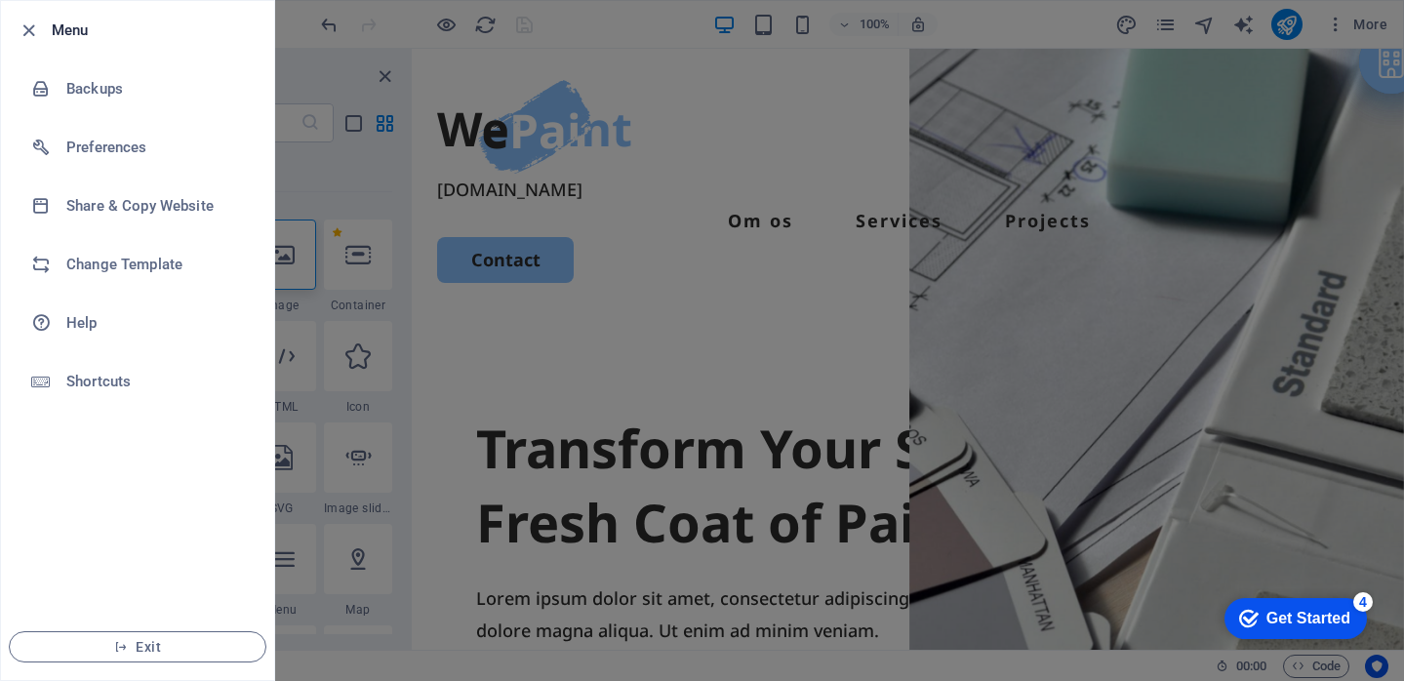
click at [452, 263] on div at bounding box center [702, 340] width 1404 height 681
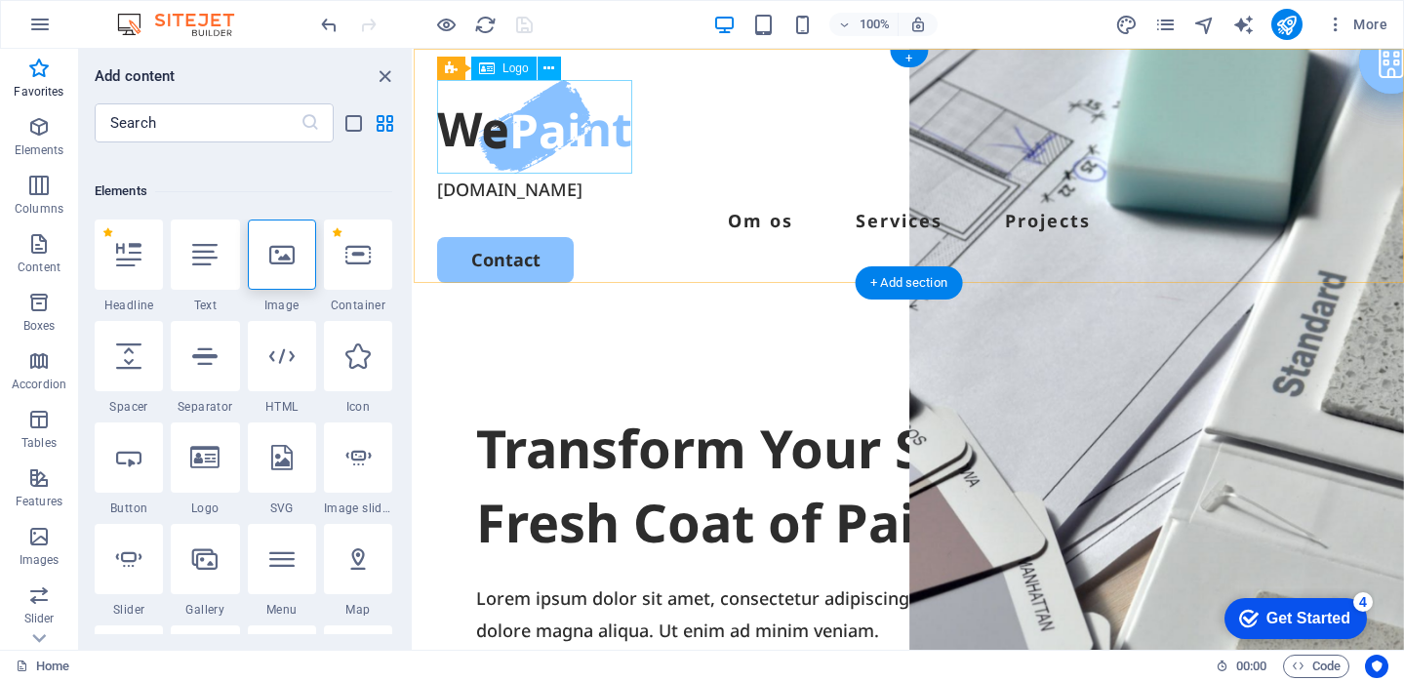
click at [516, 124] on div at bounding box center [908, 127] width 943 height 94
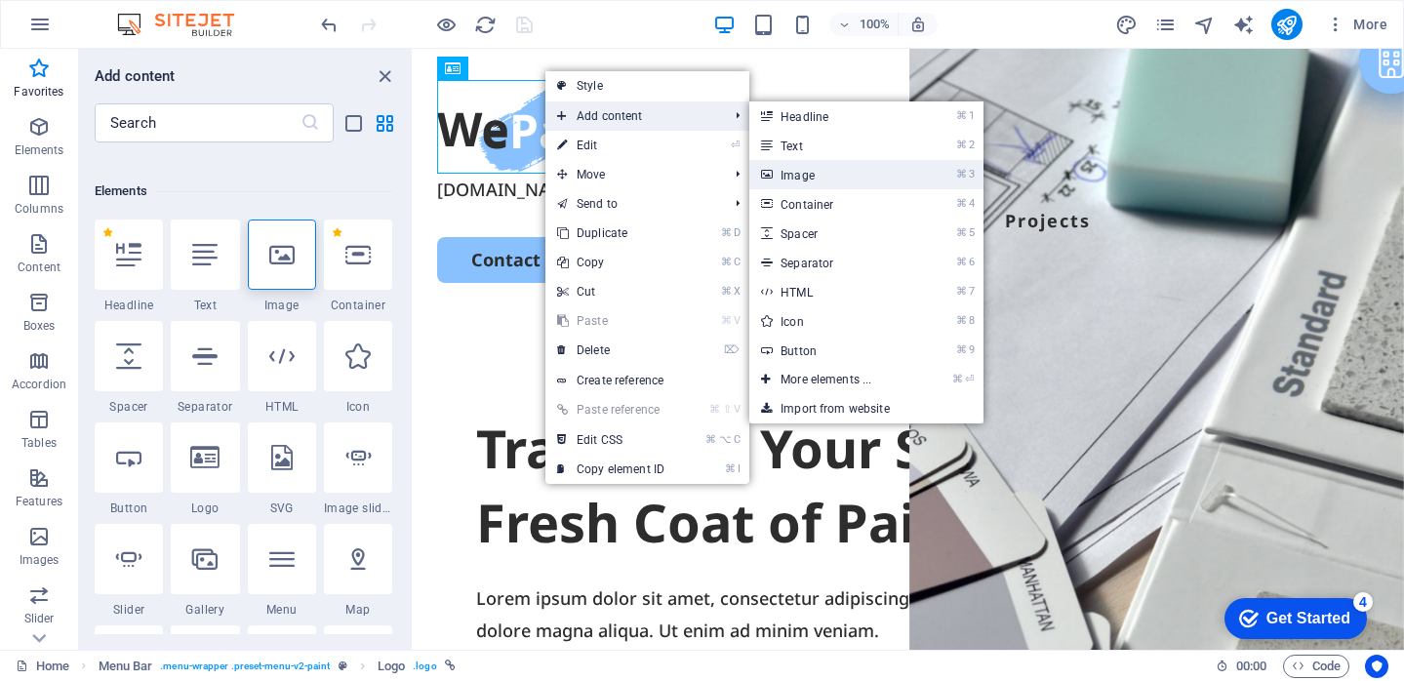
click at [808, 172] on link "⌘ 3 Image" at bounding box center [829, 174] width 161 height 29
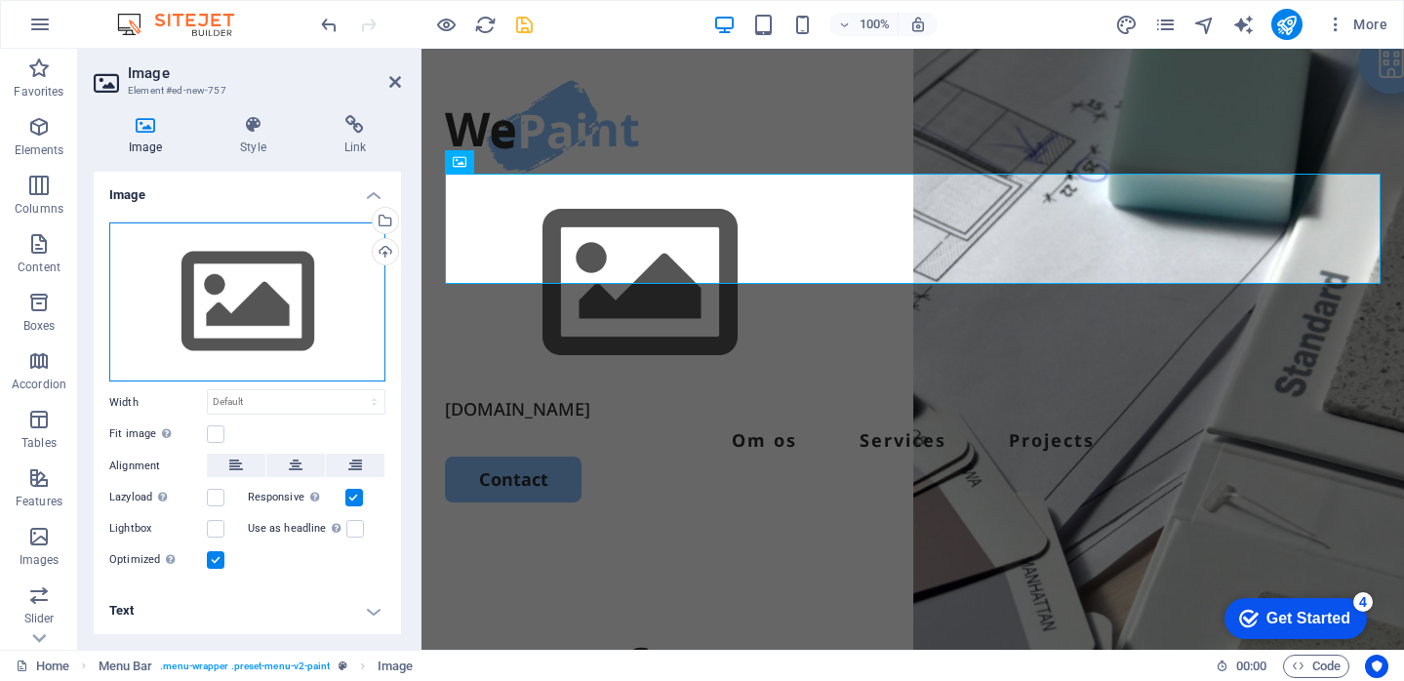
click at [276, 315] on div "Drag files here, click to choose files or select files from Files or our free s…" at bounding box center [247, 302] width 276 height 160
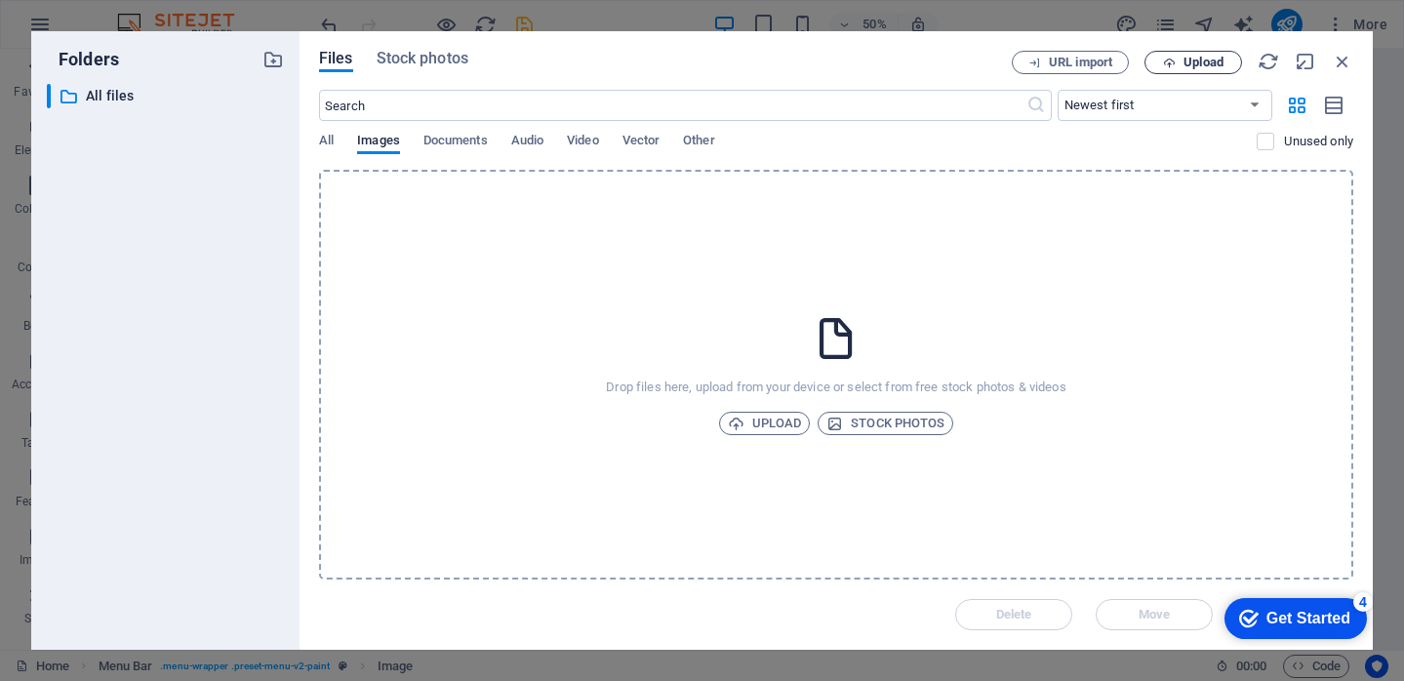
click at [1186, 60] on span "Upload" at bounding box center [1203, 63] width 40 height 12
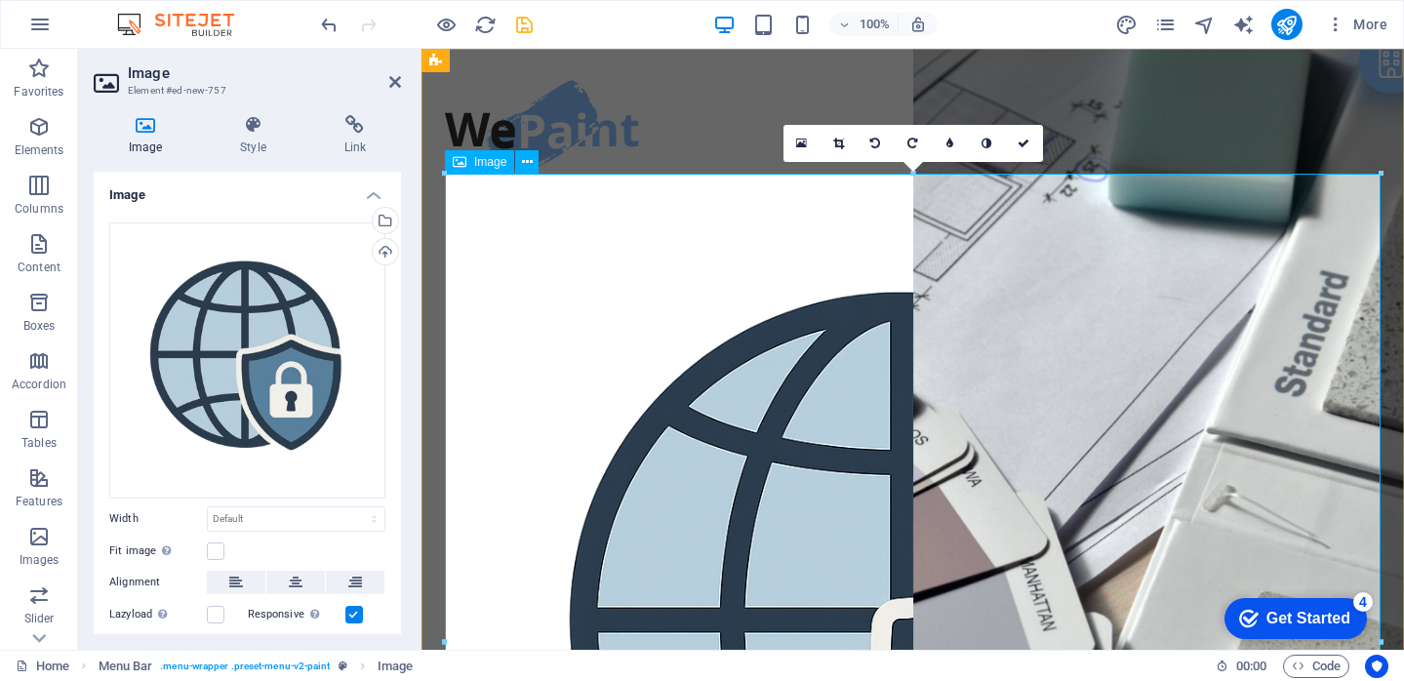
click at [1374, 178] on figure at bounding box center [912, 641] width 935 height 935
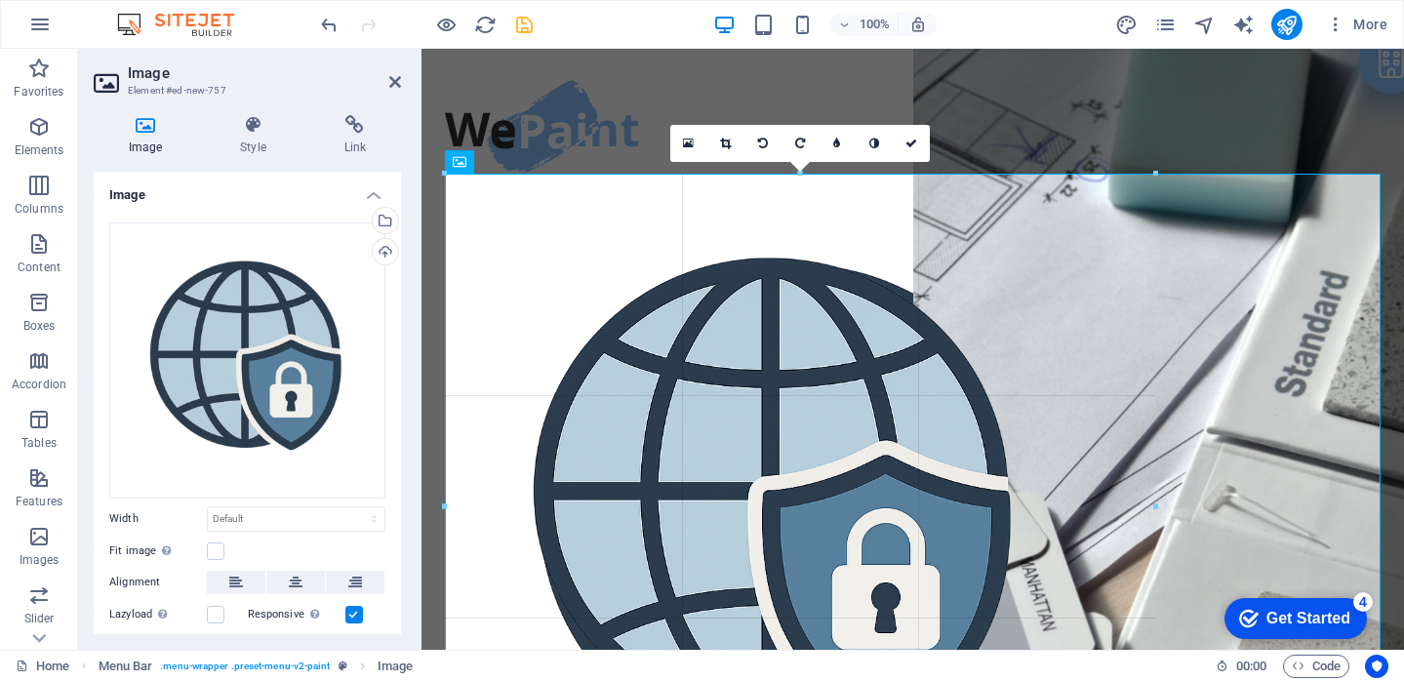
drag, startPoint x: 1374, startPoint y: 175, endPoint x: 647, endPoint y: 400, distance: 761.7
type input "708"
select select "px"
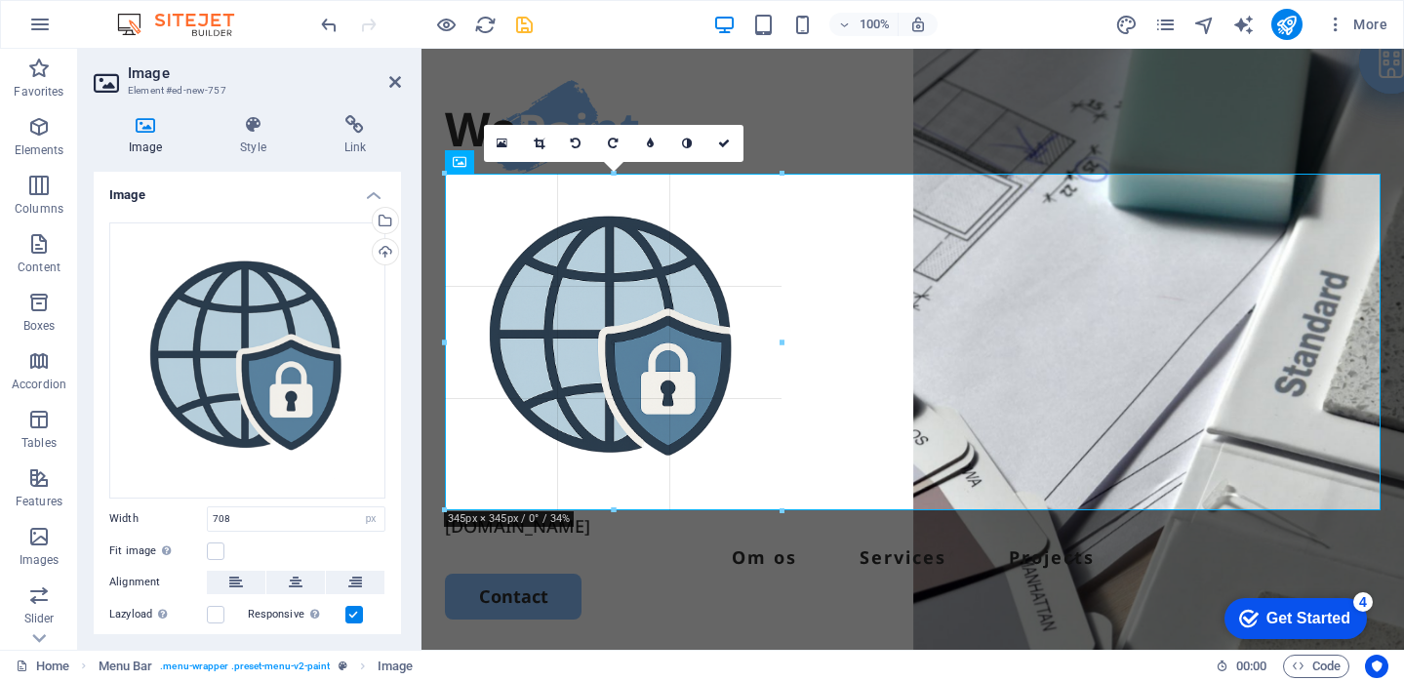
drag, startPoint x: 444, startPoint y: 176, endPoint x: 883, endPoint y: 526, distance: 561.5
type input "345"
click at [1378, 506] on figure at bounding box center [912, 342] width 935 height 336
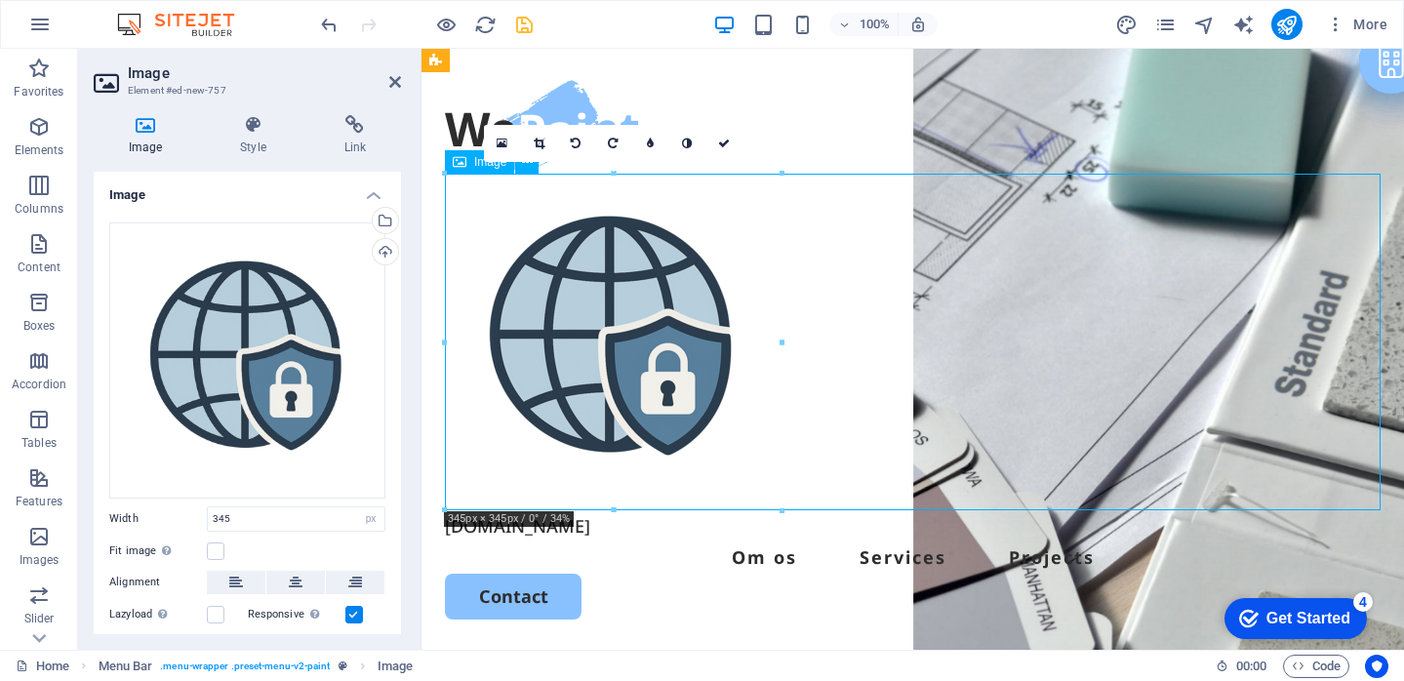
drag, startPoint x: 1374, startPoint y: 502, endPoint x: 1322, endPoint y: 490, distance: 54.2
click at [1322, 490] on figure at bounding box center [912, 342] width 935 height 336
click at [1382, 510] on div "Websikker.dk Om os Services Projects Contact" at bounding box center [912, 350] width 982 height 602
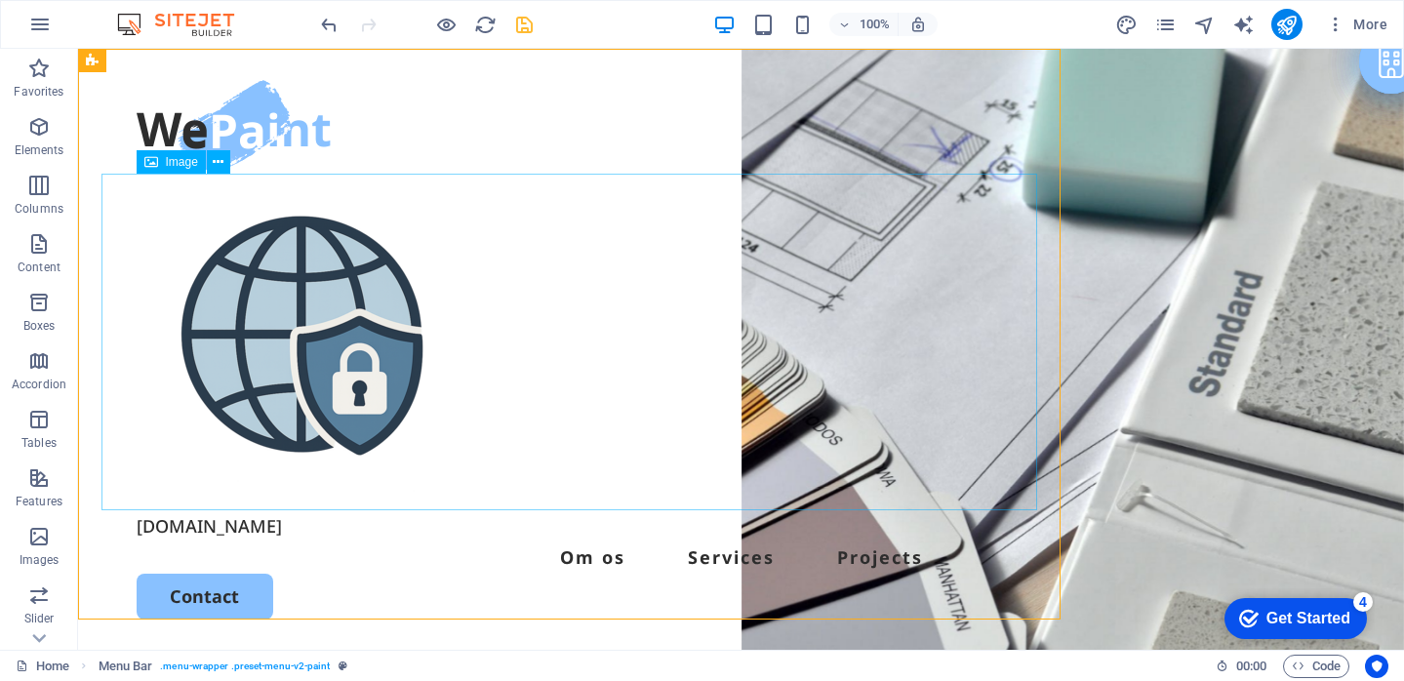
click at [1370, 504] on div "Websikker.dk Om os Services Projects Contact" at bounding box center [740, 350] width 1325 height 602
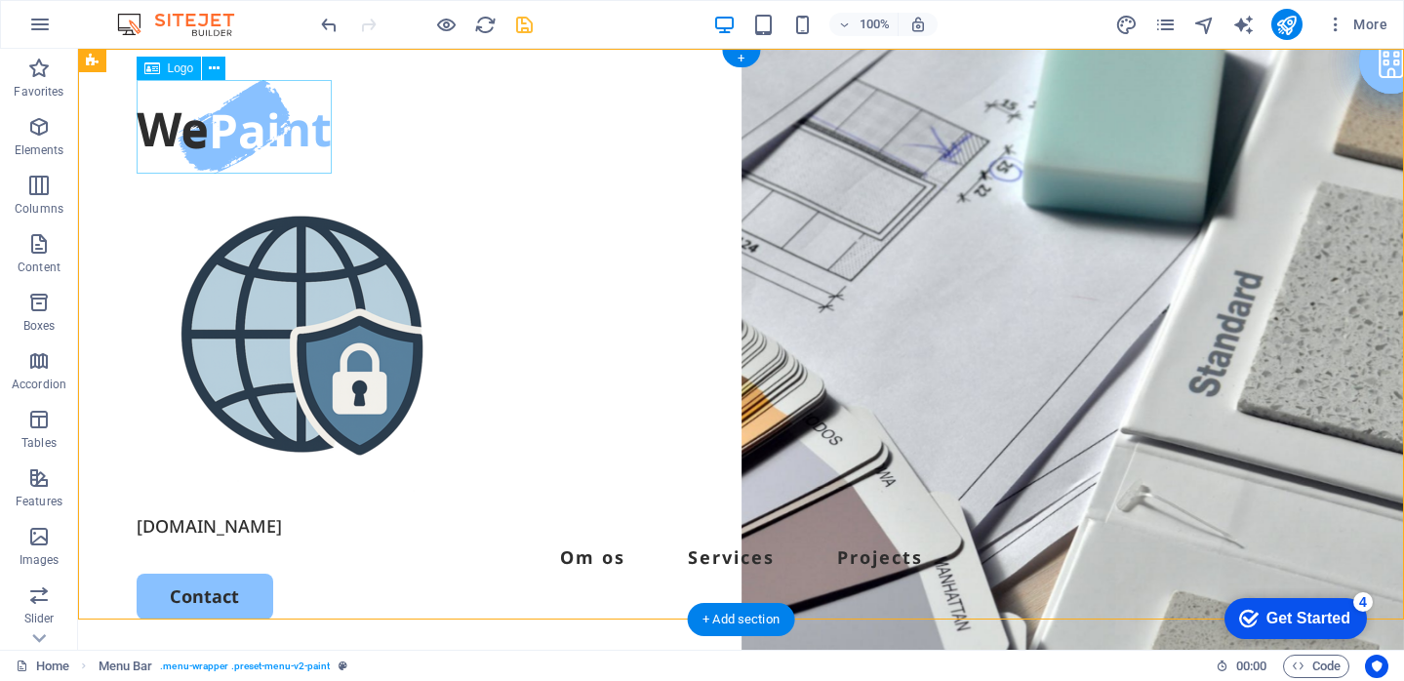
click at [260, 117] on div at bounding box center [741, 127] width 1209 height 94
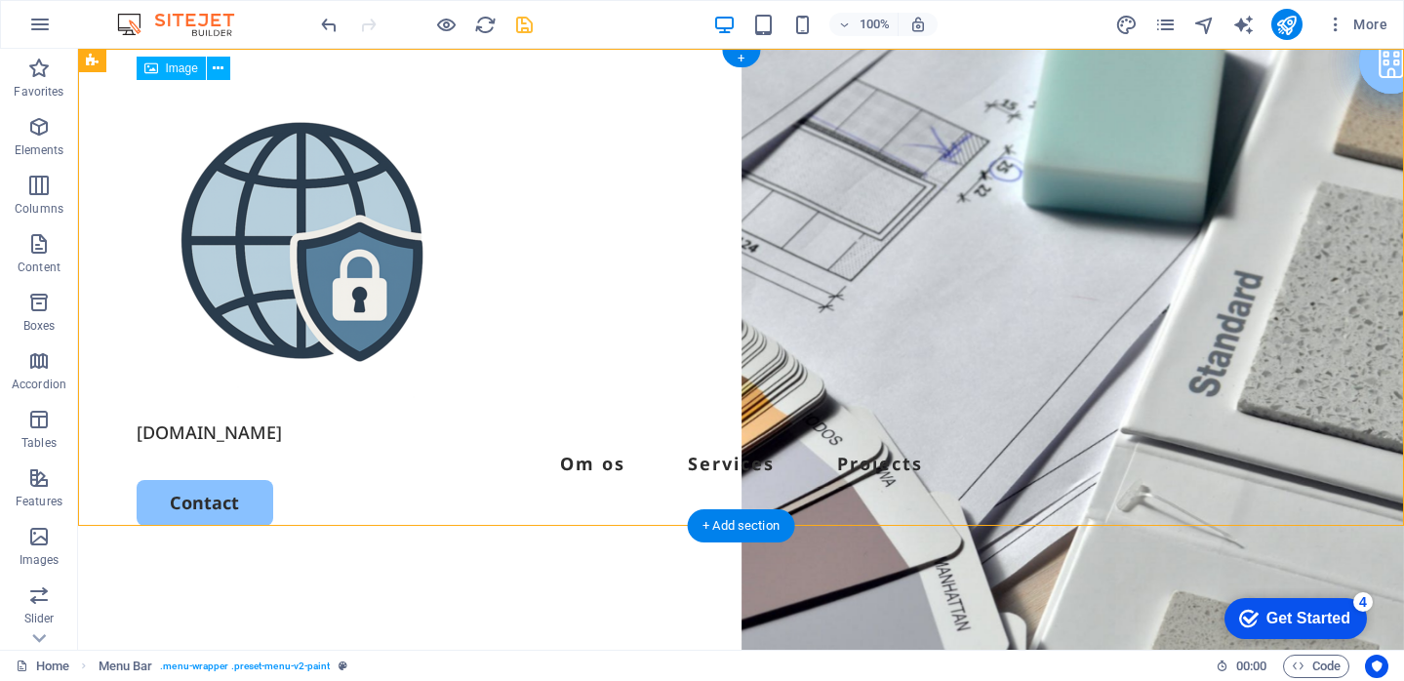
drag, startPoint x: 1338, startPoint y: 84, endPoint x: 1287, endPoint y: 137, distance: 73.1
click at [1287, 137] on figure at bounding box center [741, 248] width 1209 height 336
click at [1335, 80] on div "Websikker.dk Om os Services Projects Contact" at bounding box center [740, 303] width 1325 height 508
click at [336, 296] on figure at bounding box center [741, 248] width 1209 height 336
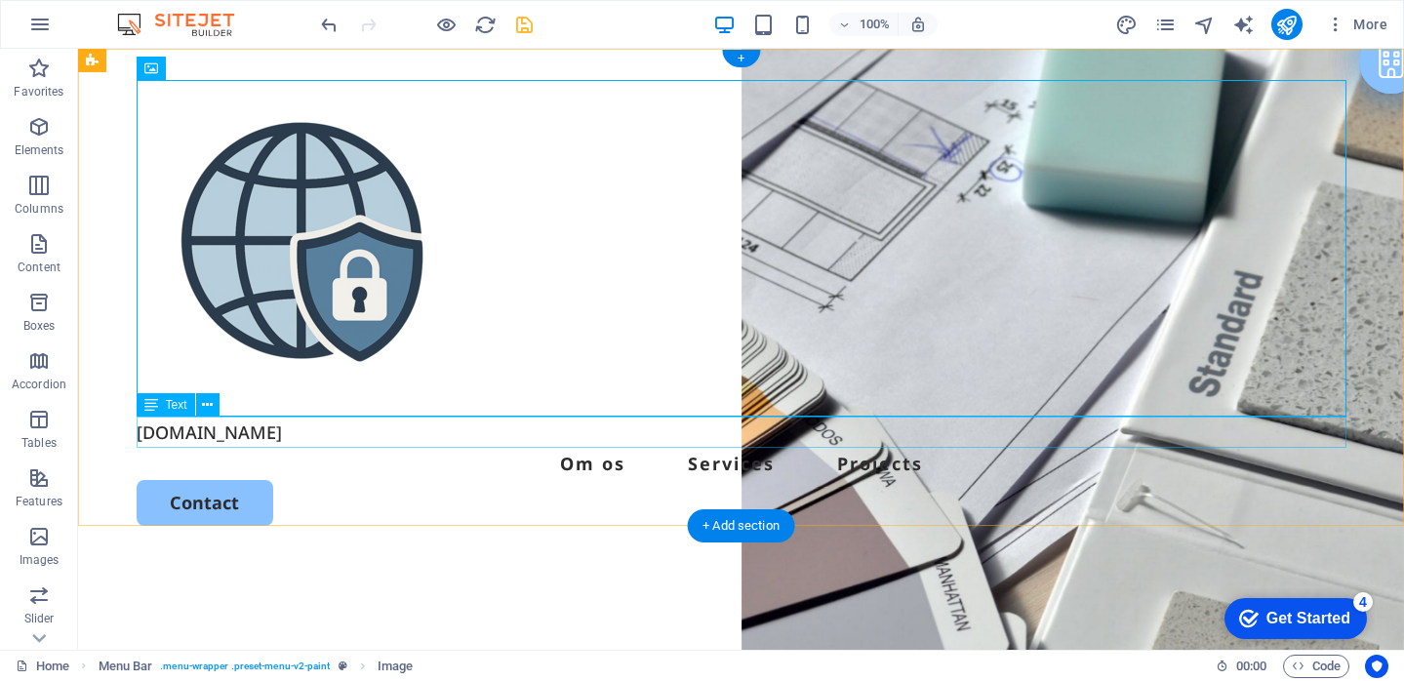
click at [200, 430] on div "[DOMAIN_NAME]" at bounding box center [741, 431] width 1209 height 31
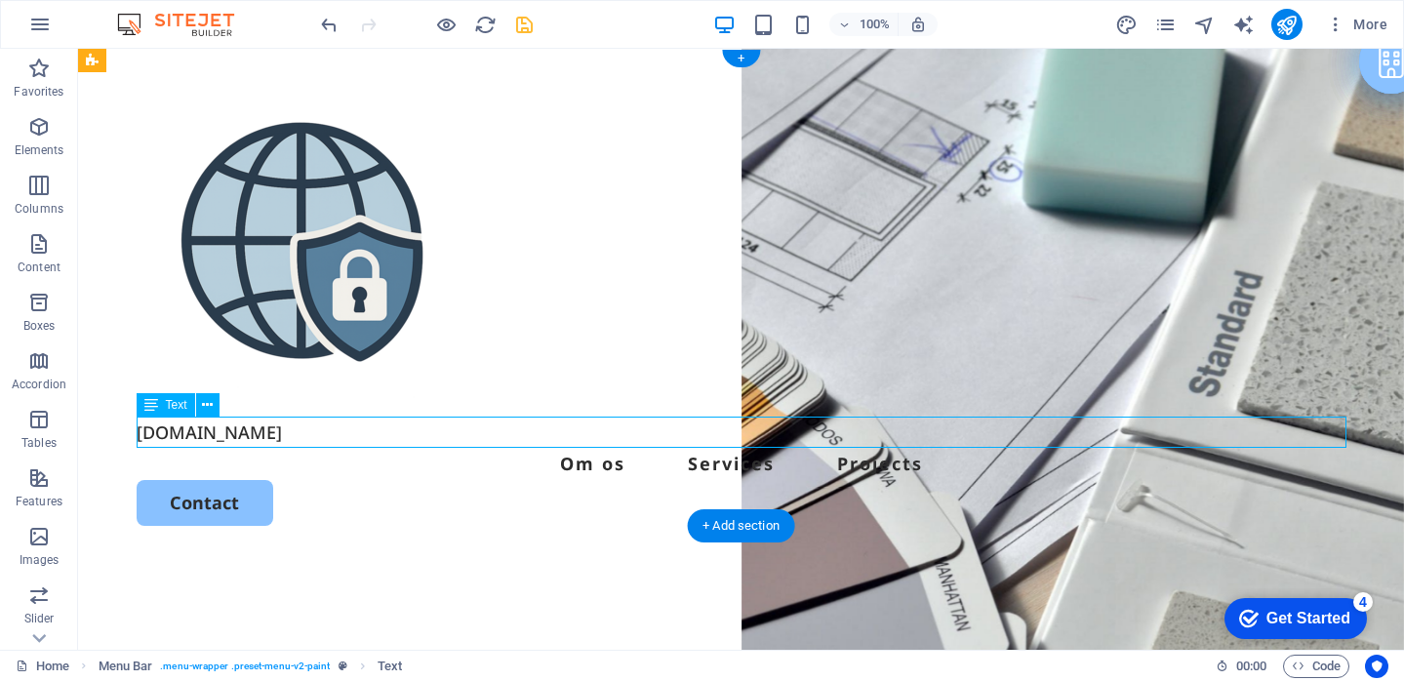
drag, startPoint x: 201, startPoint y: 430, endPoint x: 229, endPoint y: 429, distance: 28.3
click at [229, 429] on div "[DOMAIN_NAME]" at bounding box center [741, 431] width 1209 height 31
click at [285, 267] on figure at bounding box center [741, 248] width 1209 height 336
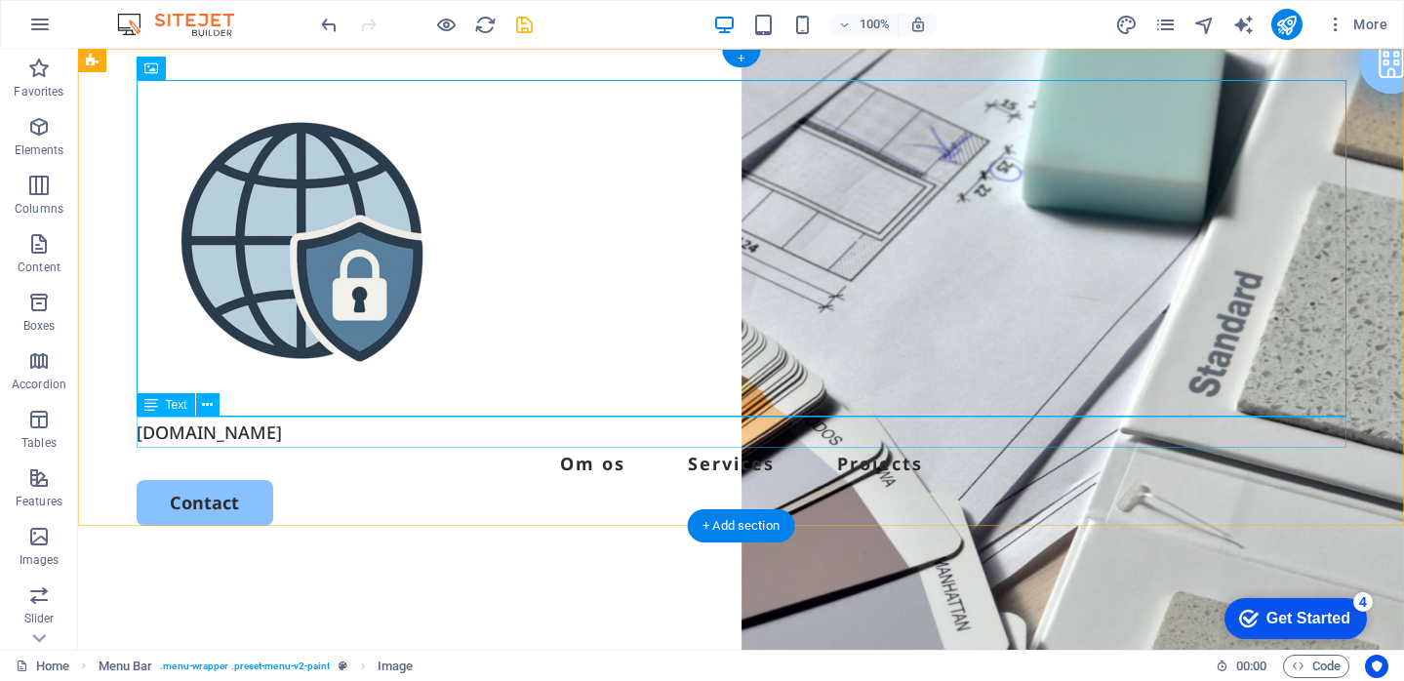
click at [466, 428] on div "[DOMAIN_NAME]" at bounding box center [741, 431] width 1209 height 31
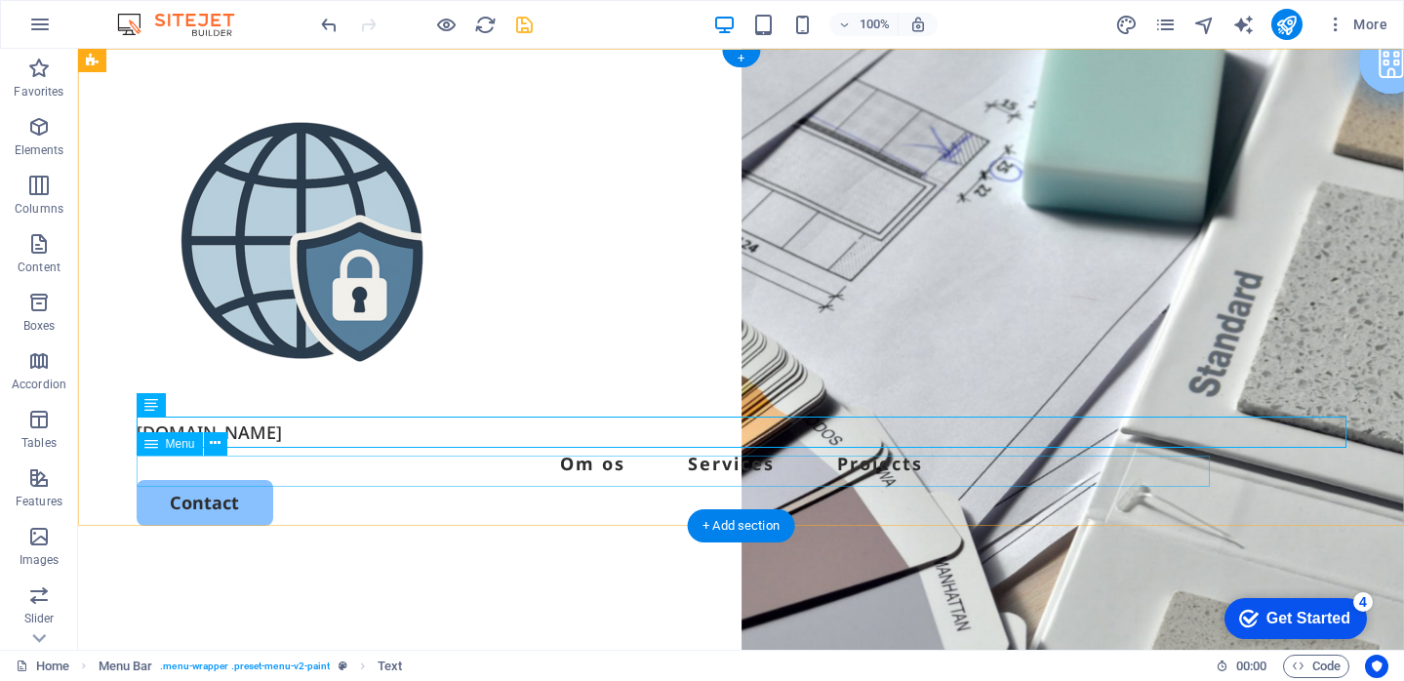
click at [465, 505] on div "Websikker.dk Om os Services Projects Contact" at bounding box center [740, 303] width 1325 height 508
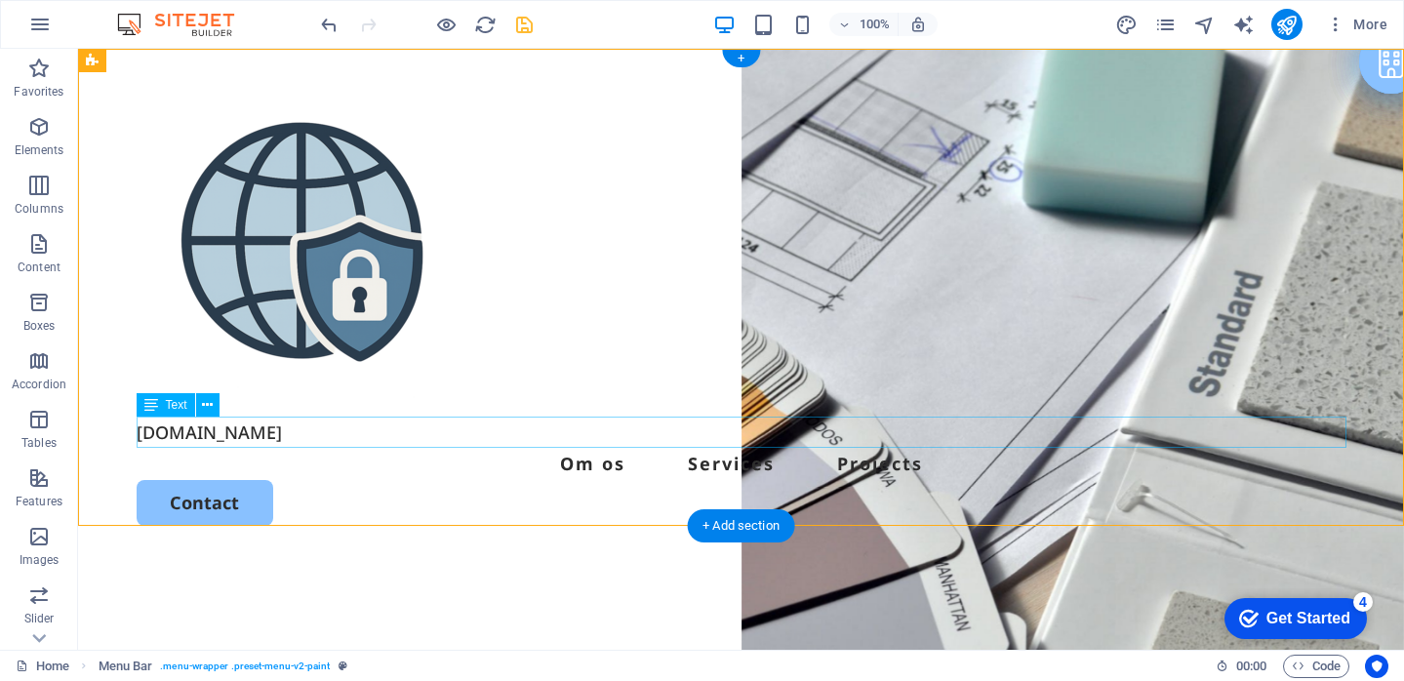
click at [138, 432] on div "[DOMAIN_NAME]" at bounding box center [741, 431] width 1209 height 31
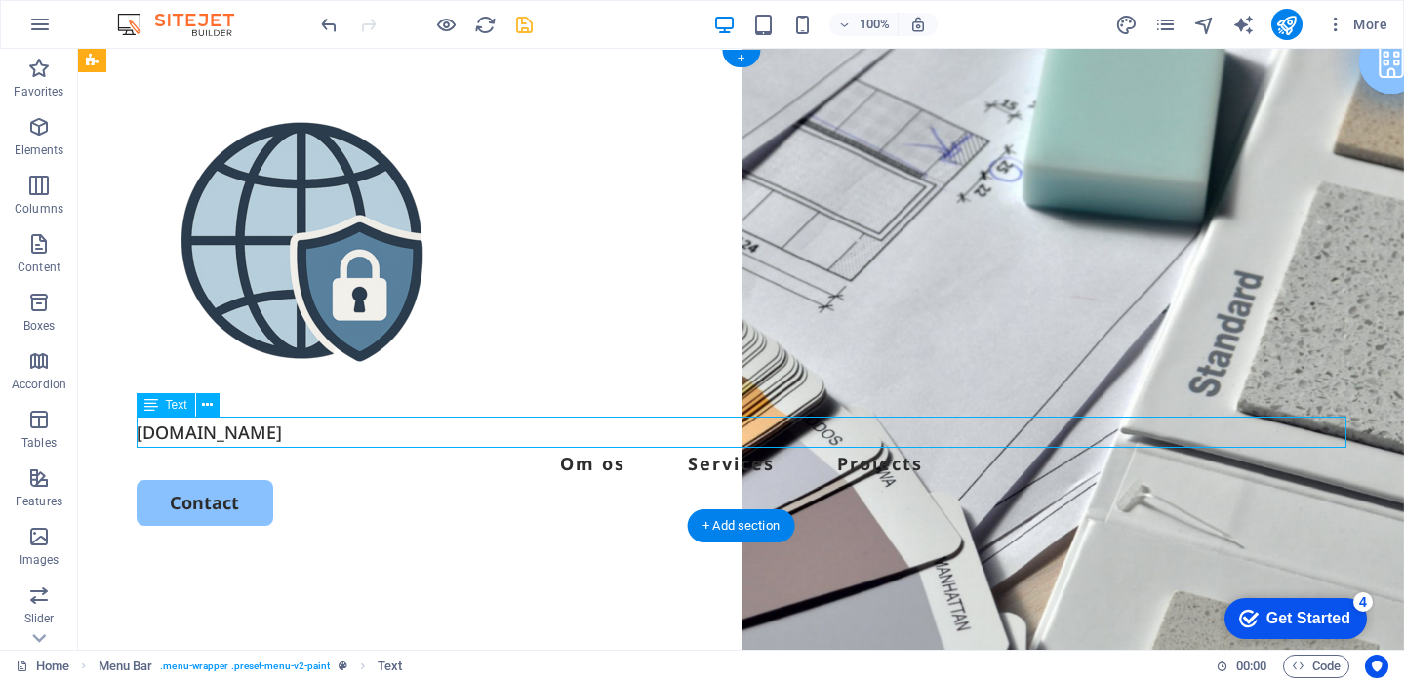
click at [141, 431] on div "[DOMAIN_NAME]" at bounding box center [741, 431] width 1209 height 31
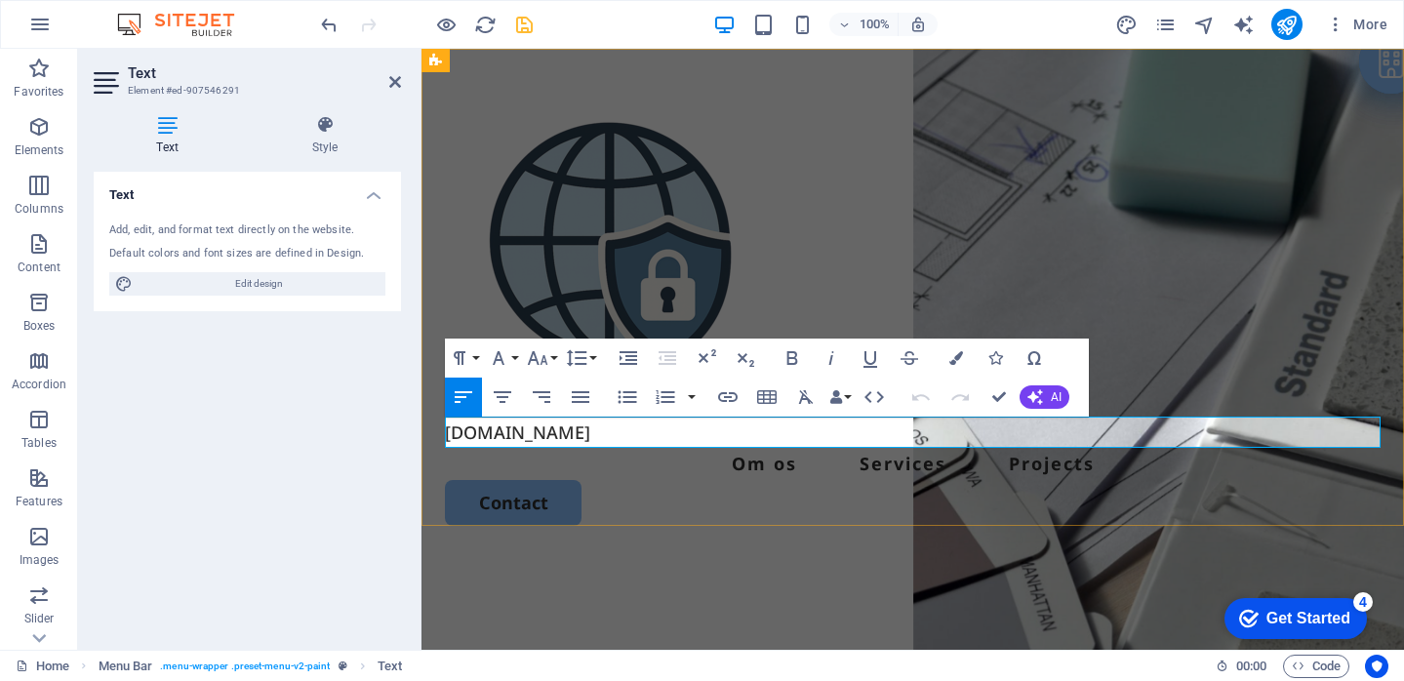
click at [450, 432] on p "[DOMAIN_NAME]" at bounding box center [912, 431] width 935 height 31
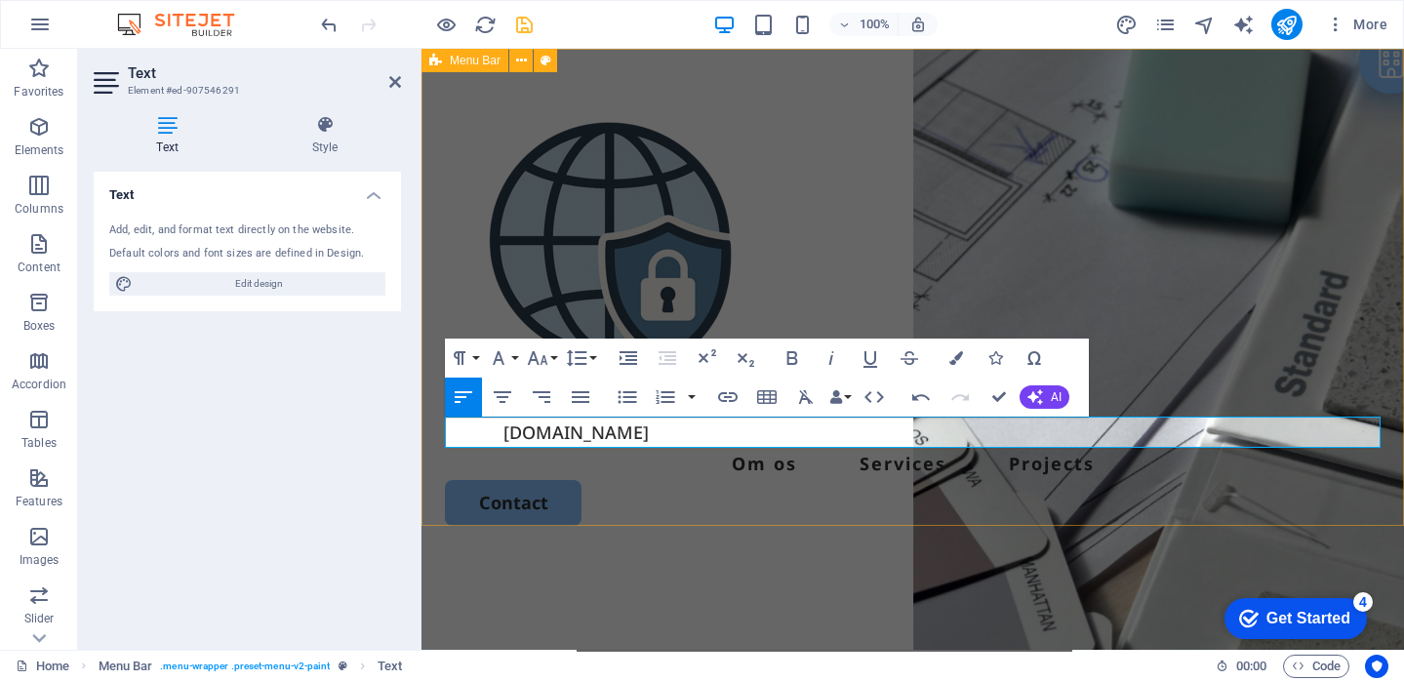
click at [1341, 59] on div "Websikker.dk Om os Services Projects Contact" at bounding box center [912, 303] width 982 height 508
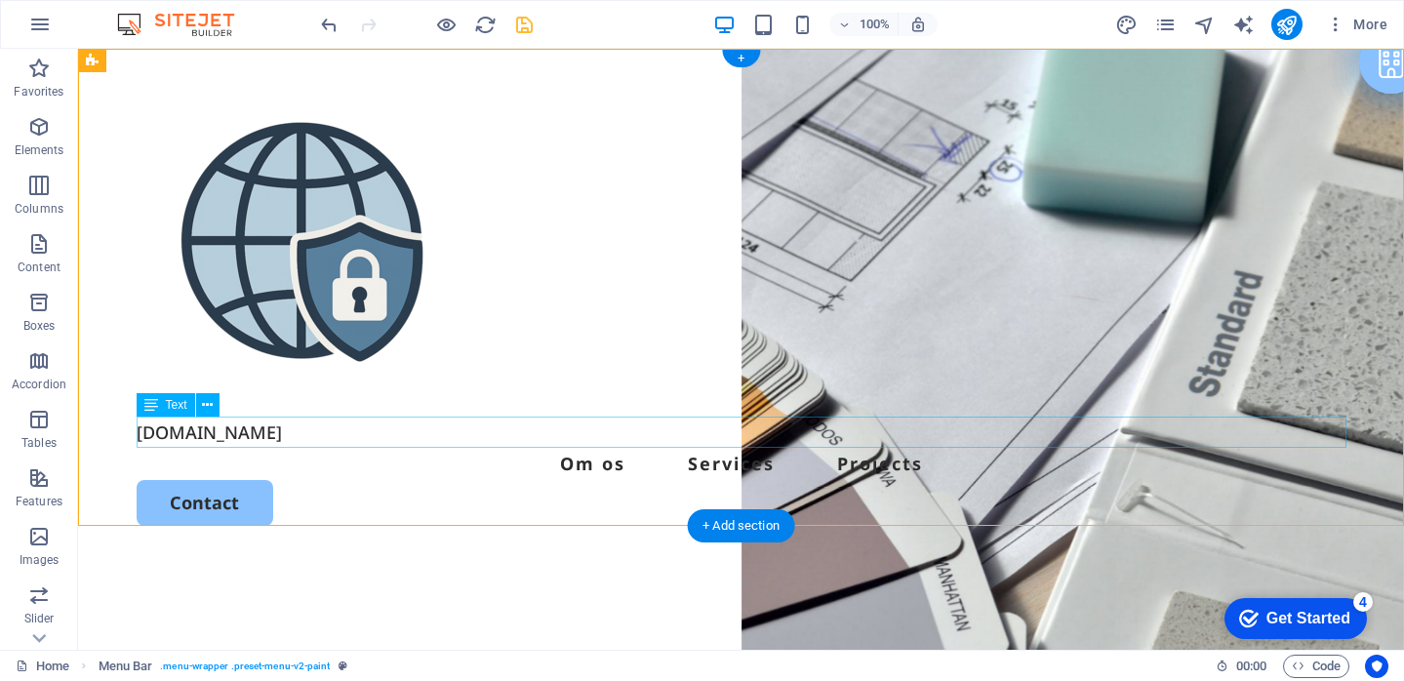
click at [288, 428] on div "[DOMAIN_NAME]" at bounding box center [741, 431] width 1209 height 31
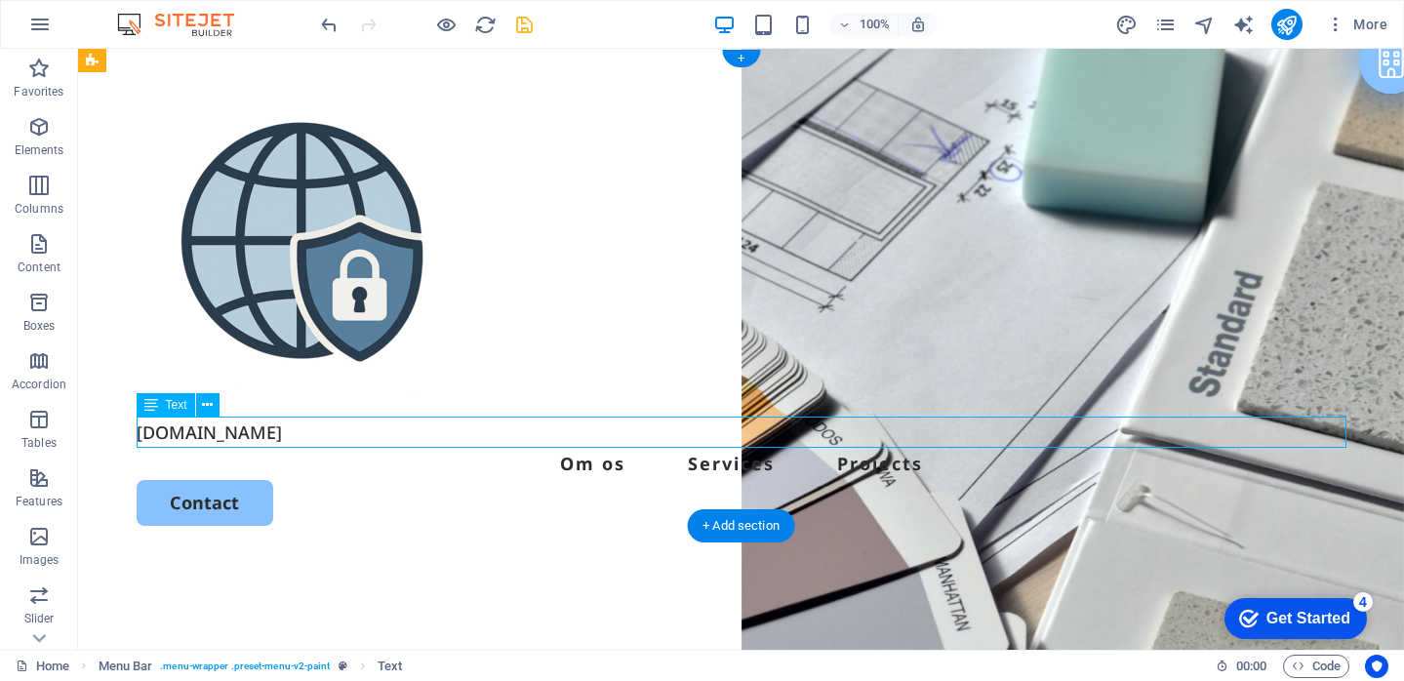
click at [191, 424] on div "[DOMAIN_NAME]" at bounding box center [741, 431] width 1209 height 31
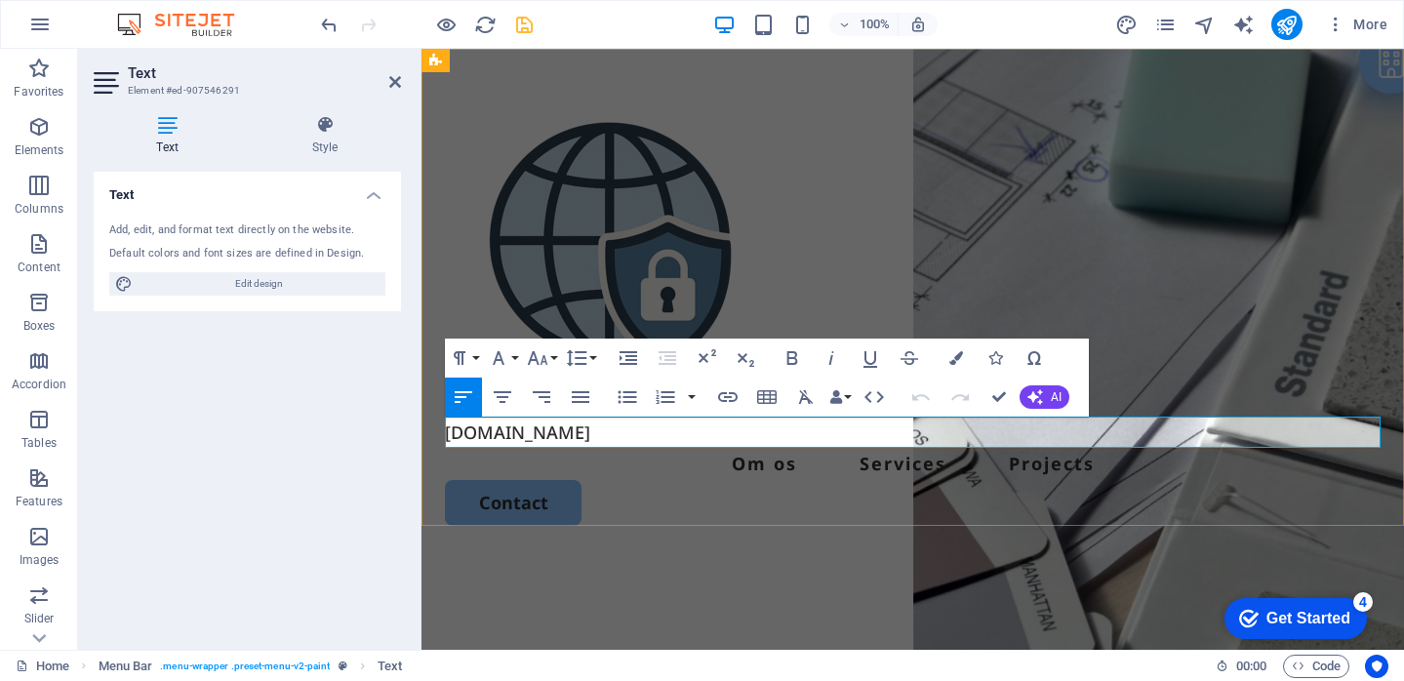
click at [490, 435] on p "[DOMAIN_NAME]" at bounding box center [912, 431] width 935 height 31
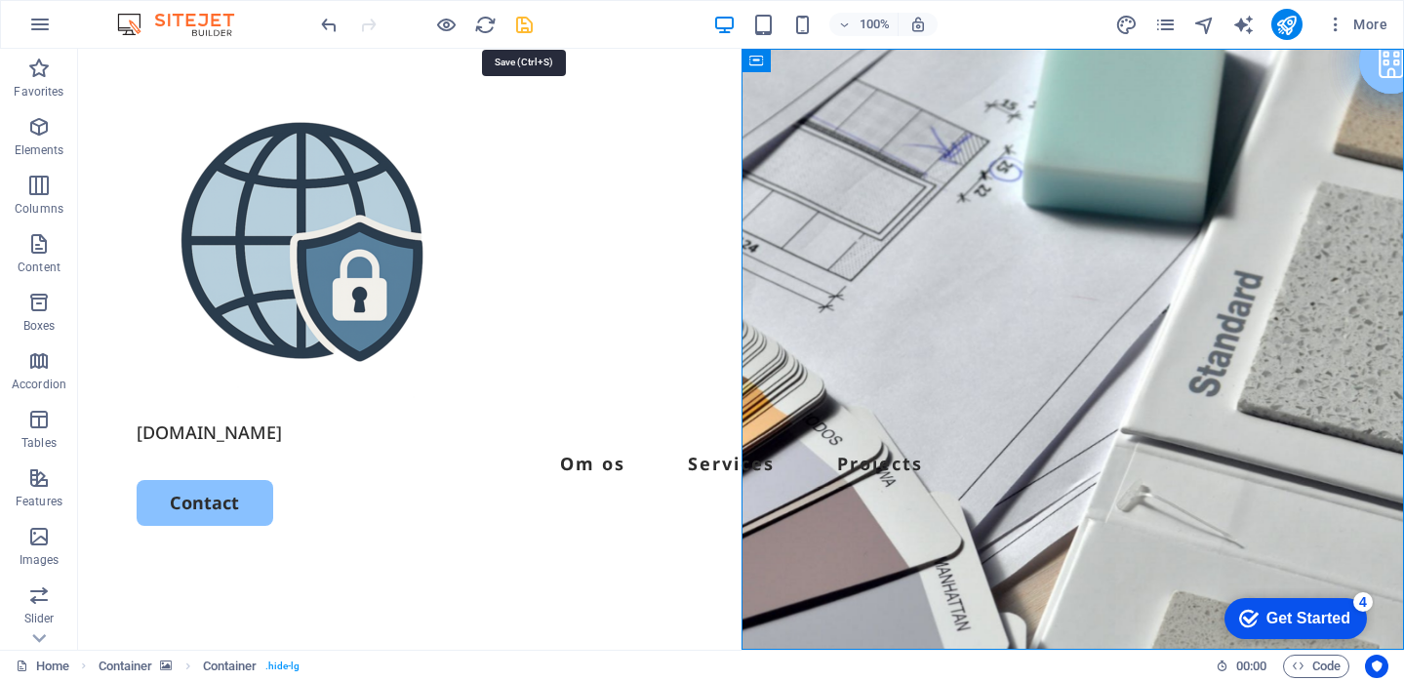
click at [525, 25] on icon "save" at bounding box center [524, 25] width 22 height 22
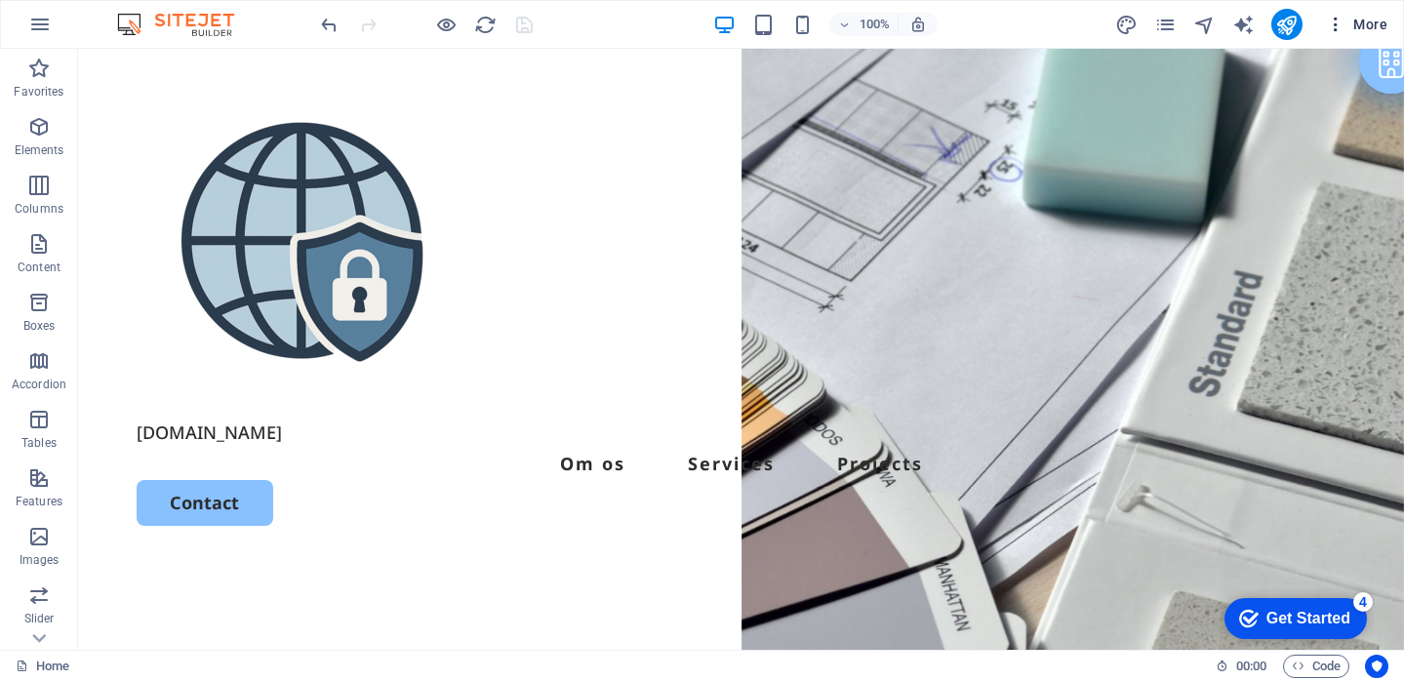
click at [0, 0] on span "More" at bounding box center [0, 0] width 0 height 0
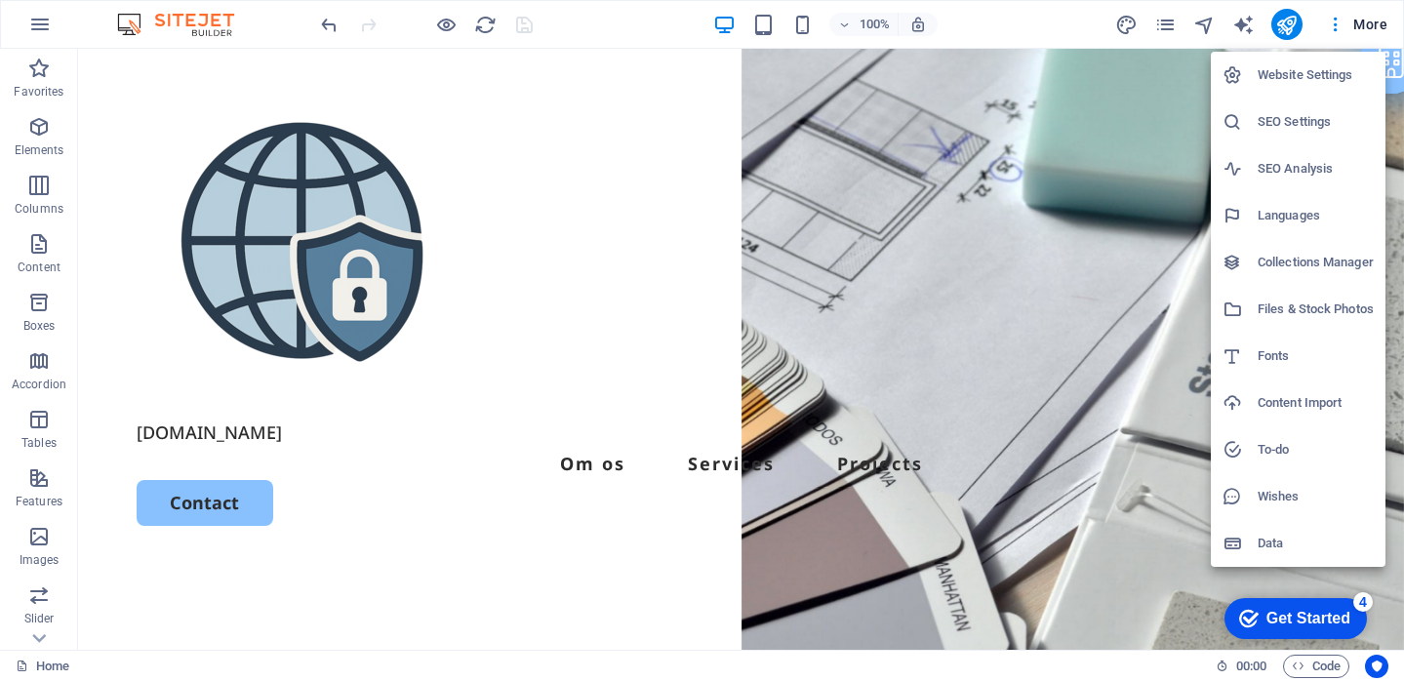
click at [1365, 21] on div at bounding box center [702, 340] width 1404 height 681
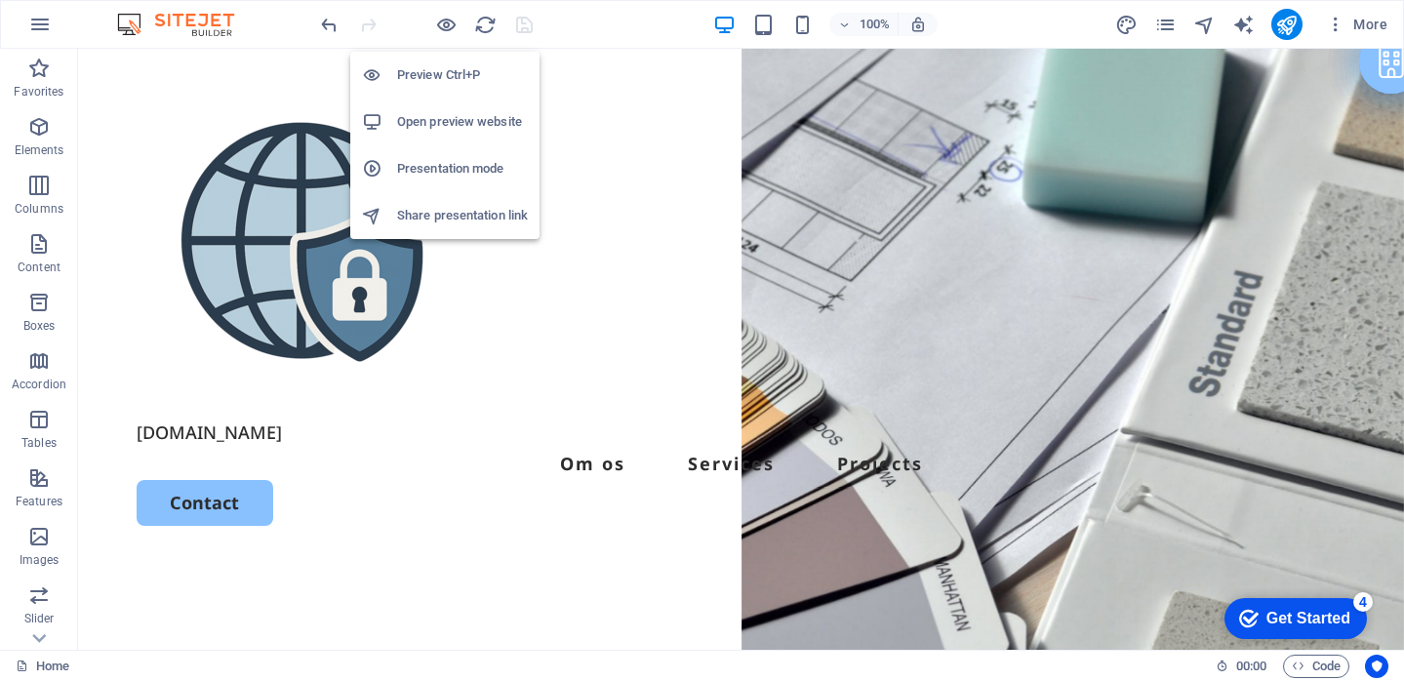
click at [448, 116] on h6 "Open preview website" at bounding box center [462, 121] width 131 height 23
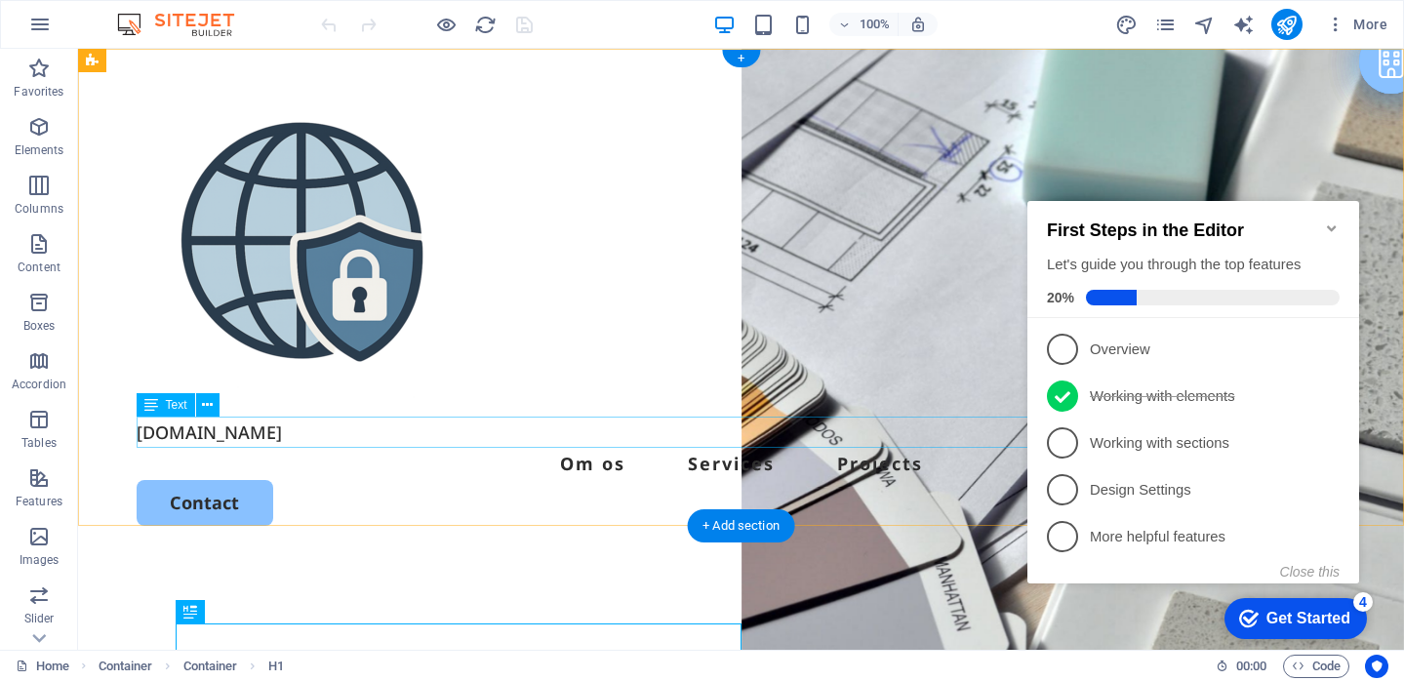
click at [327, 430] on div "[DOMAIN_NAME]" at bounding box center [741, 431] width 1209 height 31
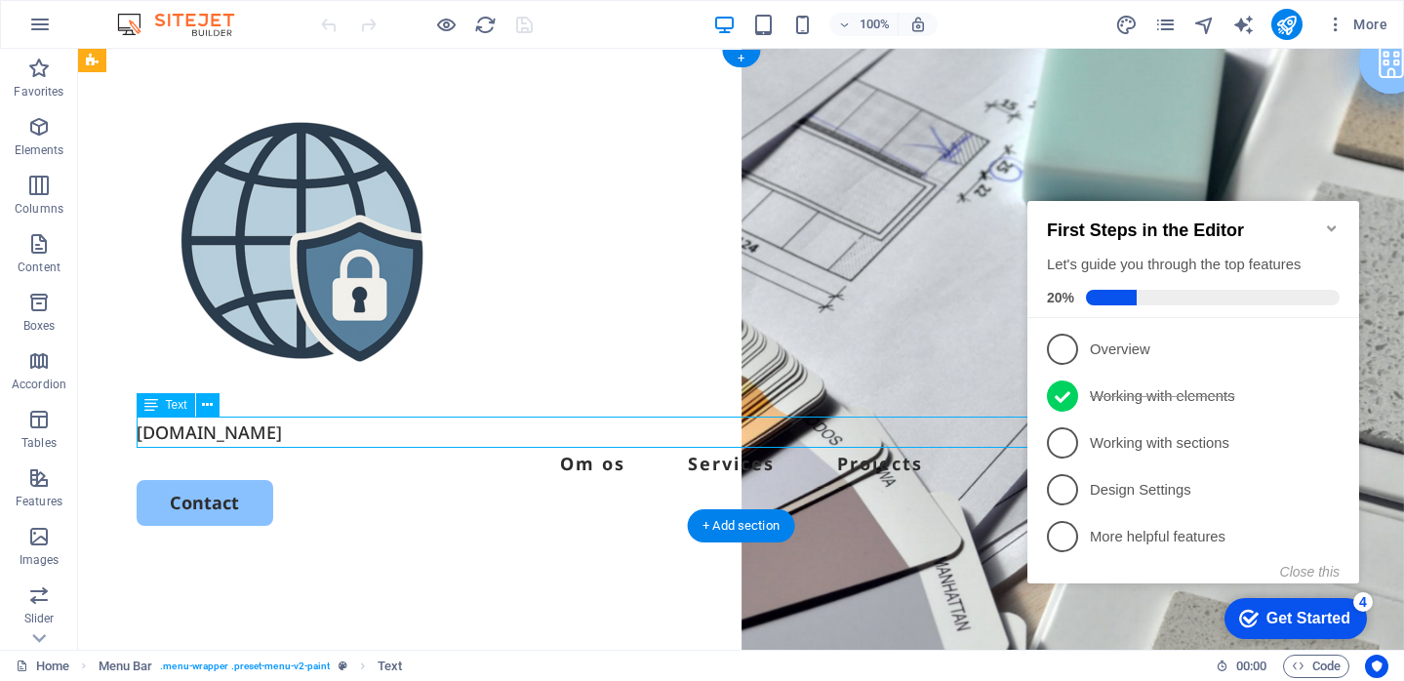
click at [327, 430] on div "[DOMAIN_NAME]" at bounding box center [741, 431] width 1209 height 31
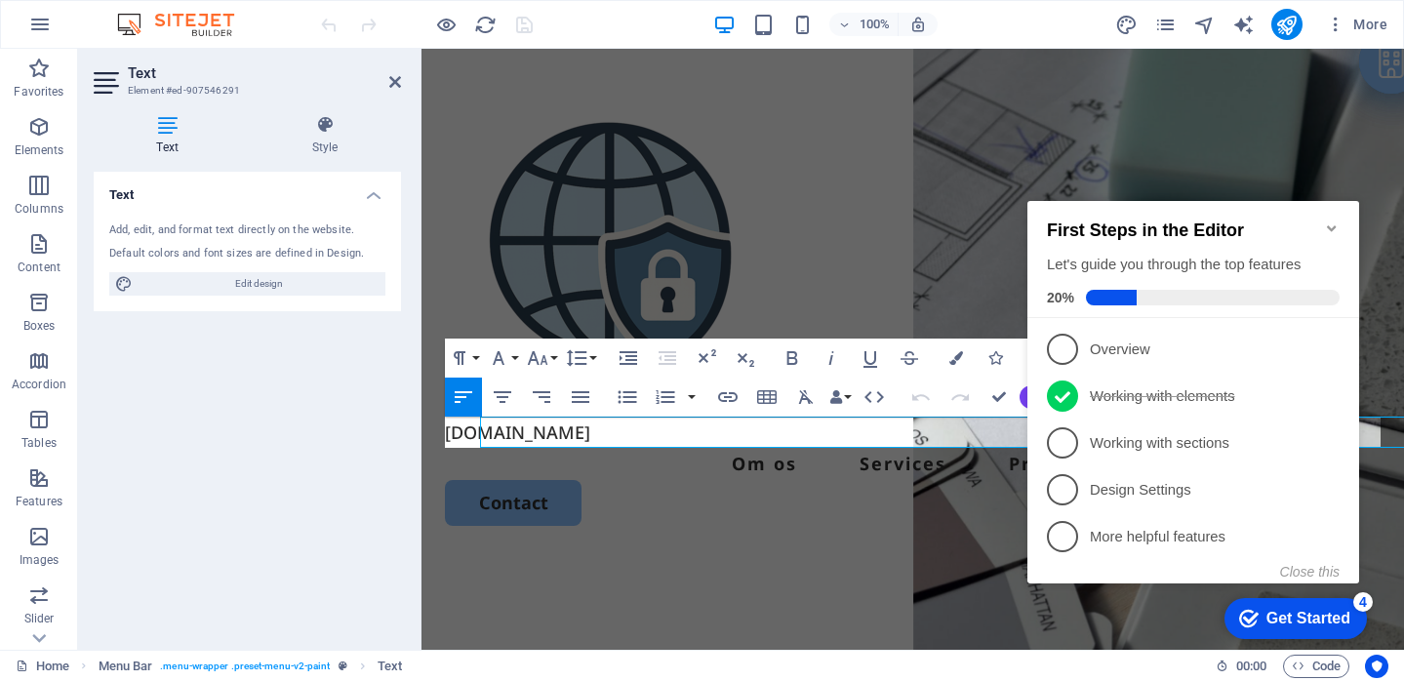
click at [327, 430] on div "Text Add, edit, and format text directly on the website. Default colors and fon…" at bounding box center [247, 403] width 307 height 462
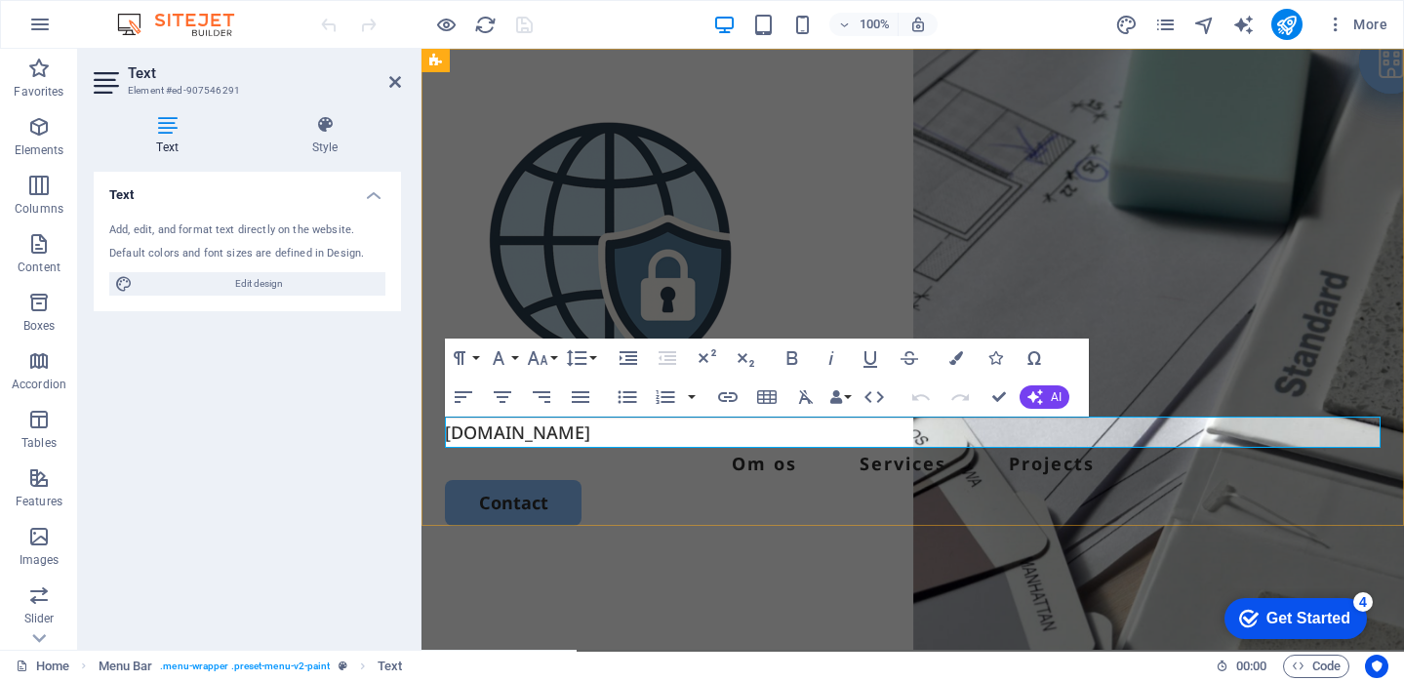
click at [562, 437] on p "[DOMAIN_NAME]" at bounding box center [912, 431] width 935 height 31
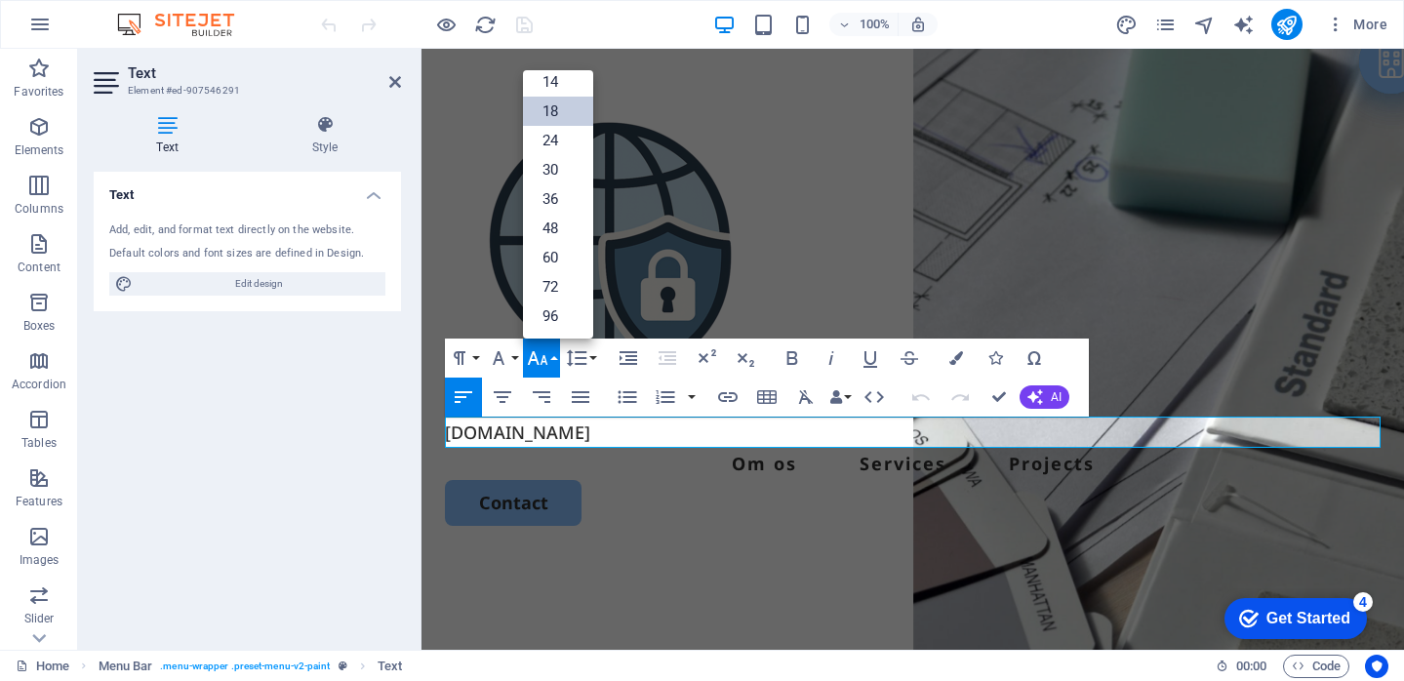
scroll to position [157, 0]
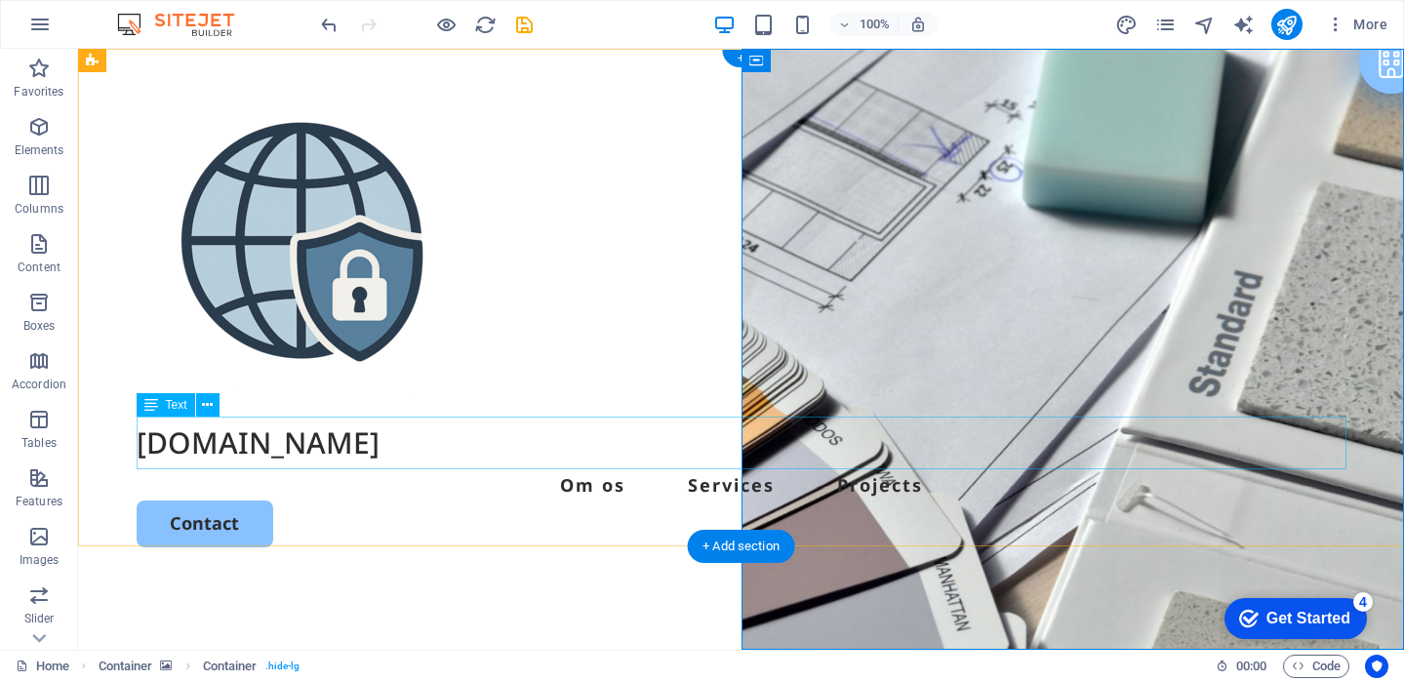
click at [399, 444] on div "[DOMAIN_NAME]" at bounding box center [741, 442] width 1209 height 53
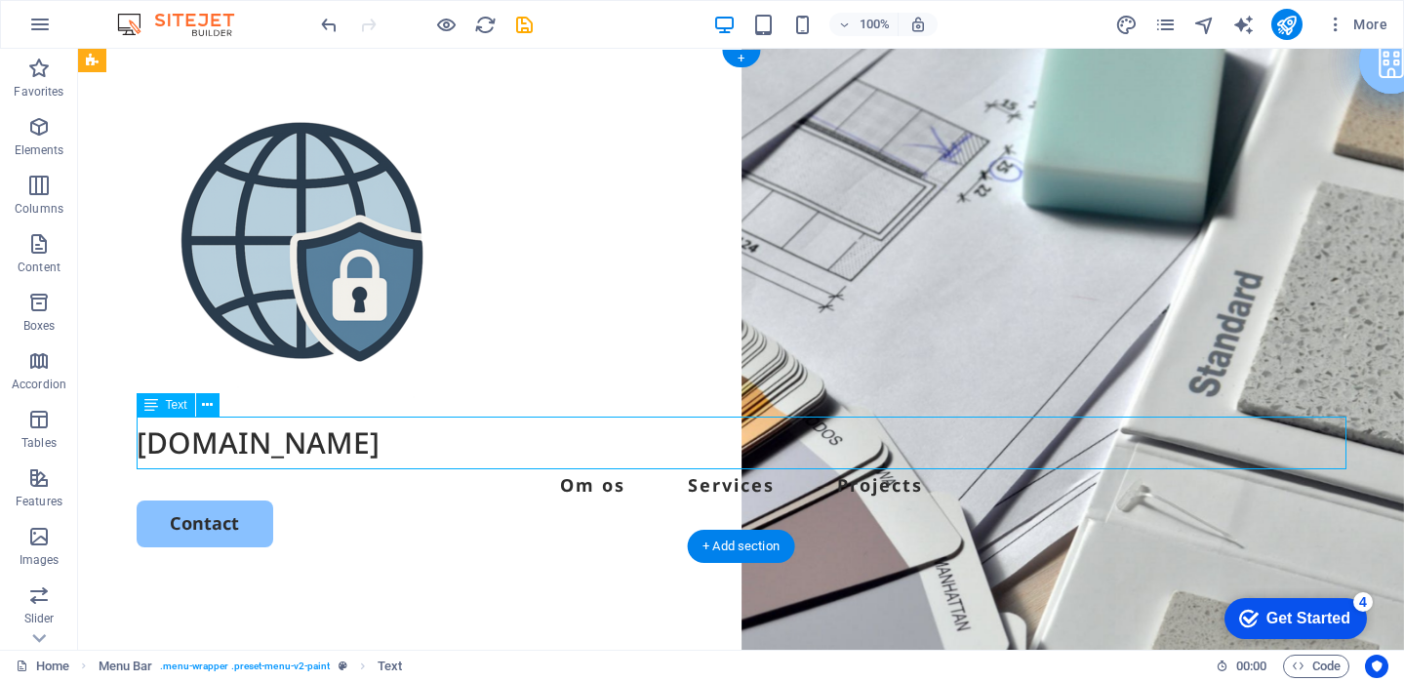
click at [300, 441] on div "[DOMAIN_NAME]" at bounding box center [741, 442] width 1209 height 53
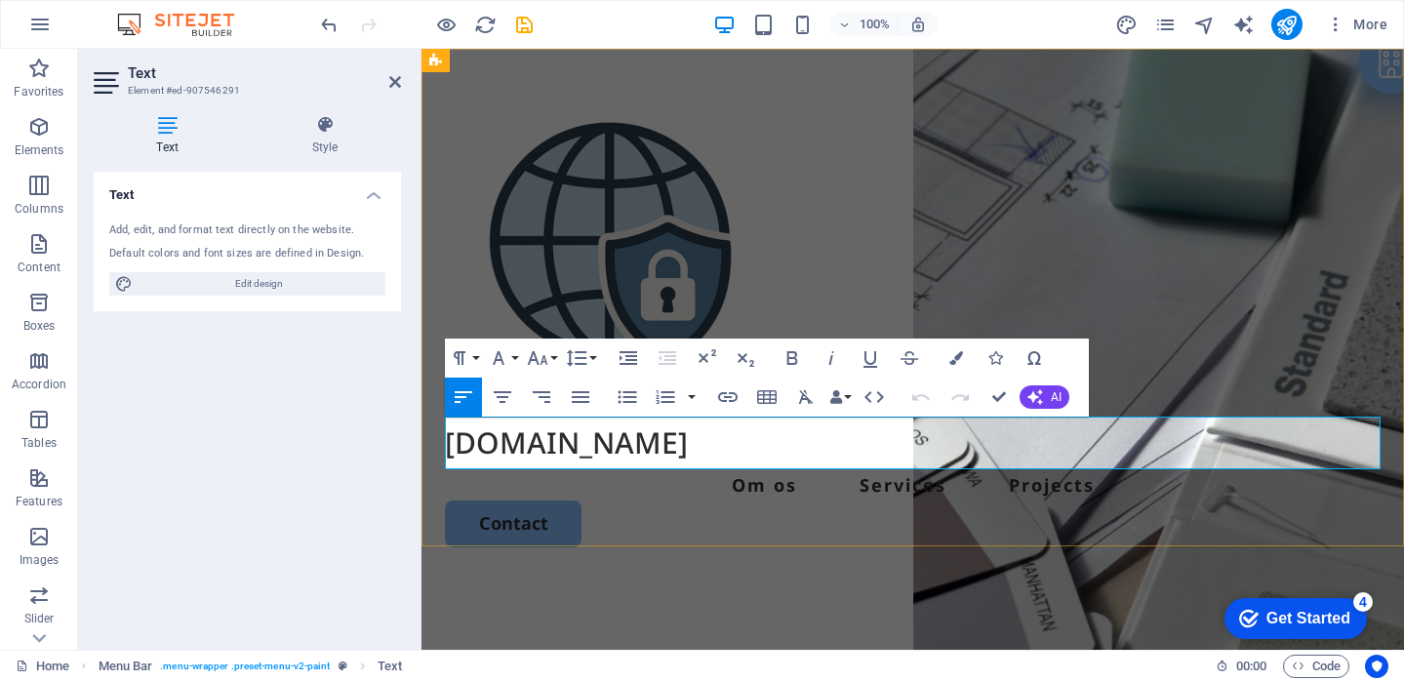
click at [594, 442] on span "[DOMAIN_NAME]" at bounding box center [566, 442] width 243 height 40
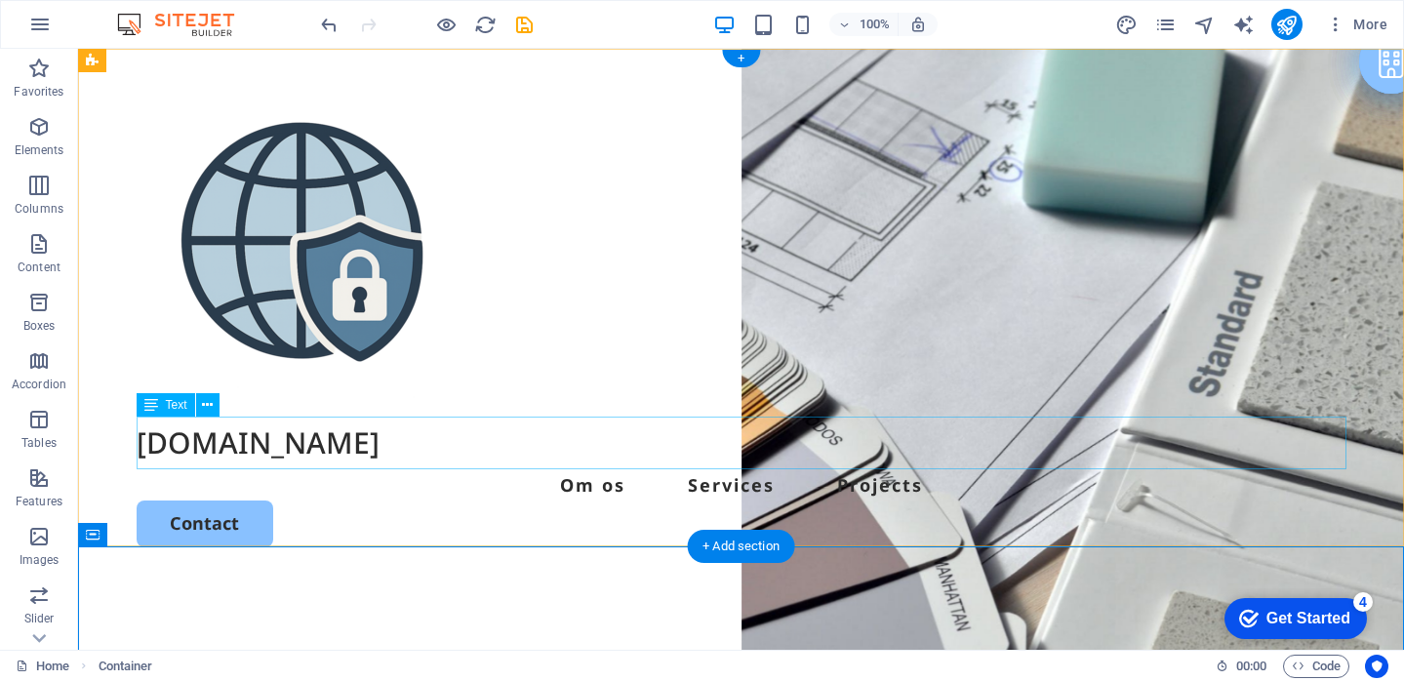
click at [260, 432] on div "[DOMAIN_NAME]" at bounding box center [741, 442] width 1209 height 53
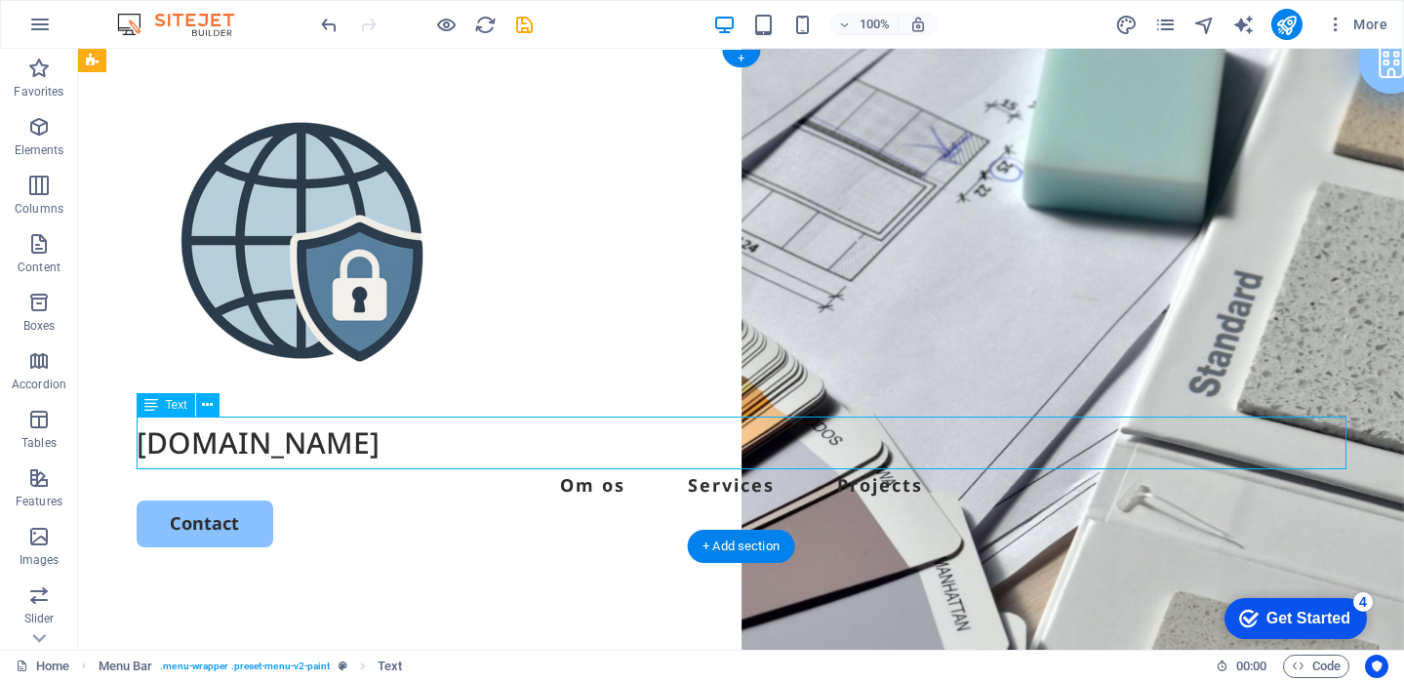
click at [260, 432] on div "[DOMAIN_NAME]" at bounding box center [741, 442] width 1209 height 53
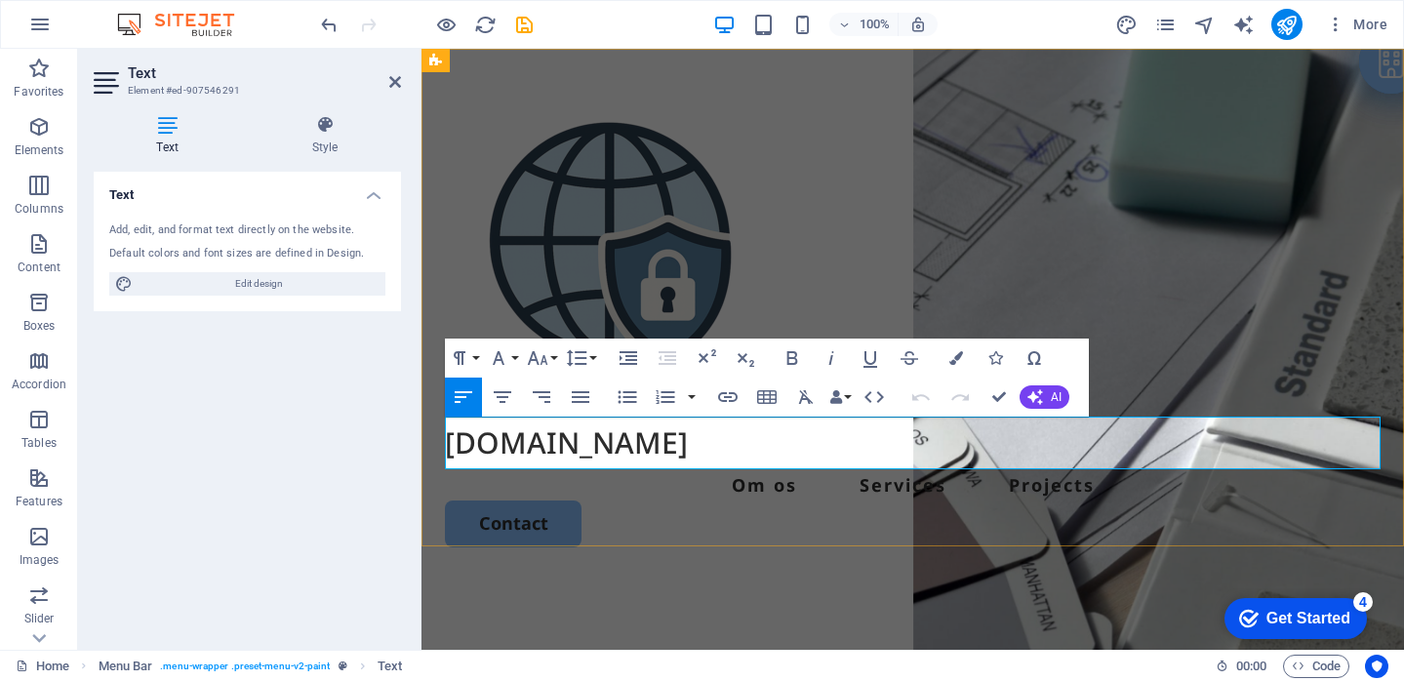
click at [543, 438] on span "[DOMAIN_NAME]" at bounding box center [566, 442] width 243 height 40
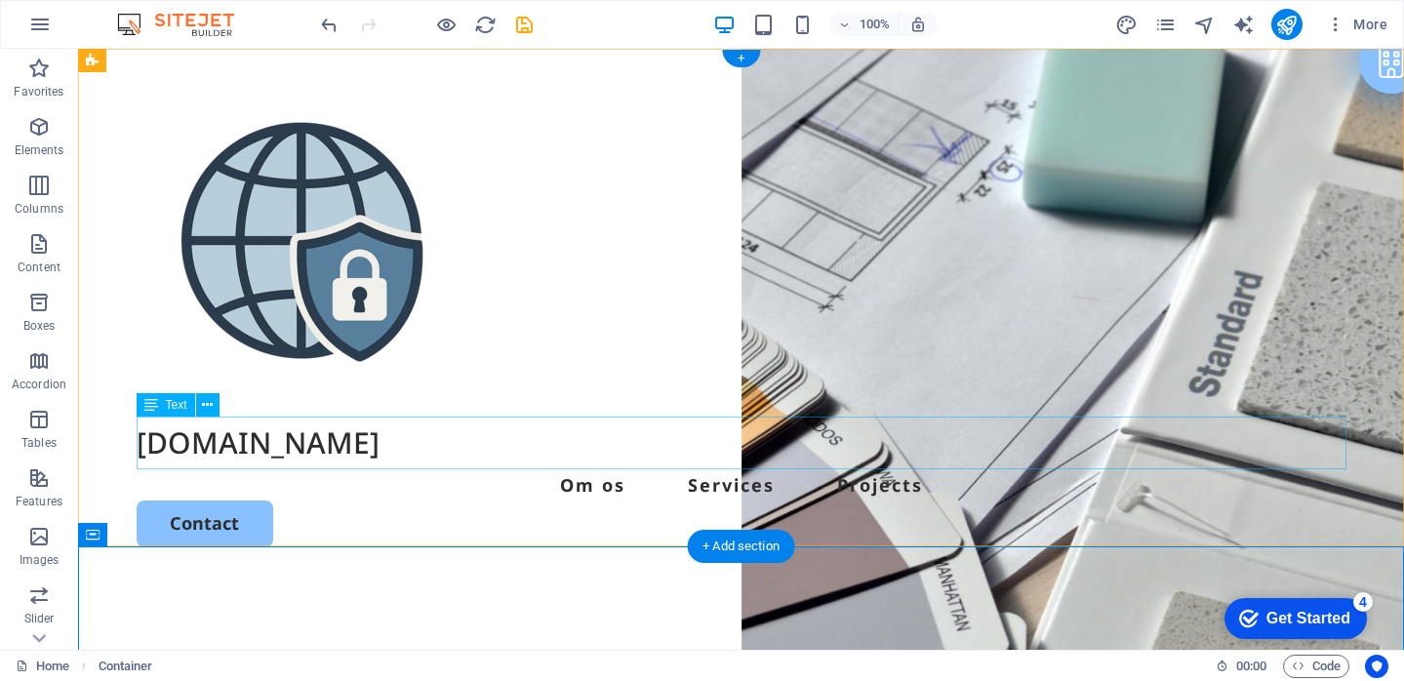
click at [303, 436] on div "[DOMAIN_NAME]" at bounding box center [741, 442] width 1209 height 53
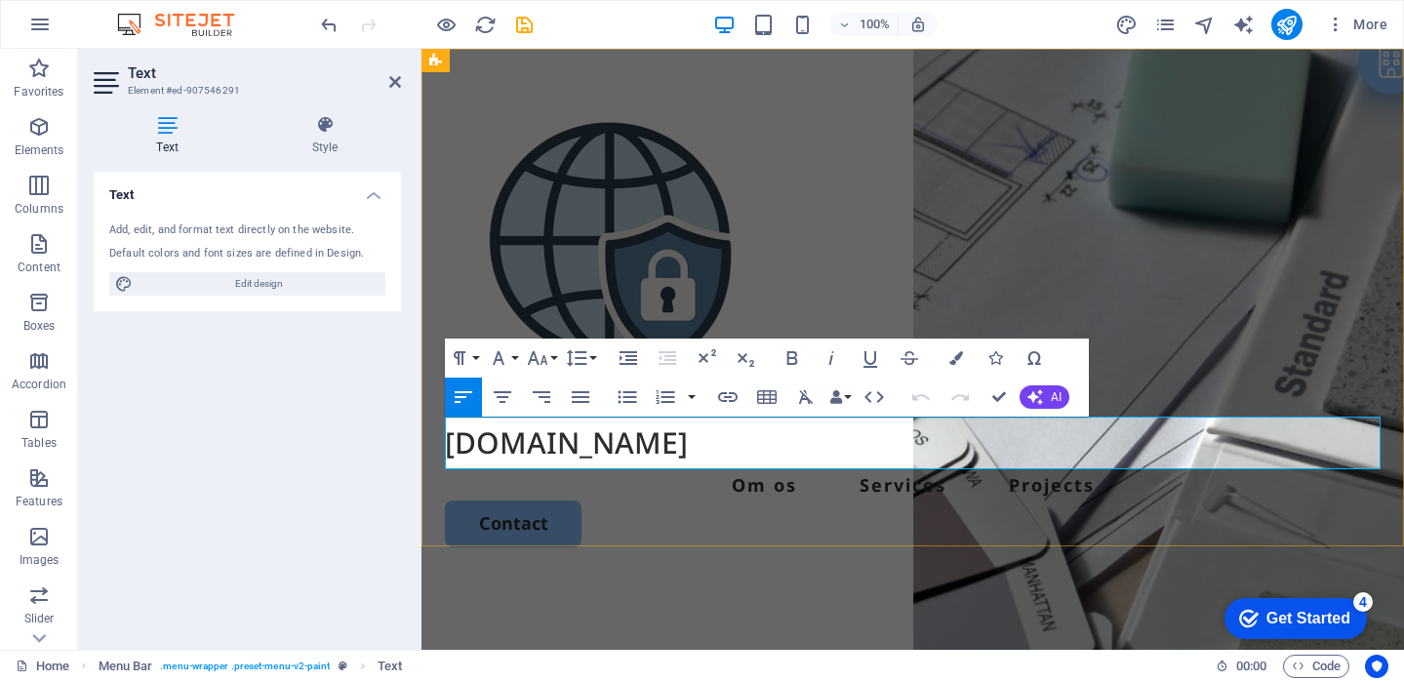
click at [499, 446] on span "[DOMAIN_NAME]" at bounding box center [566, 442] width 243 height 40
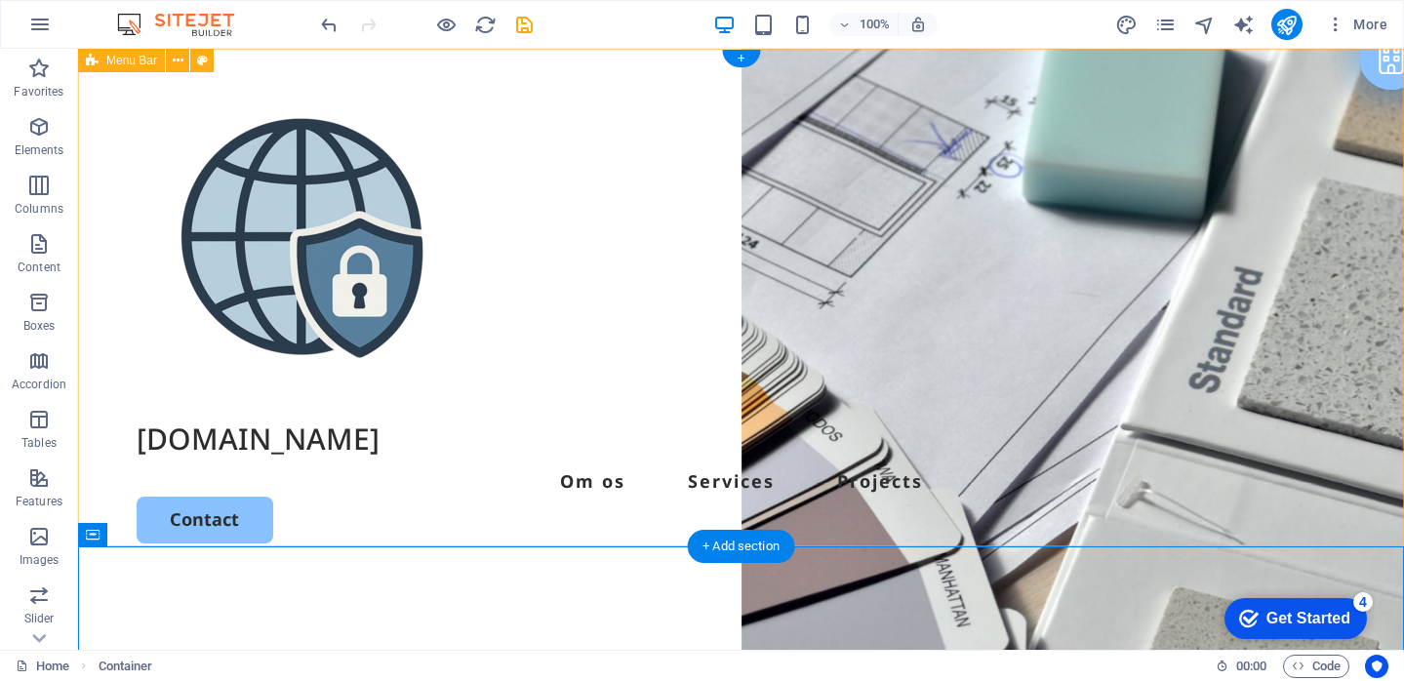
scroll to position [0, 0]
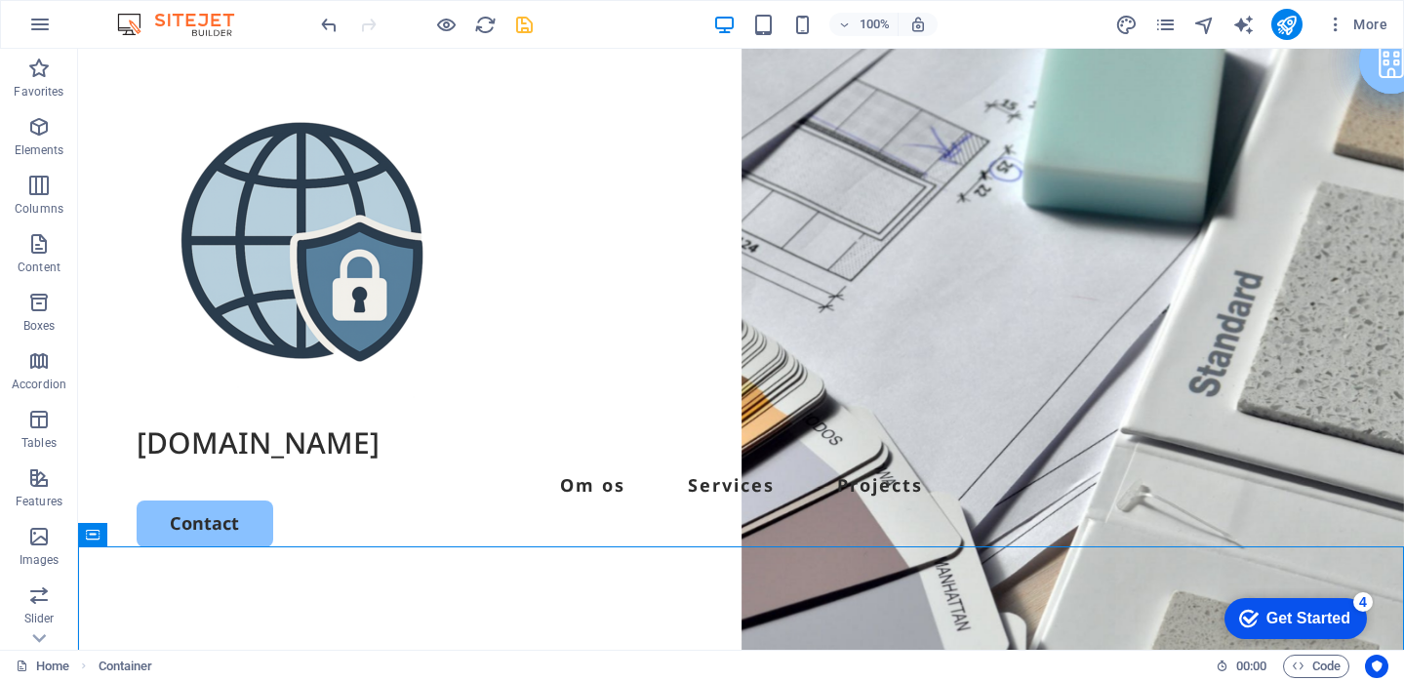
click at [528, 22] on icon "save" at bounding box center [524, 25] width 22 height 22
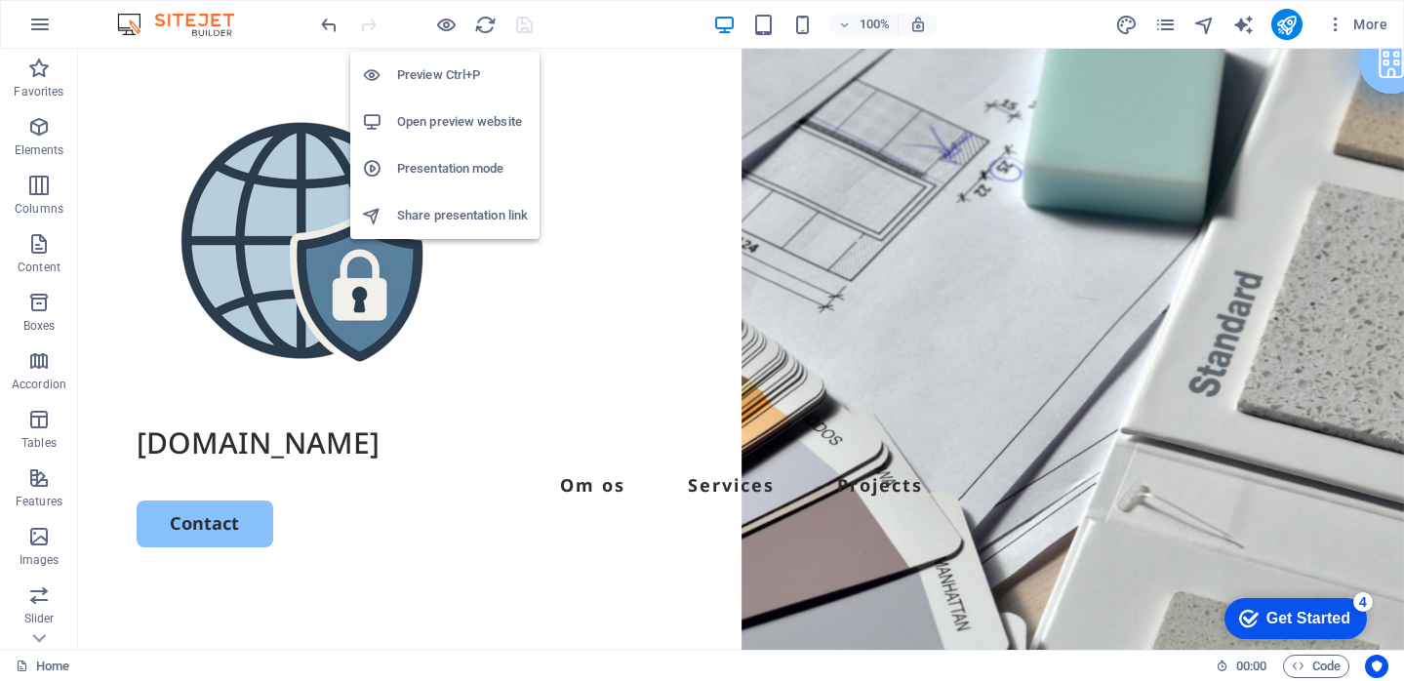
click at [453, 82] on h6 "Preview Ctrl+P" at bounding box center [462, 74] width 131 height 23
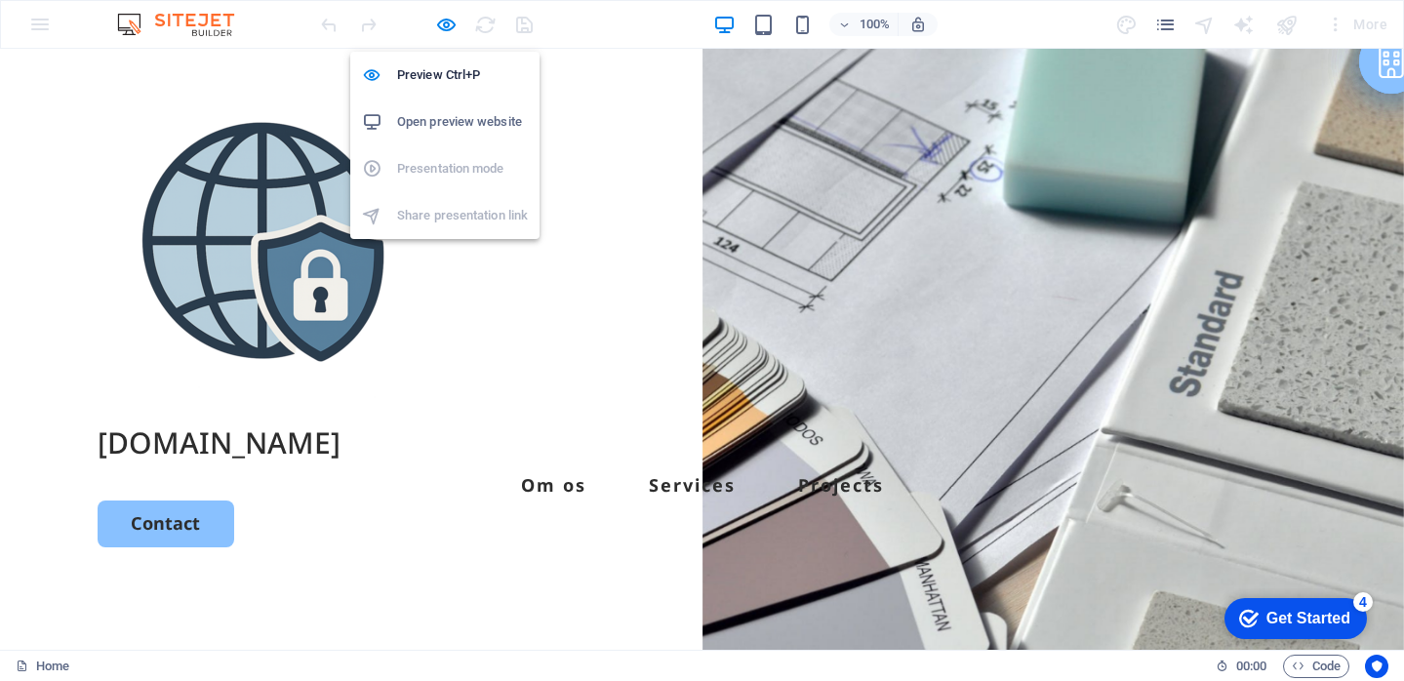
click at [478, 120] on h6 "Open preview website" at bounding box center [462, 121] width 131 height 23
